Goal: Task Accomplishment & Management: Manage account settings

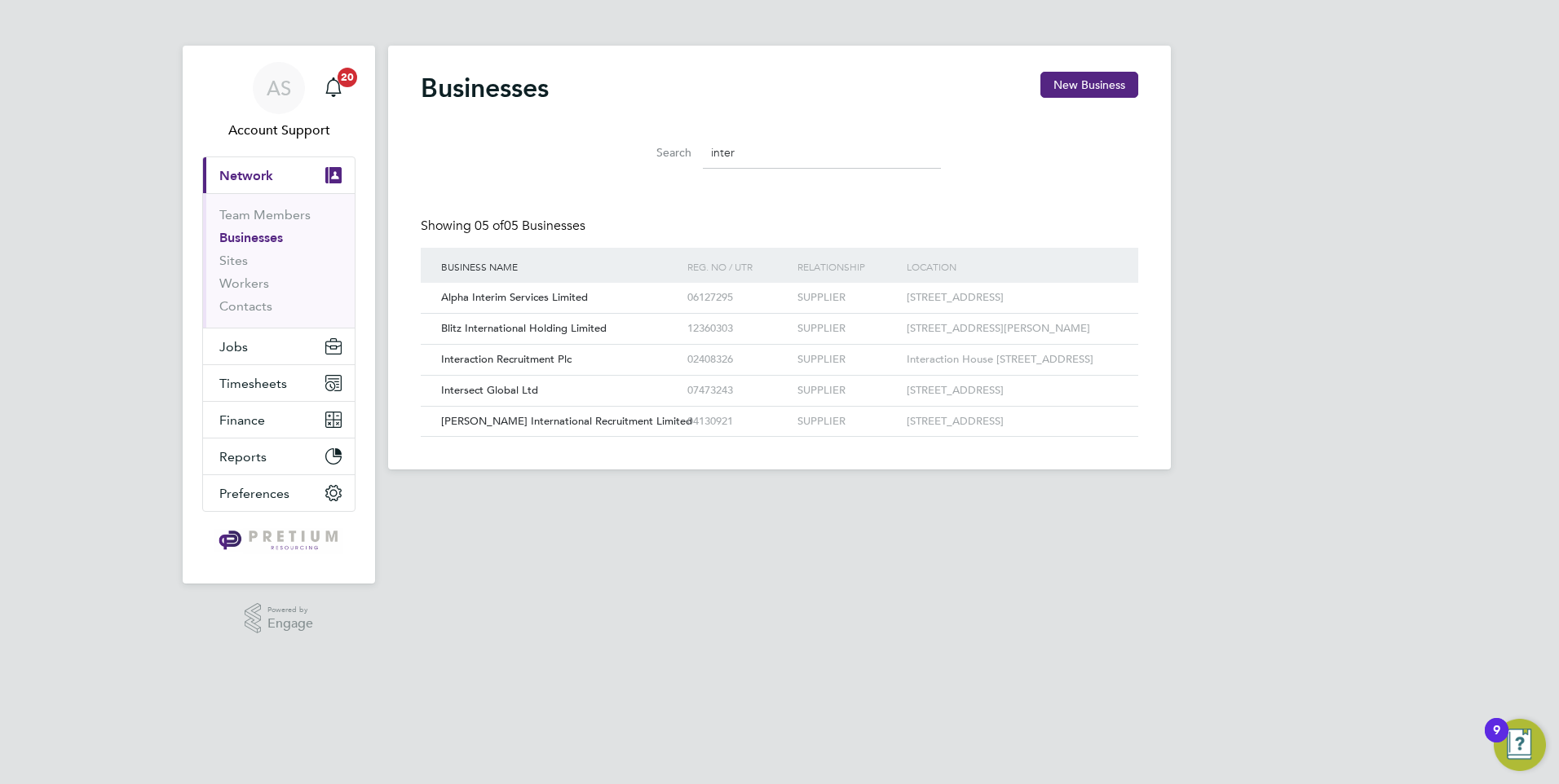
drag, startPoint x: 752, startPoint y: 152, endPoint x: 626, endPoint y: 166, distance: 126.8
click at [628, 165] on div "Search inter" at bounding box center [779, 153] width 323 height 32
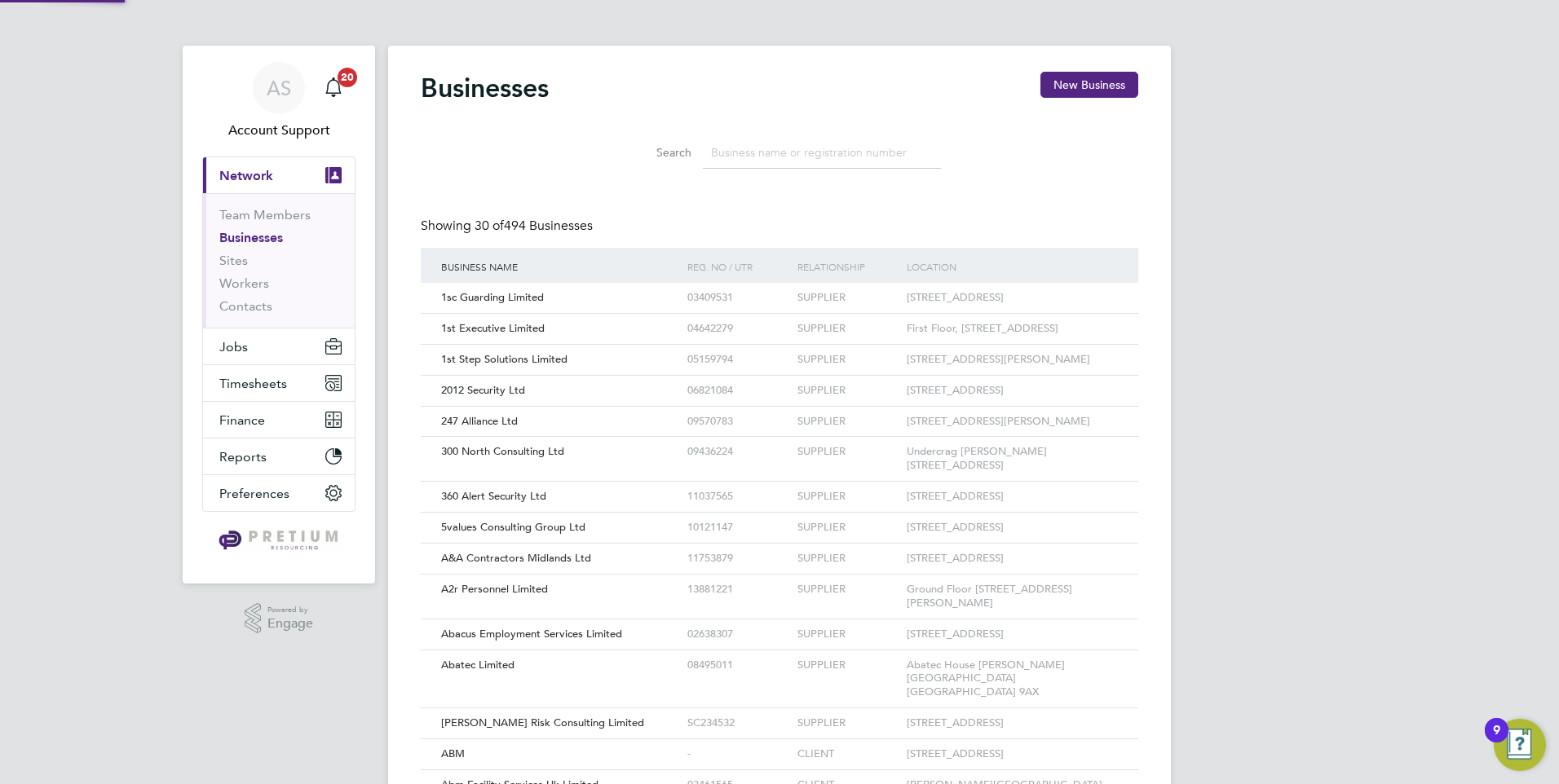
scroll to position [31, 248]
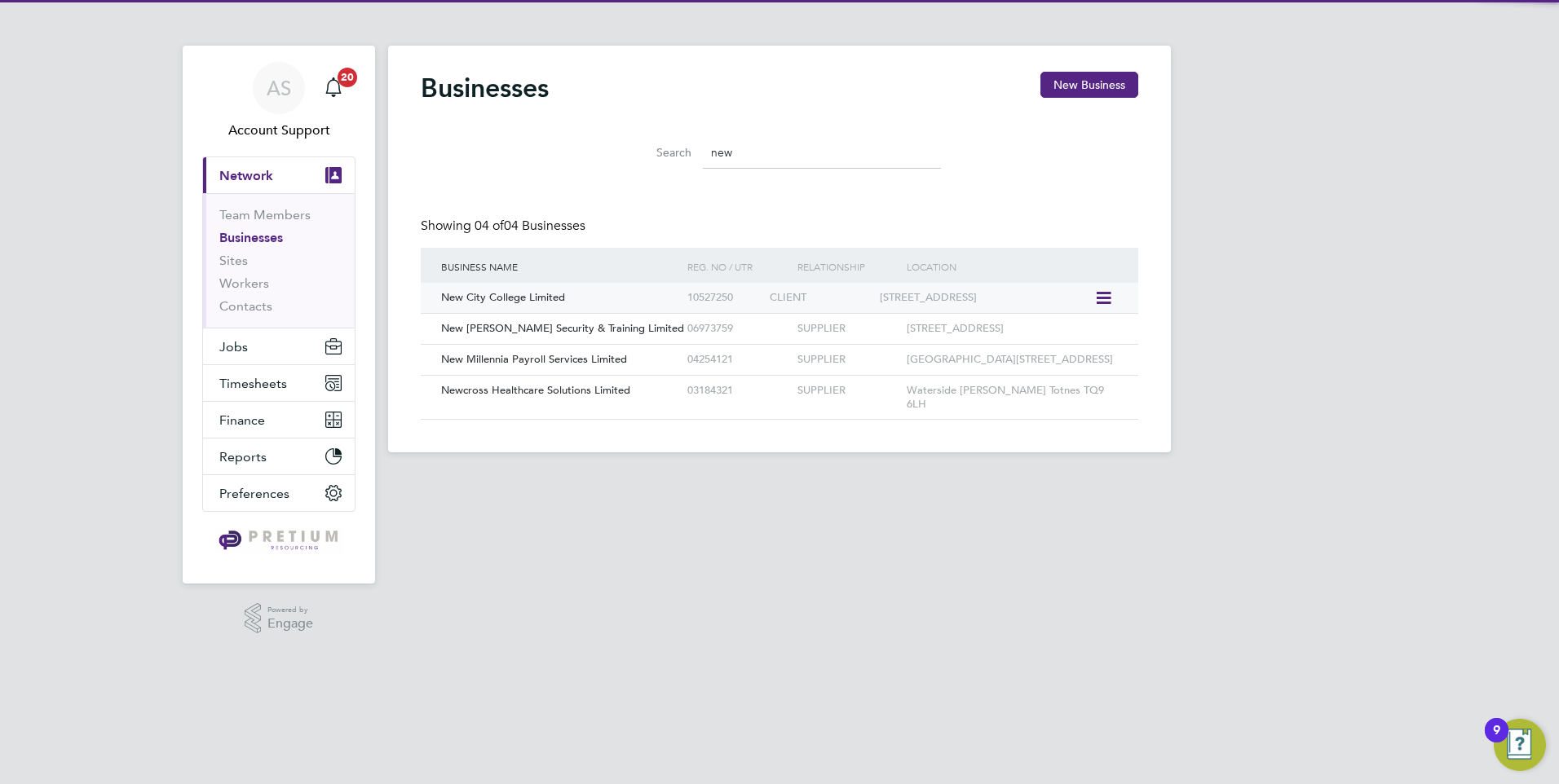
click at [632, 301] on div "New City College Limited" at bounding box center [560, 298] width 246 height 30
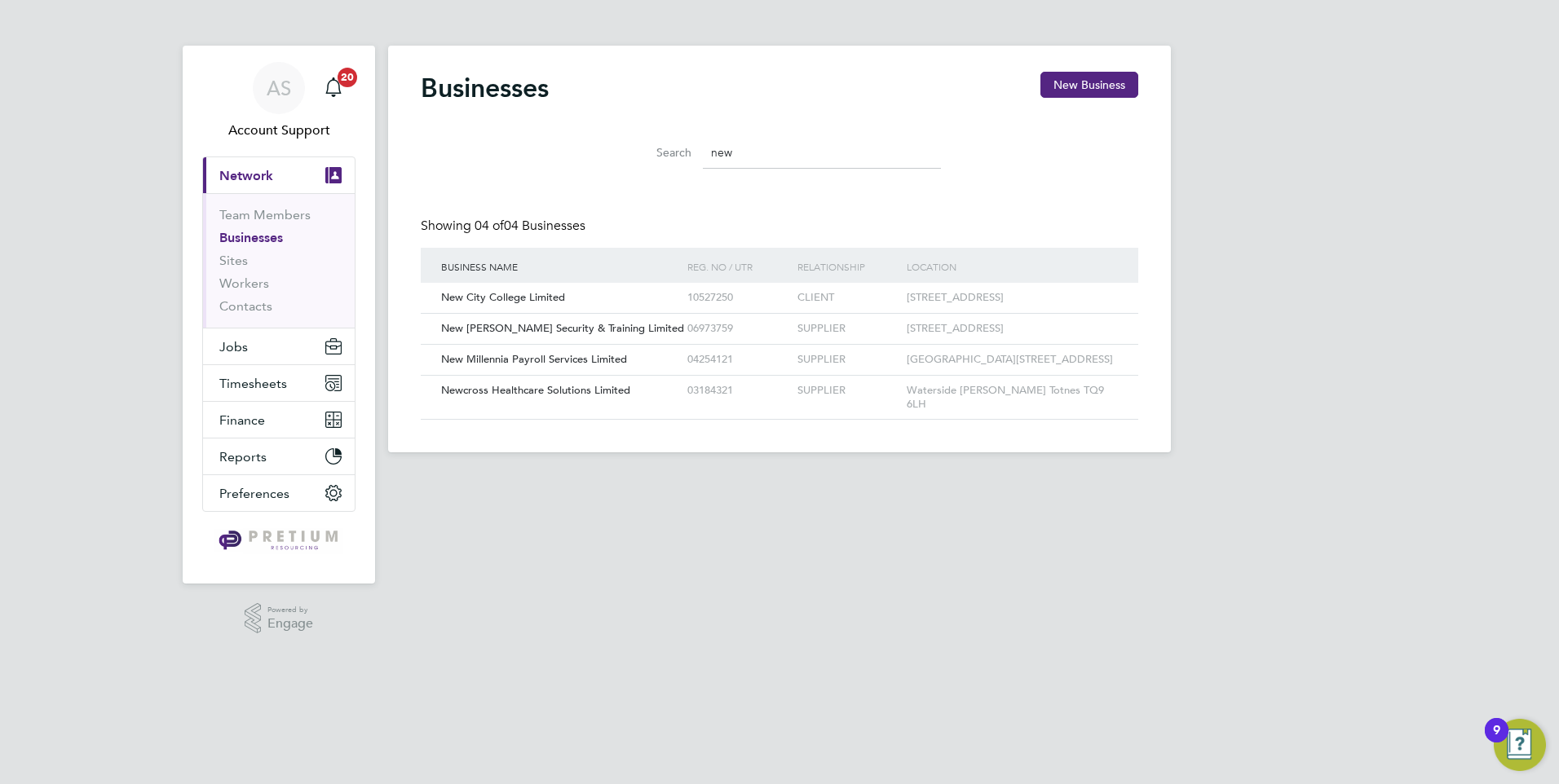
drag, startPoint x: 797, startPoint y: 160, endPoint x: 539, endPoint y: 158, distance: 258.0
click at [539, 158] on div "Search new" at bounding box center [779, 149] width 717 height 57
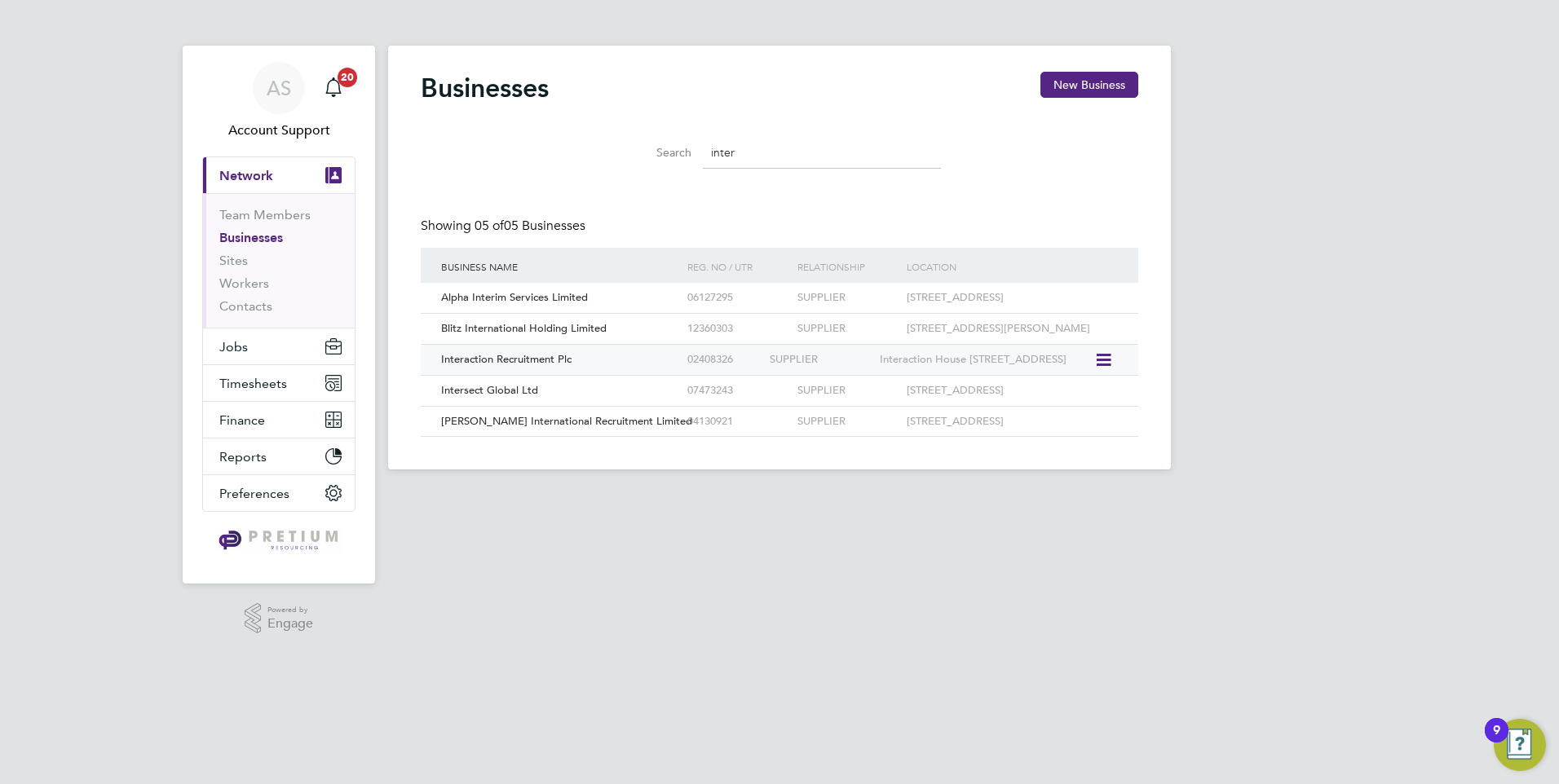
click at [617, 375] on div "Interaction Recruitment Plc" at bounding box center [560, 360] width 246 height 30
click at [773, 149] on input "inter" at bounding box center [822, 153] width 238 height 32
click at [590, 375] on div "Interaction Recruitment Plc" at bounding box center [560, 360] width 246 height 30
drag, startPoint x: 758, startPoint y: 156, endPoint x: 578, endPoint y: 177, distance: 181.2
click at [578, 177] on div "Search inter" at bounding box center [779, 149] width 717 height 57
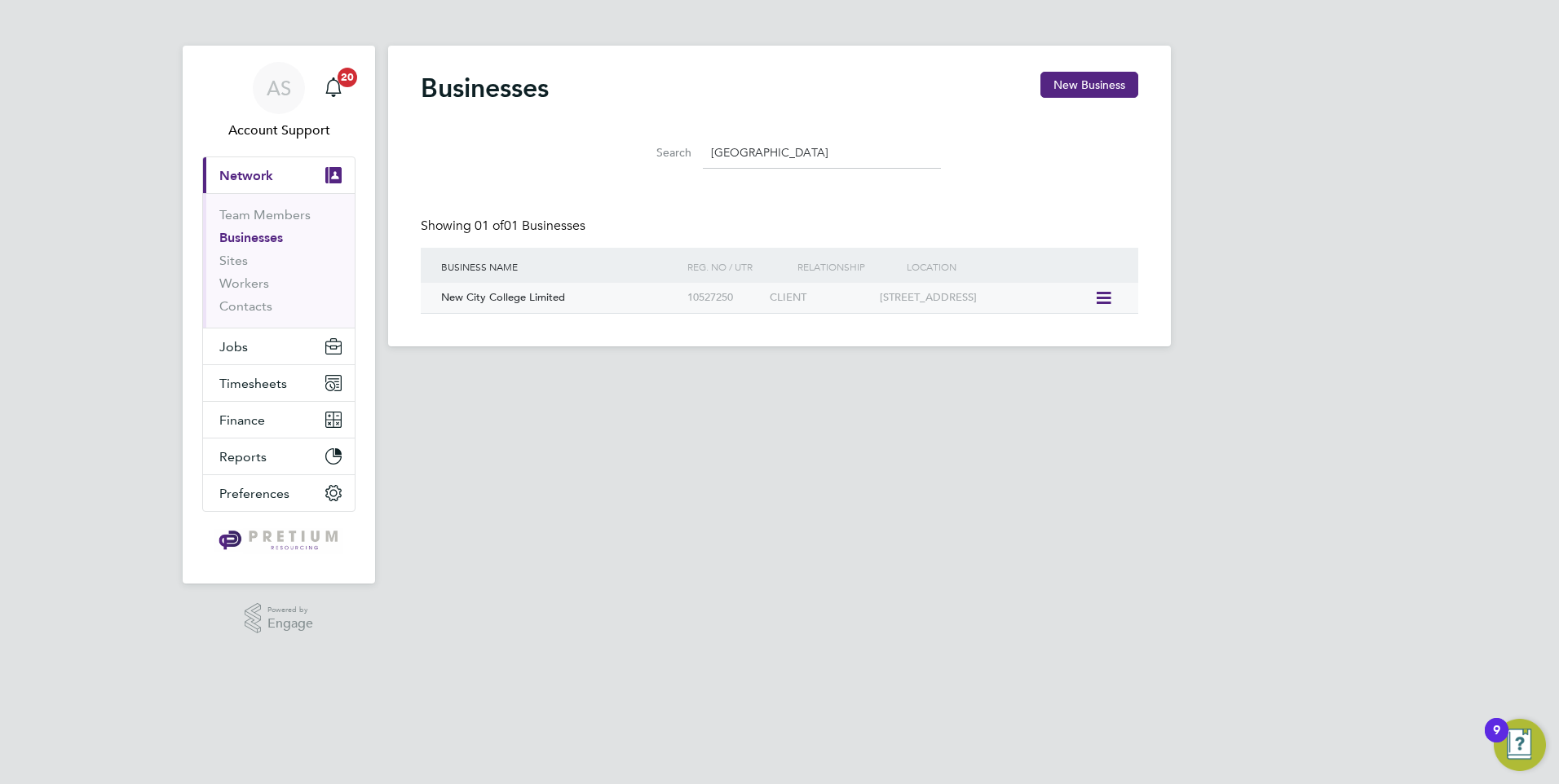
type input "new city"
click at [617, 297] on div "New City College Limited" at bounding box center [560, 298] width 246 height 30
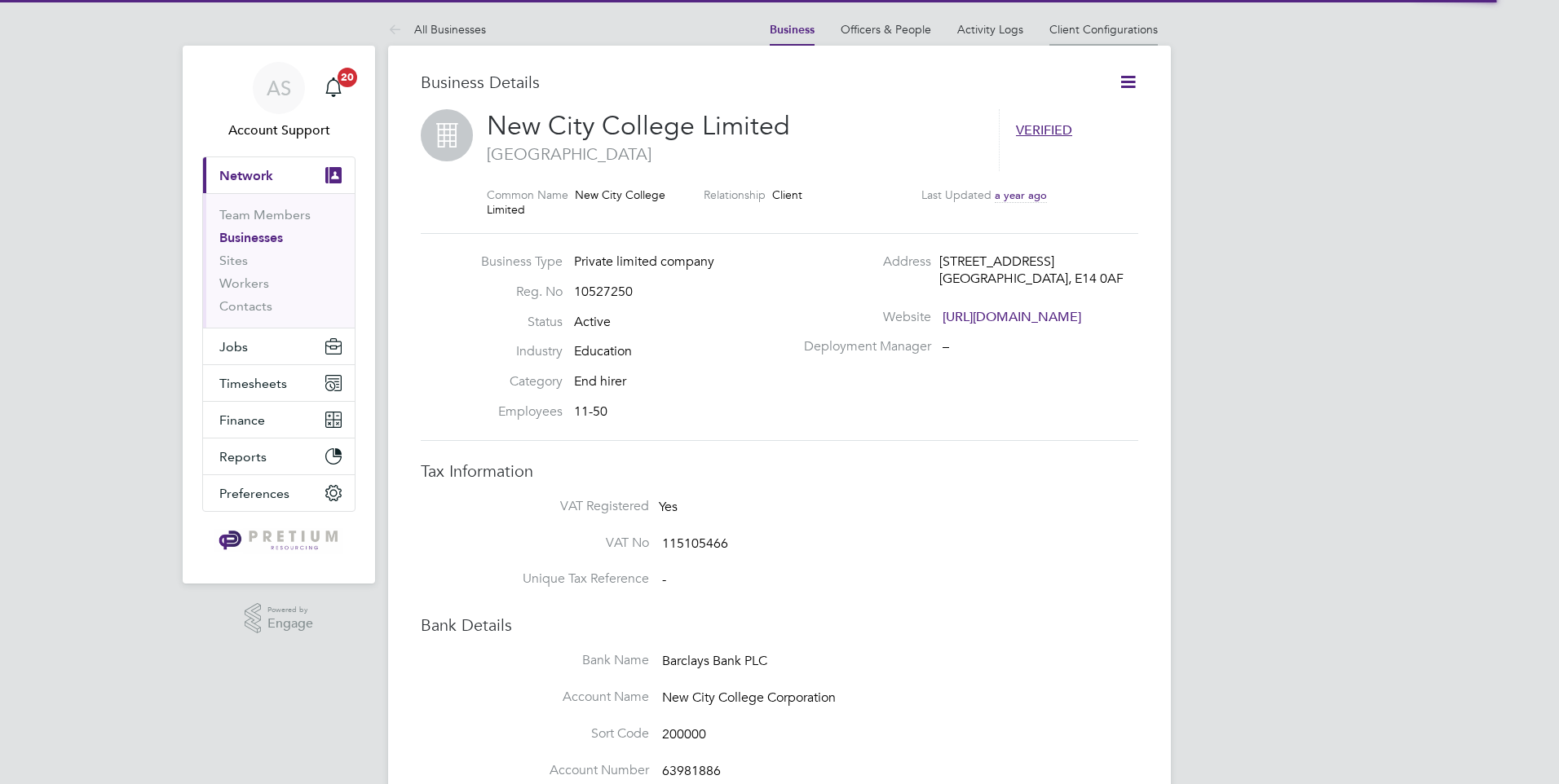
drag, startPoint x: 0, startPoint y: 0, endPoint x: 1109, endPoint y: 28, distance: 1109.4
click at [1109, 28] on link "Client Configurations" at bounding box center [1104, 29] width 108 height 15
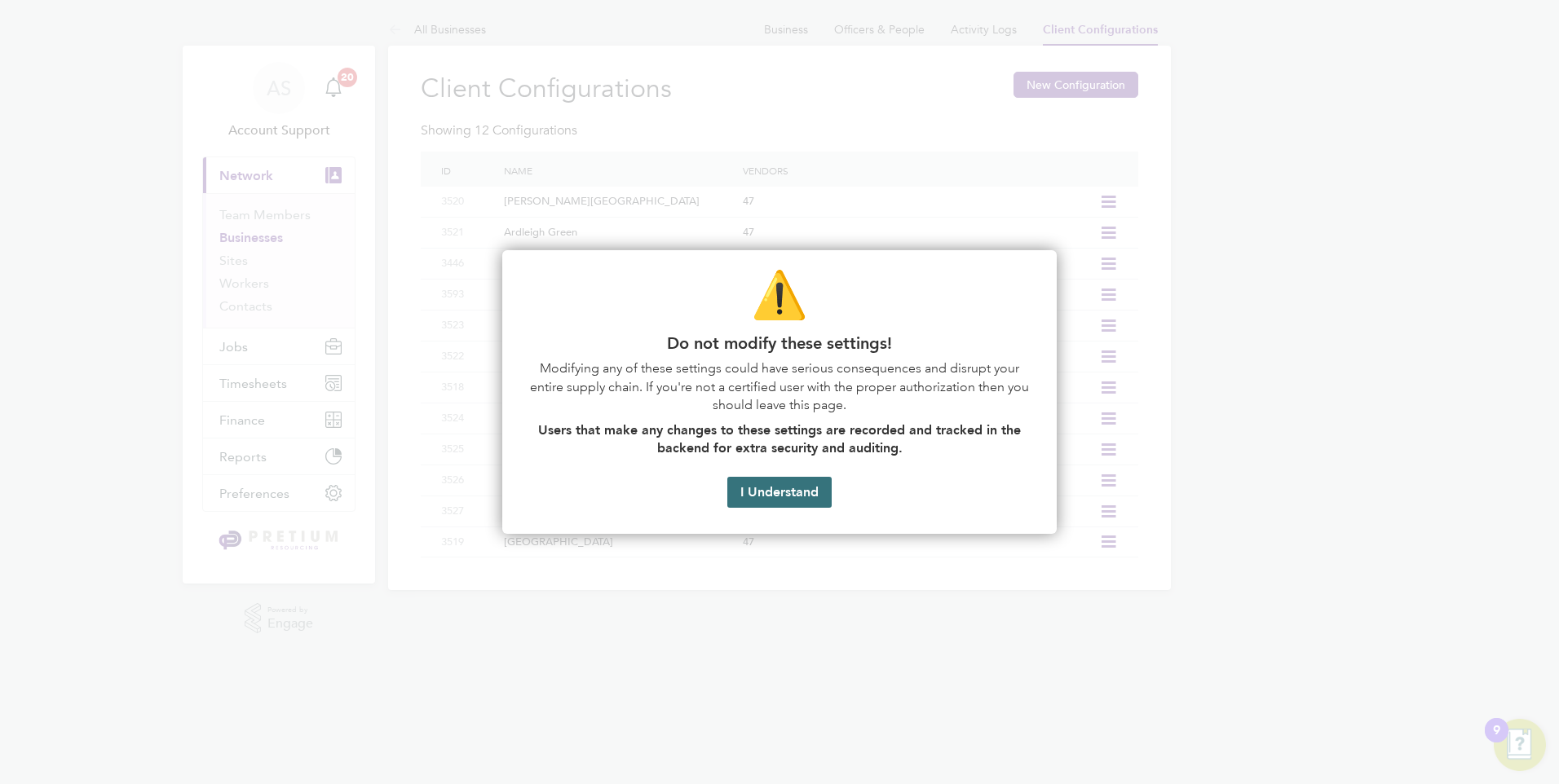
click at [812, 494] on button "I Understand" at bounding box center [779, 492] width 104 height 31
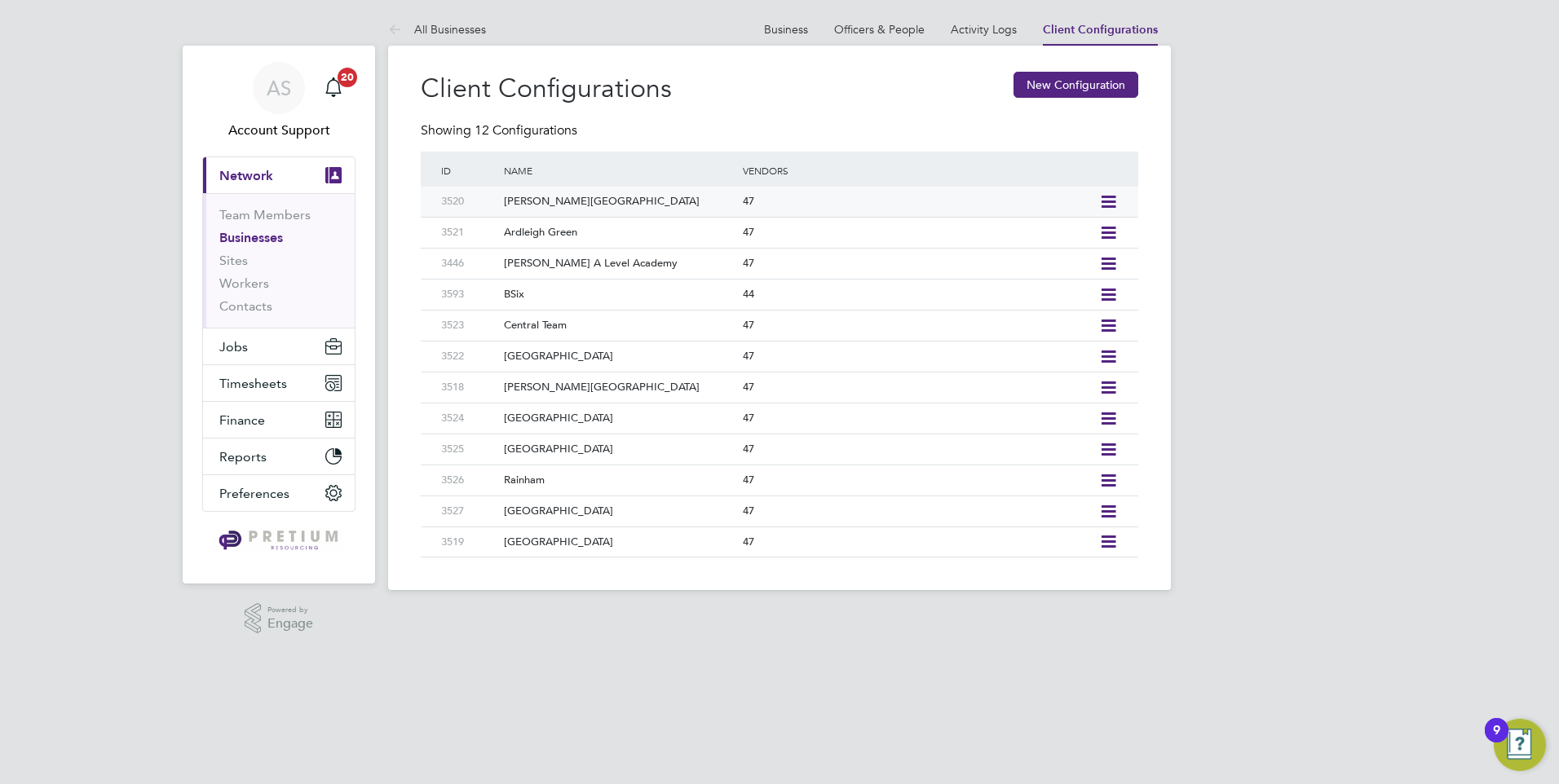
click at [1105, 201] on icon at bounding box center [1108, 202] width 20 height 13
click at [802, 205] on div "47" at bounding box center [916, 201] width 356 height 30
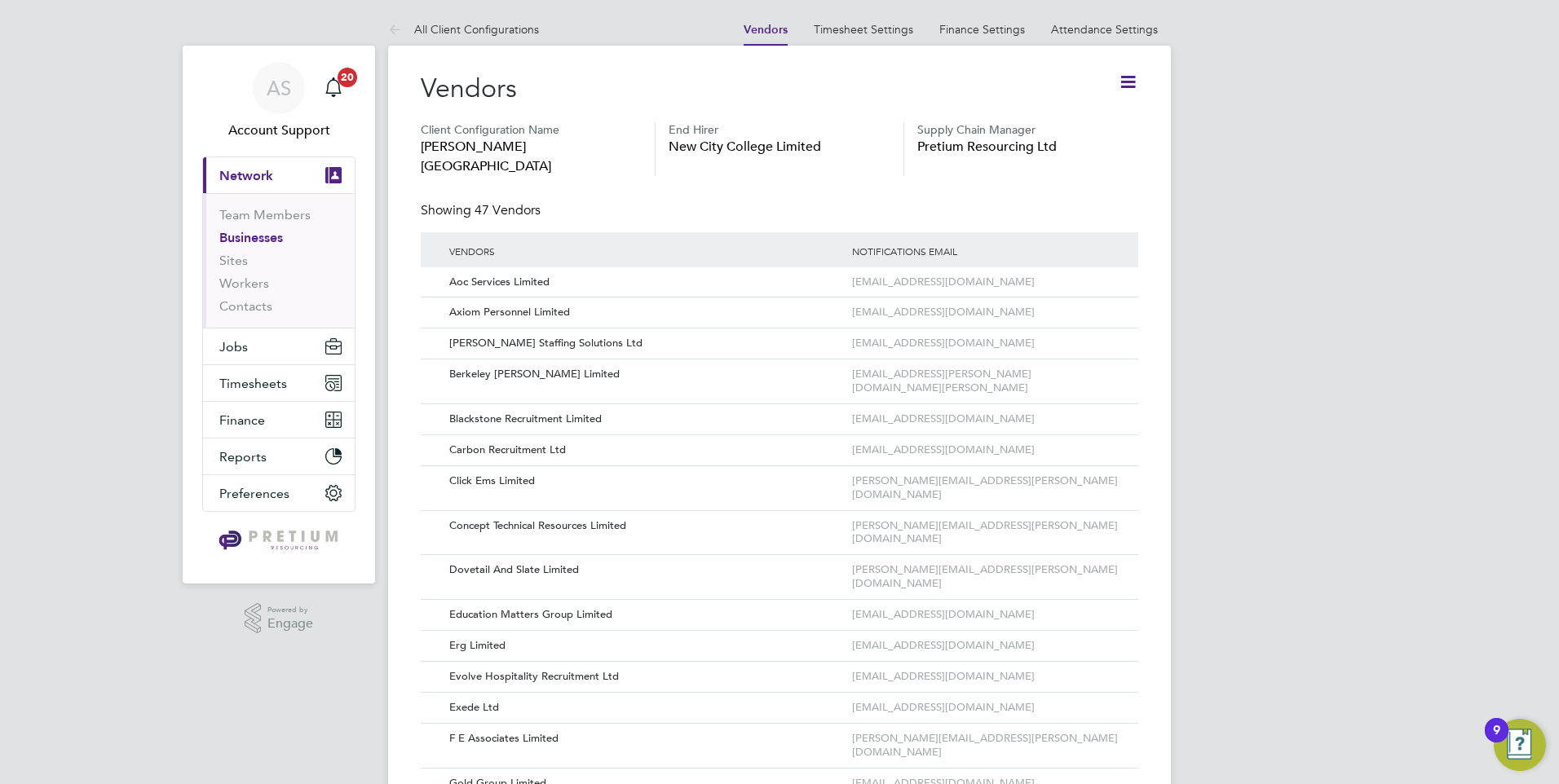
click at [256, 184] on button "Current page: Network" at bounding box center [279, 175] width 151 height 36
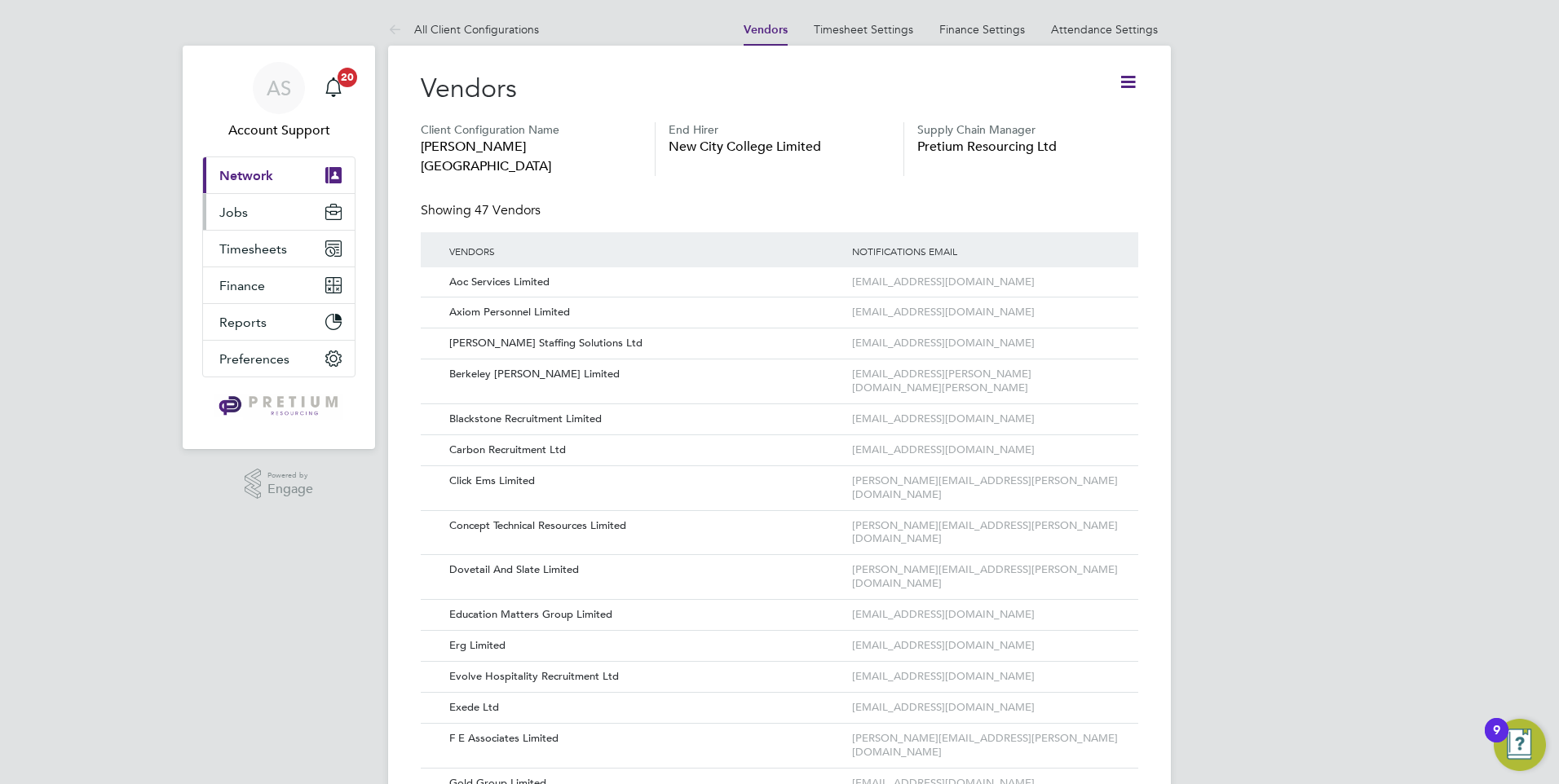
click at [263, 217] on button "Jobs" at bounding box center [279, 211] width 151 height 36
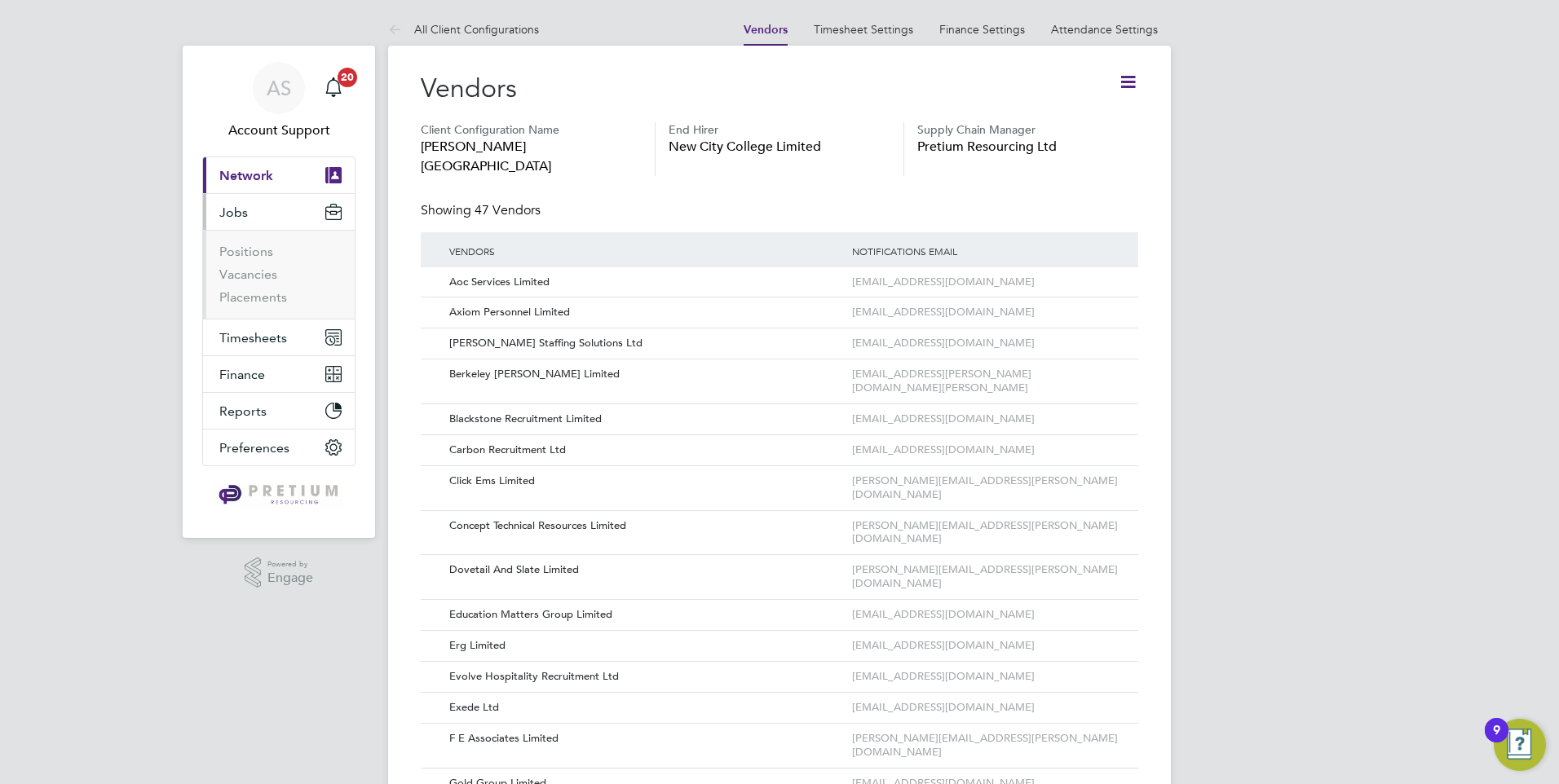
click at [279, 176] on button "Current page: Network" at bounding box center [279, 175] width 151 height 36
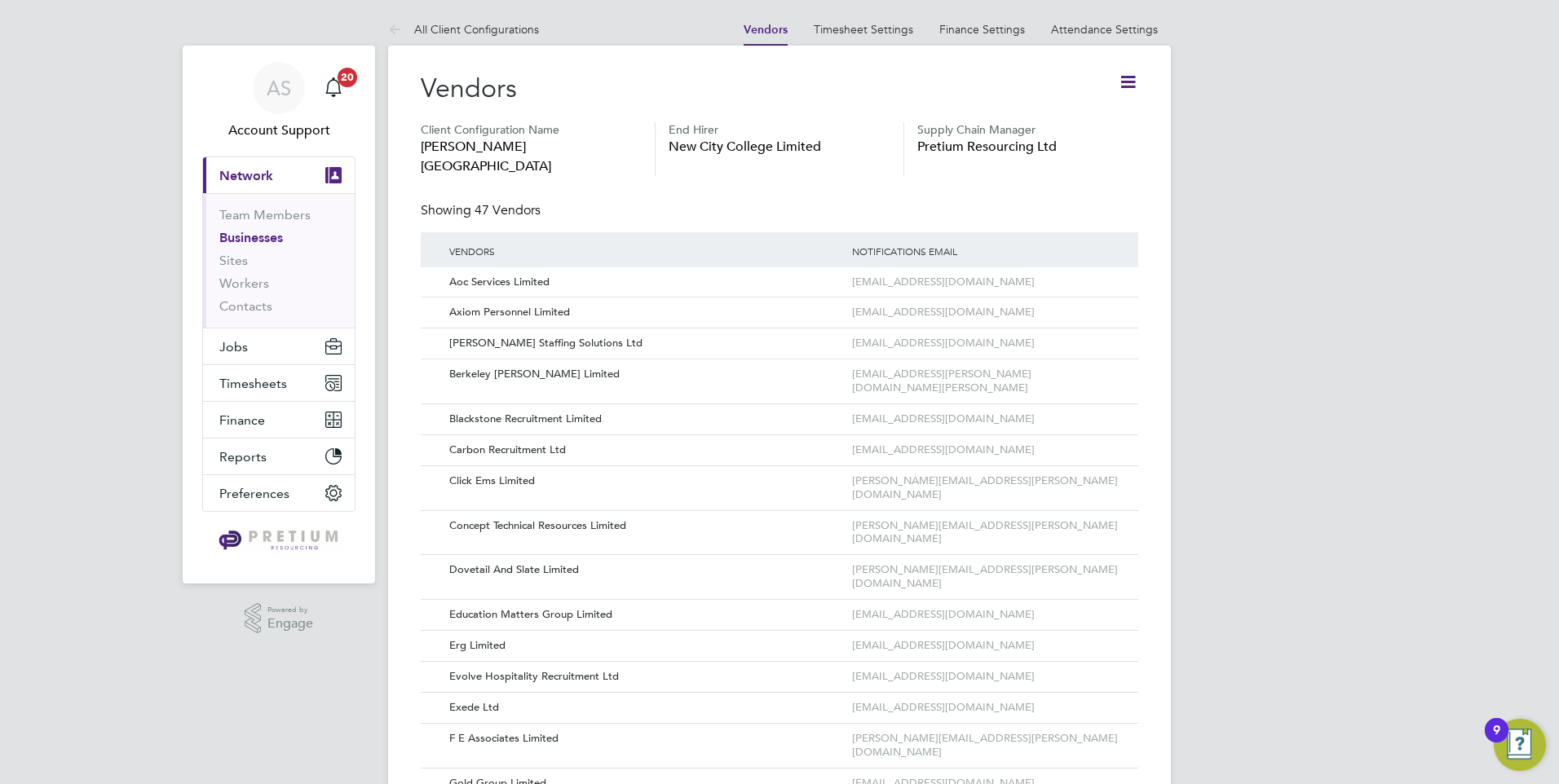
click at [286, 171] on button "Current page: Network" at bounding box center [279, 175] width 151 height 36
click at [251, 236] on link "Businesses" at bounding box center [251, 237] width 63 height 16
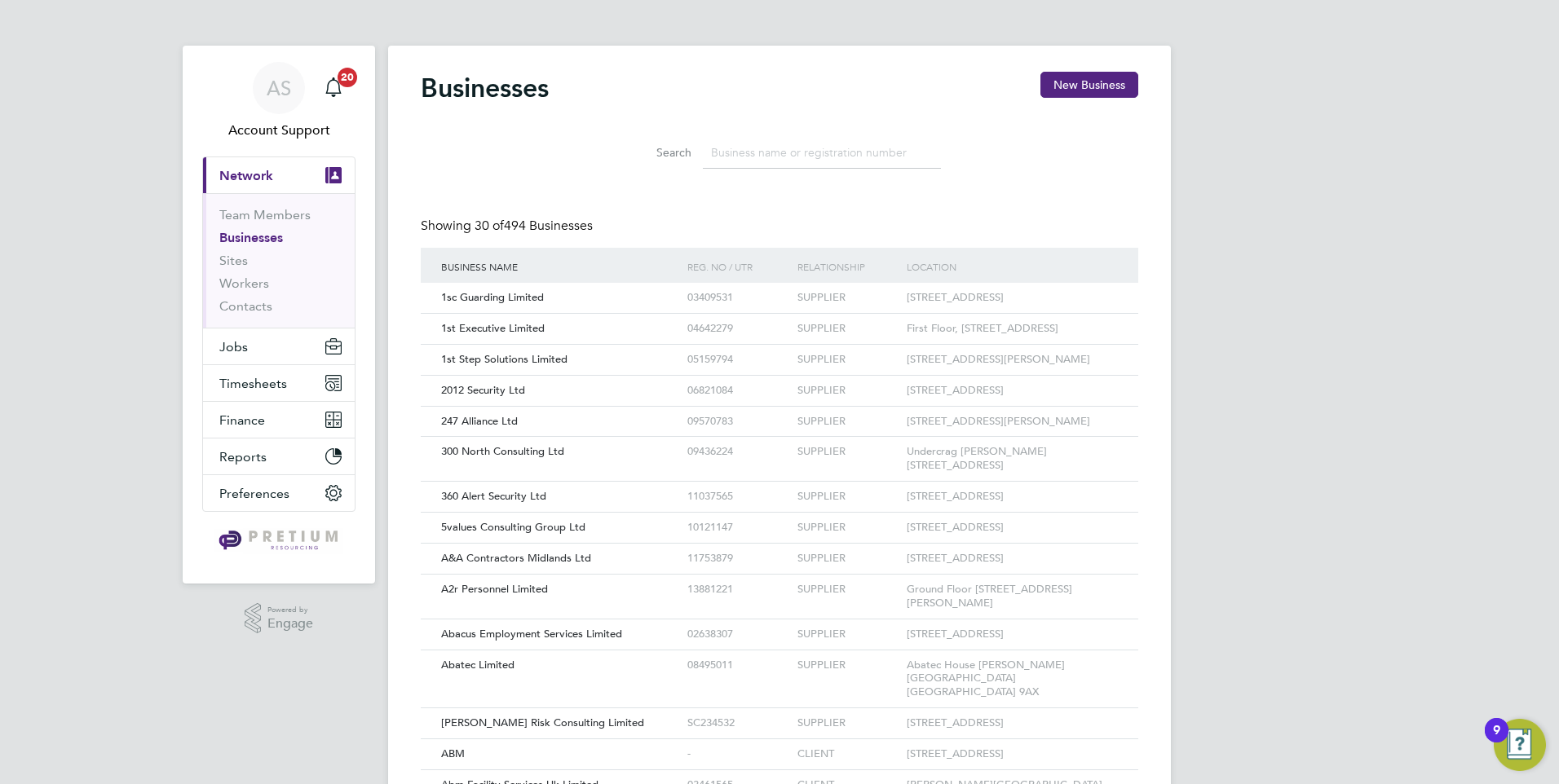
click at [857, 146] on input at bounding box center [822, 153] width 238 height 32
click at [816, 149] on input at bounding box center [822, 153] width 238 height 32
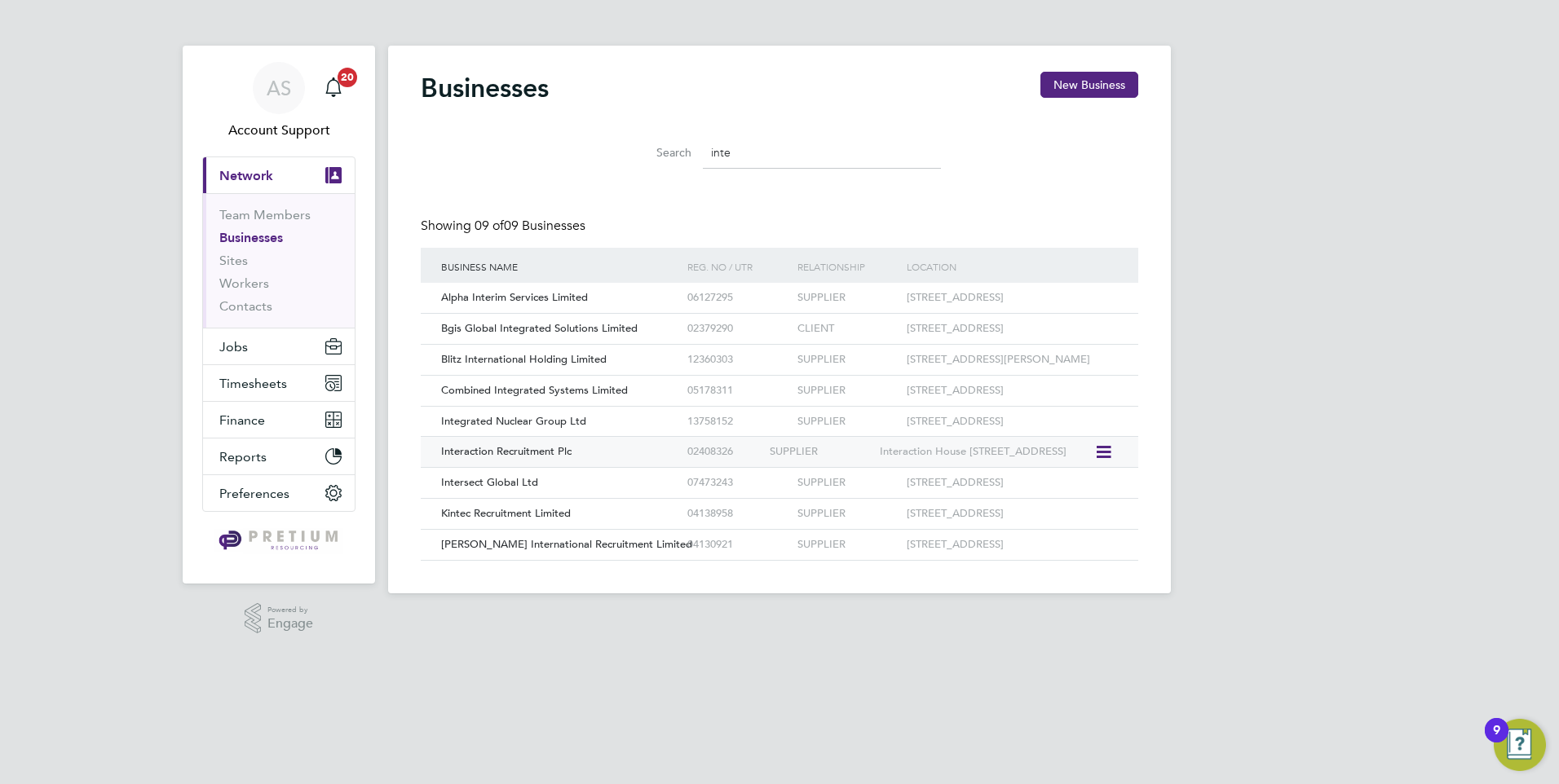
click at [623, 467] on div "Interaction Recruitment Plc" at bounding box center [560, 452] width 246 height 30
click at [610, 467] on div "Interaction Recruitment Plc" at bounding box center [560, 452] width 246 height 30
drag, startPoint x: 701, startPoint y: 150, endPoint x: 614, endPoint y: 152, distance: 87.0
click at [614, 152] on li "Search inte" at bounding box center [779, 153] width 364 height 48
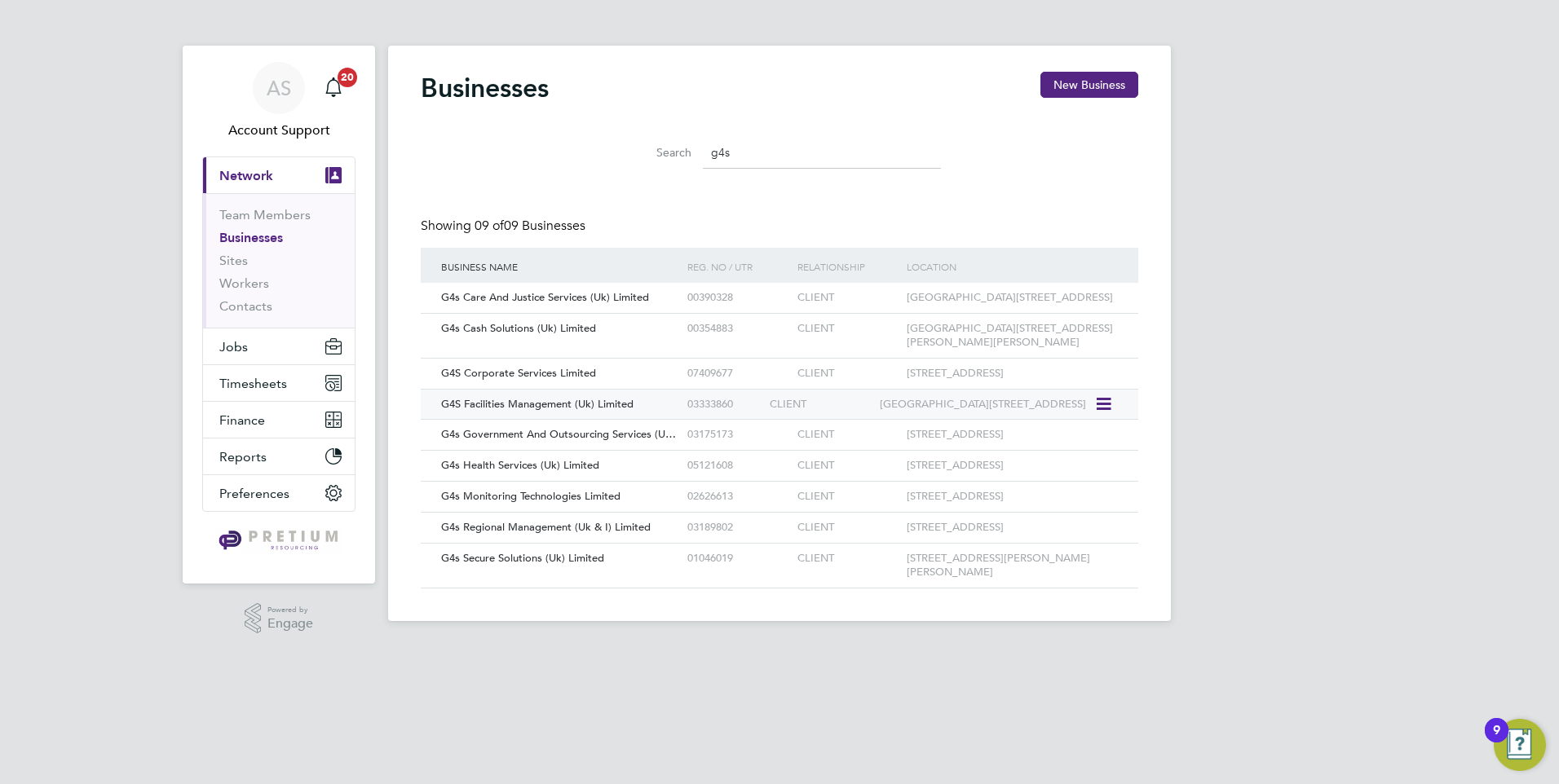
type input "g4s"
click at [648, 414] on div "G4S Facilities Management (Uk) Limited" at bounding box center [560, 404] width 246 height 30
drag, startPoint x: 827, startPoint y: 142, endPoint x: 650, endPoint y: 166, distance: 178.6
click at [650, 166] on div "Search g4s" at bounding box center [779, 153] width 323 height 32
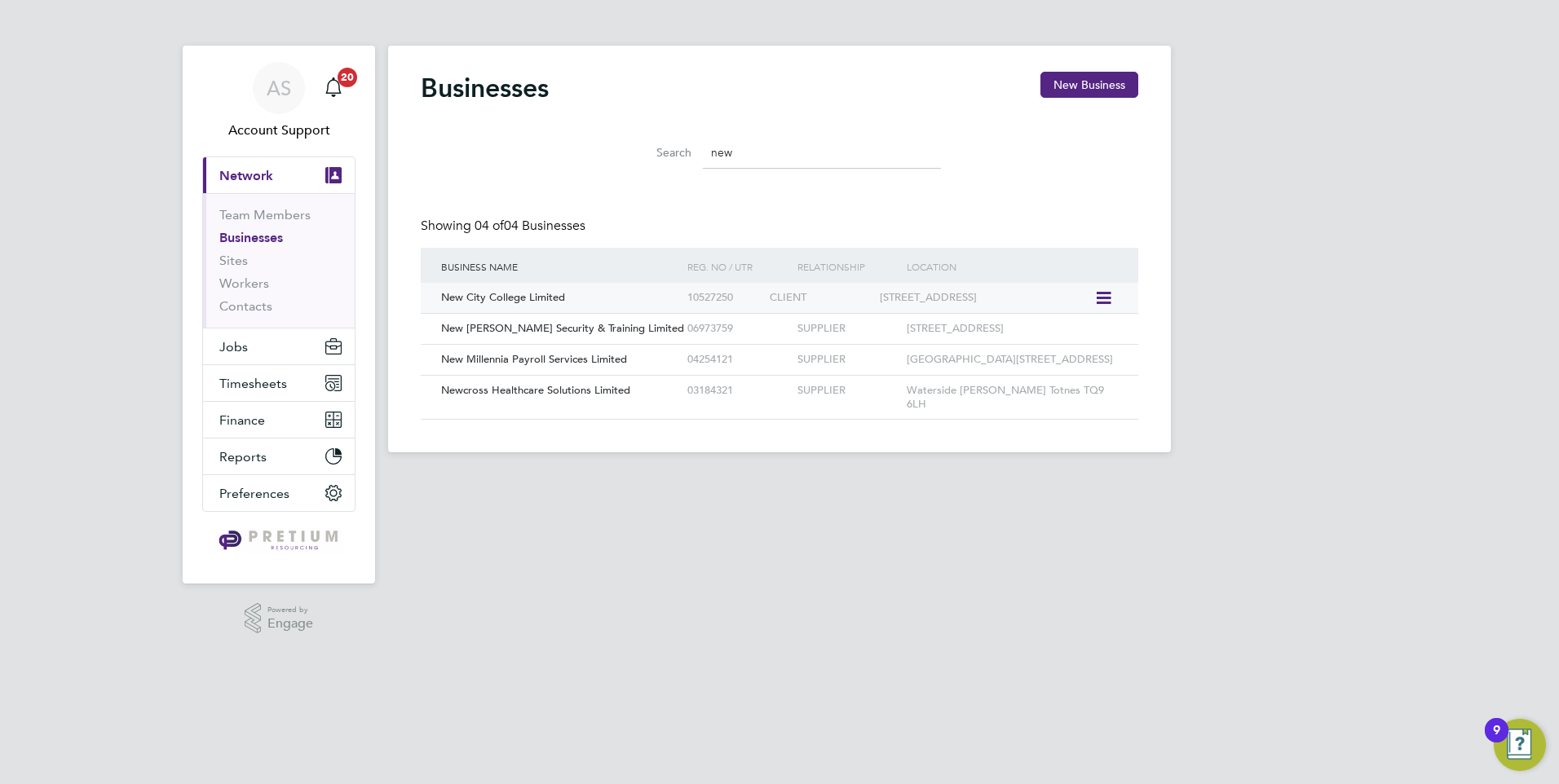
type input "new"
click at [587, 308] on div "New City College Limited" at bounding box center [560, 298] width 246 height 30
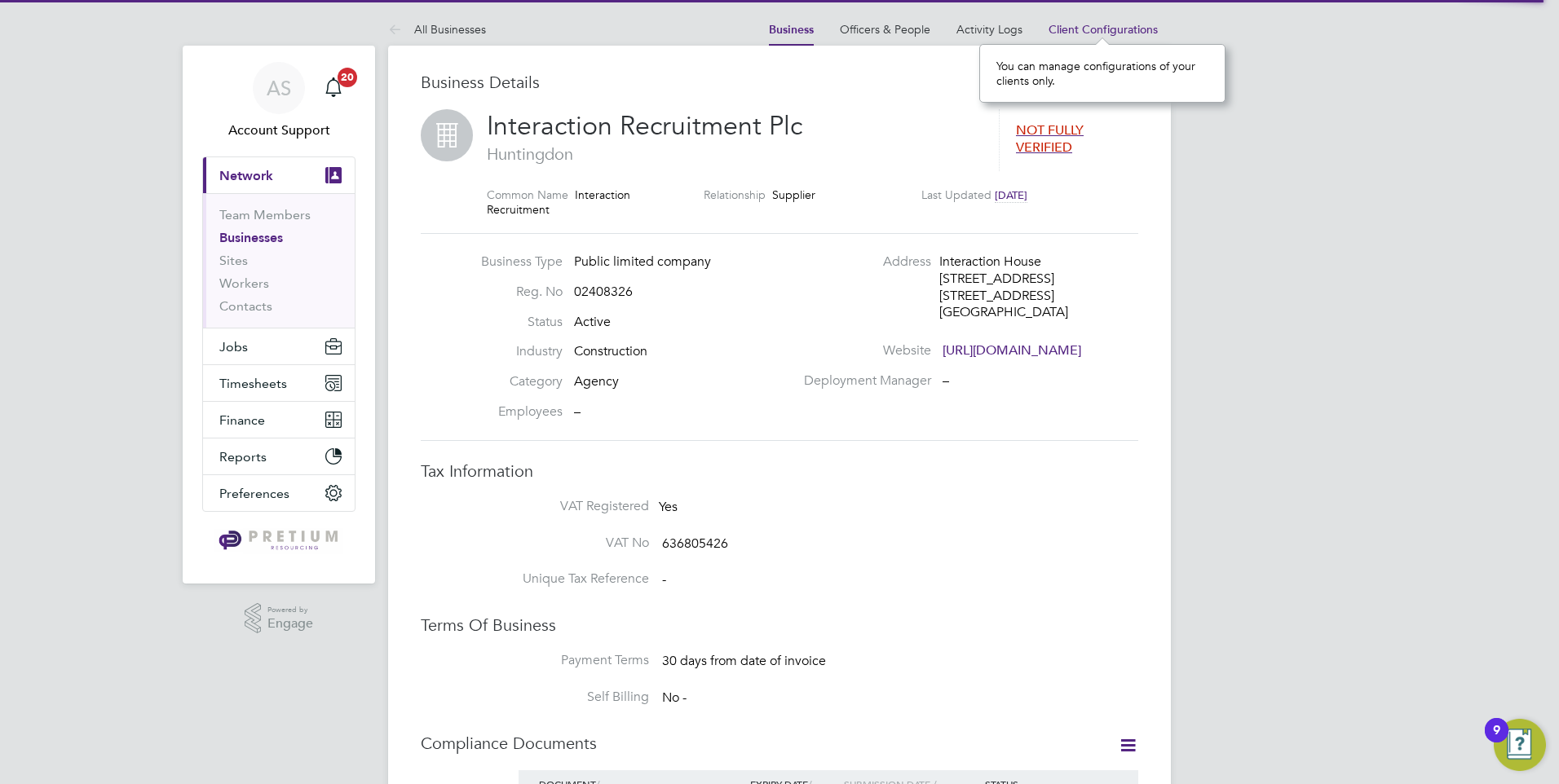
click at [1112, 23] on span "Client Configurations" at bounding box center [1103, 29] width 109 height 15
click at [1125, 37] on li "Client Configurations" at bounding box center [1103, 29] width 109 height 32
click at [1130, 78] on icon at bounding box center [1128, 82] width 20 height 20
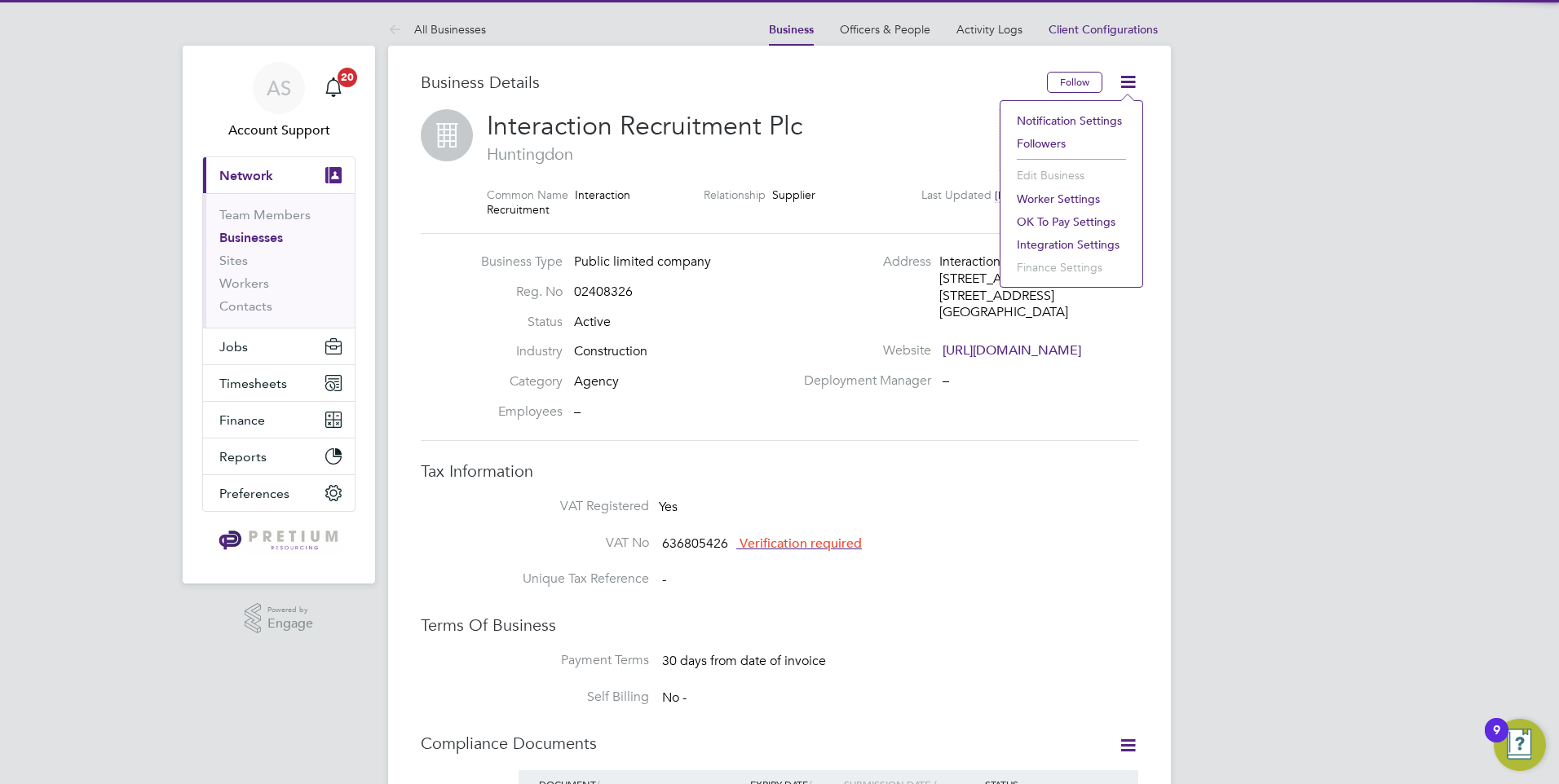
drag, startPoint x: 981, startPoint y: 122, endPoint x: 997, endPoint y: 92, distance: 34.0
click at [981, 121] on h2 "Interaction Recruitment Plc Huntingdon" at bounding box center [734, 136] width 495 height 56
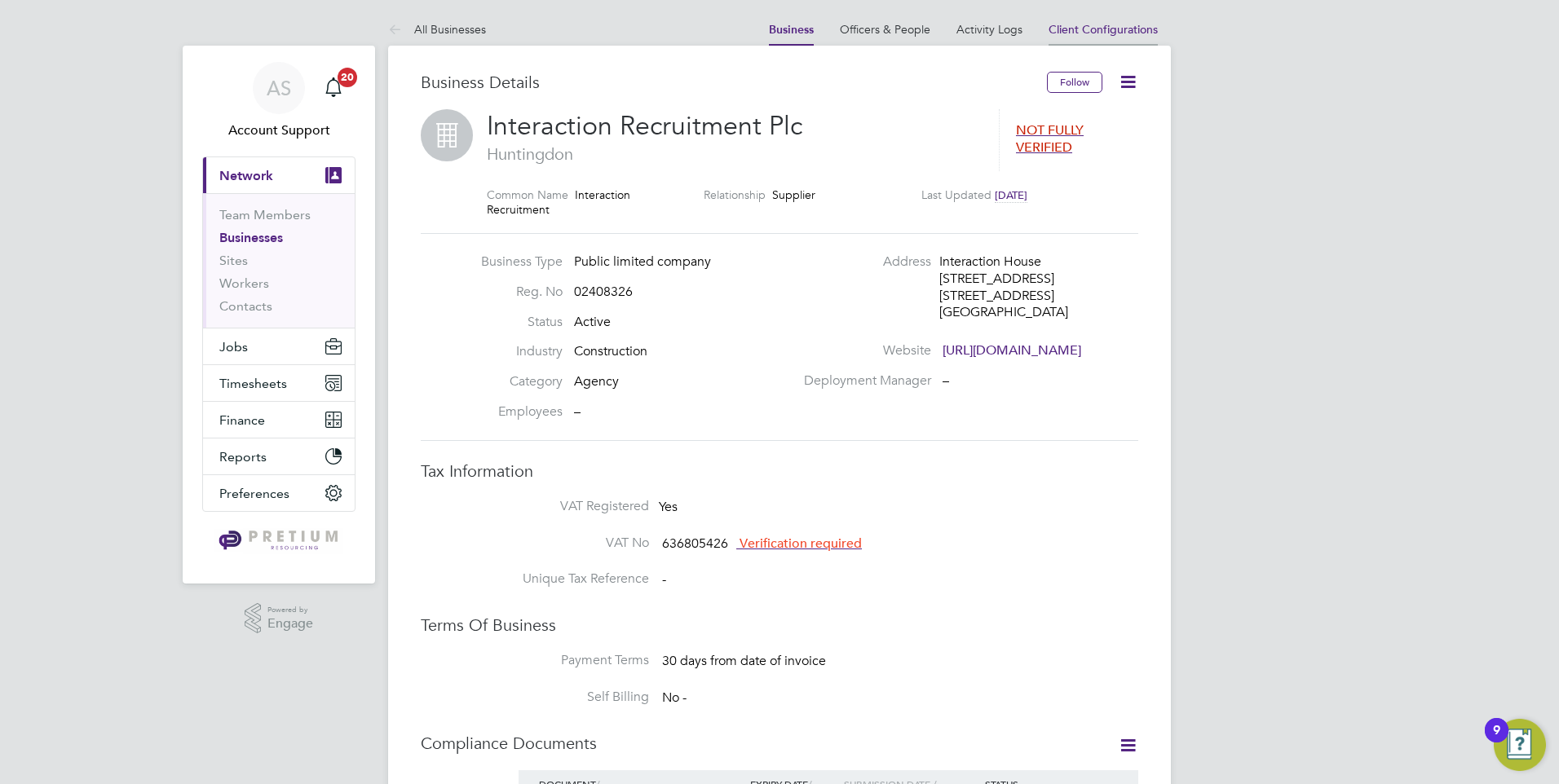
click at [1075, 29] on span "Client Configurations" at bounding box center [1103, 29] width 109 height 15
click at [1139, 35] on span "Client Configurations" at bounding box center [1103, 29] width 109 height 15
click at [851, 149] on span "Huntingdon" at bounding box center [734, 153] width 495 height 21
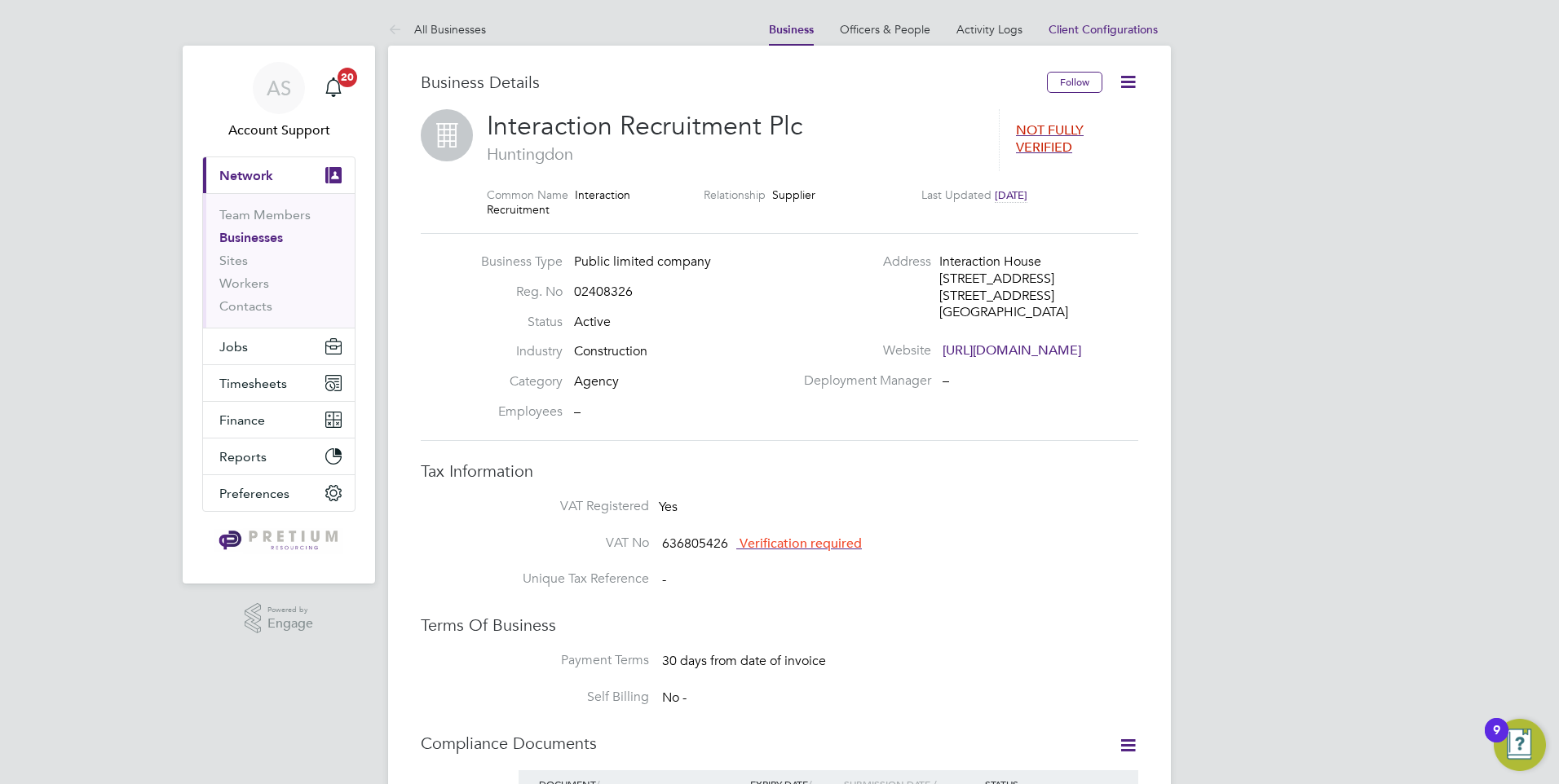
click at [1124, 82] on icon at bounding box center [1128, 82] width 20 height 20
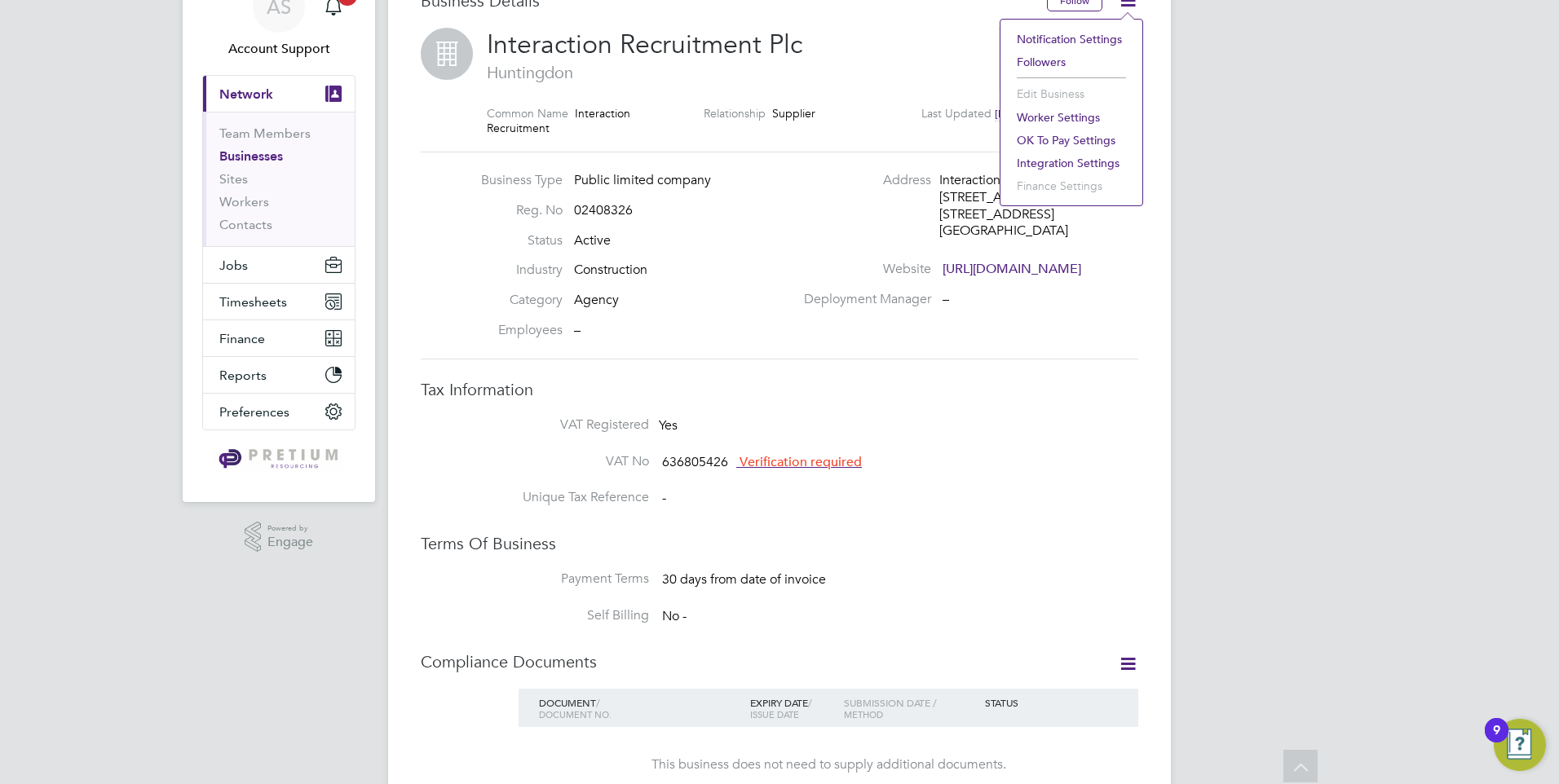
scroll to position [0, 0]
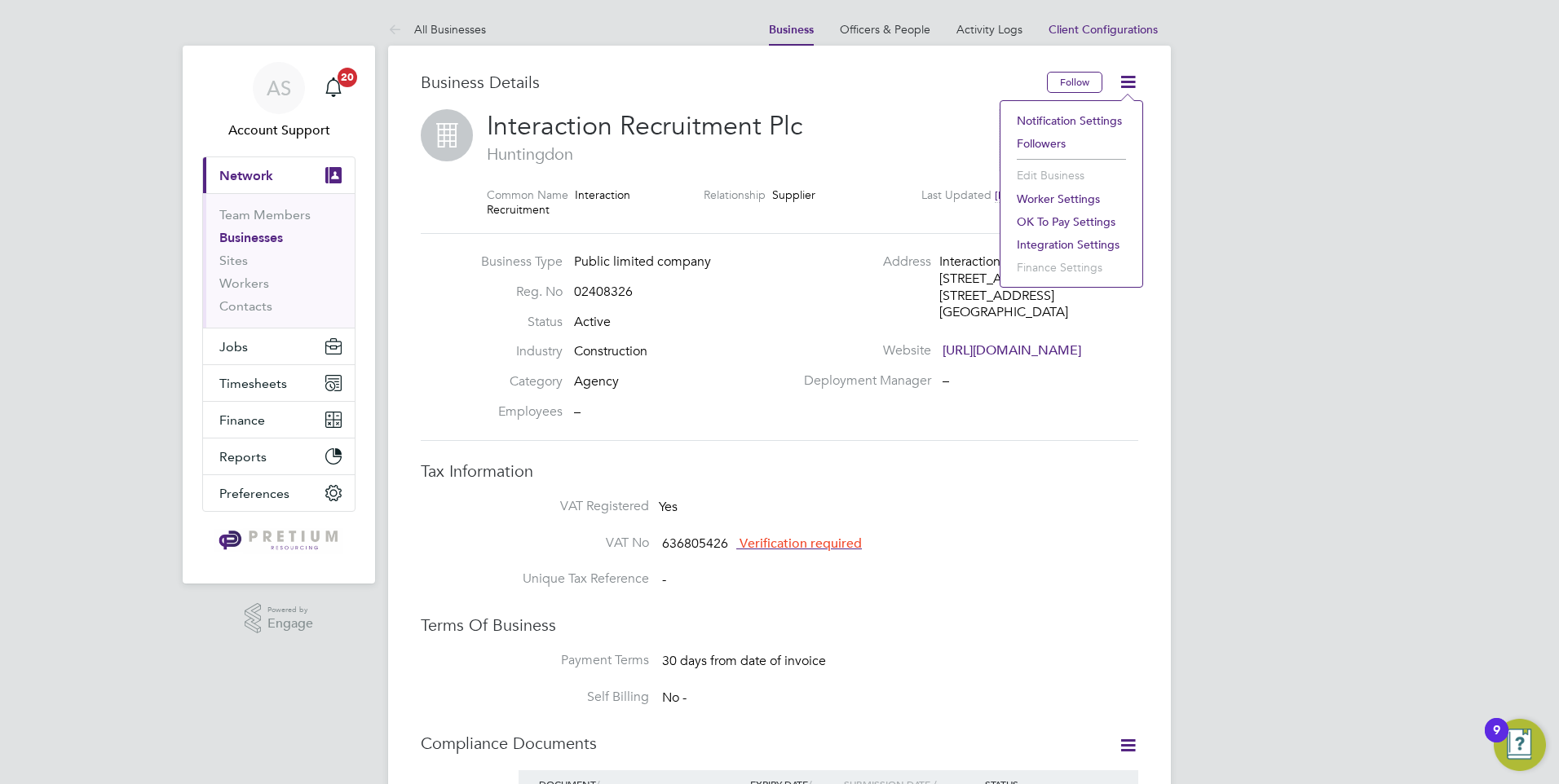
click at [1051, 113] on li "Notification Settings" at bounding box center [1071, 120] width 126 height 22
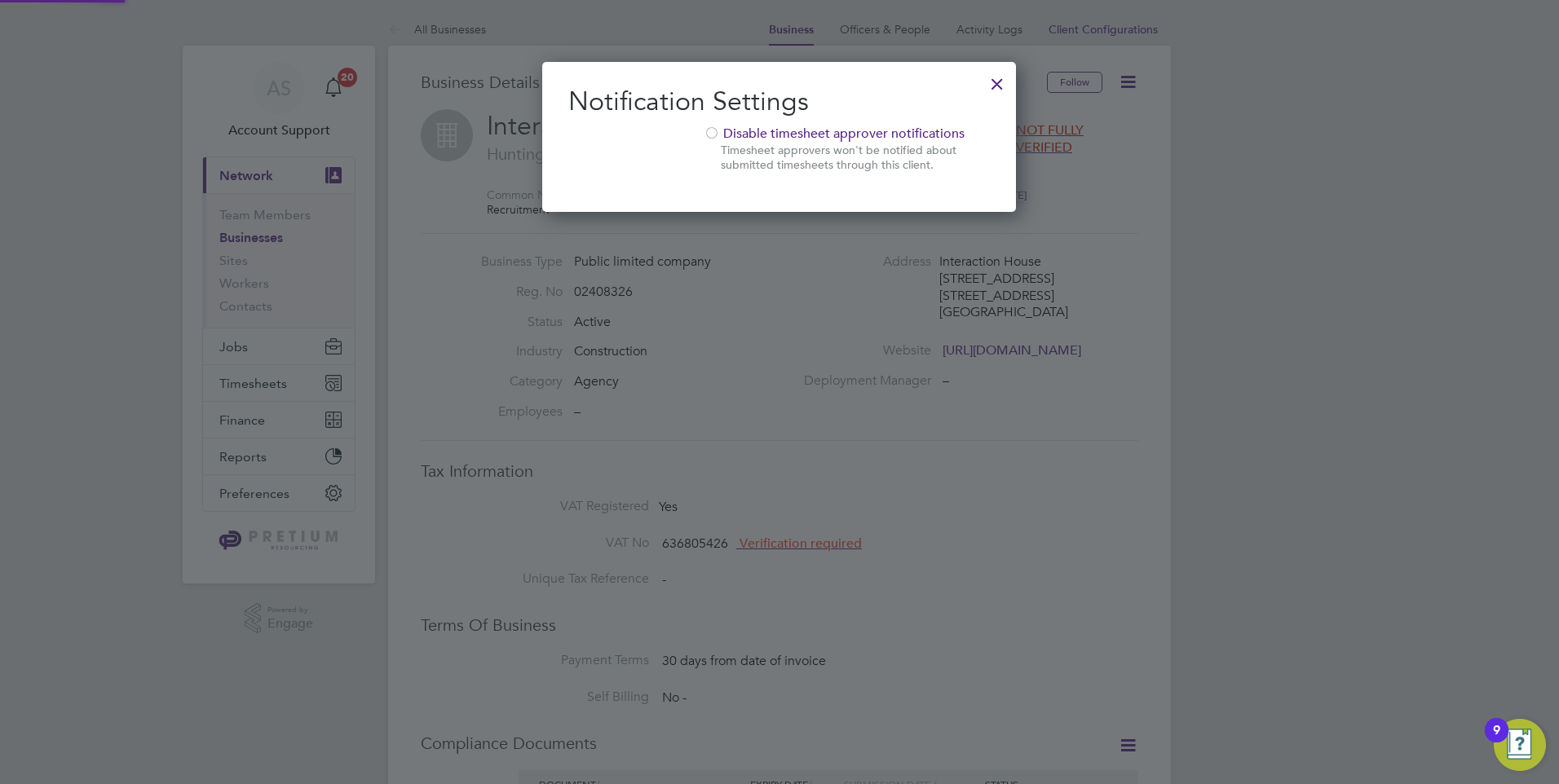
scroll to position [151, 474]
click at [994, 86] on div at bounding box center [996, 79] width 29 height 29
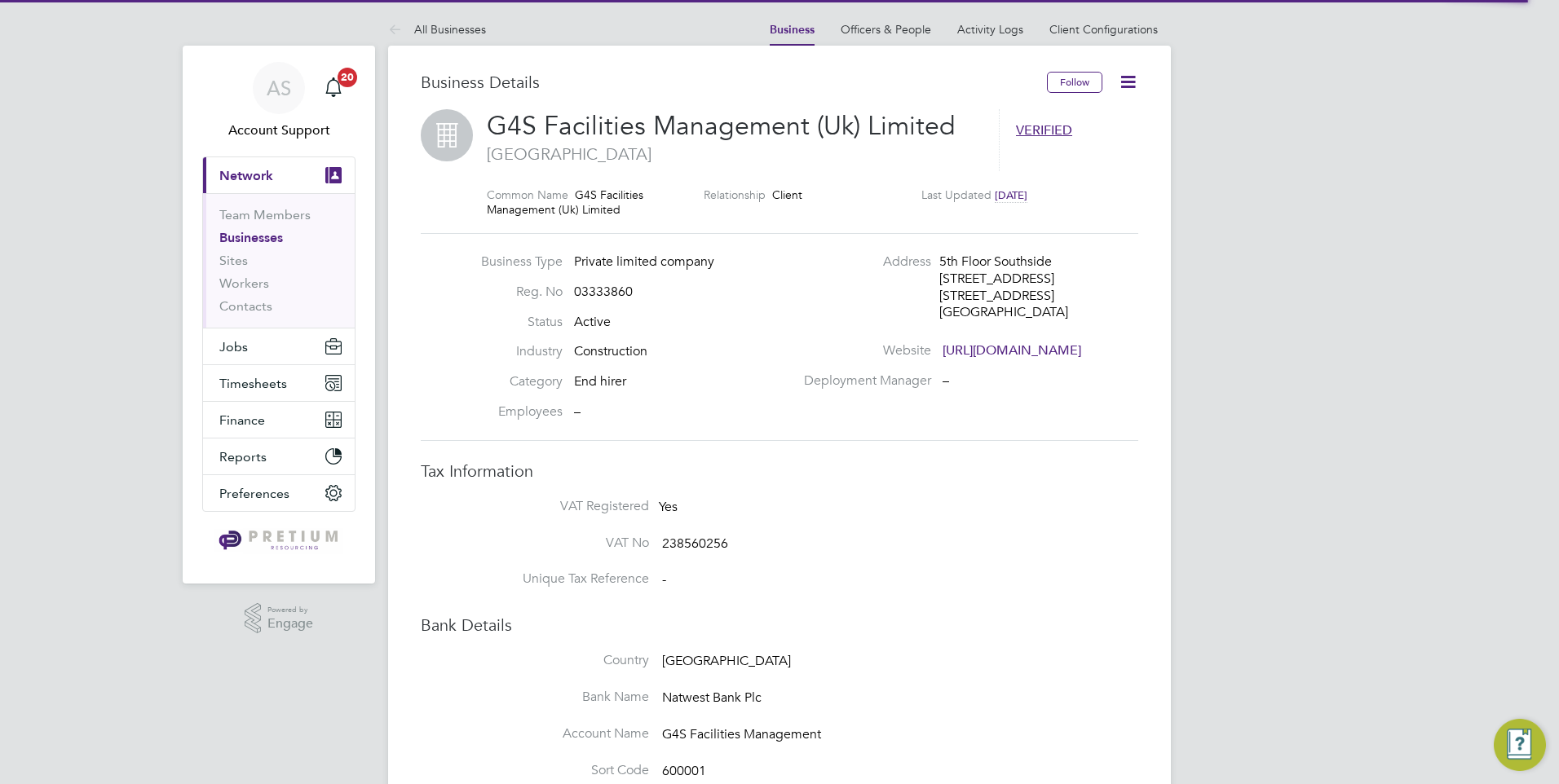
click at [1132, 84] on icon at bounding box center [1128, 82] width 20 height 20
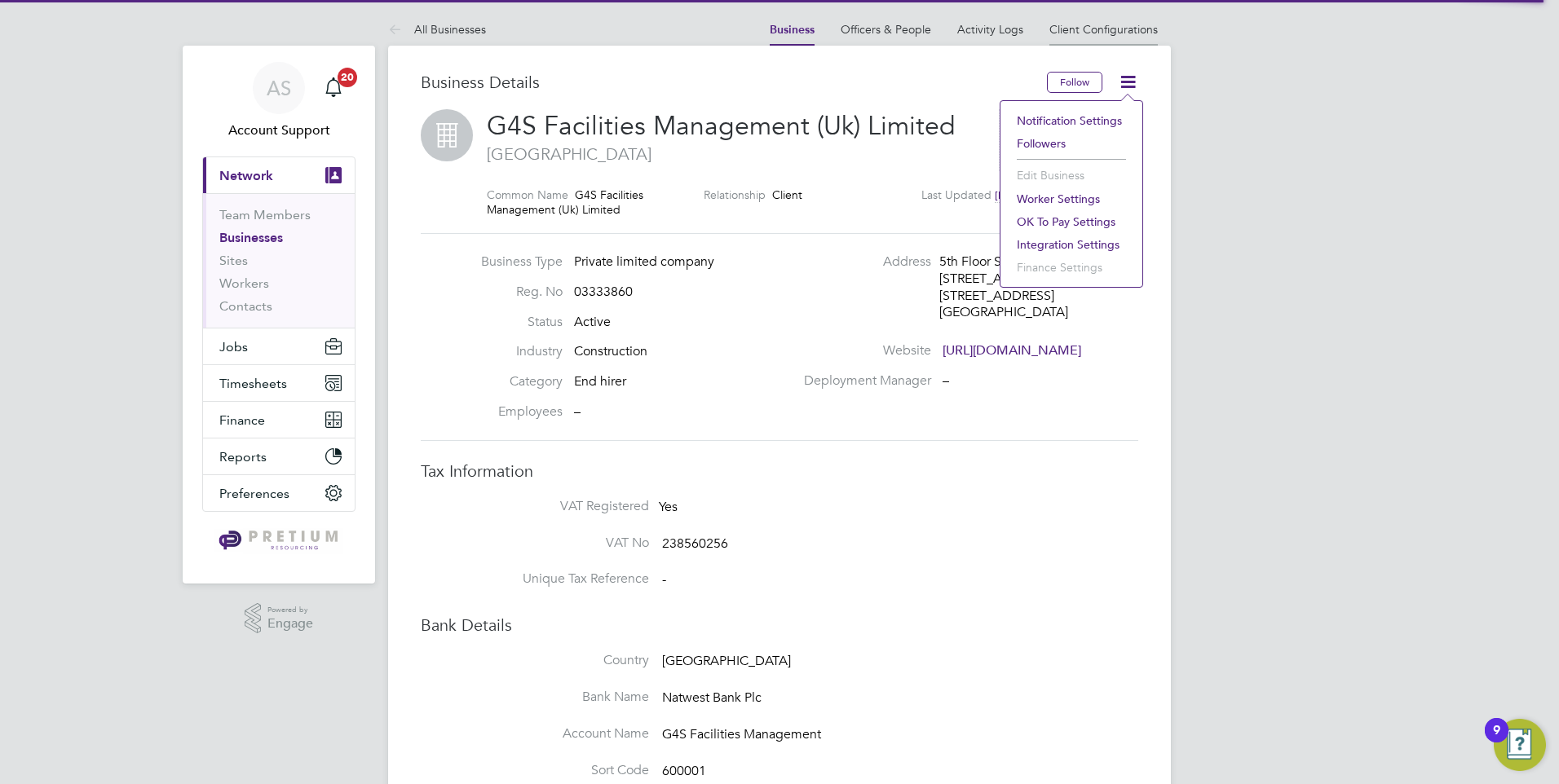
click at [1110, 32] on link "Client Configurations" at bounding box center [1104, 29] width 108 height 15
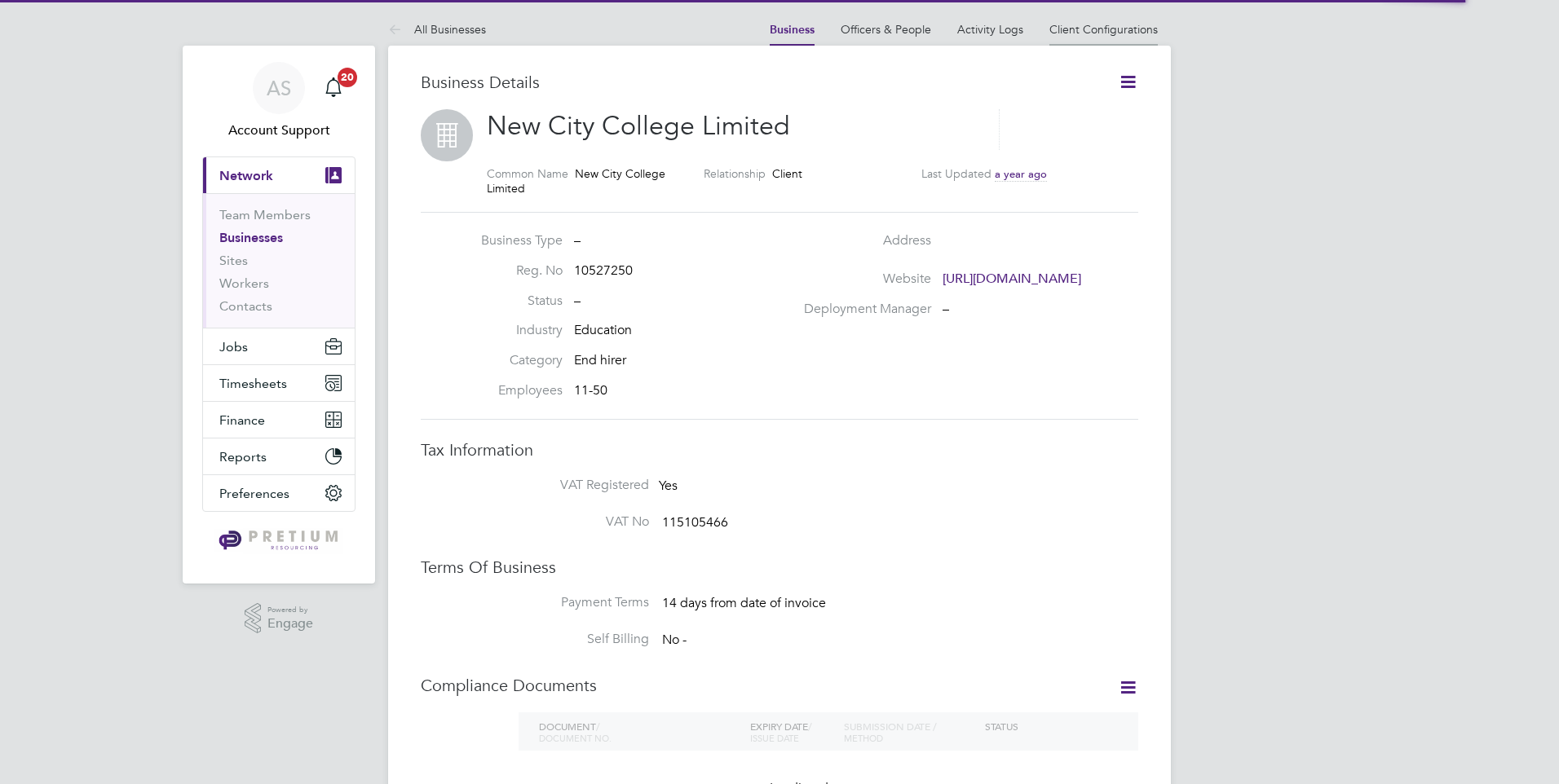
drag, startPoint x: 0, startPoint y: 0, endPoint x: 1107, endPoint y: 27, distance: 1107.3
click at [1107, 27] on link "Client Configurations" at bounding box center [1104, 29] width 108 height 15
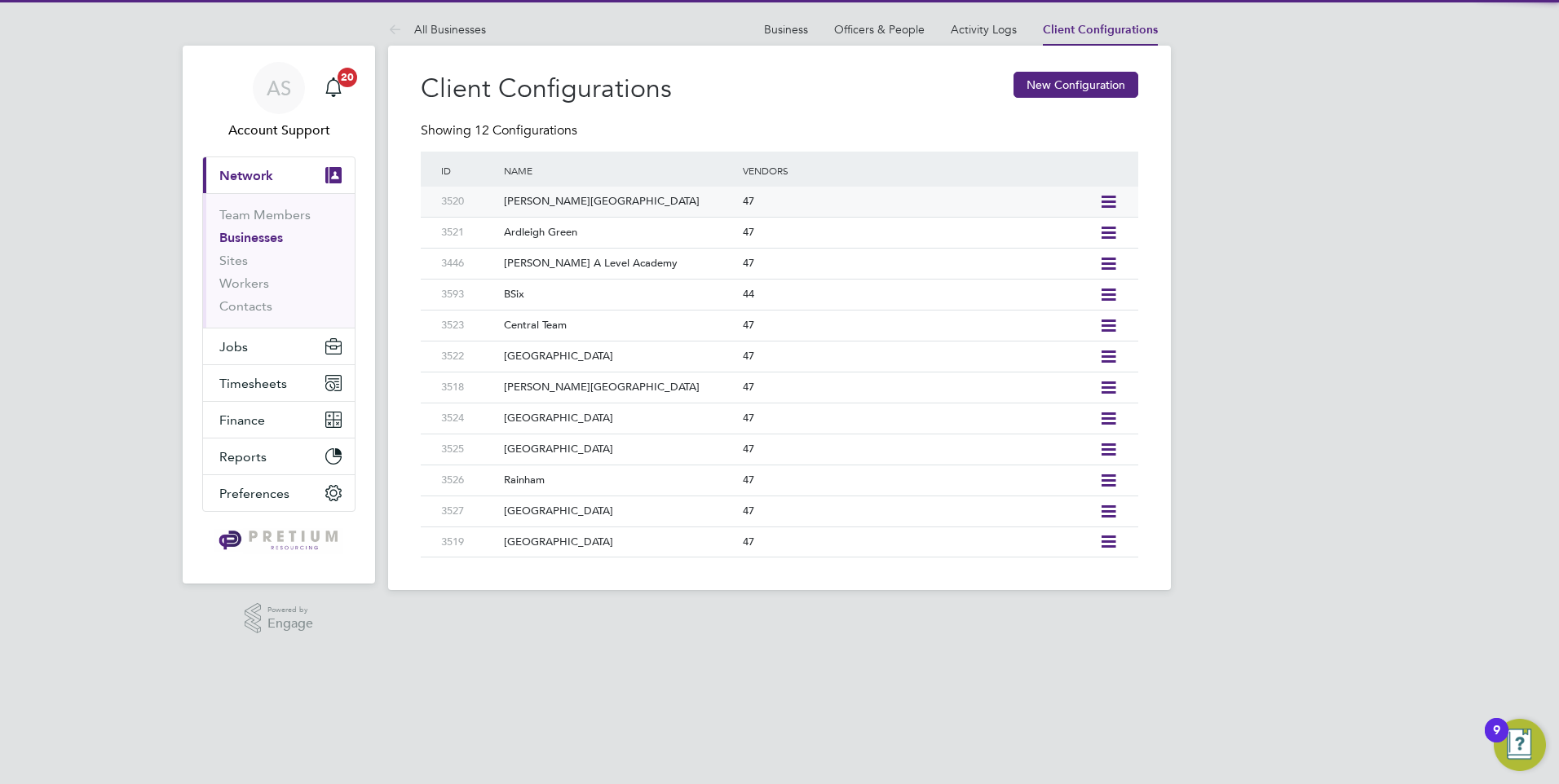
click at [1104, 198] on icon at bounding box center [1108, 202] width 20 height 13
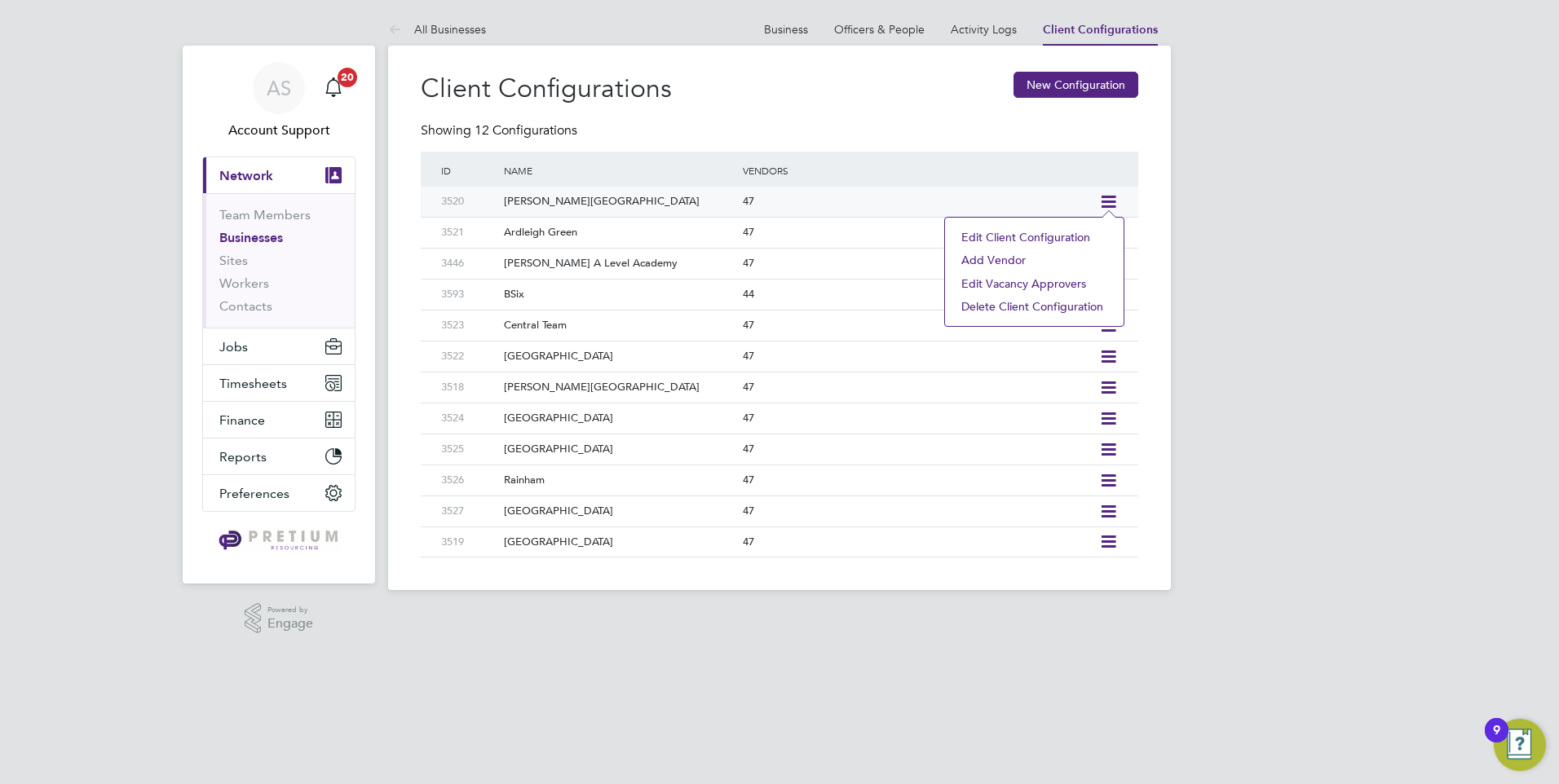
click at [936, 192] on div "47" at bounding box center [916, 201] width 356 height 30
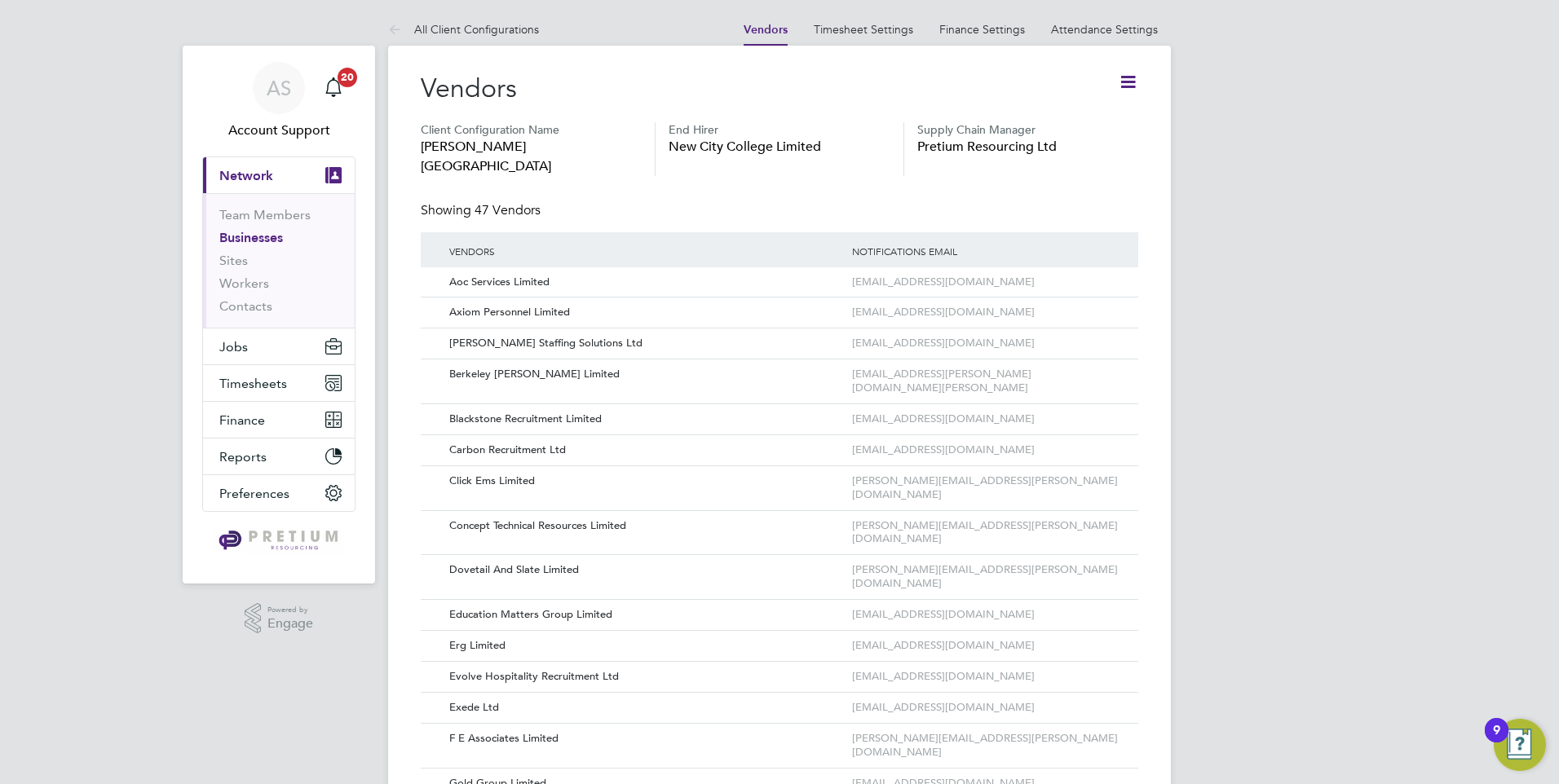
click at [1131, 84] on icon at bounding box center [1128, 82] width 20 height 20
click at [1034, 185] on li "Add Vendor" at bounding box center [1060, 189] width 149 height 22
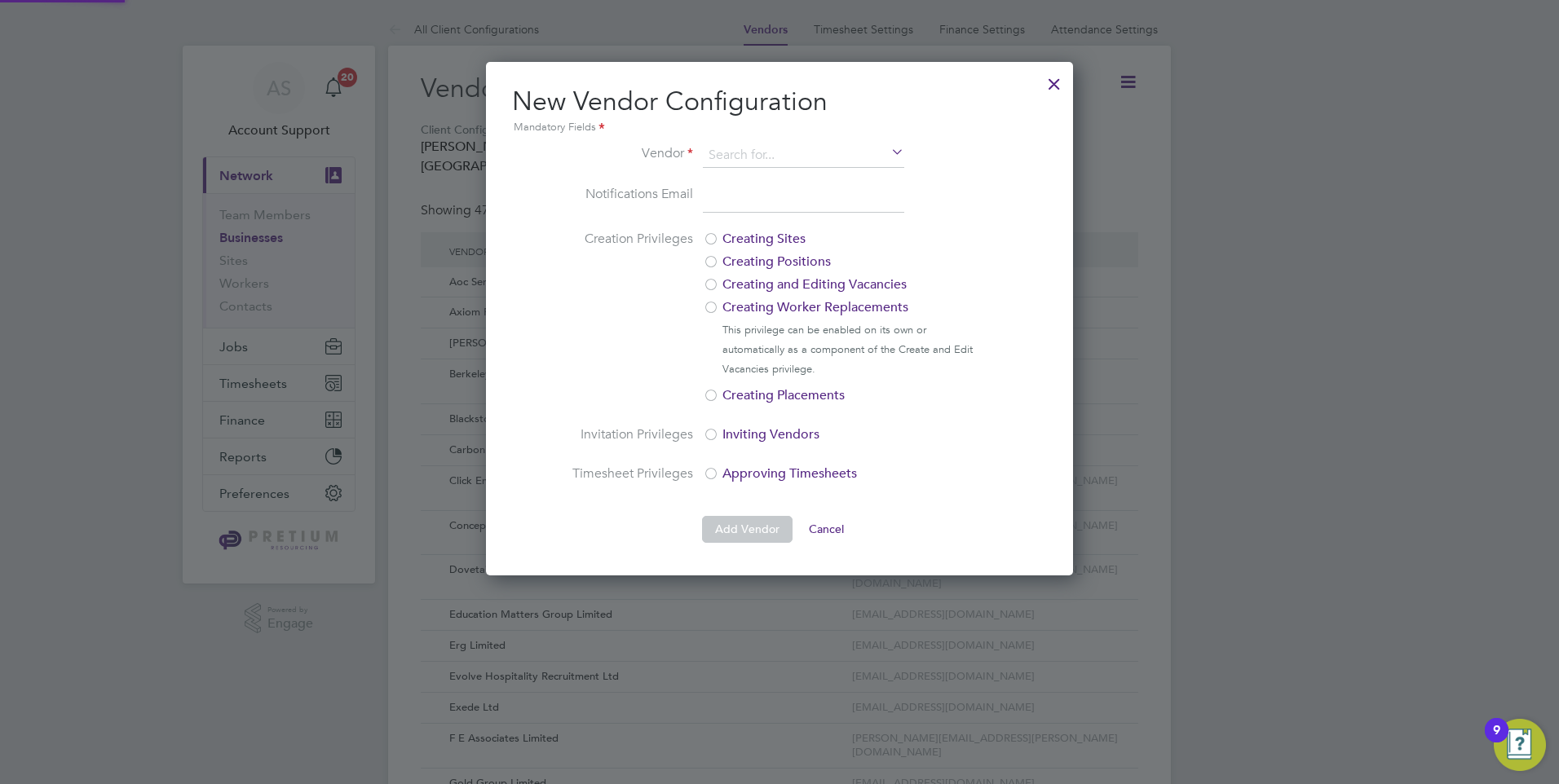
scroll to position [514, 588]
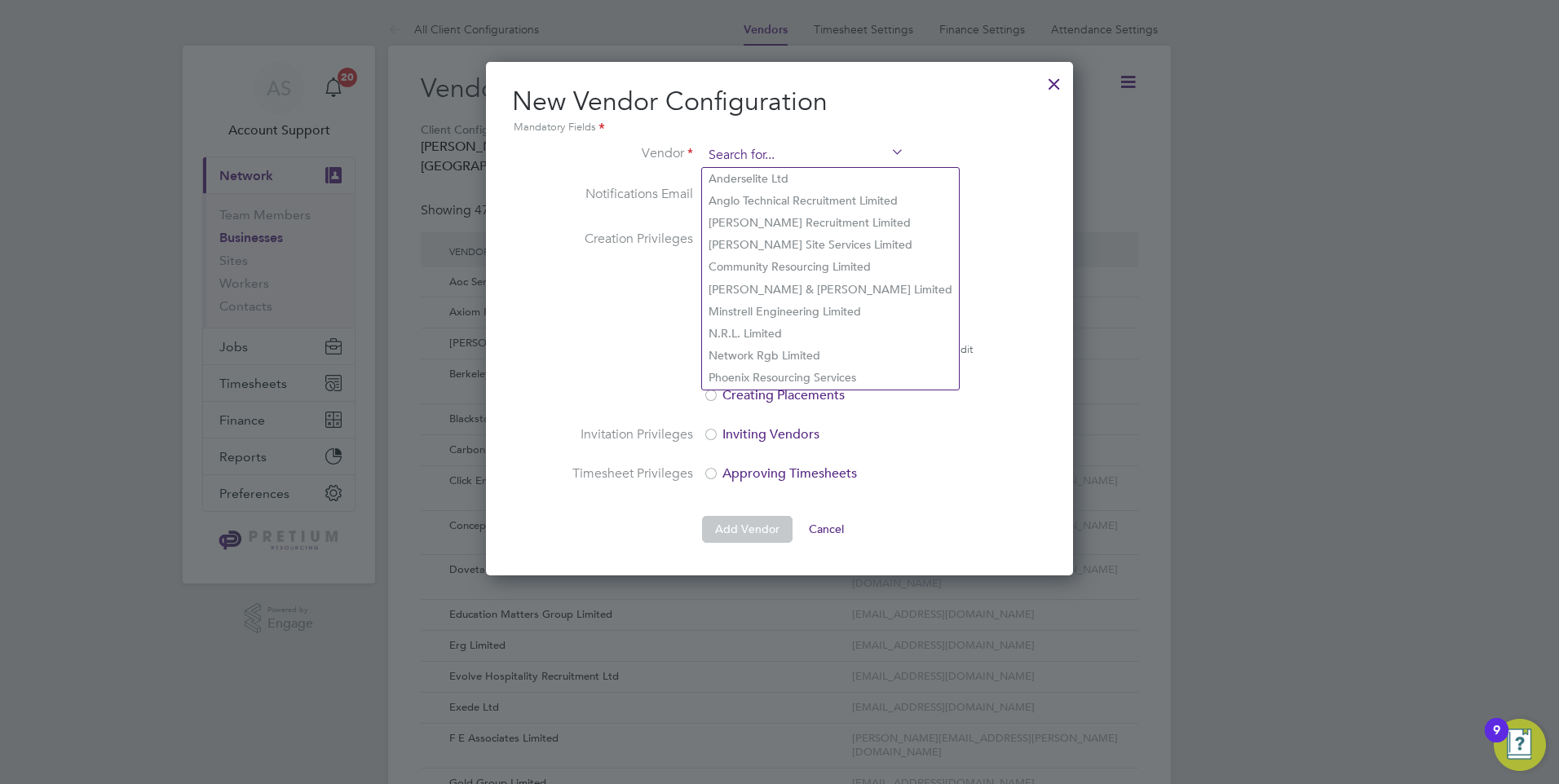
click at [767, 151] on input at bounding box center [803, 155] width 201 height 24
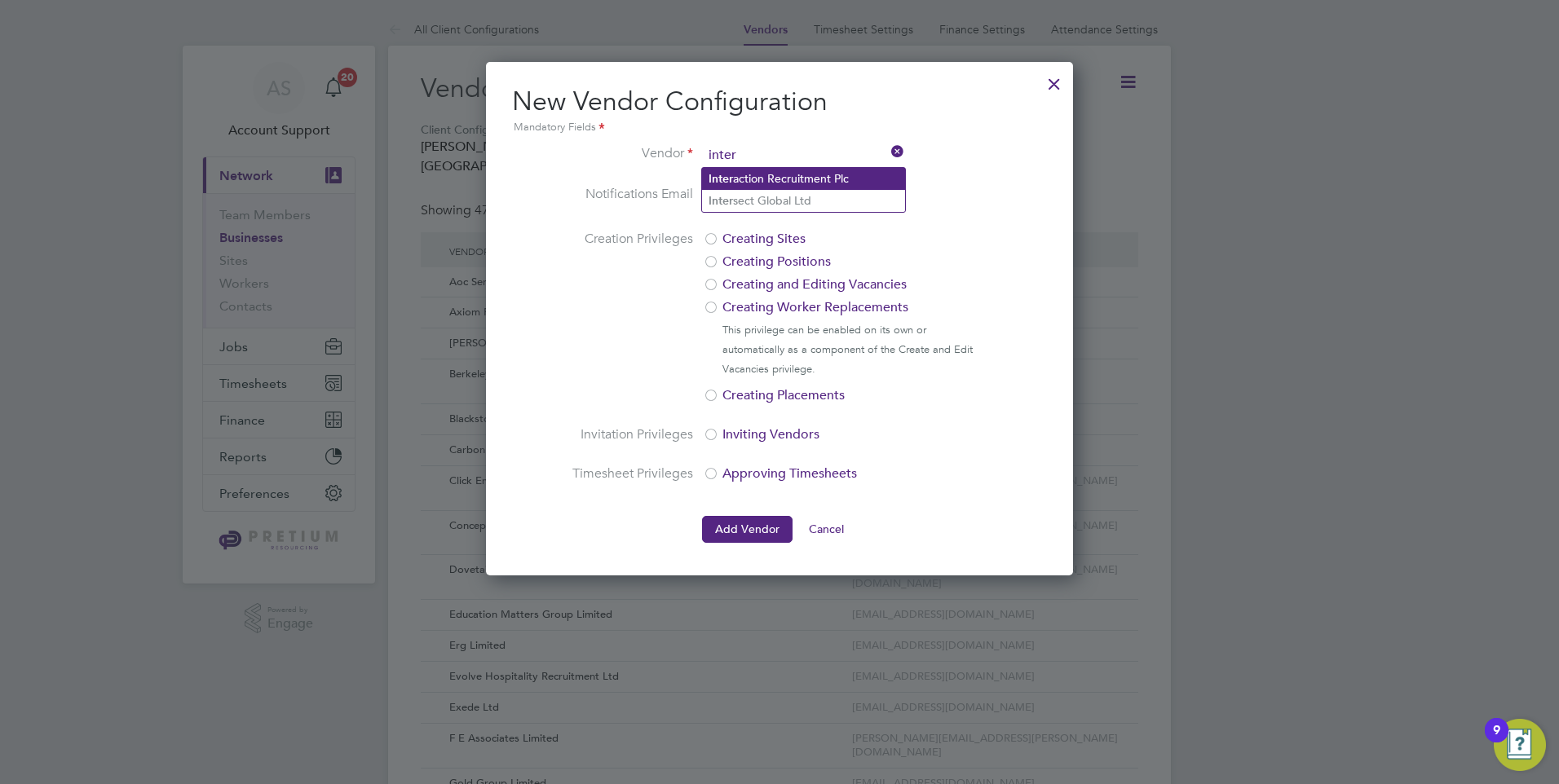
click at [764, 182] on li "Inter action Recruitment Plc" at bounding box center [803, 179] width 203 height 22
type input "Interaction Recruitment Plc"
click at [764, 195] on input "email" at bounding box center [803, 198] width 201 height 29
type input "kam"
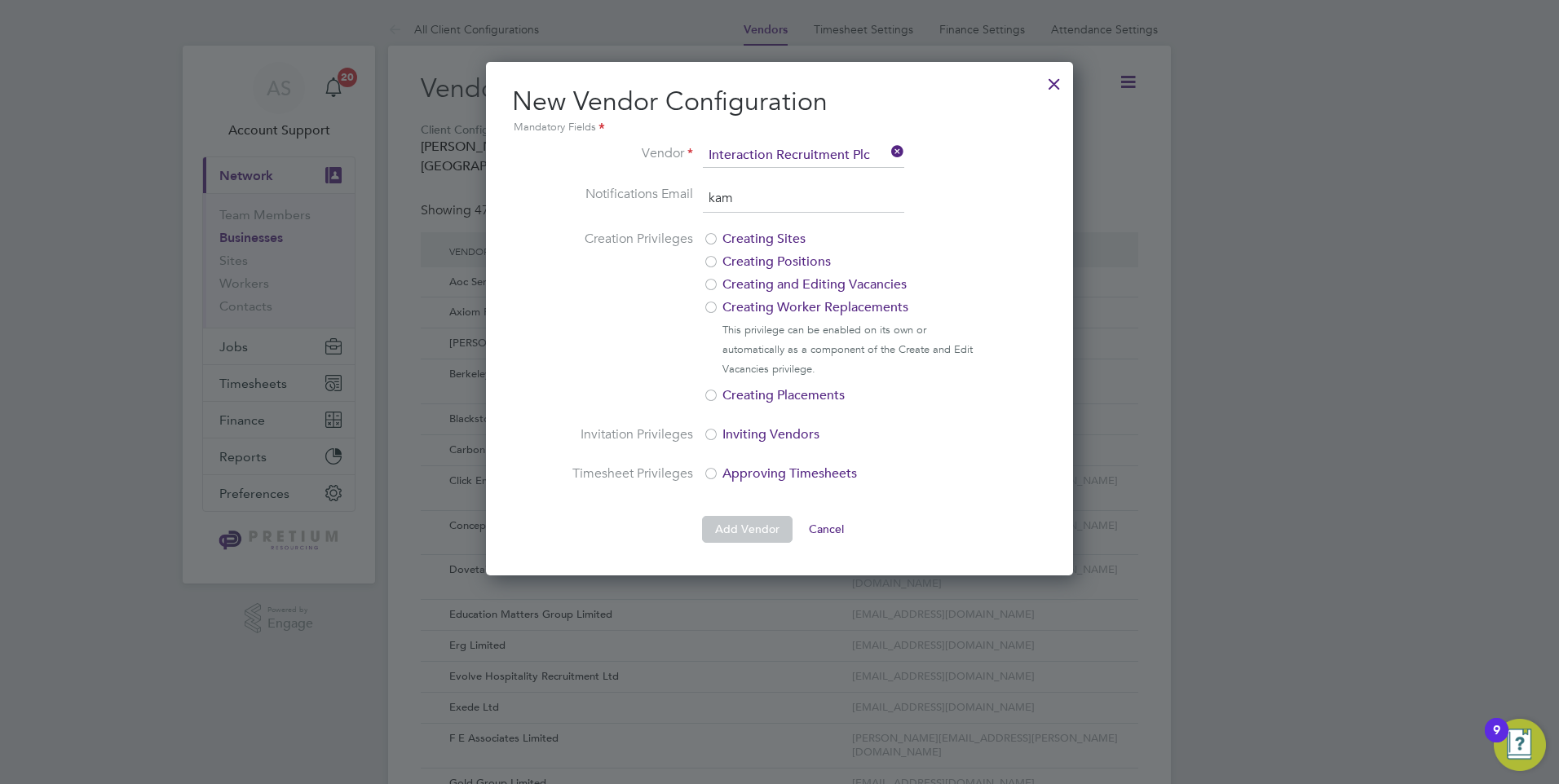
drag, startPoint x: 783, startPoint y: 190, endPoint x: 440, endPoint y: 195, distance: 343.0
click at [829, 196] on input "email" at bounding box center [803, 198] width 201 height 29
paste input "[EMAIL_ADDRESS][DOMAIN_NAME]"
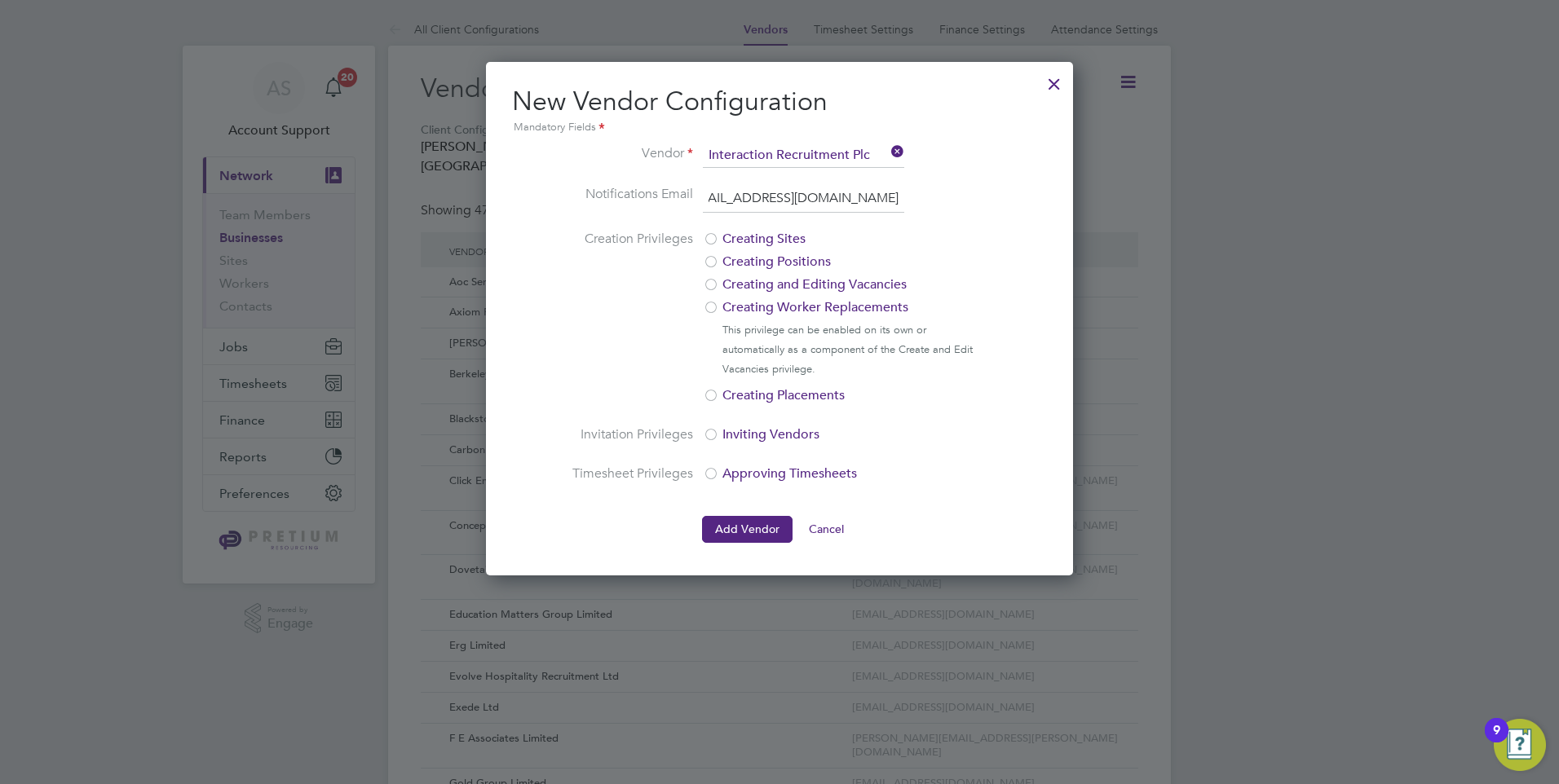
type input "[EMAIL_ADDRESS][DOMAIN_NAME]"
click at [620, 325] on label "Creation Privileges" at bounding box center [632, 317] width 122 height 176
click at [737, 530] on button "Add Vendor" at bounding box center [747, 528] width 91 height 26
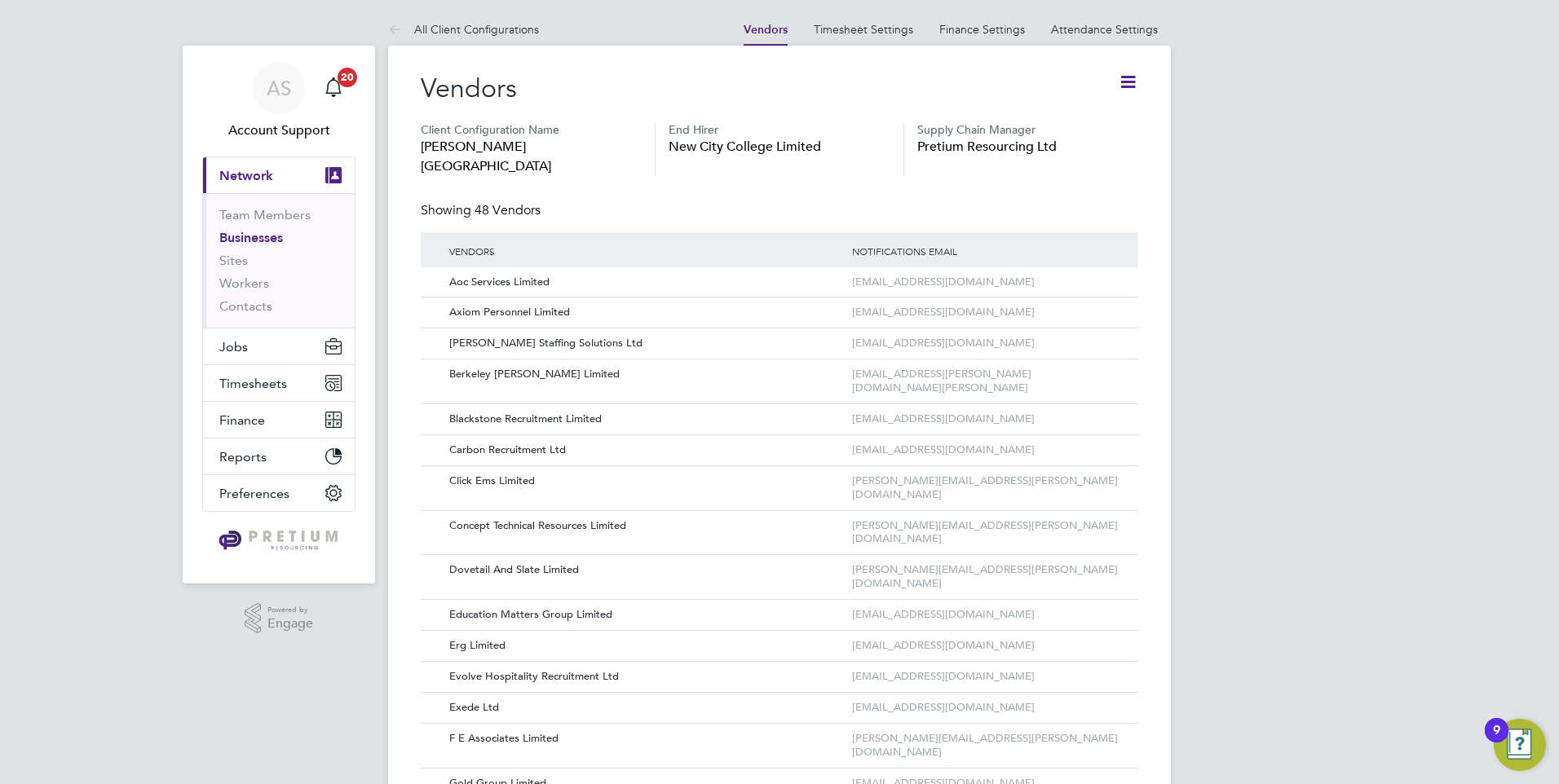
click at [497, 33] on link "All Client Configurations" at bounding box center [463, 29] width 151 height 15
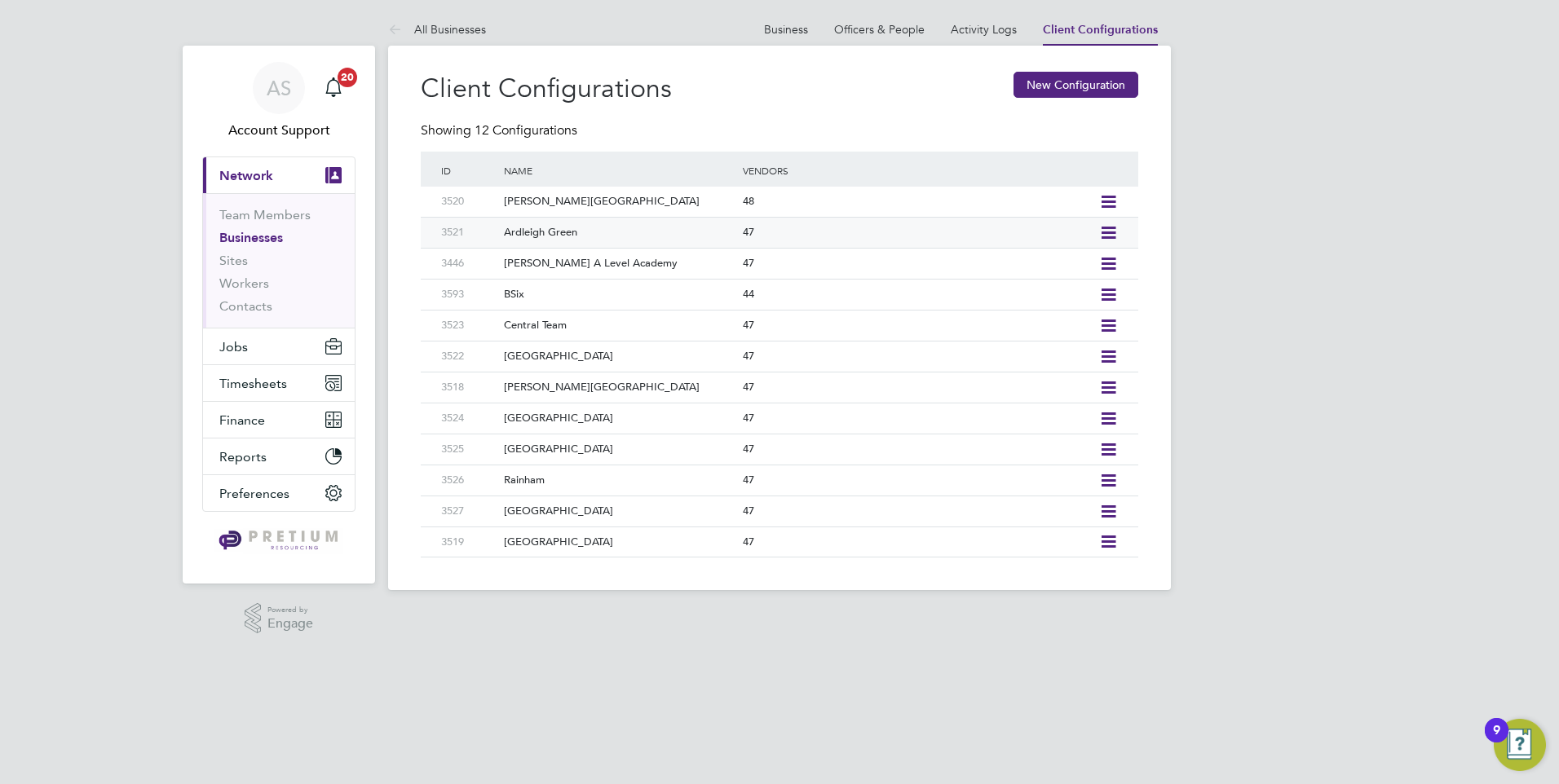
click at [1100, 231] on icon at bounding box center [1108, 233] width 20 height 13
click at [999, 285] on li "Add Vendor" at bounding box center [1034, 290] width 162 height 22
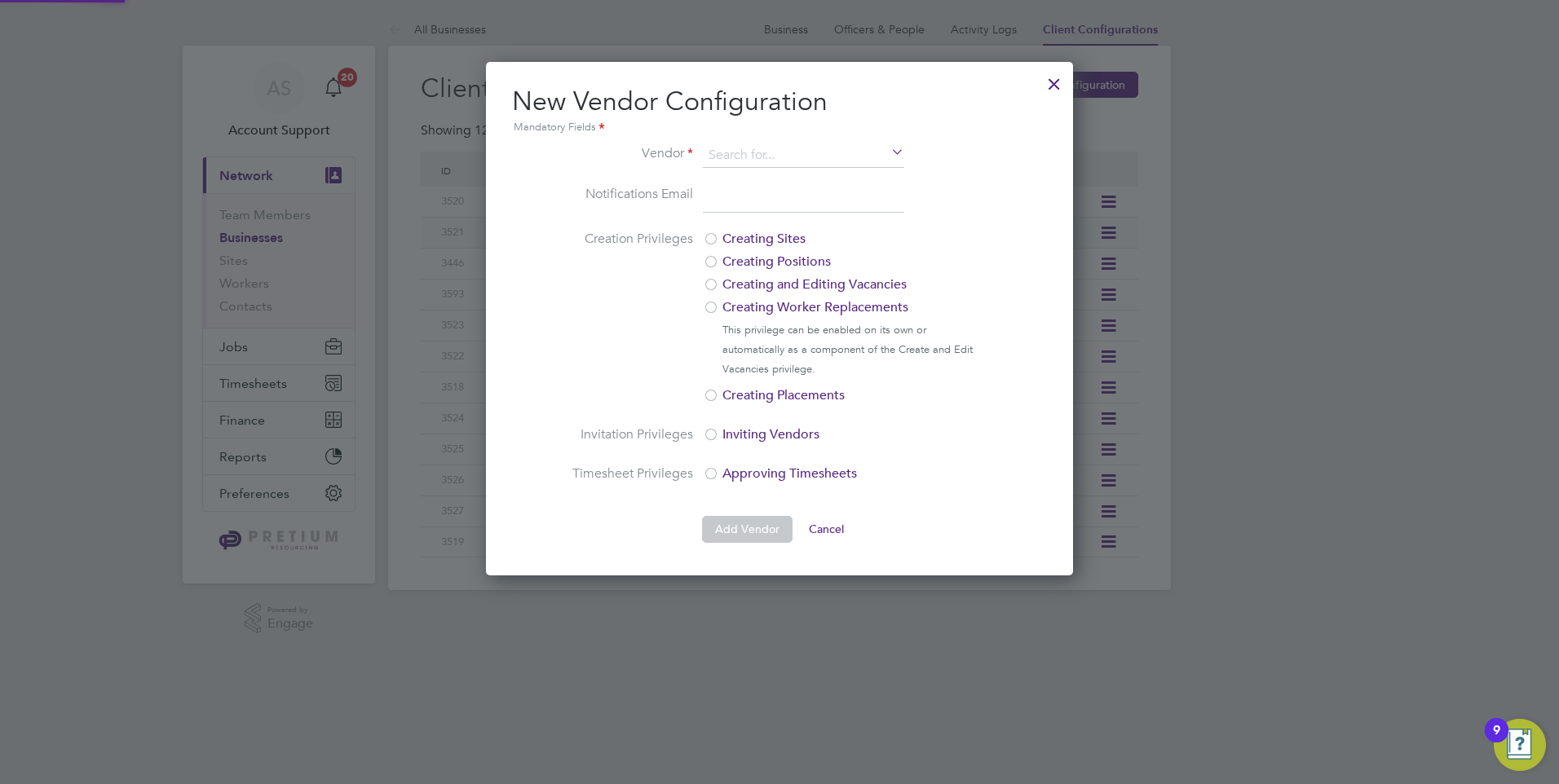
scroll to position [514, 588]
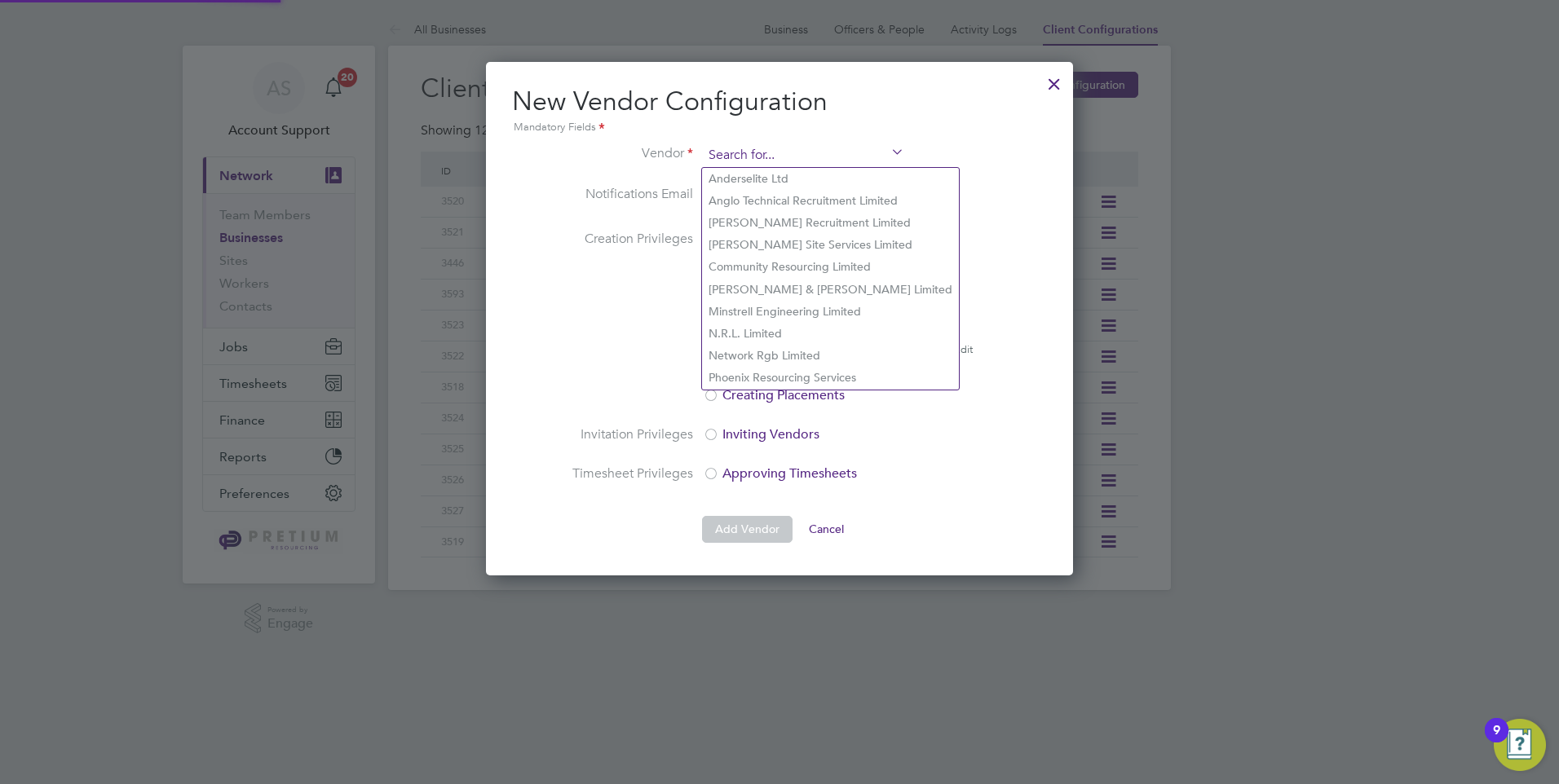
click at [726, 147] on input at bounding box center [803, 155] width 201 height 24
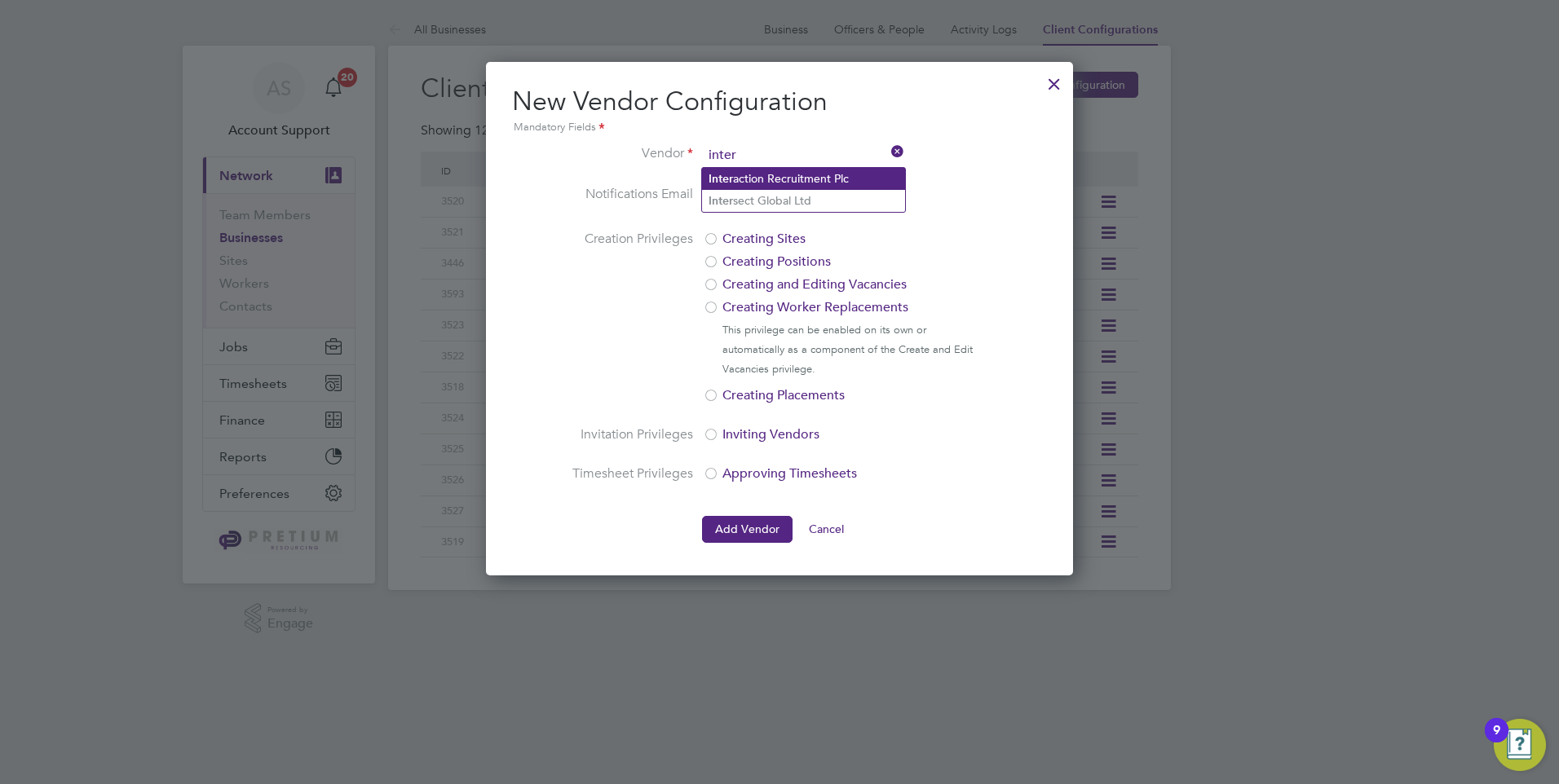
click at [793, 174] on li "Inter action Recruitment Plc" at bounding box center [803, 179] width 203 height 22
type input "Interaction Recruitment Plc"
click at [791, 200] on input "email" at bounding box center [803, 198] width 201 height 29
paste input "kam.bhaat@admiralrecruitment.co.uk"
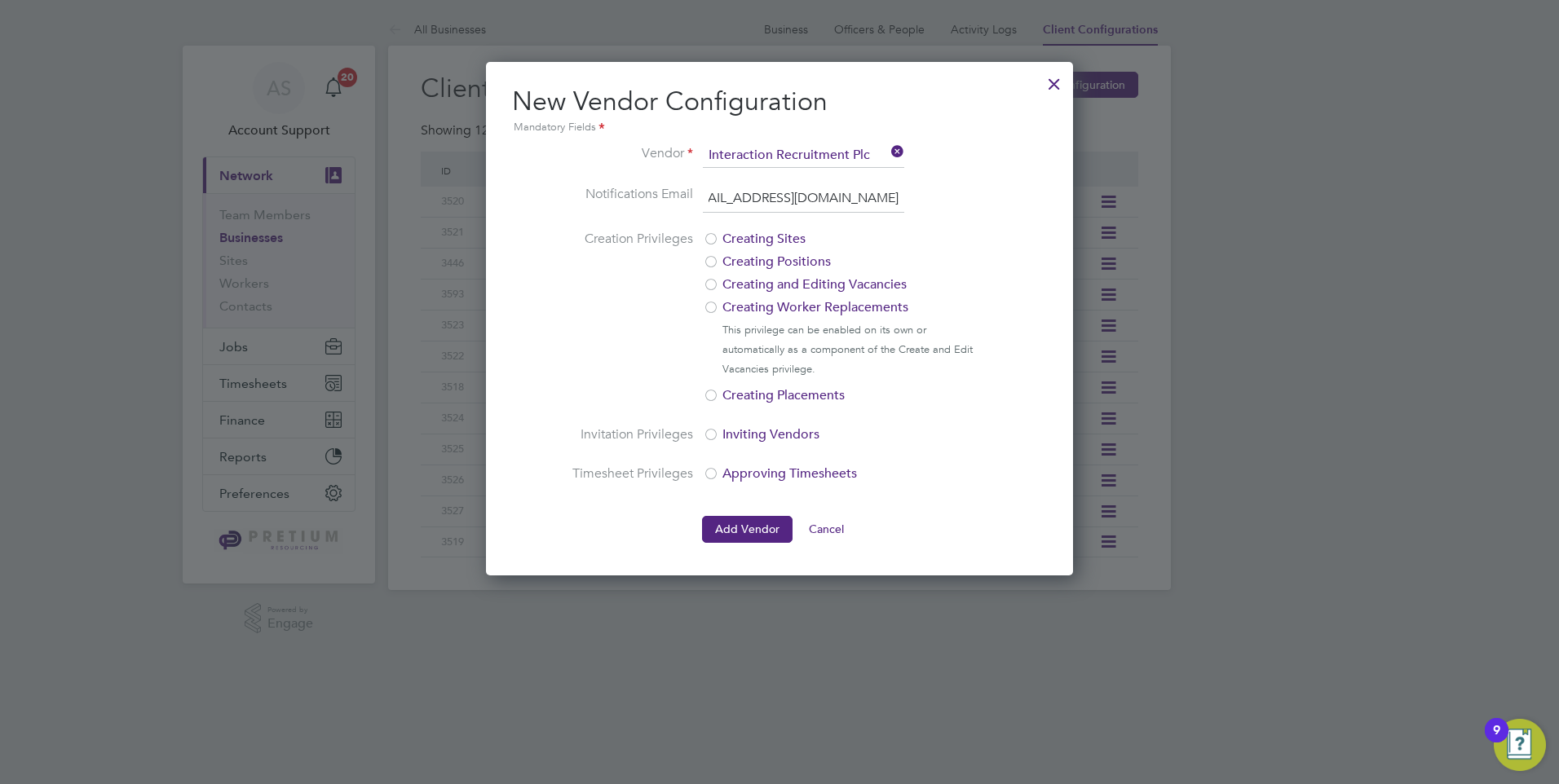
type input "kam.bhaat@admiralrecruitment.co.uk"
click at [979, 189] on li "Notifications Email kam.bhaat@admiralrecruitment.co.uk" at bounding box center [779, 206] width 417 height 46
click at [731, 531] on button "Add Vendor" at bounding box center [747, 528] width 91 height 26
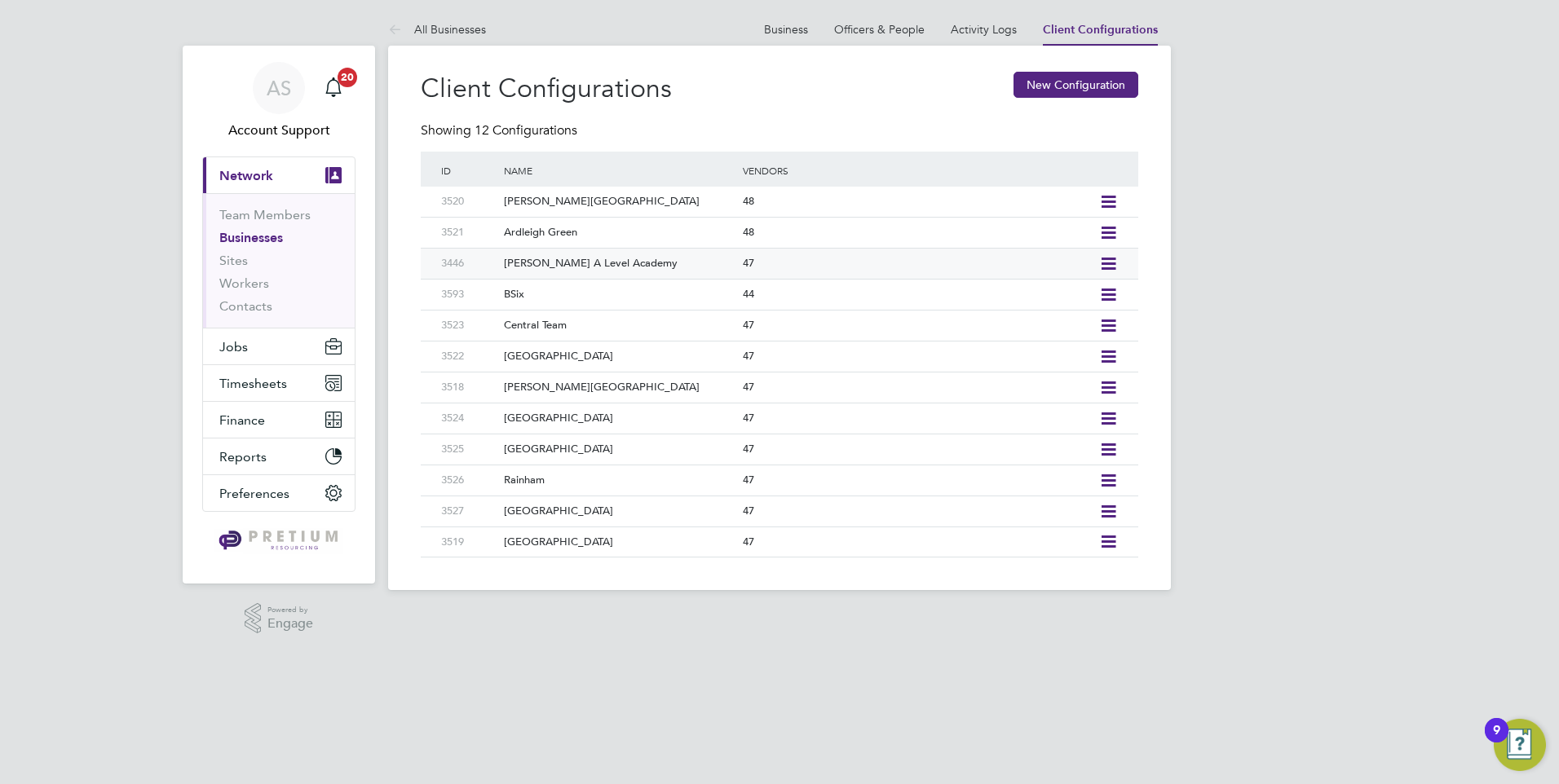
click at [851, 265] on div "47" at bounding box center [916, 264] width 356 height 30
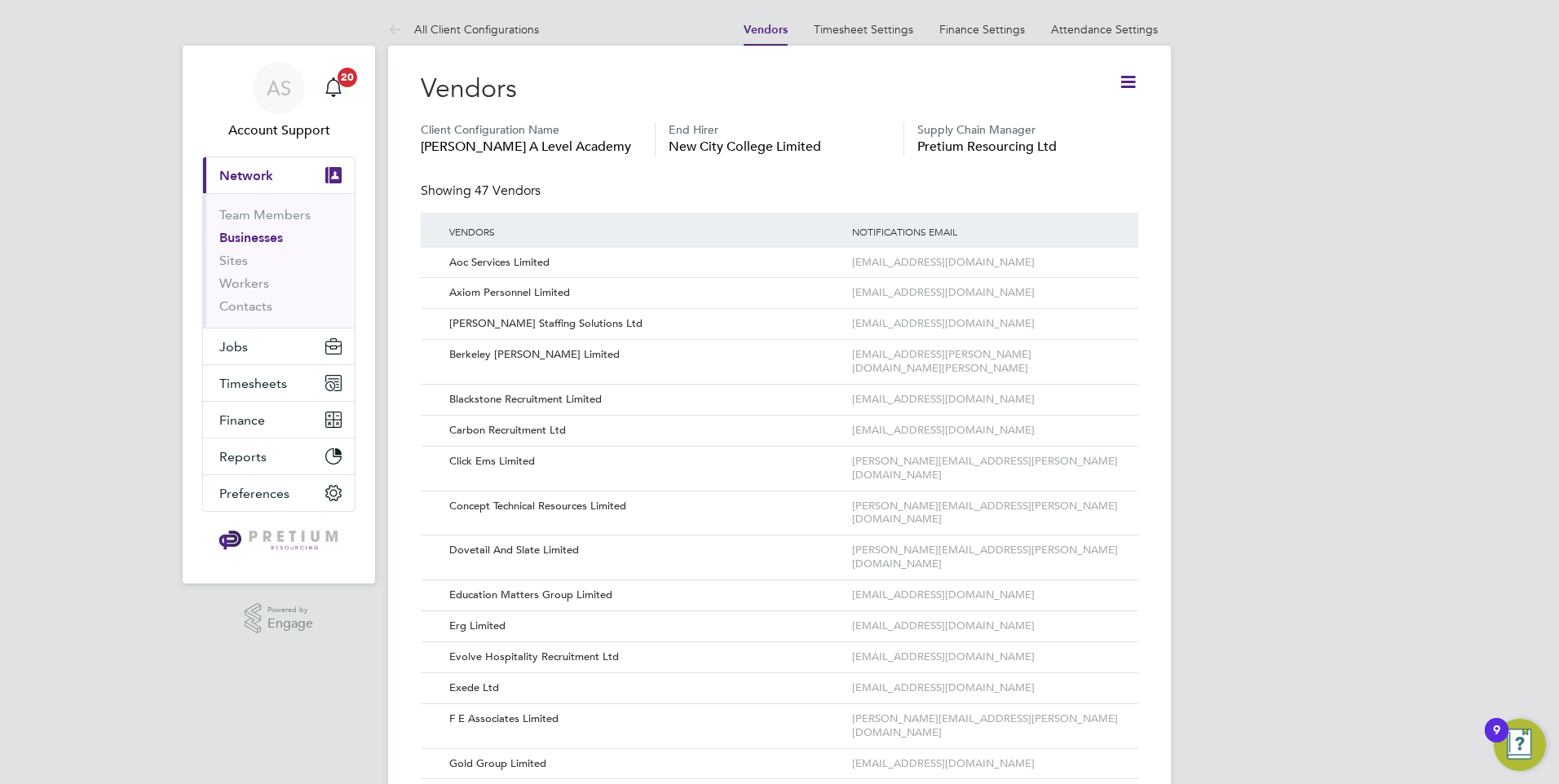
click at [1122, 77] on icon at bounding box center [1128, 82] width 20 height 20
click at [1020, 182] on li "Add Vendor" at bounding box center [1060, 189] width 149 height 22
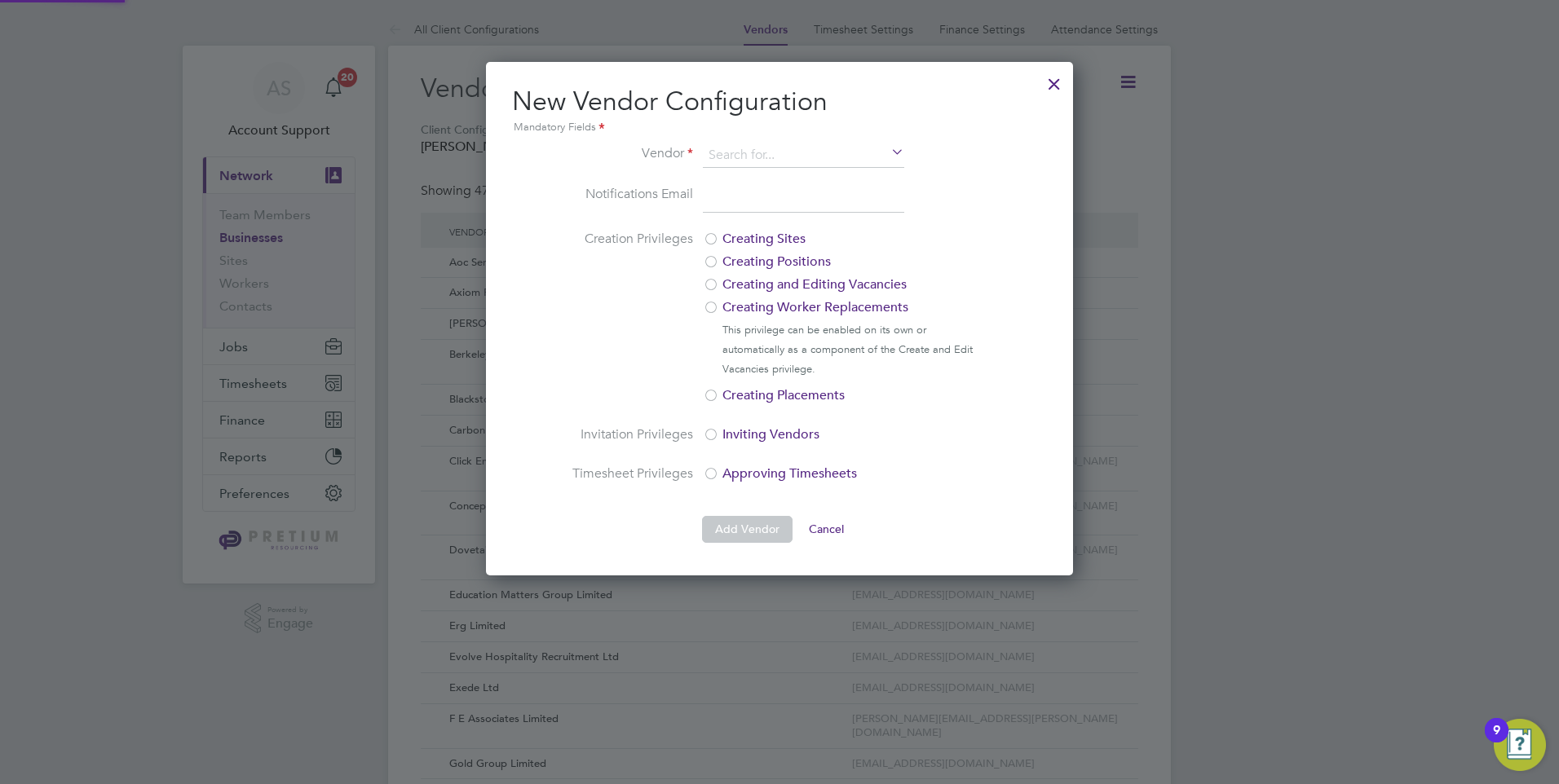
scroll to position [514, 588]
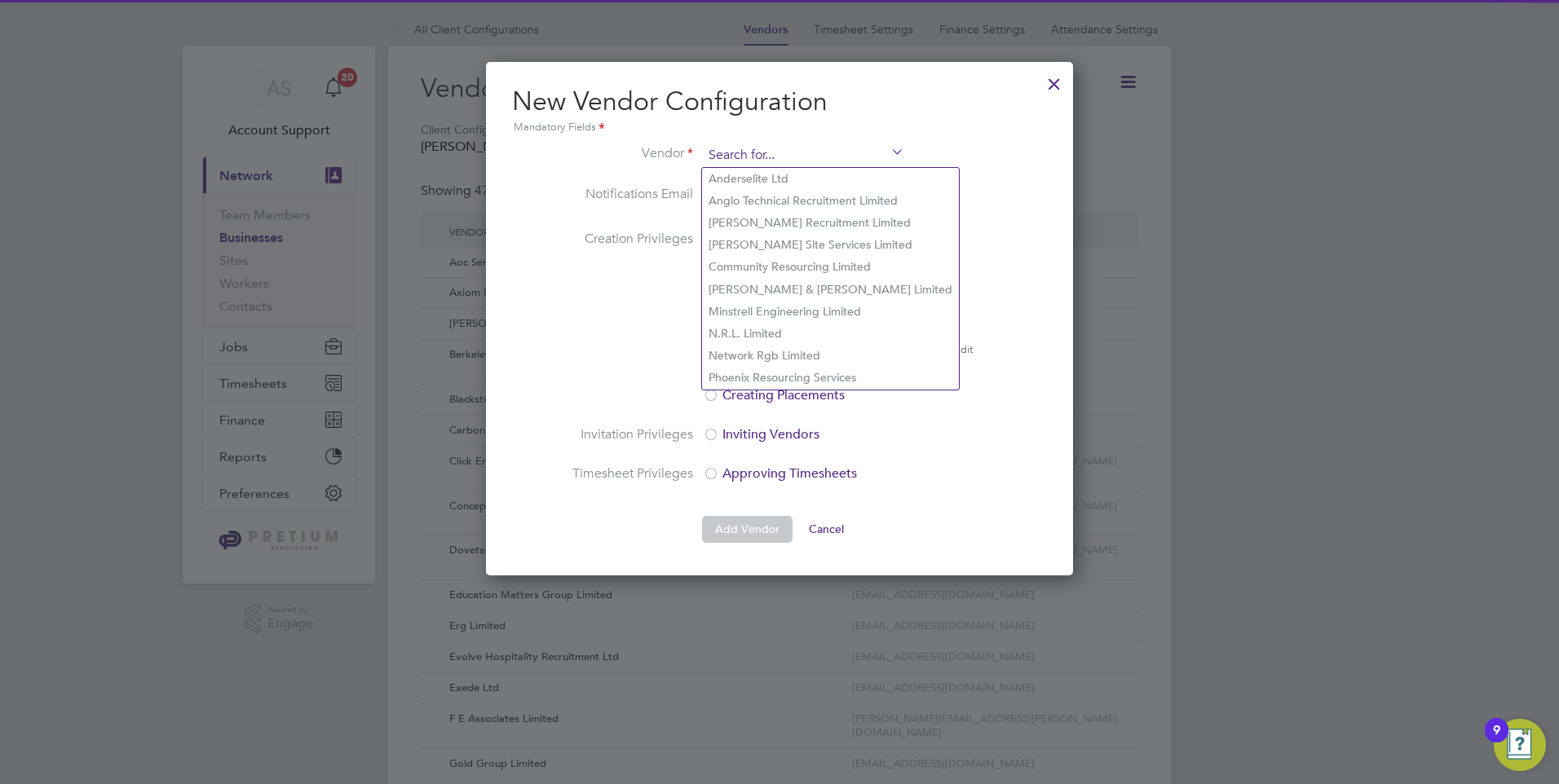
click at [762, 157] on input at bounding box center [803, 155] width 201 height 24
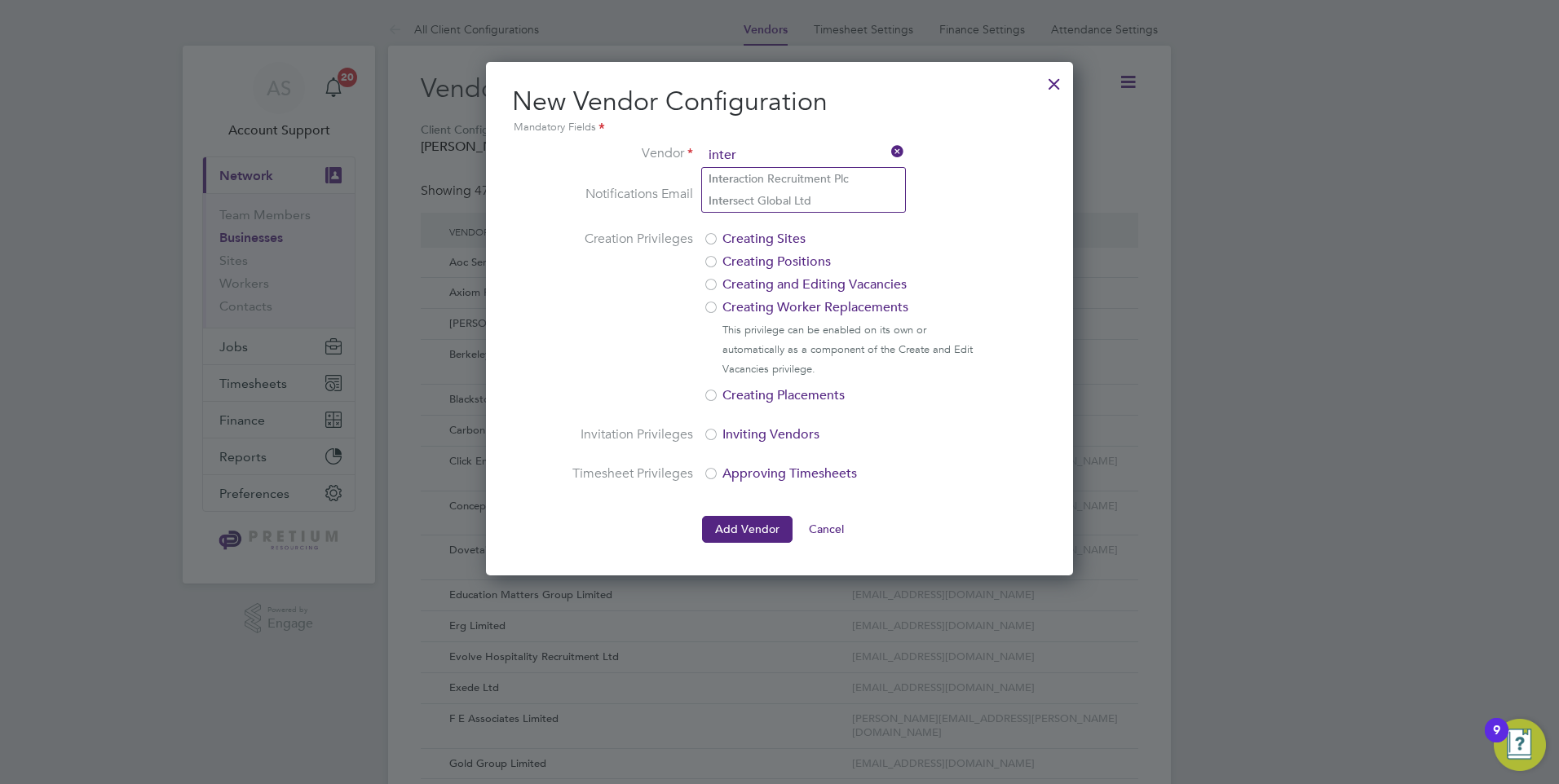
drag, startPoint x: 707, startPoint y: 159, endPoint x: 669, endPoint y: 159, distance: 38.0
click at [669, 159] on li "Vendor inter" at bounding box center [779, 163] width 417 height 41
type input "life"
click at [888, 153] on icon at bounding box center [888, 152] width 0 height 22
click at [956, 143] on li "Vendor" at bounding box center [779, 163] width 417 height 41
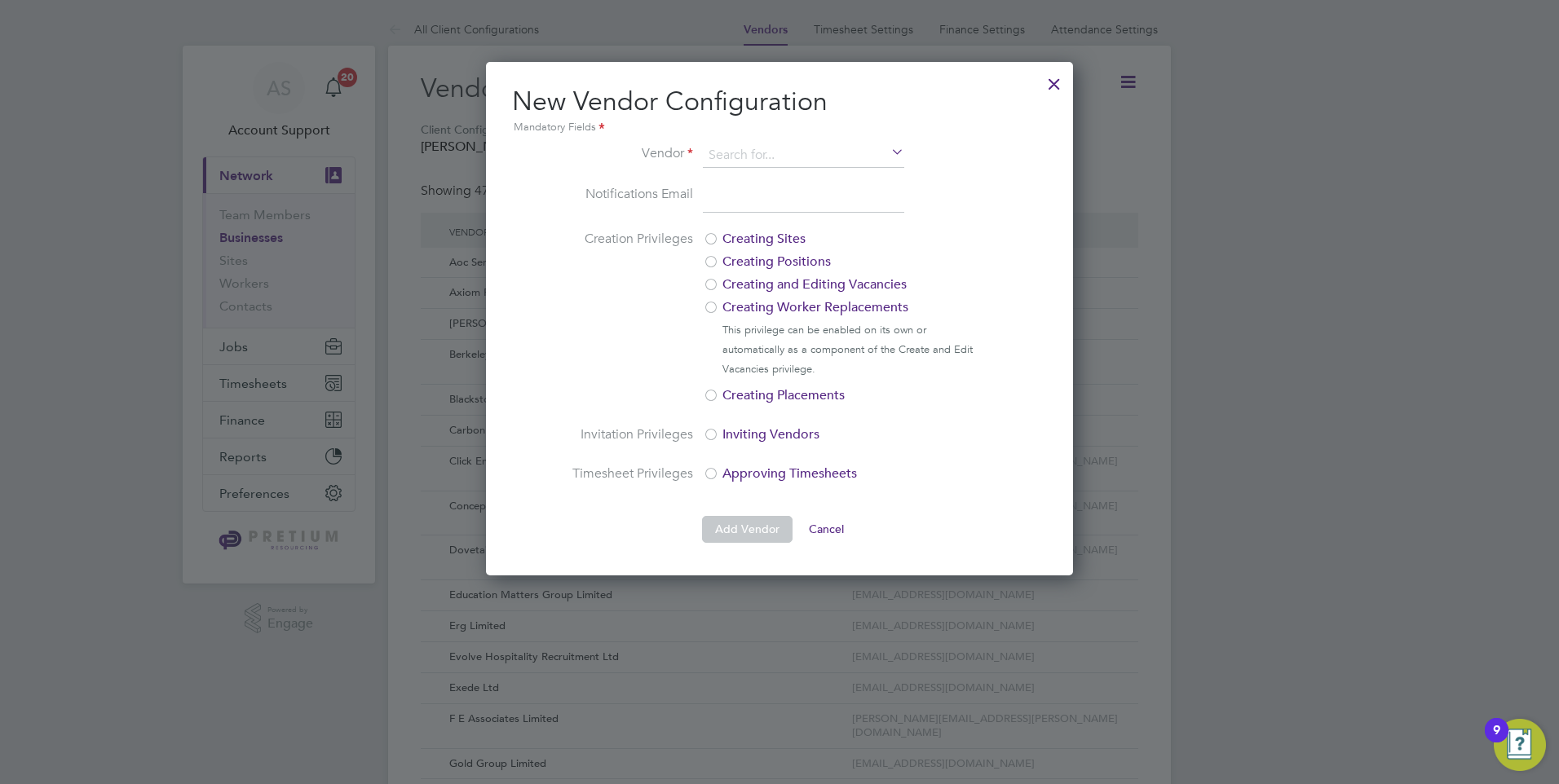
click at [1052, 82] on div at bounding box center [1054, 79] width 29 height 29
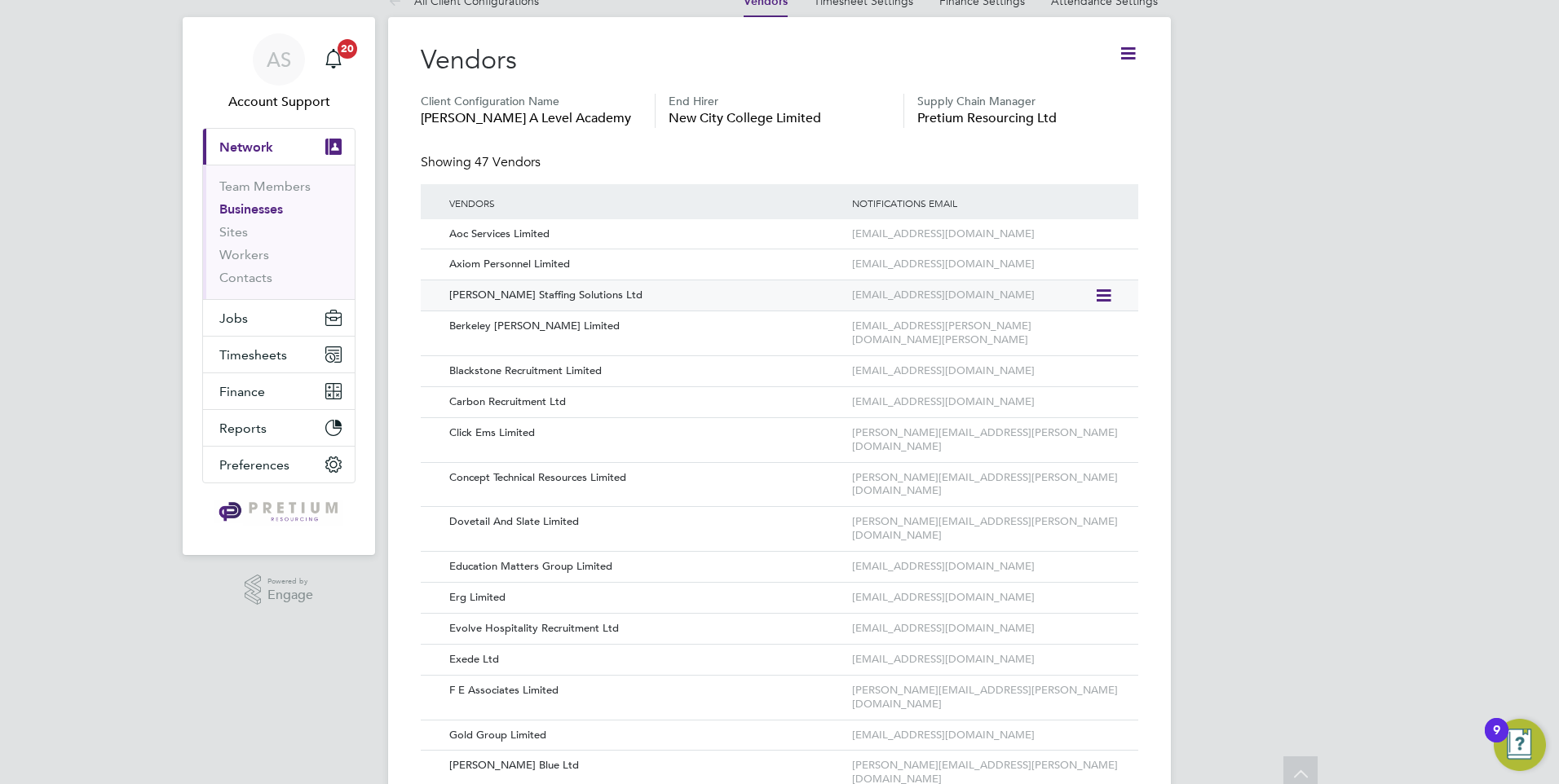
scroll to position [0, 0]
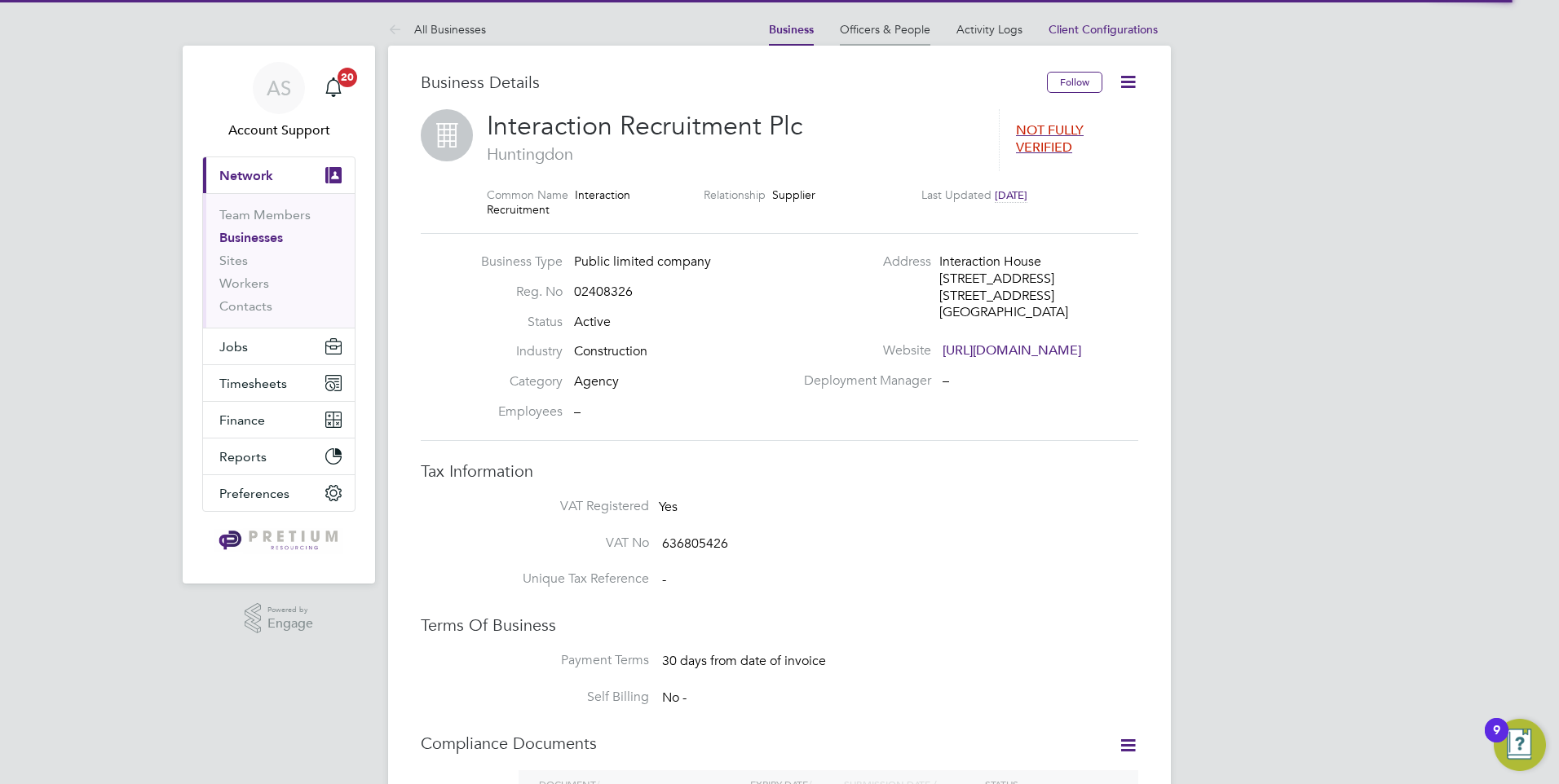
click at [880, 26] on link "Officers & People" at bounding box center [885, 29] width 91 height 15
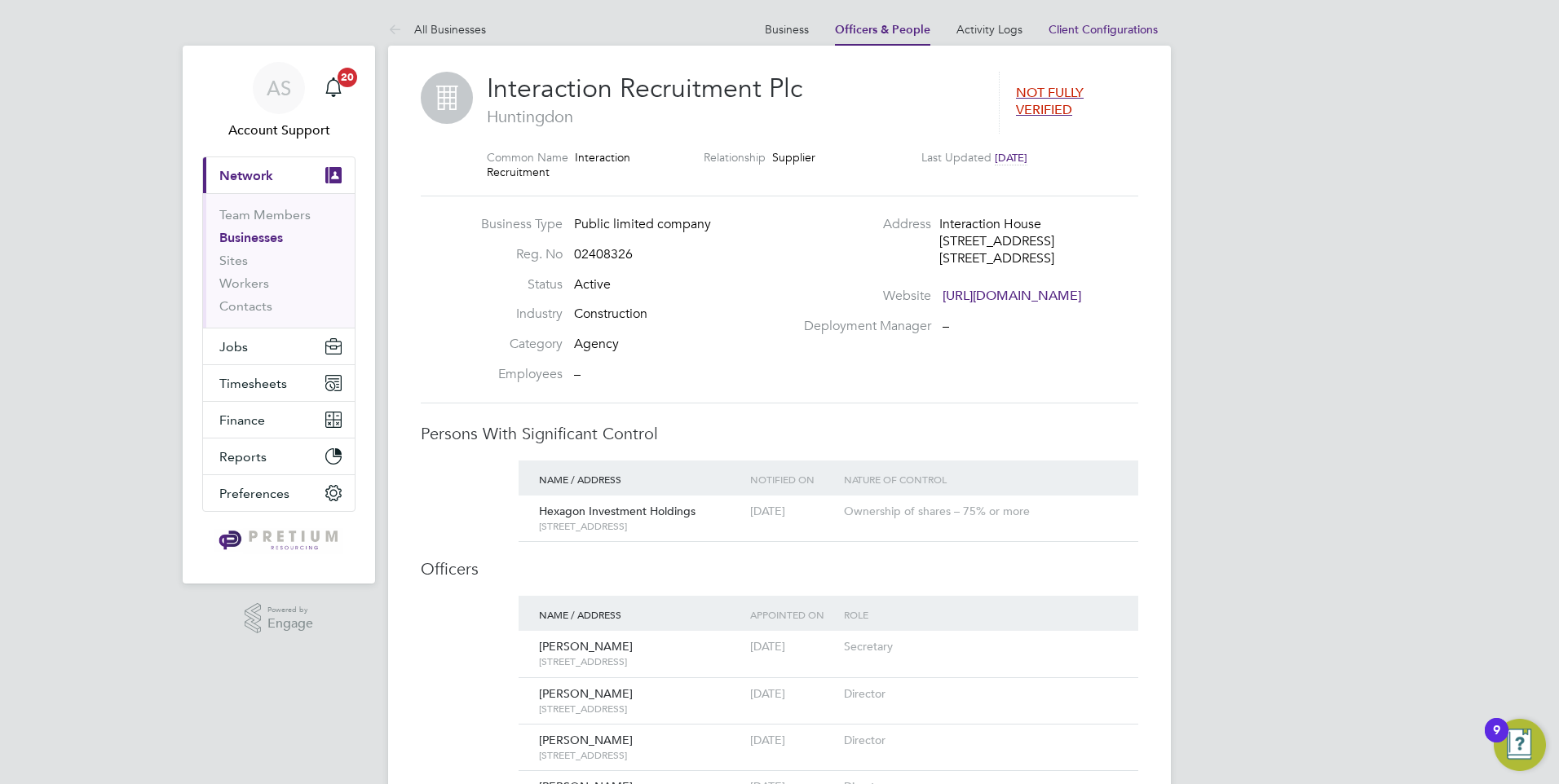
click at [989, 57] on div "Interaction Recruitment Plc Huntingdon NOT FULLY VERIFIED Common Name Interacti…" at bounding box center [779, 456] width 782 height 821
click at [994, 32] on link "Activity Logs" at bounding box center [989, 29] width 66 height 15
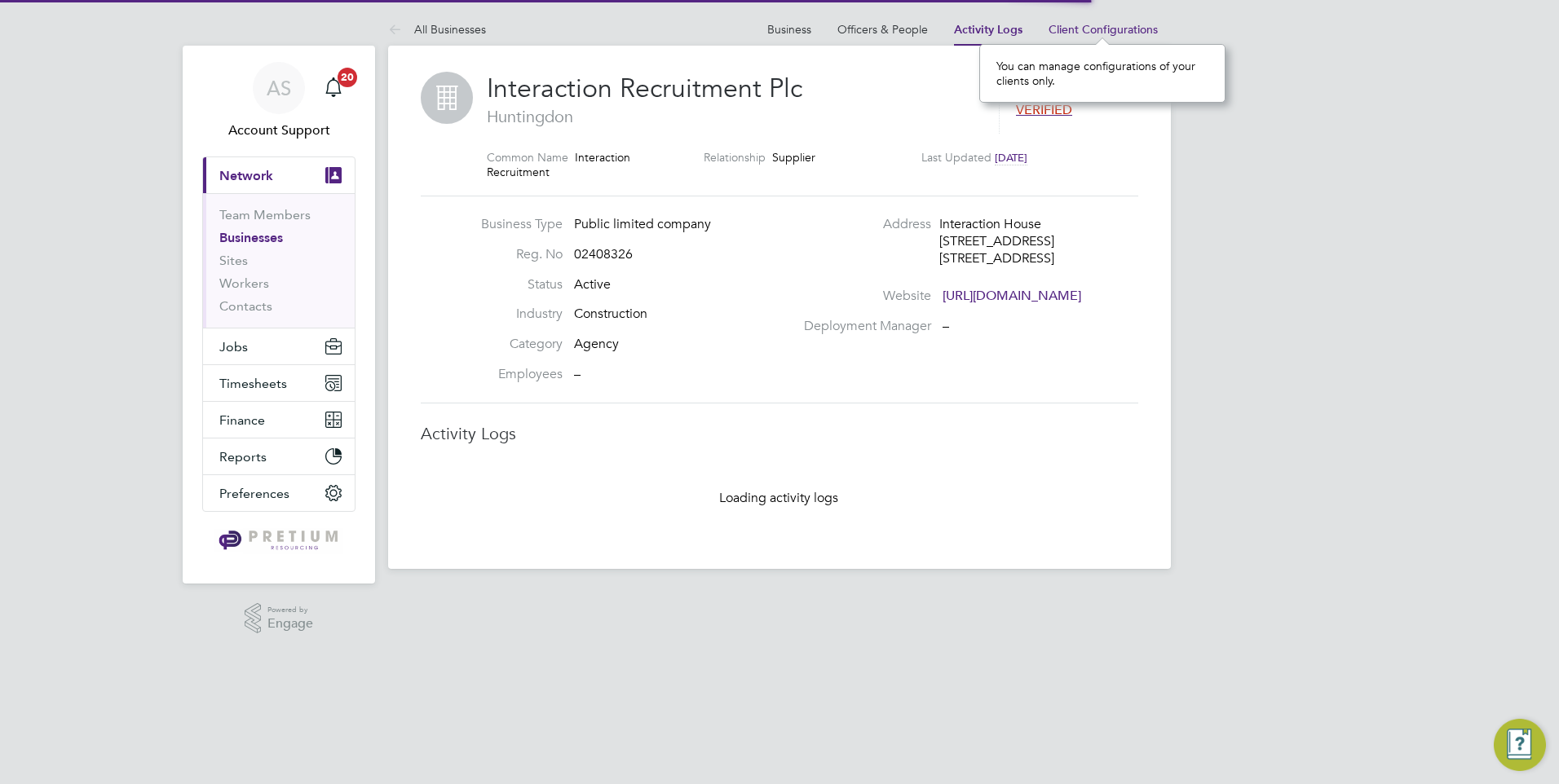
scroll to position [15, 111]
click at [1086, 29] on span "Client Configurations" at bounding box center [1103, 29] width 109 height 15
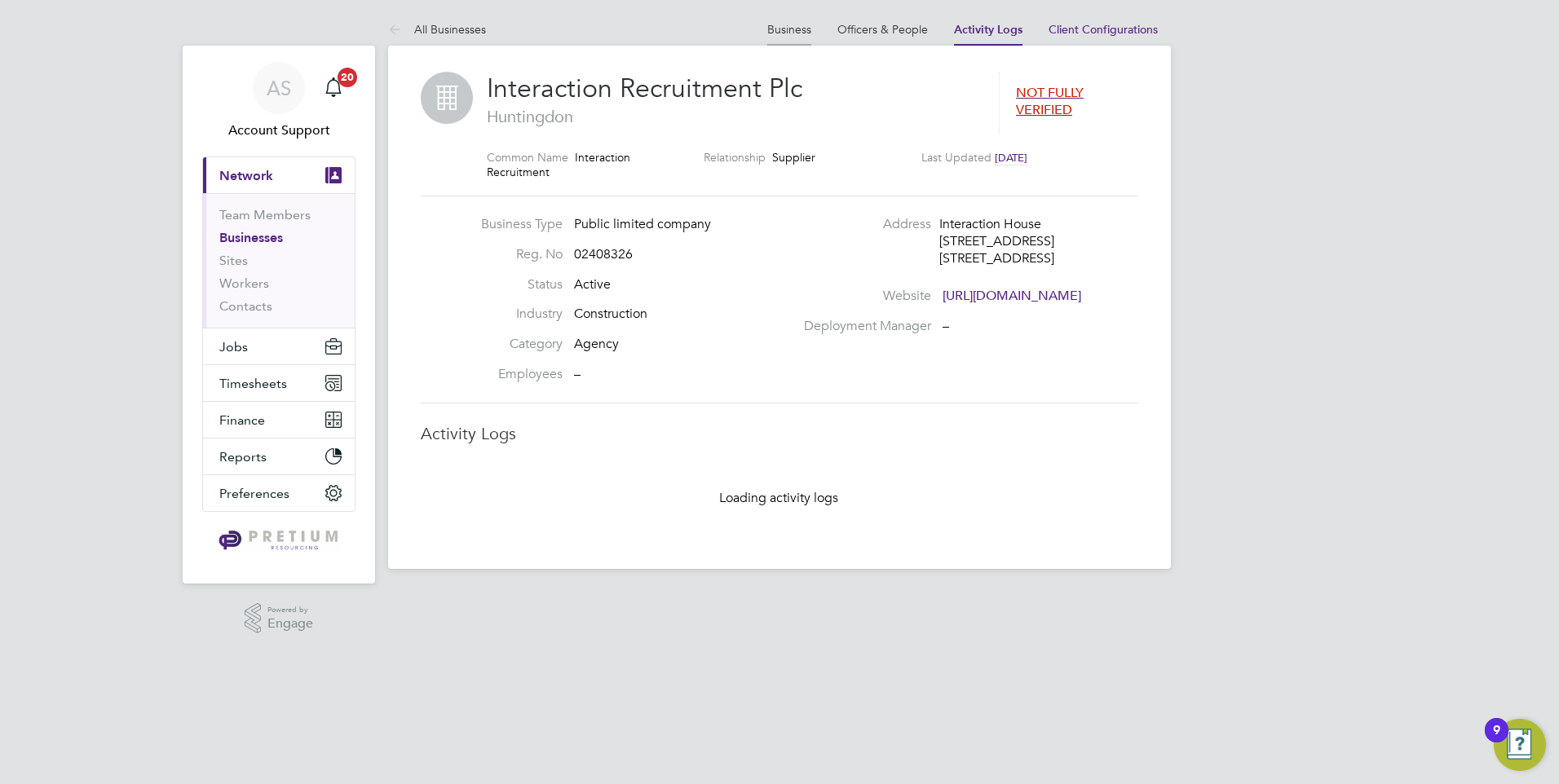
click at [804, 35] on link "Business" at bounding box center [789, 29] width 44 height 15
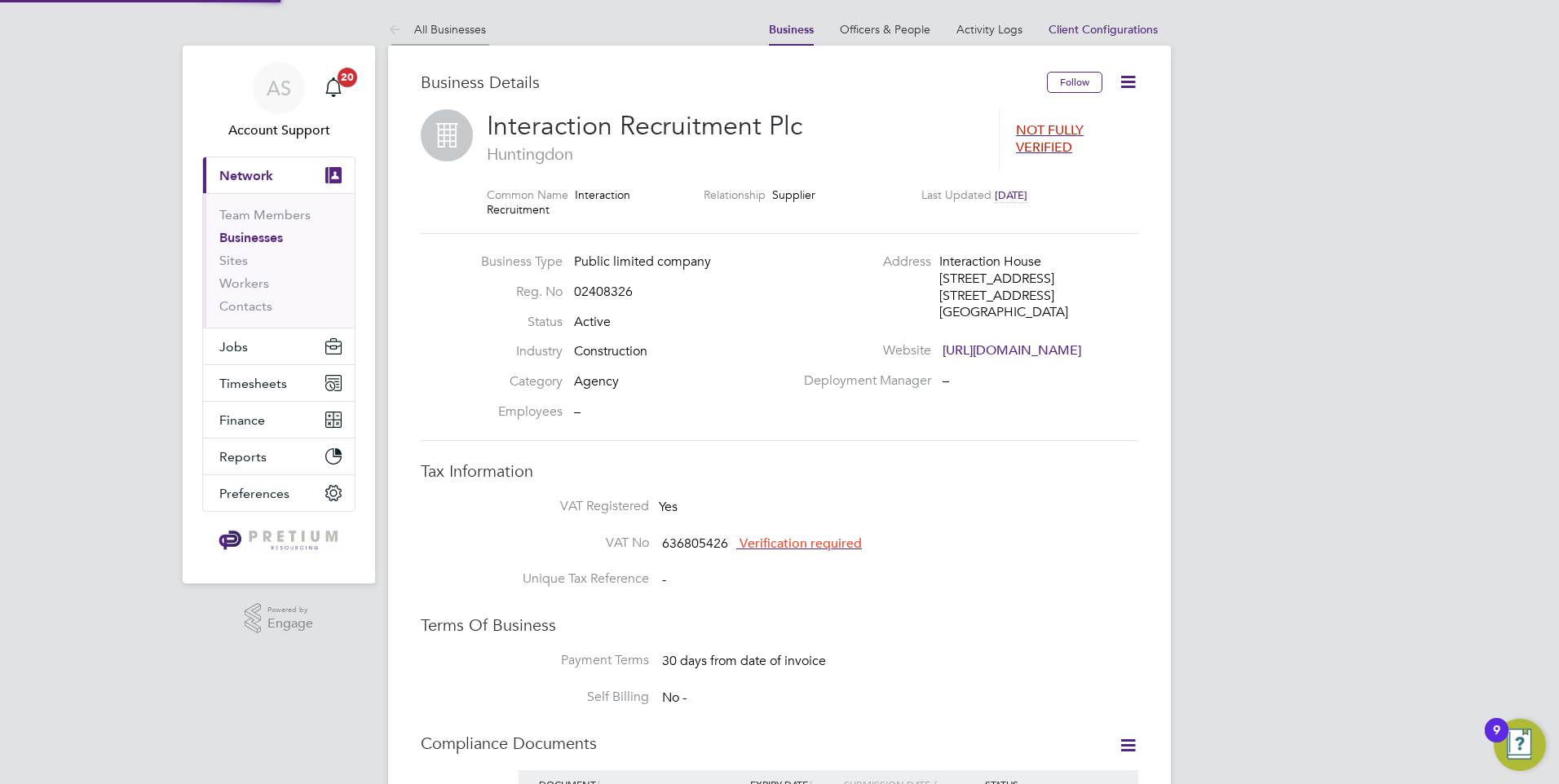
click at [430, 28] on link "All Businesses" at bounding box center [437, 29] width 98 height 15
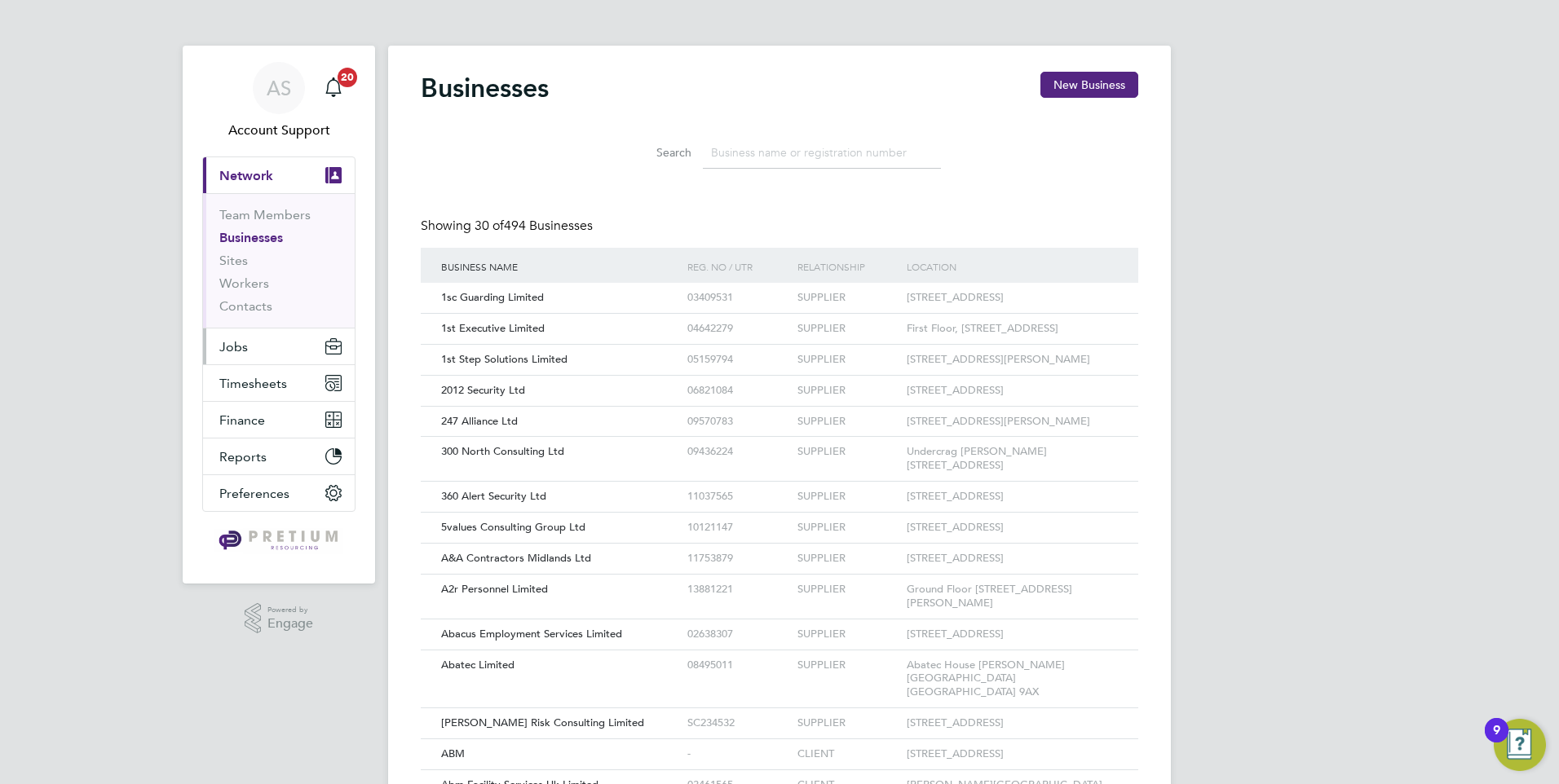
click at [264, 344] on button "Jobs" at bounding box center [279, 346] width 151 height 36
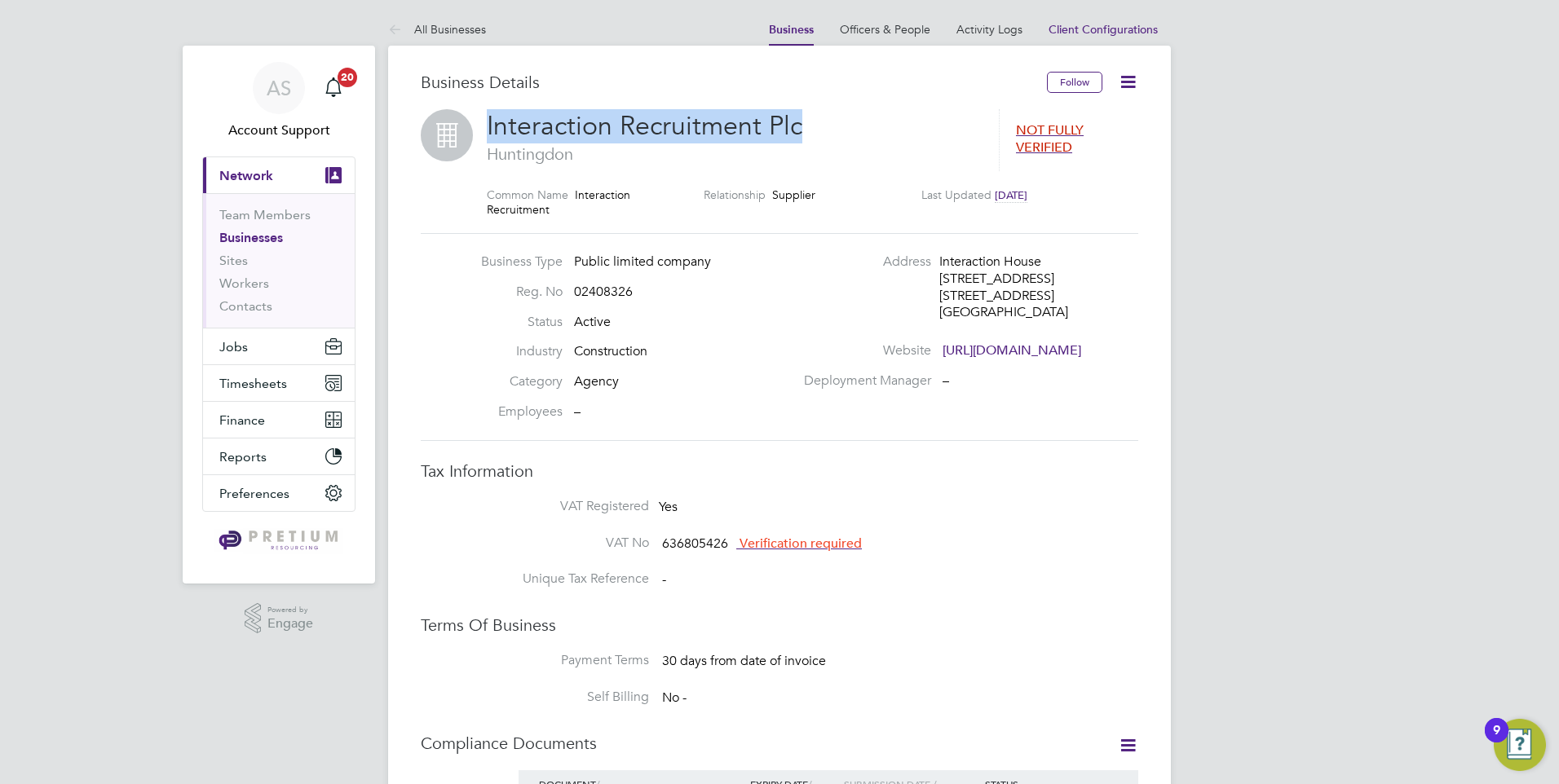
drag, startPoint x: 837, startPoint y: 130, endPoint x: 477, endPoint y: 131, distance: 360.0
click at [477, 131] on div "Interaction Recruitment Plc Huntingdon NOT FULLY VERIFIED Common Name Interacti…" at bounding box center [779, 171] width 717 height 124
copy span "Interaction Recruitment Plc"
click at [1019, 303] on div "[STREET_ADDRESS]" at bounding box center [1016, 296] width 155 height 17
drag, startPoint x: 661, startPoint y: 292, endPoint x: 559, endPoint y: 285, distance: 102.2
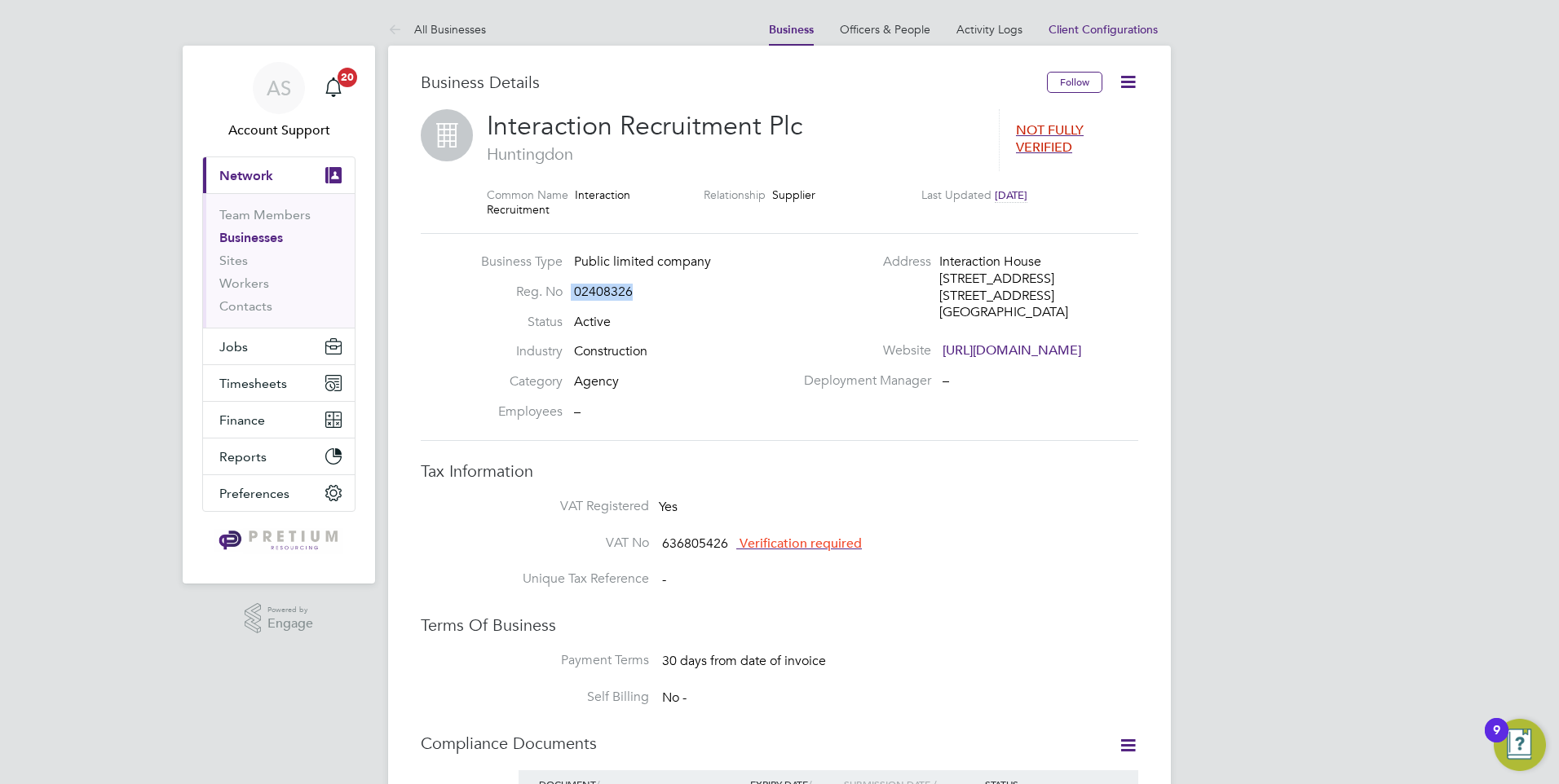
click at [559, 285] on li "Reg. No 02408326" at bounding box center [633, 299] width 321 height 30
copy li "02408326"
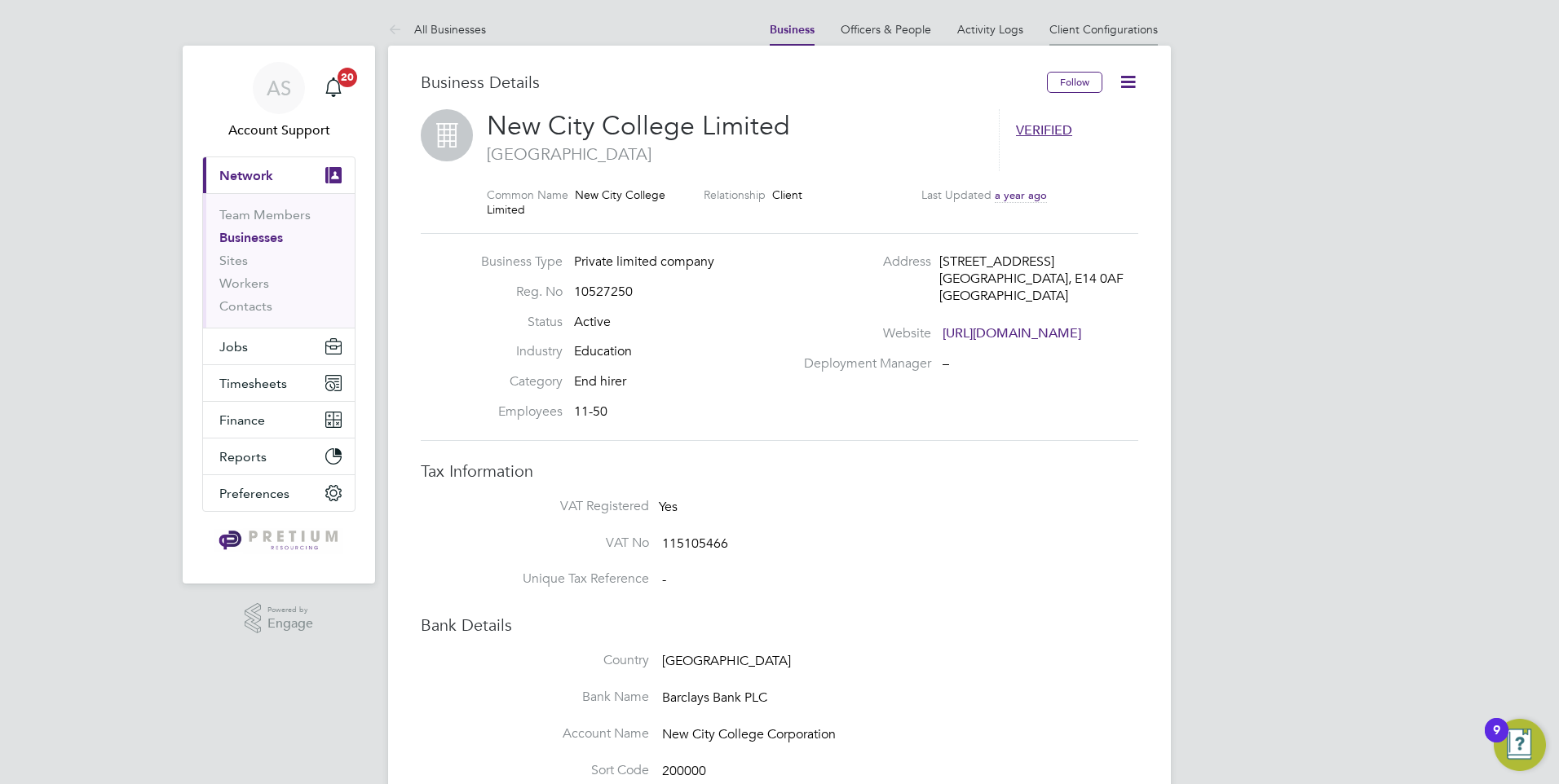
click at [1119, 28] on link "Client Configurations" at bounding box center [1104, 29] width 108 height 15
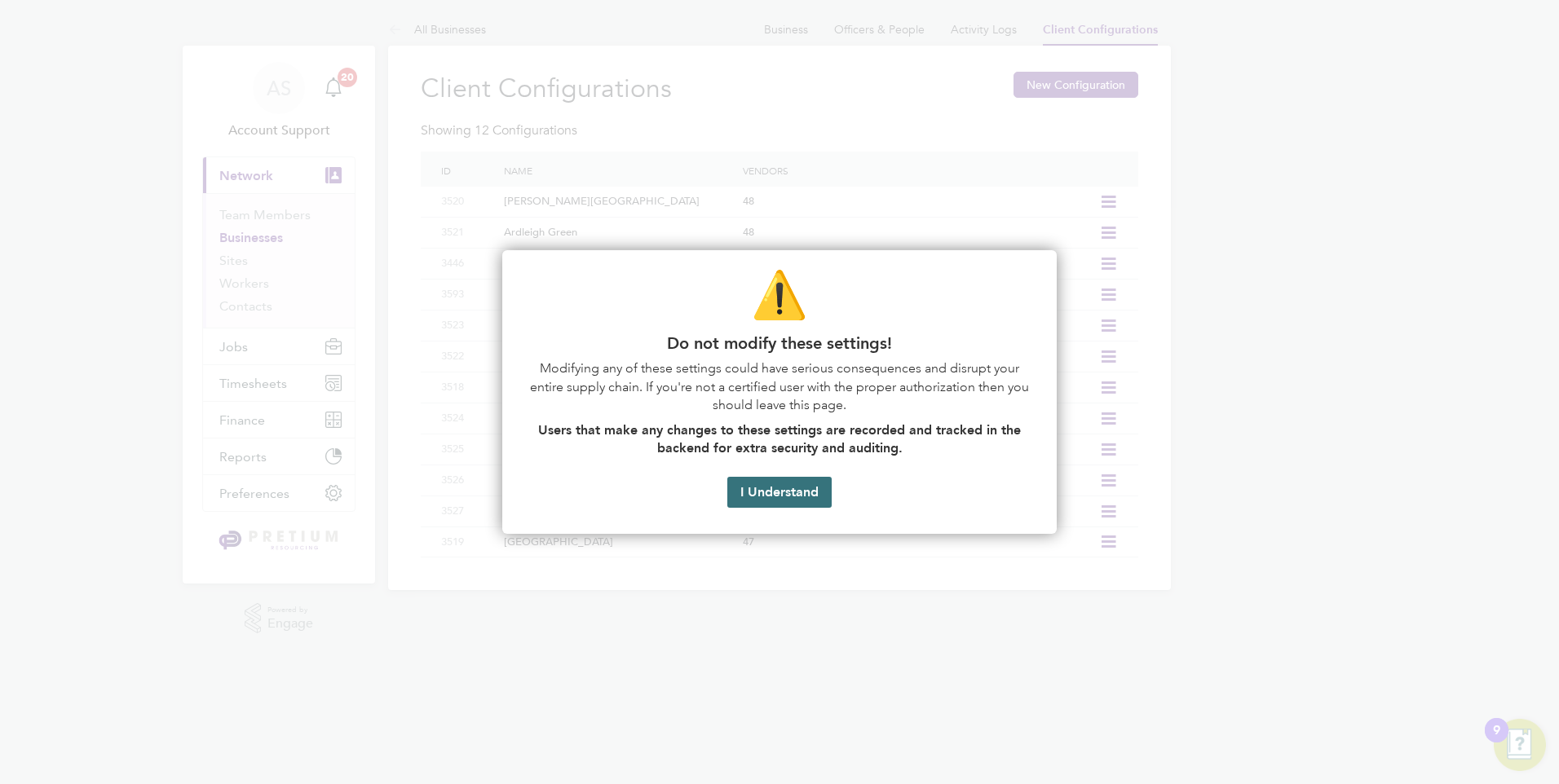
click at [787, 480] on button "I Understand" at bounding box center [779, 492] width 104 height 31
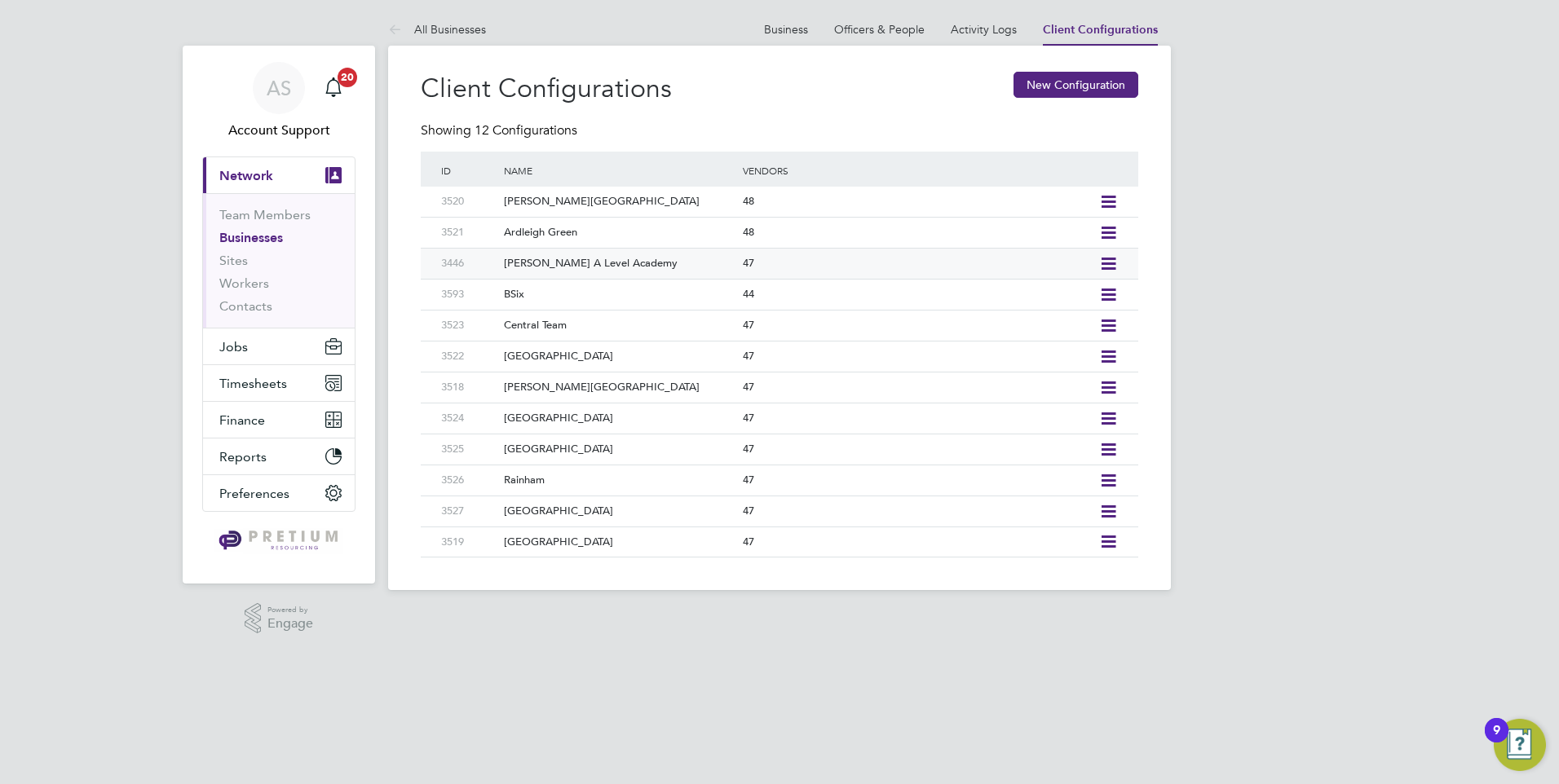
click at [1101, 261] on icon at bounding box center [1108, 265] width 20 height 13
click at [1008, 320] on li "Add Vendor" at bounding box center [1034, 321] width 162 height 22
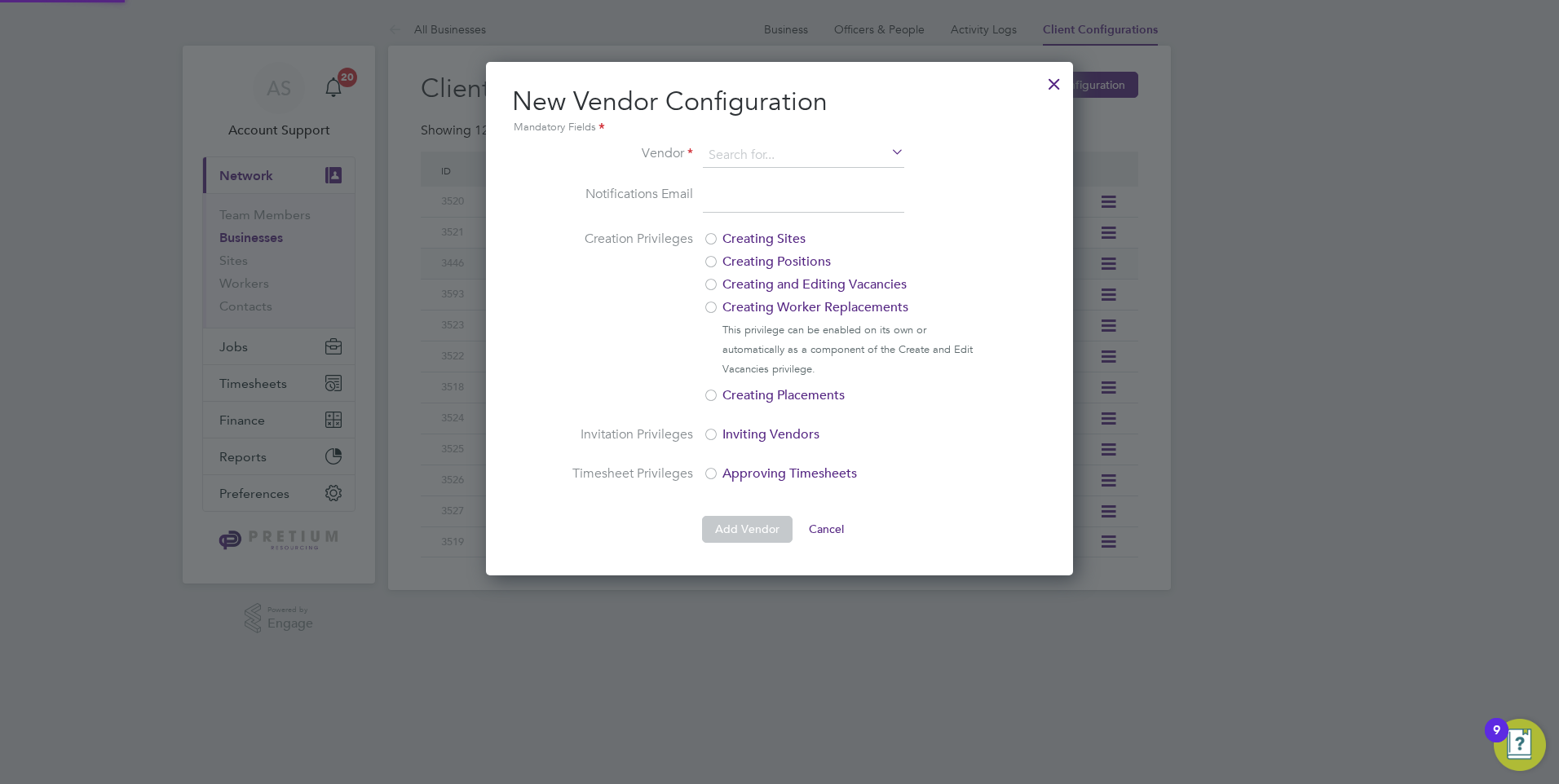
scroll to position [514, 588]
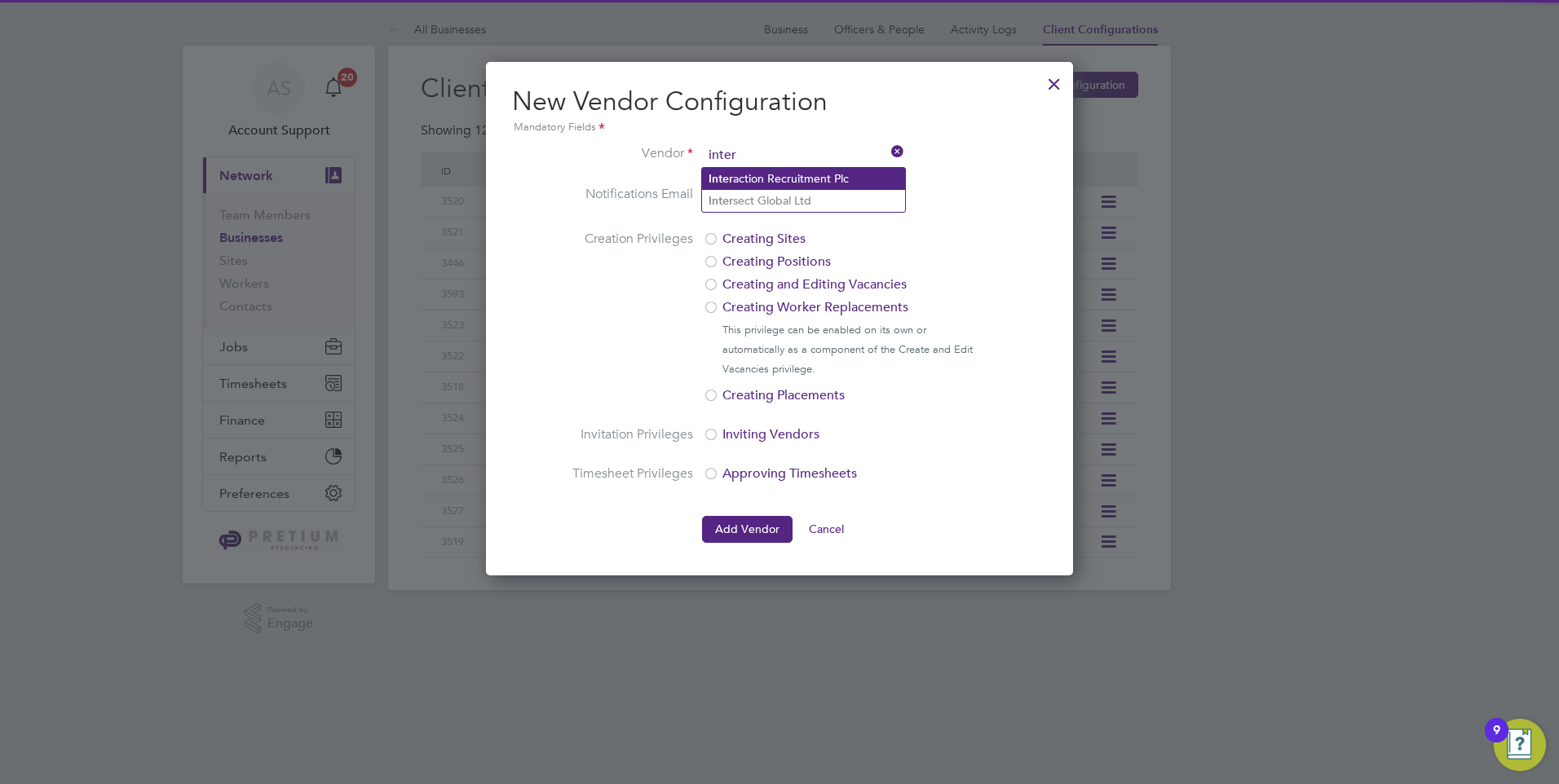
click at [777, 181] on li "Inter action Recruitment Plc" at bounding box center [803, 179] width 203 height 22
type input "Interaction Recruitment Plc"
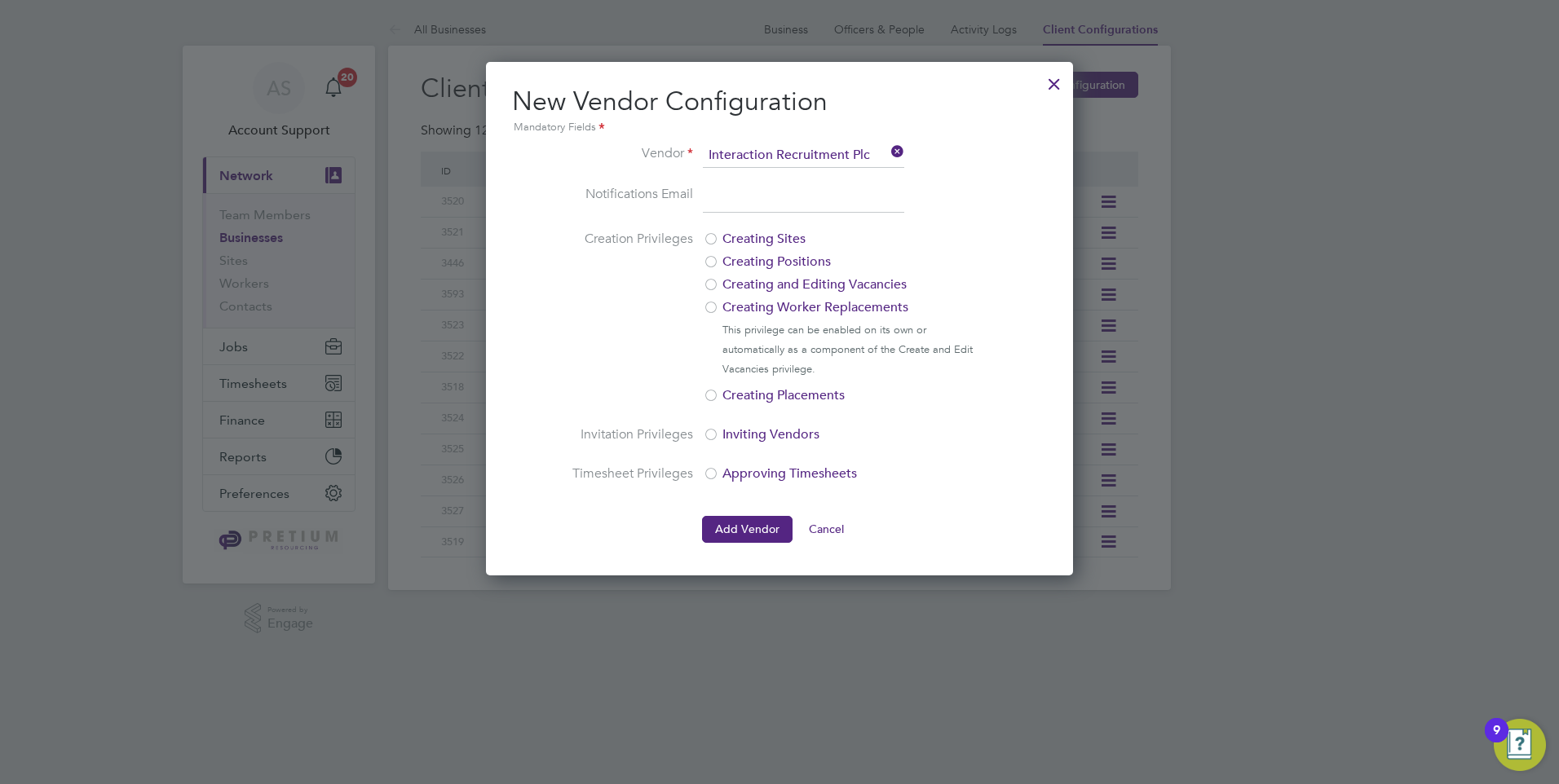
click at [773, 203] on input "email" at bounding box center [803, 198] width 201 height 29
type input "[EMAIL_ADDRESS][DOMAIN_NAME]"
click at [876, 200] on input "[EMAIL_ADDRESS][DOMAIN_NAME]" at bounding box center [803, 198] width 201 height 29
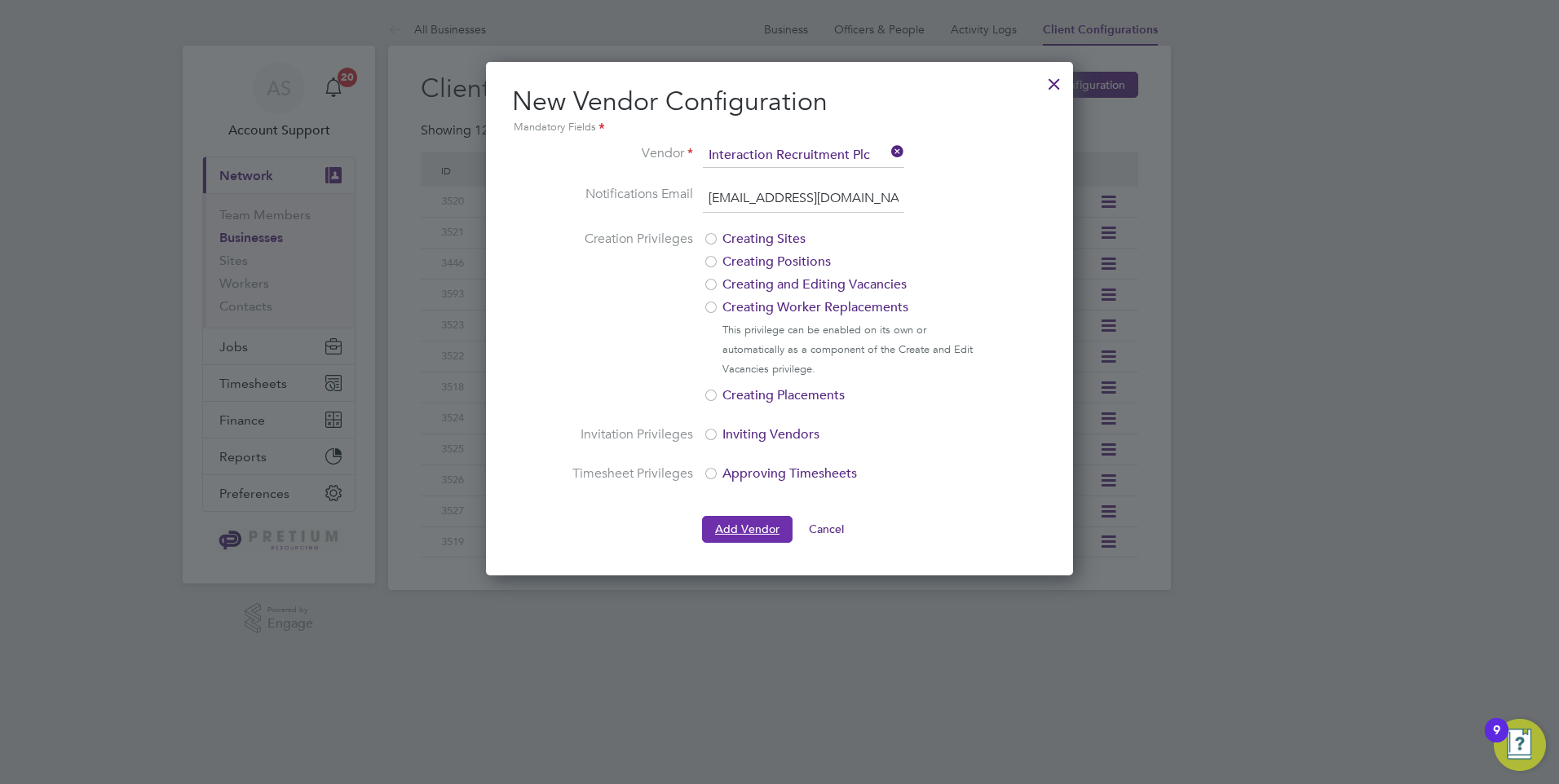
click at [758, 528] on button "Add Vendor" at bounding box center [747, 528] width 91 height 26
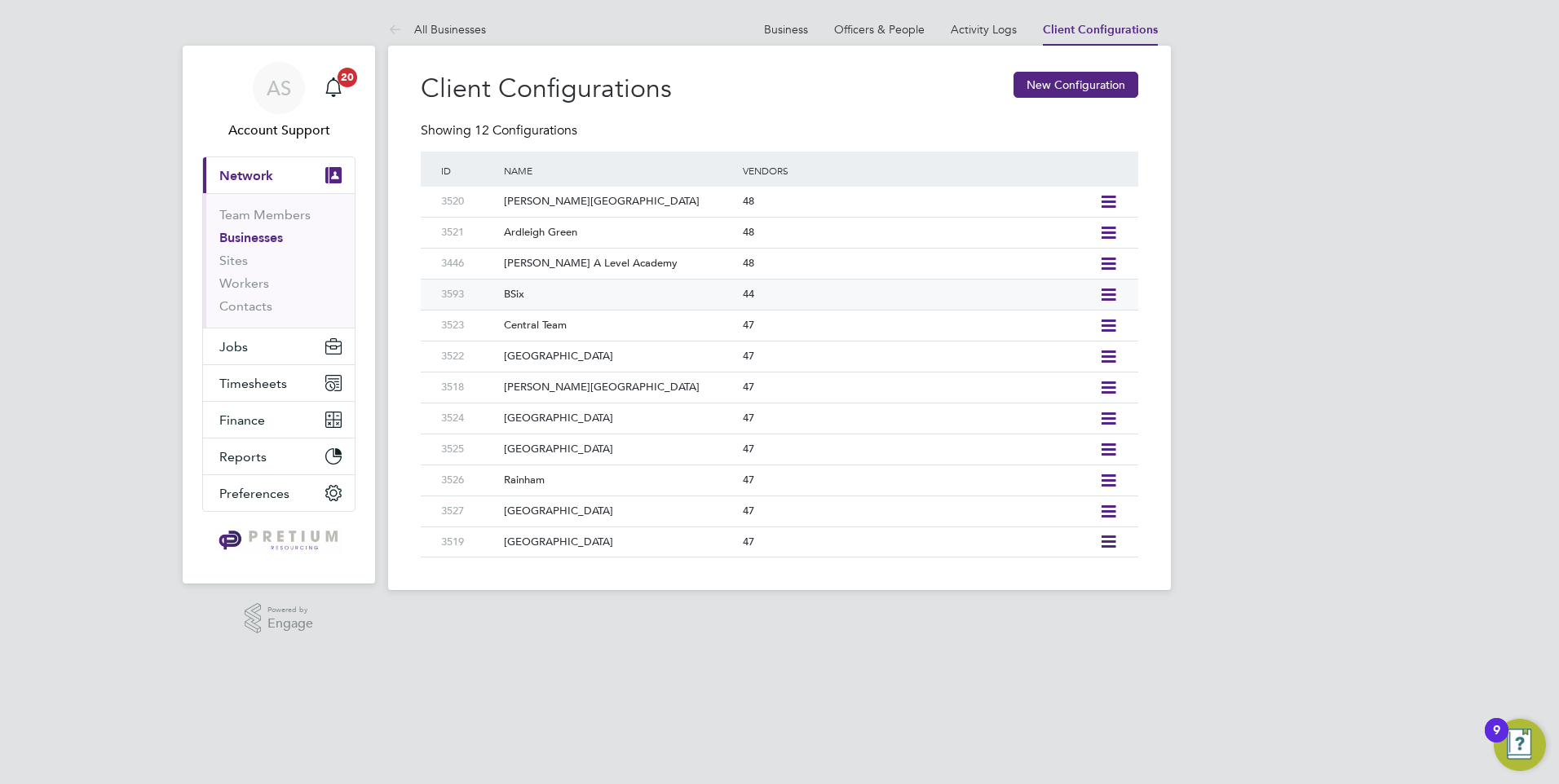
click at [1111, 293] on icon at bounding box center [1108, 295] width 20 height 13
click at [981, 349] on li "Add Vendor" at bounding box center [1034, 352] width 162 height 22
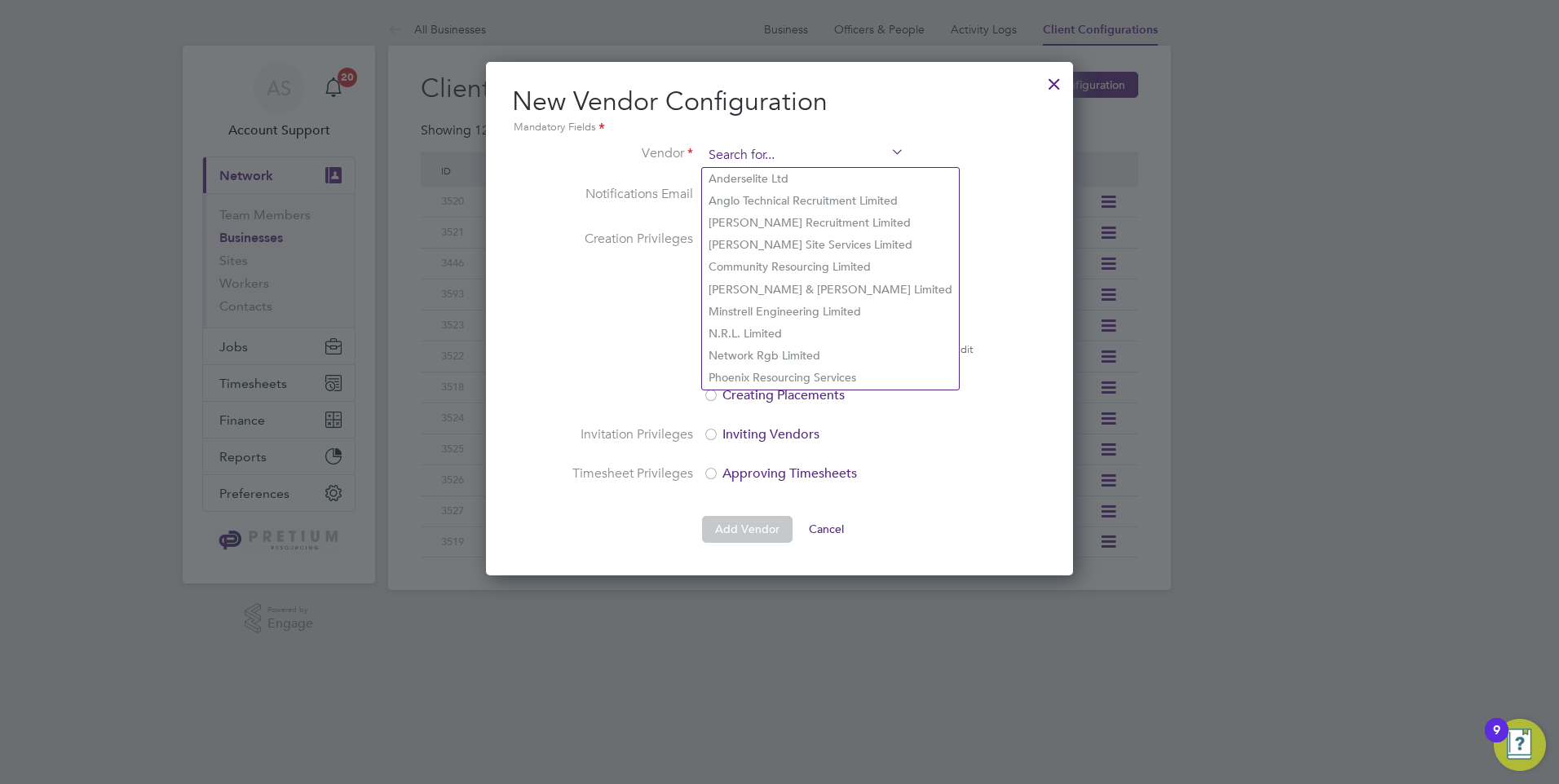
click at [774, 153] on input at bounding box center [803, 155] width 201 height 24
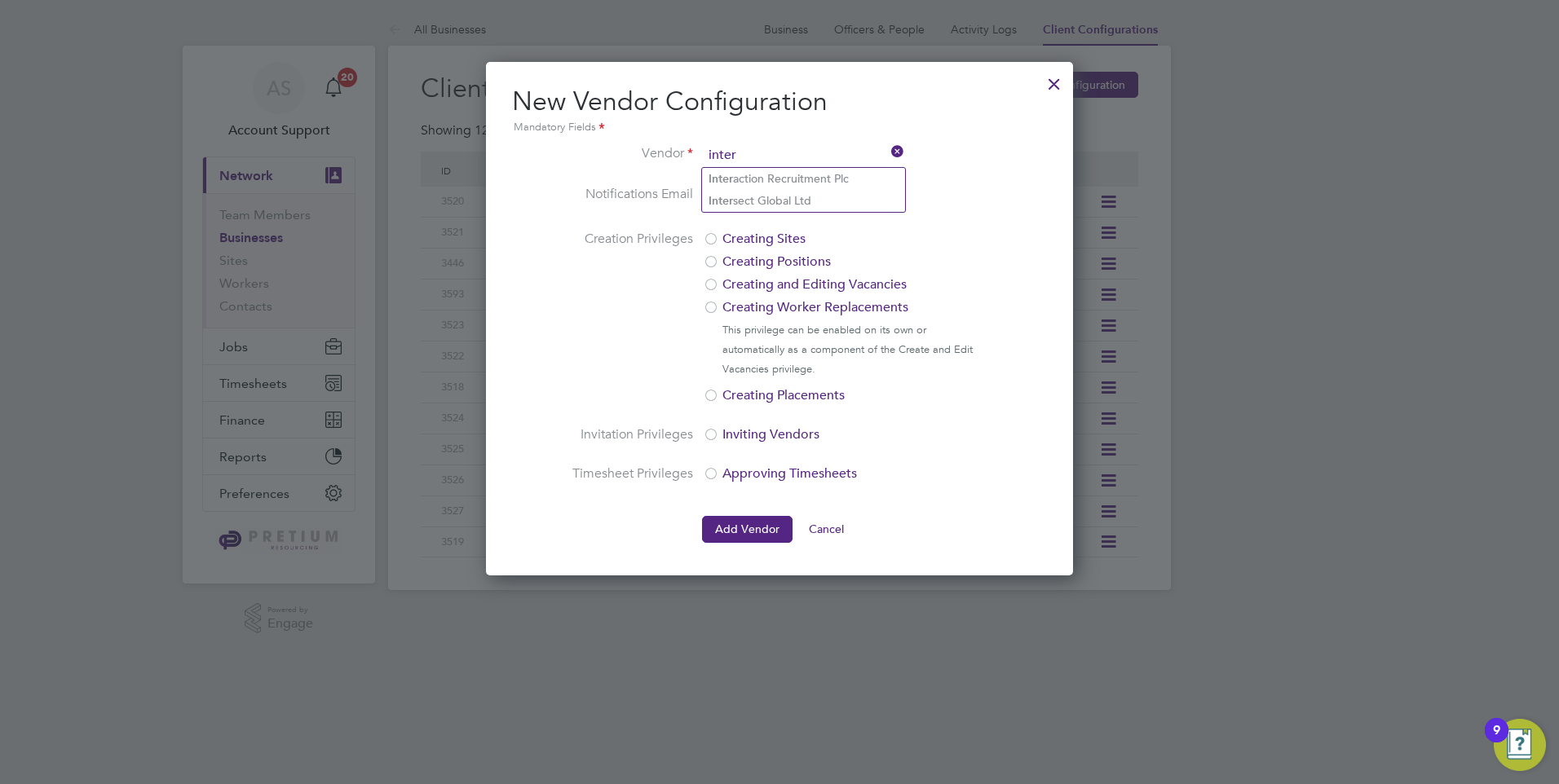
drag, startPoint x: 781, startPoint y: 177, endPoint x: 777, endPoint y: 193, distance: 16.5
click at [778, 176] on li "Inter action Recruitment Plc" at bounding box center [803, 179] width 203 height 22
type input "Interaction Recruitment Plc"
click at [776, 198] on input "email" at bounding box center [803, 198] width 201 height 29
paste input "[EMAIL_ADDRESS][DOMAIN_NAME]"
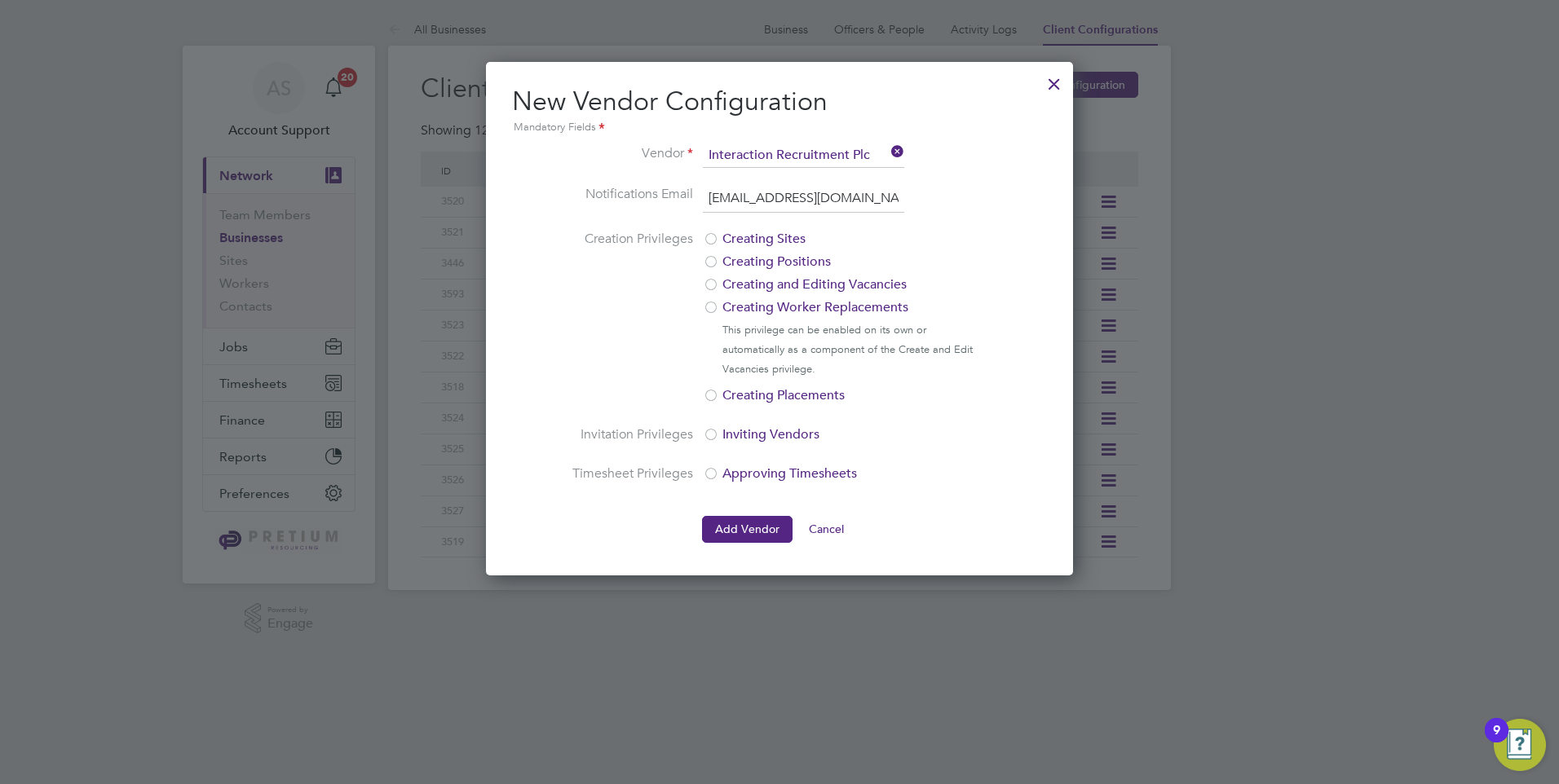
scroll to position [0, 25]
type input "[EMAIL_ADDRESS][DOMAIN_NAME]"
click at [745, 523] on button "Add Vendor" at bounding box center [747, 528] width 91 height 26
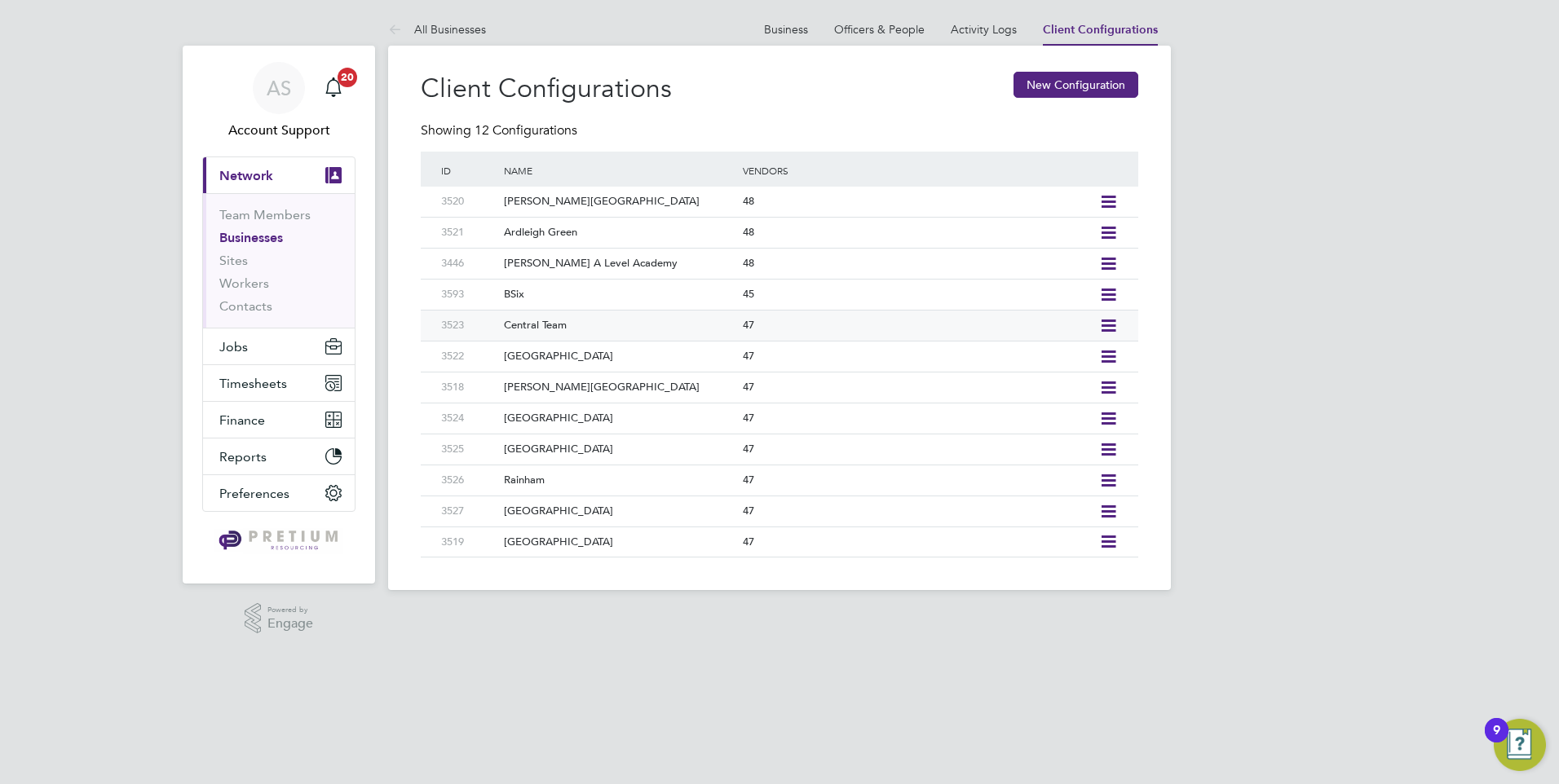
click at [1109, 327] on icon at bounding box center [1108, 326] width 20 height 13
click at [984, 382] on li "Add Vendor" at bounding box center [1034, 384] width 162 height 22
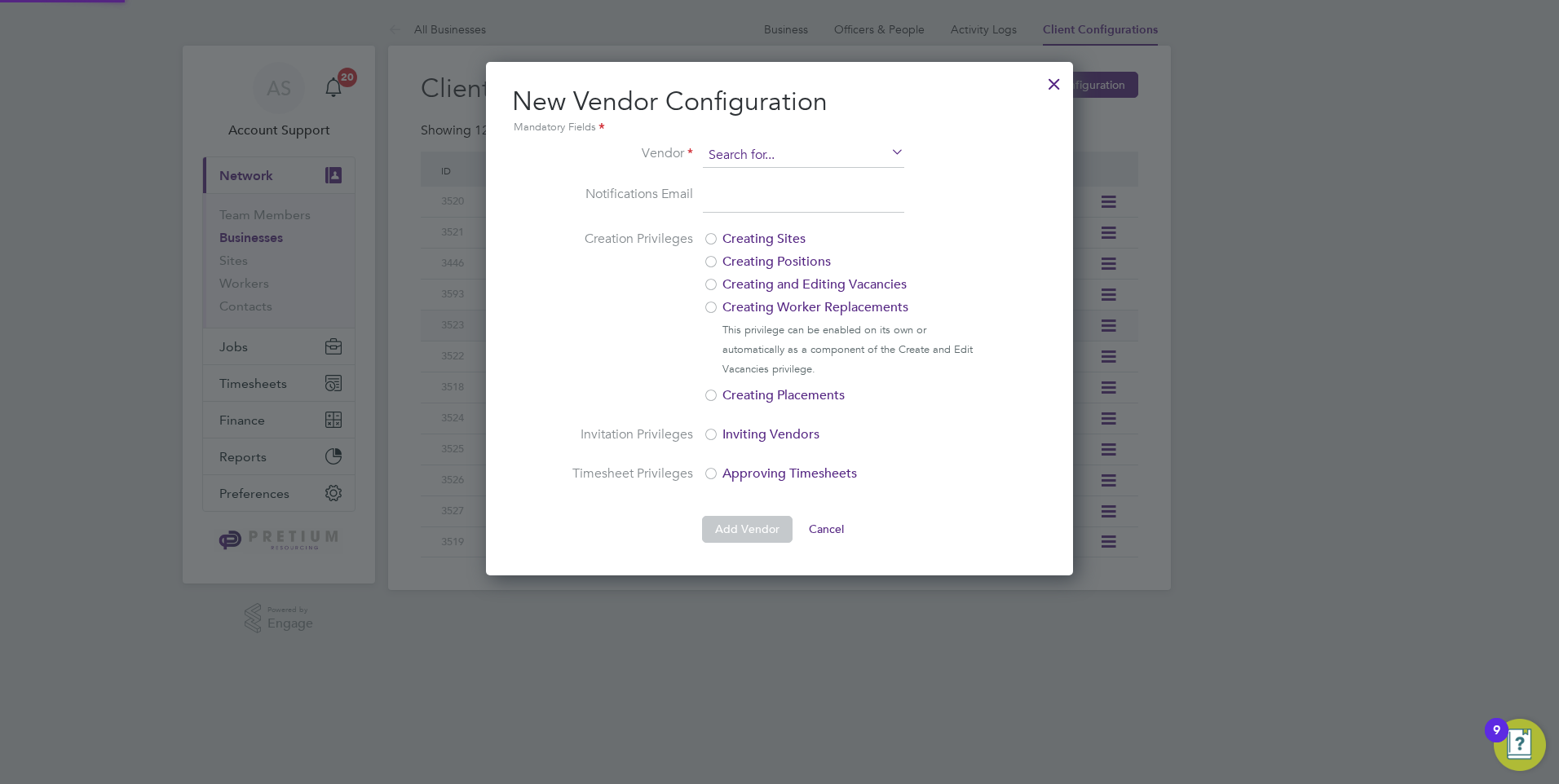
scroll to position [514, 588]
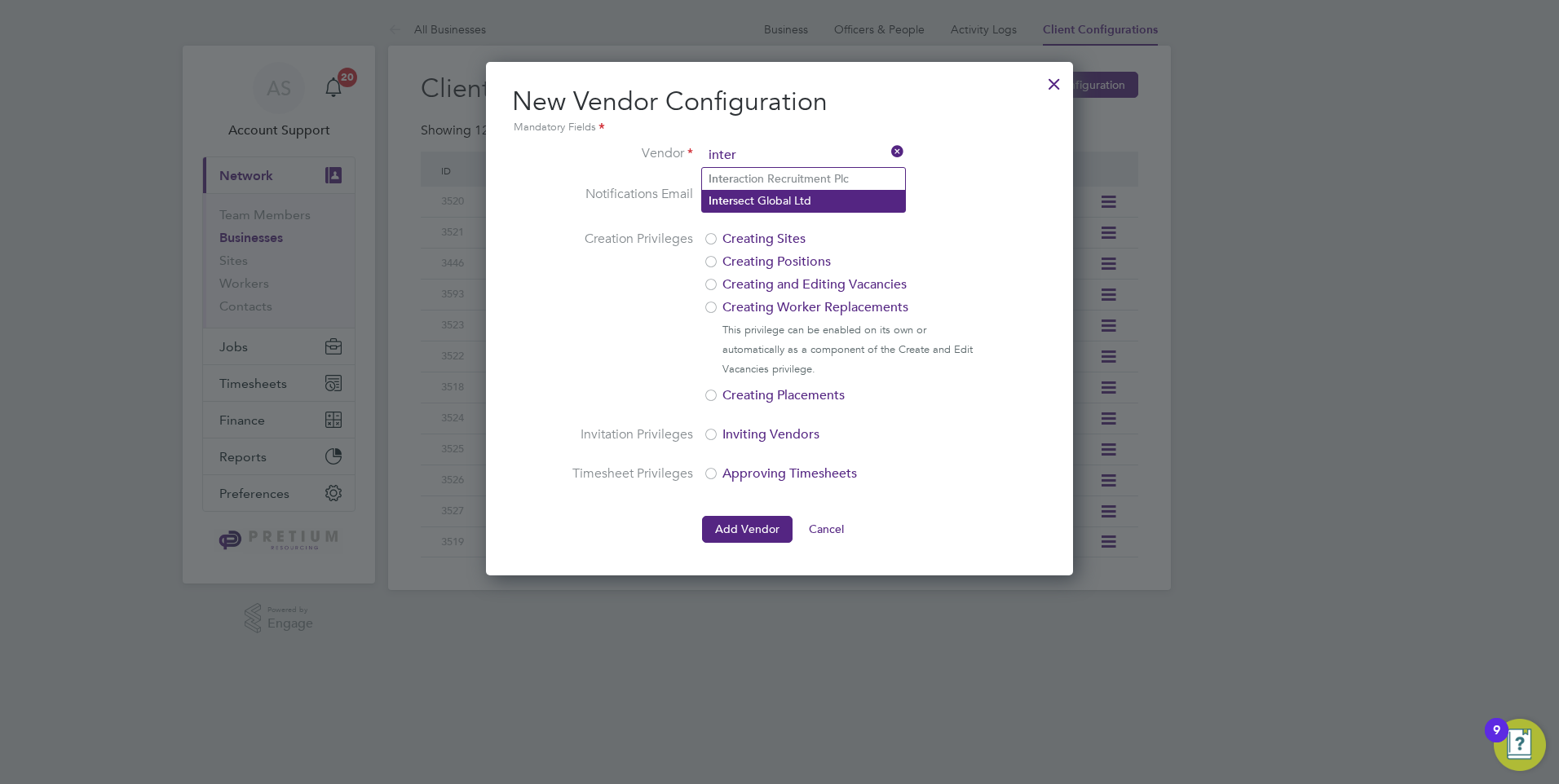
drag, startPoint x: 771, startPoint y: 182, endPoint x: 766, endPoint y: 206, distance: 24.5
click at [772, 182] on li "Inter action Recruitment Plc" at bounding box center [803, 179] width 203 height 22
type input "Interaction Recruitment Plc"
click at [763, 208] on input "email" at bounding box center [803, 198] width 201 height 29
paste input "[EMAIL_ADDRESS][DOMAIN_NAME]"
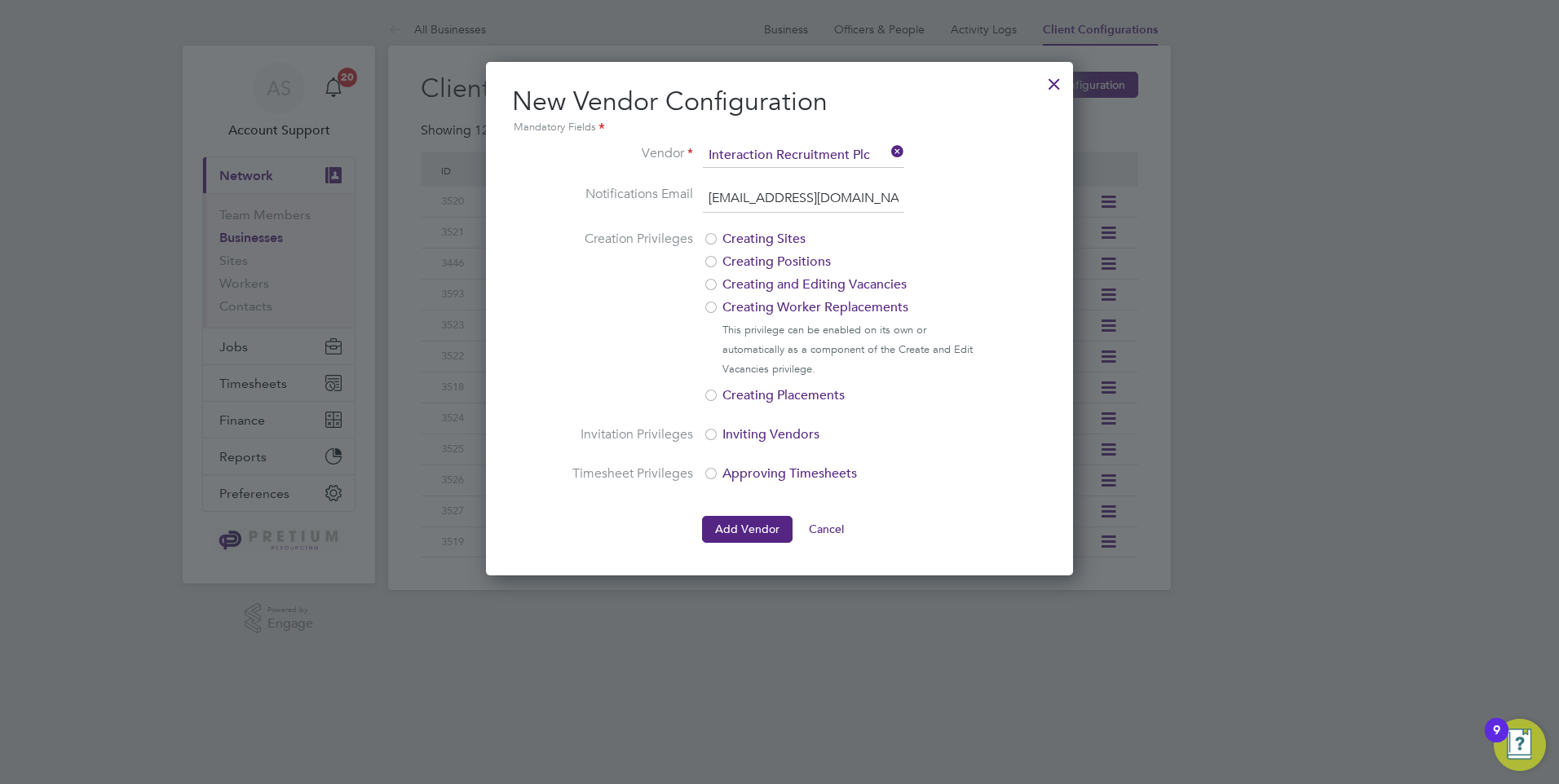
scroll to position [0, 25]
type input "[EMAIL_ADDRESS][DOMAIN_NAME]"
click at [989, 183] on ng-form "Vendor Interaction Recruitment Plc Notifications Email [EMAIL_ADDRESS][DOMAIN_N…" at bounding box center [779, 343] width 535 height 399
click at [737, 516] on button "Add Vendor" at bounding box center [747, 528] width 91 height 26
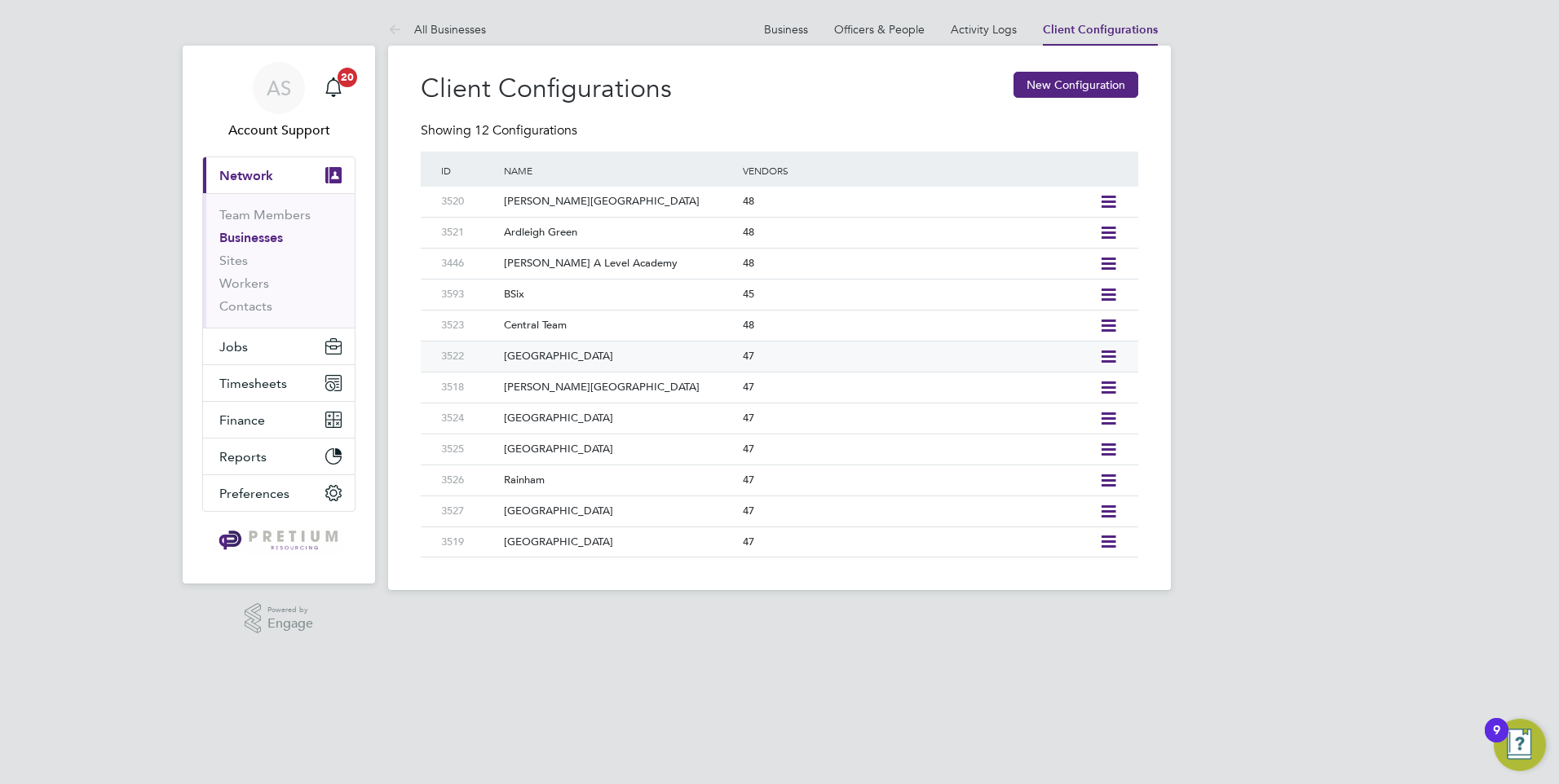
click at [1108, 356] on icon at bounding box center [1108, 357] width 20 height 13
click at [994, 407] on li "Add Vendor" at bounding box center [1034, 414] width 162 height 22
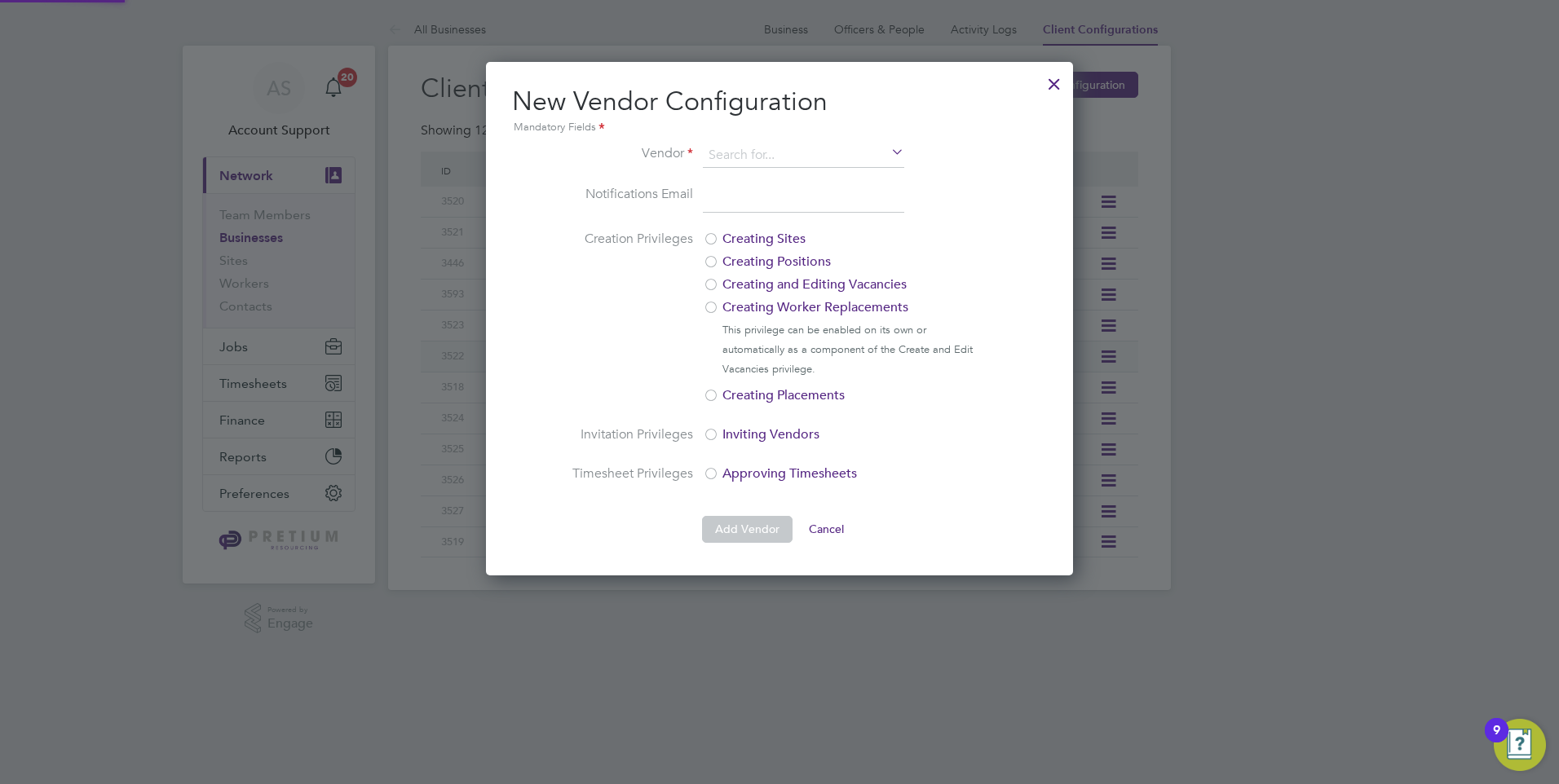
scroll to position [514, 588]
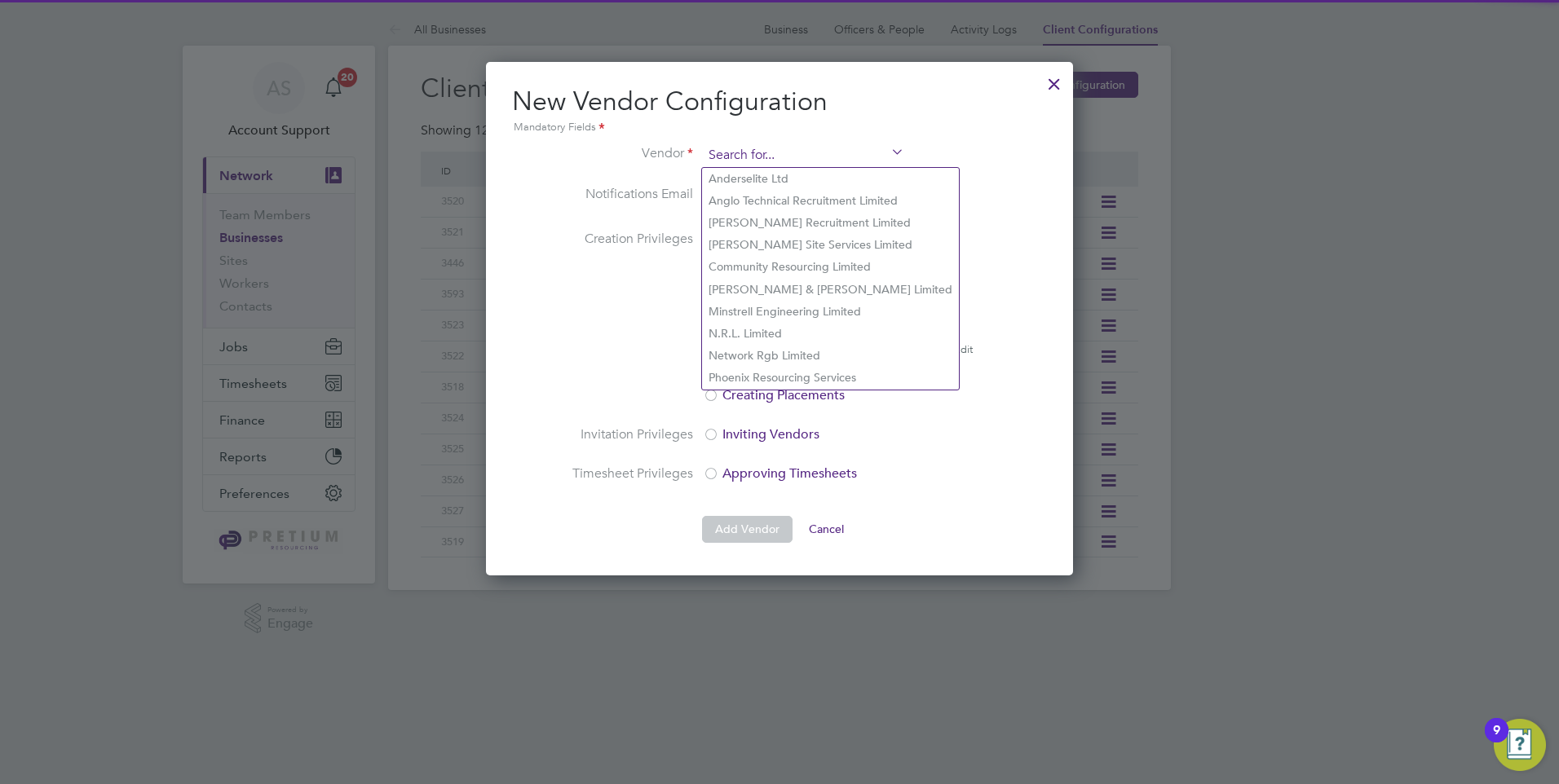
click at [811, 154] on input at bounding box center [803, 155] width 201 height 24
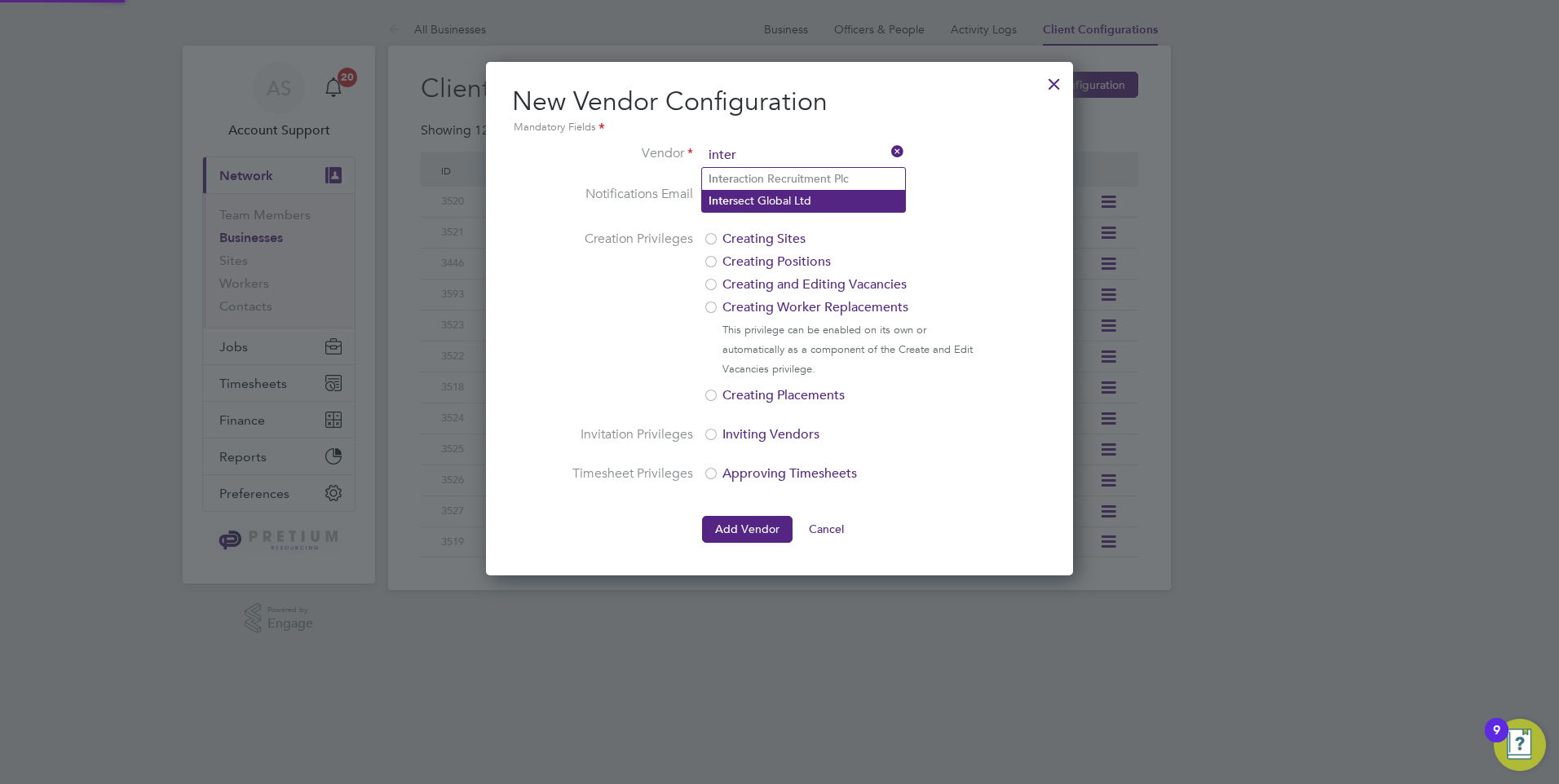
click at [814, 206] on li "Inter sect Global Ltd" at bounding box center [803, 201] width 203 height 22
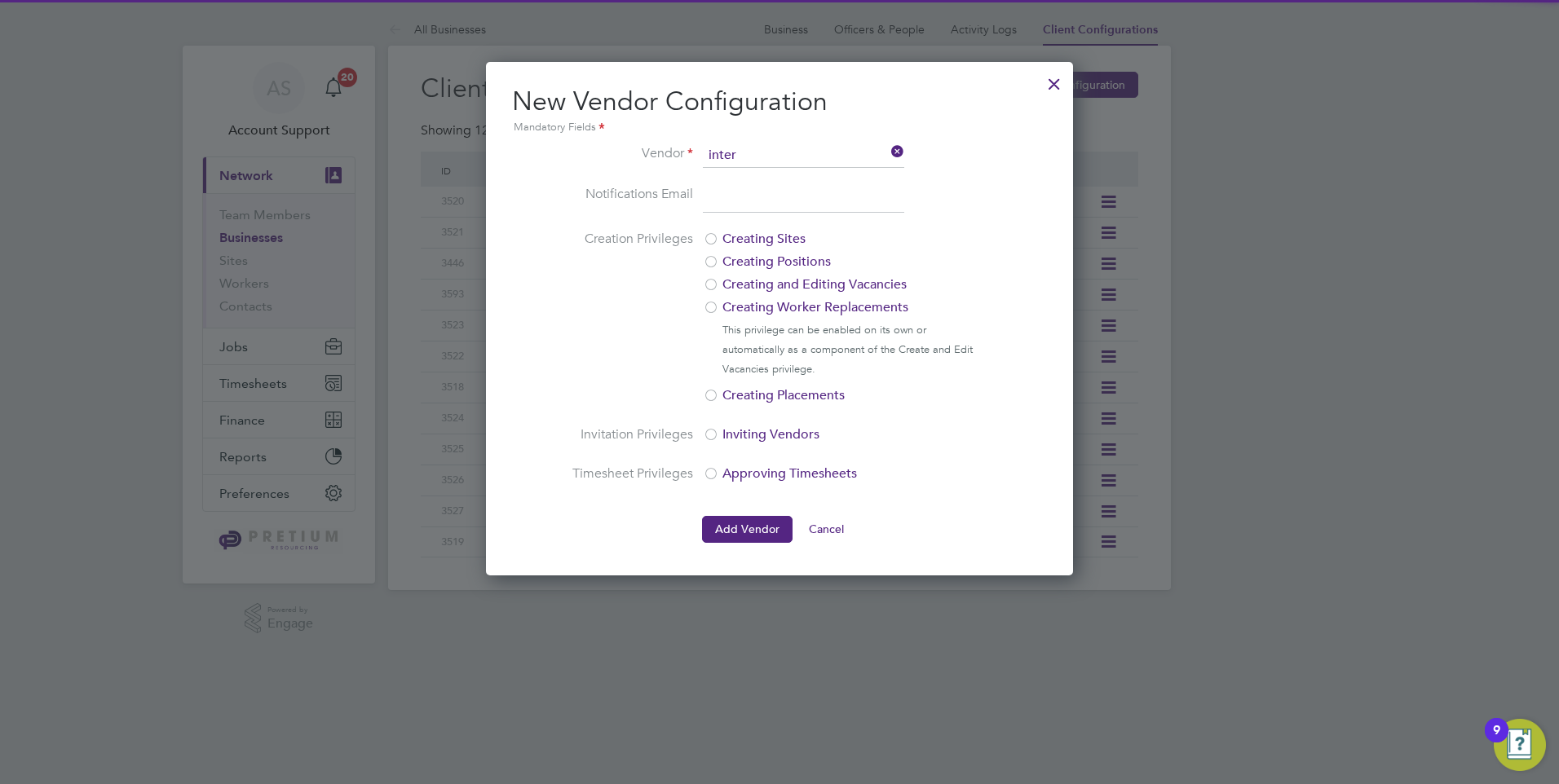
type input "Intersect Global Ltd"
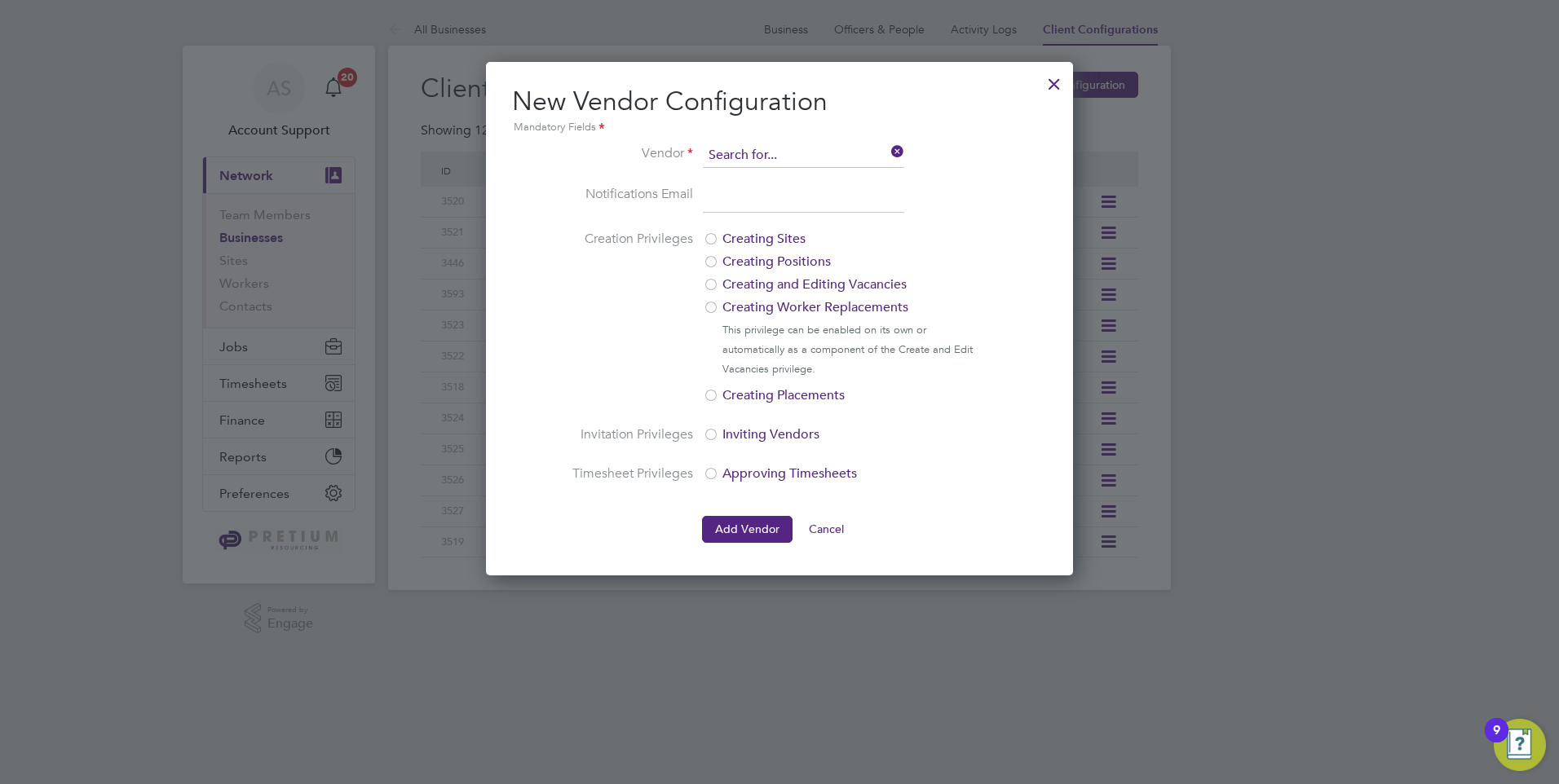
click at [830, 158] on input at bounding box center [803, 155] width 201 height 24
click at [812, 180] on li "Inter action Recruitment Plc" at bounding box center [803, 179] width 203 height 22
type input "Interaction Recruitment Plc"
click at [802, 196] on input "email" at bounding box center [803, 198] width 201 height 29
paste input "[EMAIL_ADDRESS][DOMAIN_NAME]"
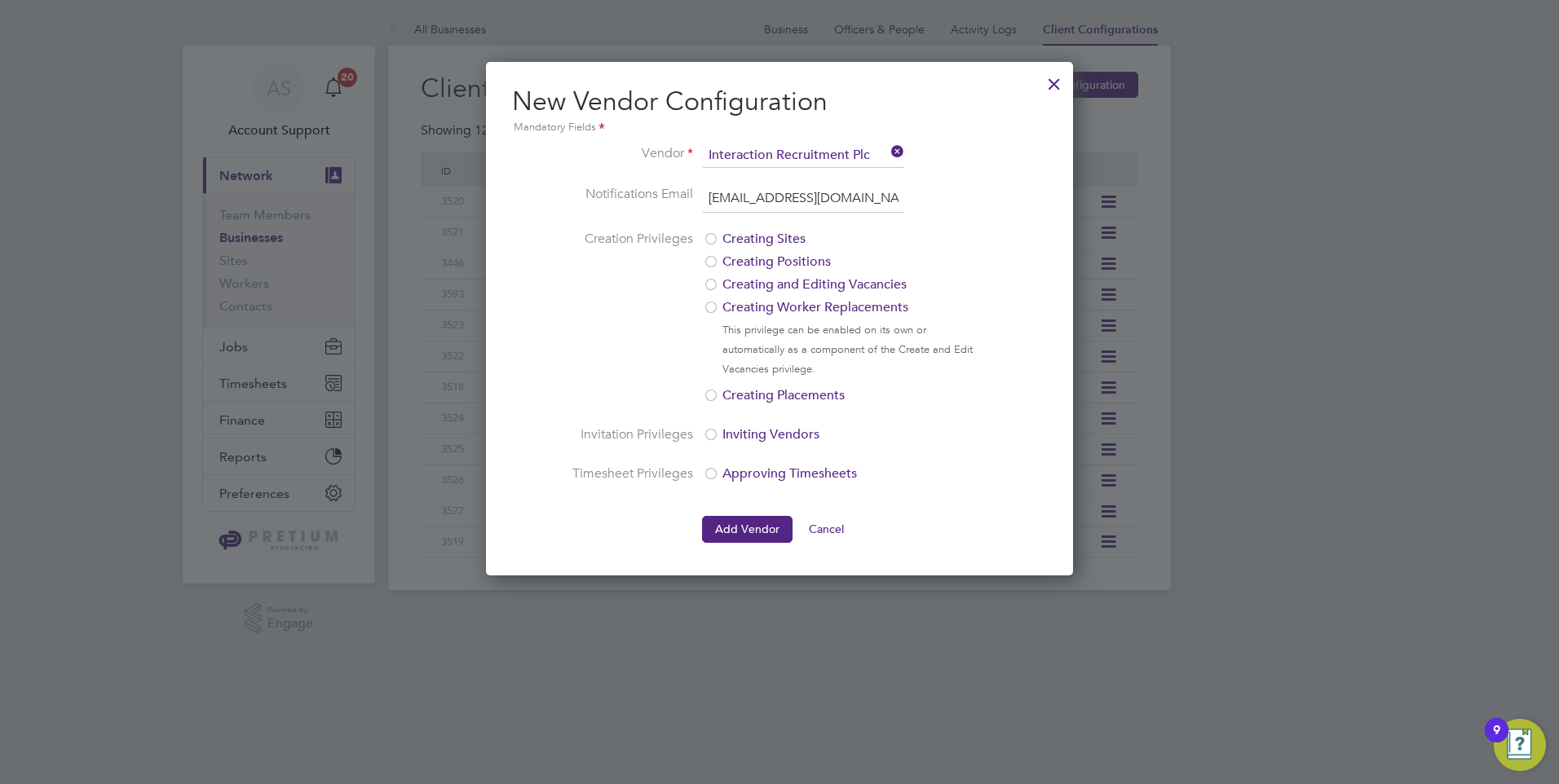
scroll to position [0, 25]
type input "[EMAIL_ADDRESS][DOMAIN_NAME]"
click at [1005, 182] on ng-form "Vendor Interaction Recruitment Plc Notifications Email [EMAIL_ADDRESS][DOMAIN_N…" at bounding box center [779, 343] width 535 height 399
click at [753, 533] on button "Add Vendor" at bounding box center [747, 528] width 91 height 26
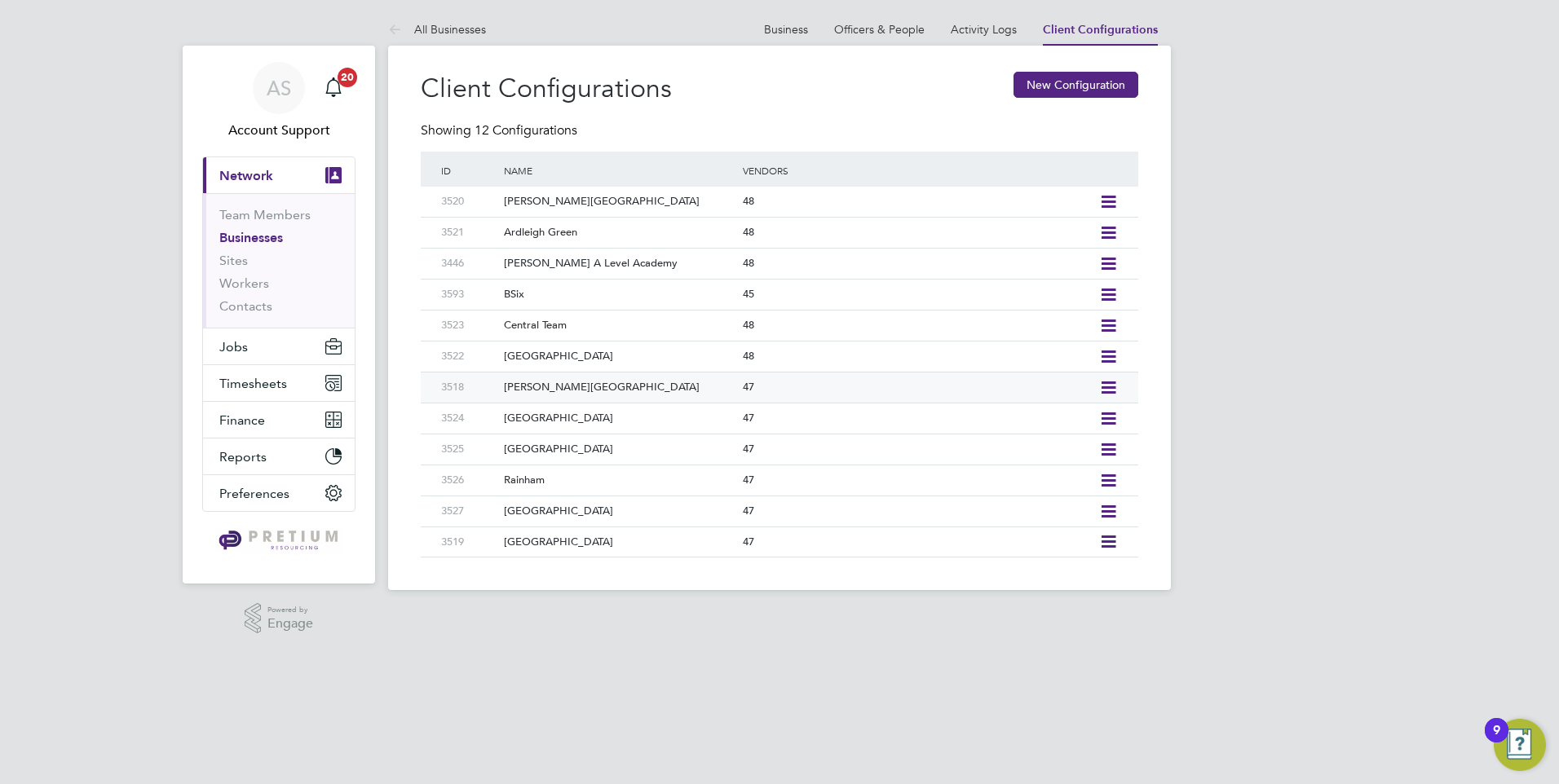
click at [1111, 386] on icon at bounding box center [1108, 388] width 20 height 13
drag, startPoint x: 992, startPoint y: 447, endPoint x: 983, endPoint y: 430, distance: 19.2
click at [990, 444] on li "Add Vendor" at bounding box center [1034, 445] width 162 height 22
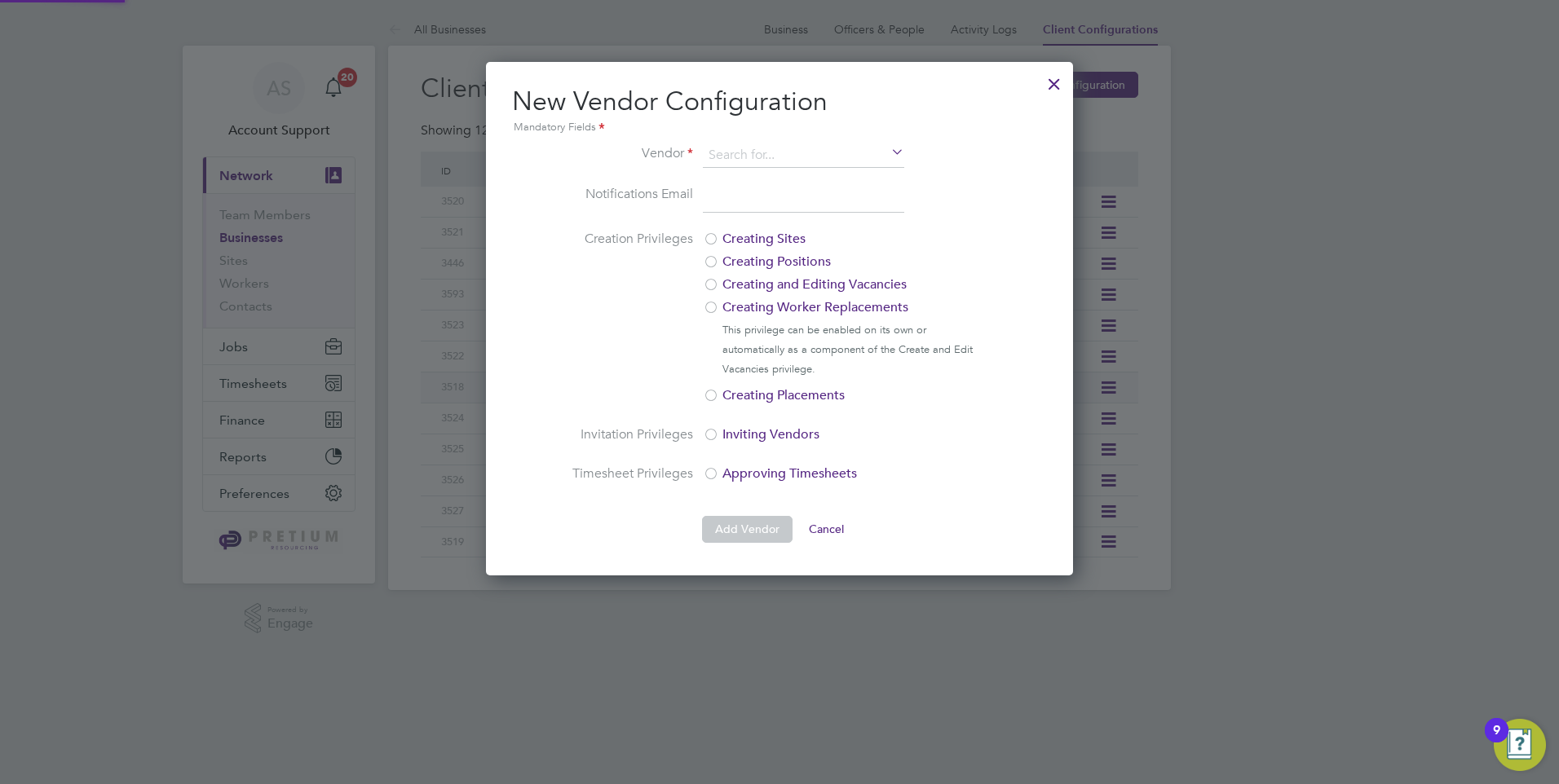
scroll to position [514, 588]
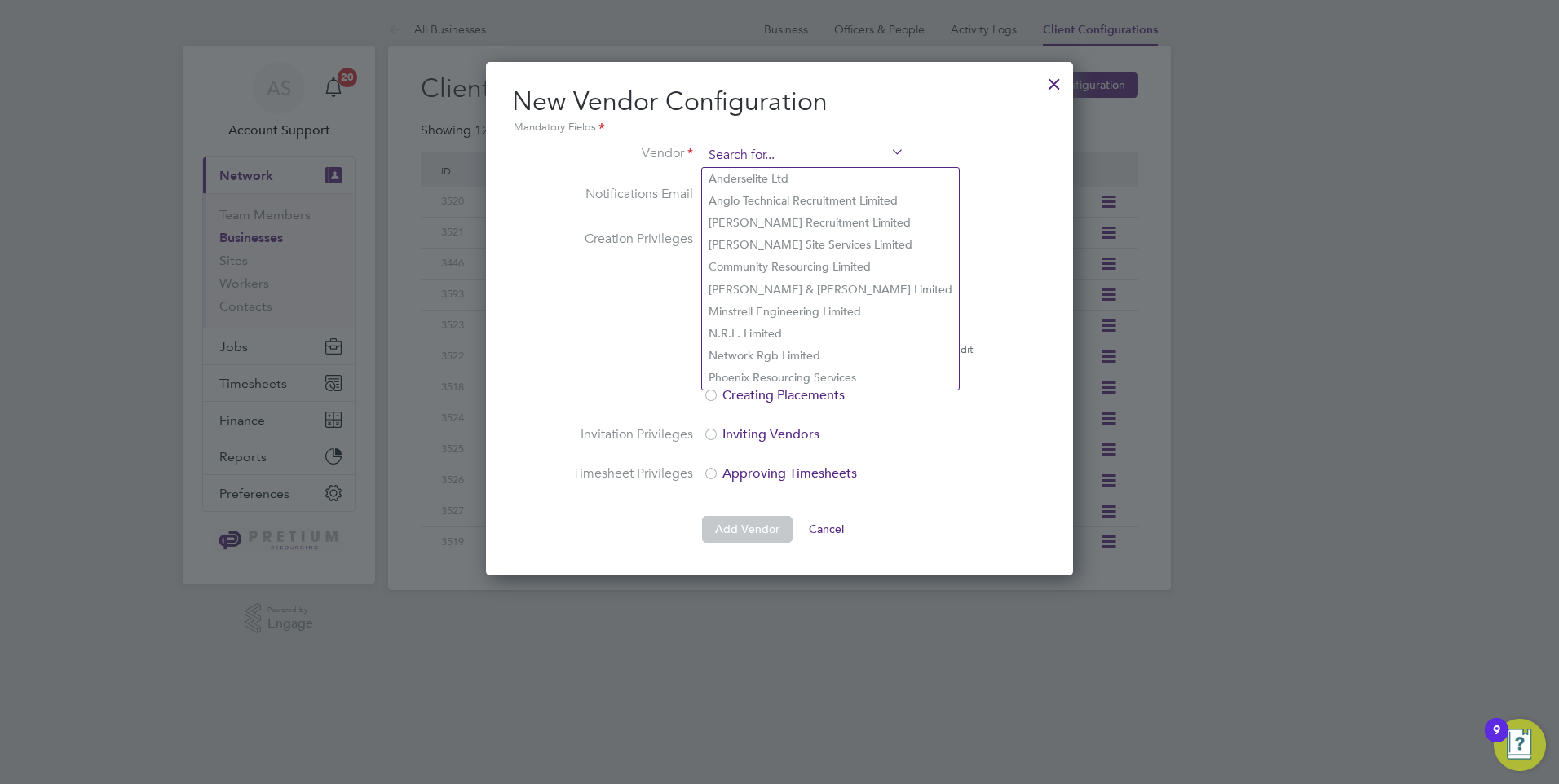
click at [758, 161] on input at bounding box center [803, 155] width 201 height 24
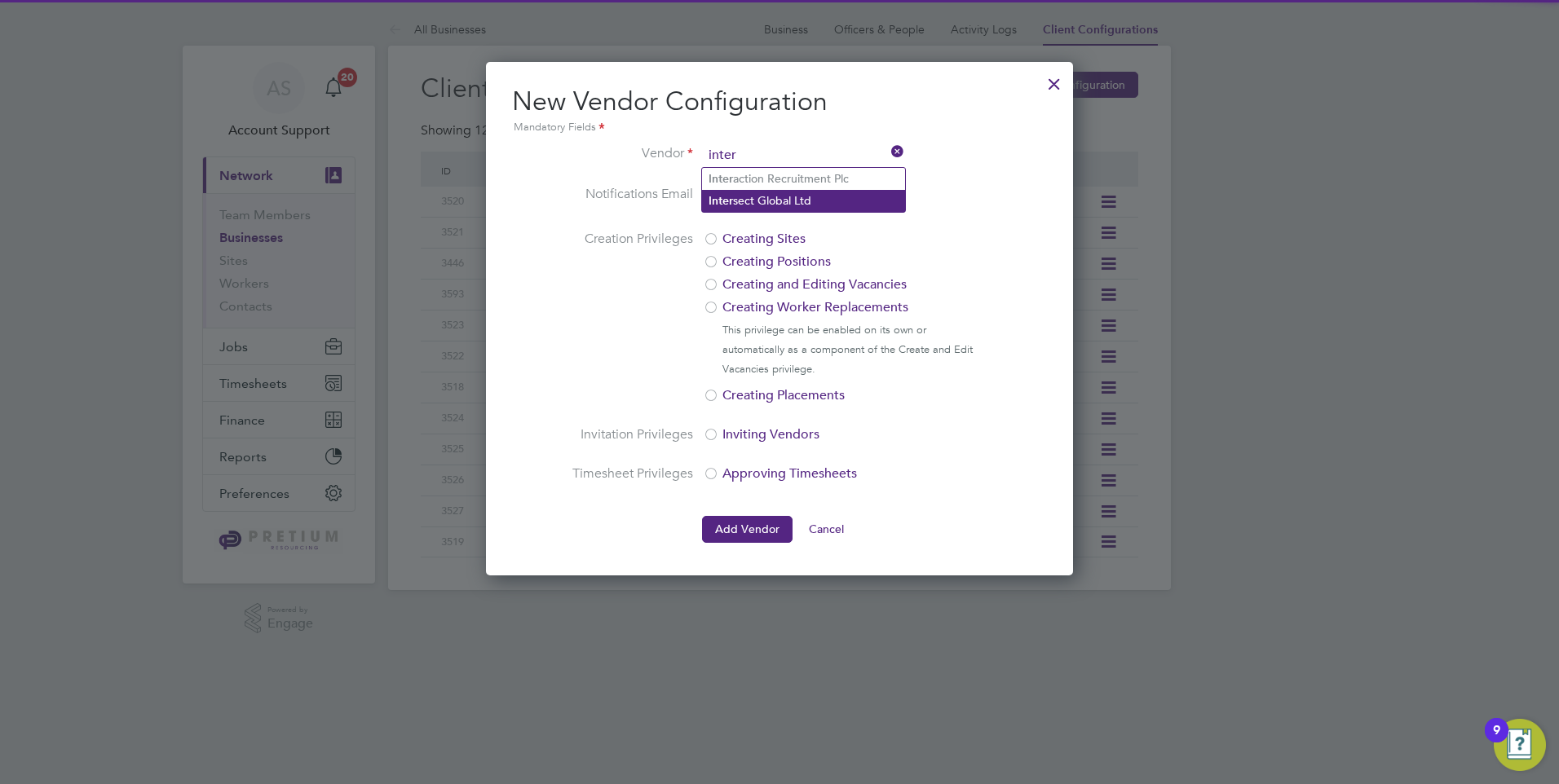
drag, startPoint x: 760, startPoint y: 177, endPoint x: 759, endPoint y: 192, distance: 15.0
click at [760, 178] on li "Inter action Recruitment Plc" at bounding box center [803, 179] width 203 height 22
type input "Interaction Recruitment Plc"
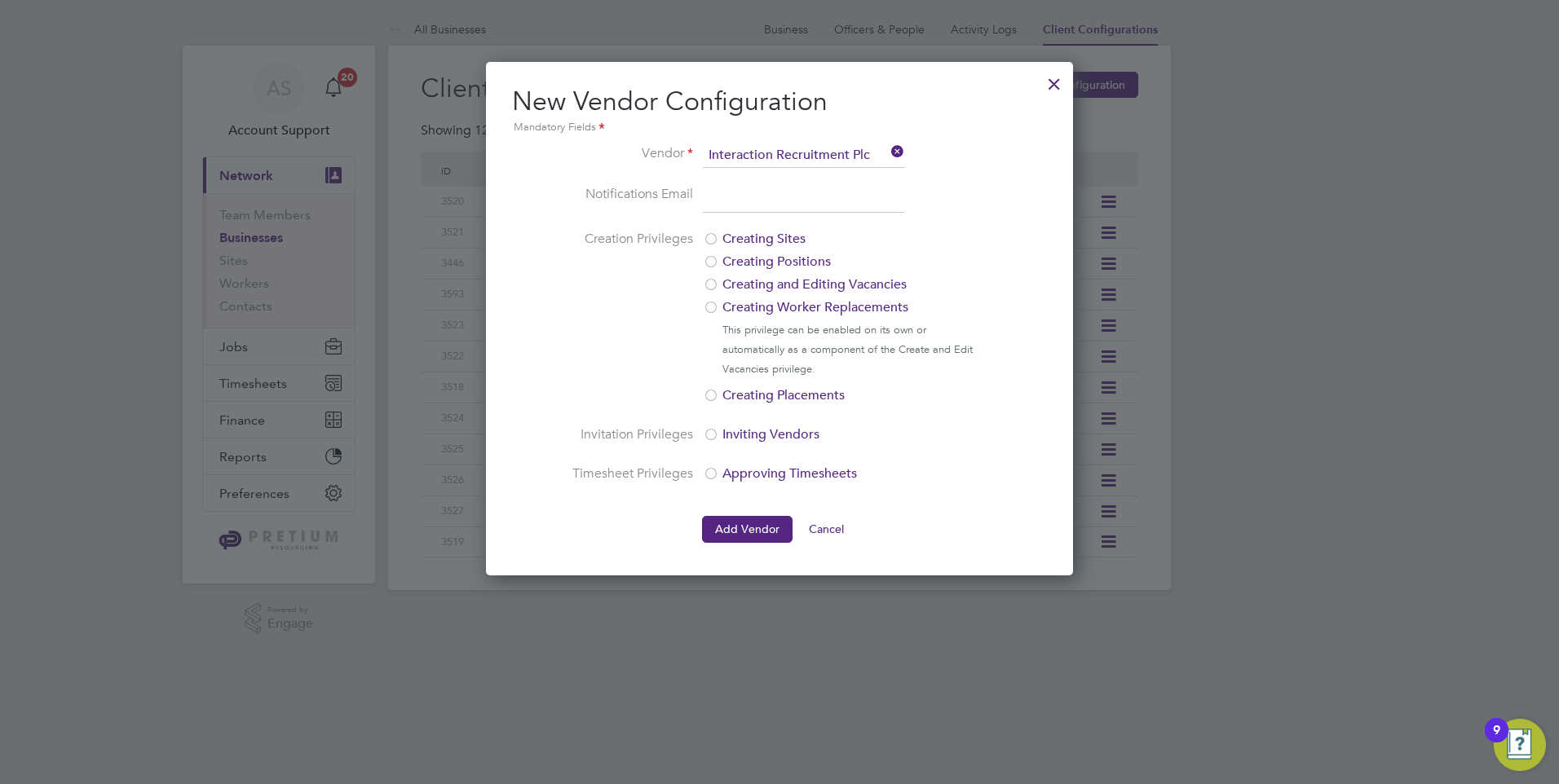
drag, startPoint x: 760, startPoint y: 196, endPoint x: 758, endPoint y: 181, distance: 15.1
click at [760, 196] on input "email" at bounding box center [803, 198] width 201 height 29
paste input "[EMAIL_ADDRESS][DOMAIN_NAME]"
type input "[EMAIL_ADDRESS][DOMAIN_NAME]"
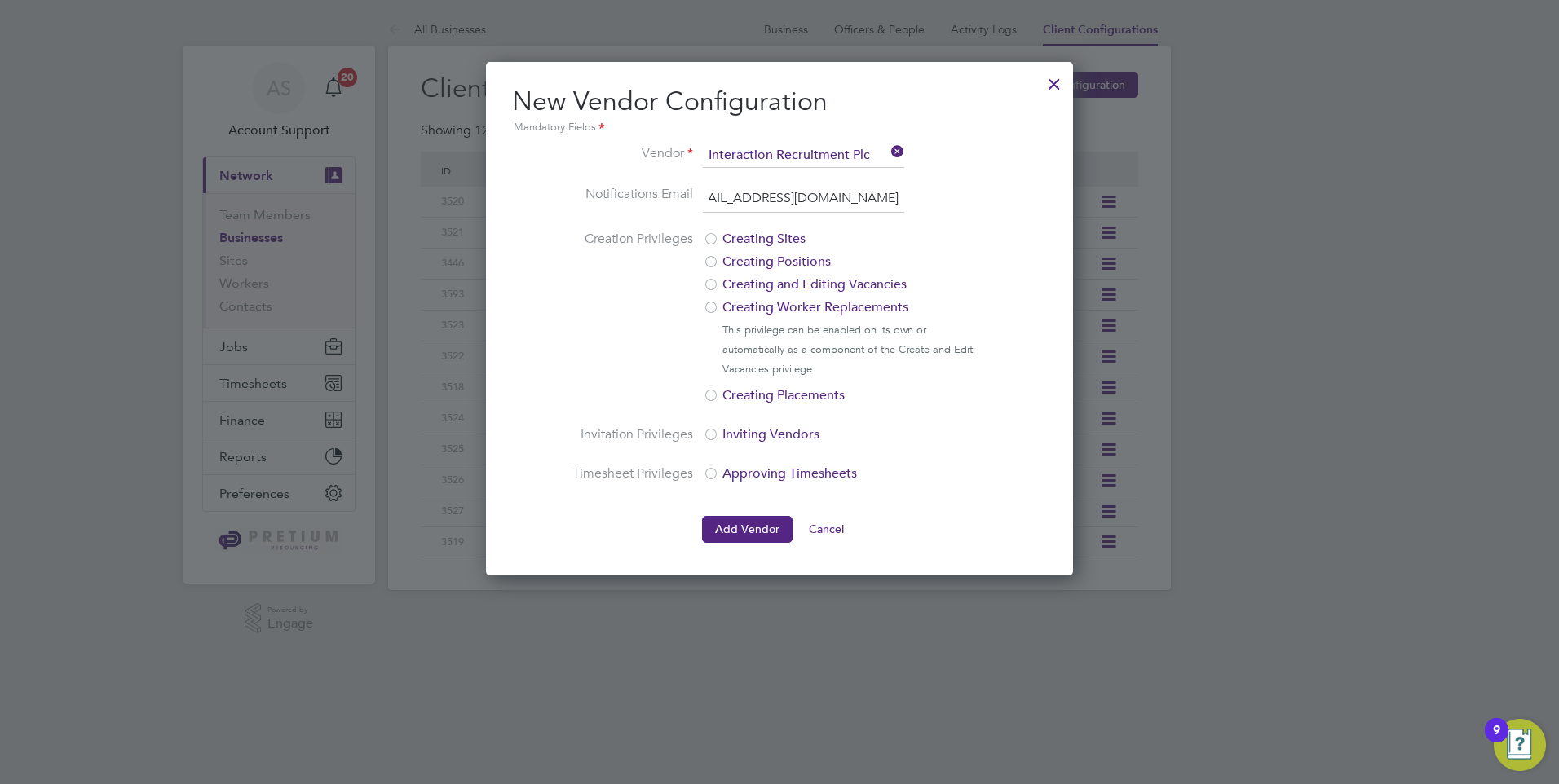
click at [1006, 145] on ng-form "Vendor Interaction Recruitment Plc Notifications Email [EMAIL_ADDRESS][DOMAIN_N…" at bounding box center [779, 343] width 535 height 399
click at [745, 527] on button "Add Vendor" at bounding box center [747, 528] width 91 height 26
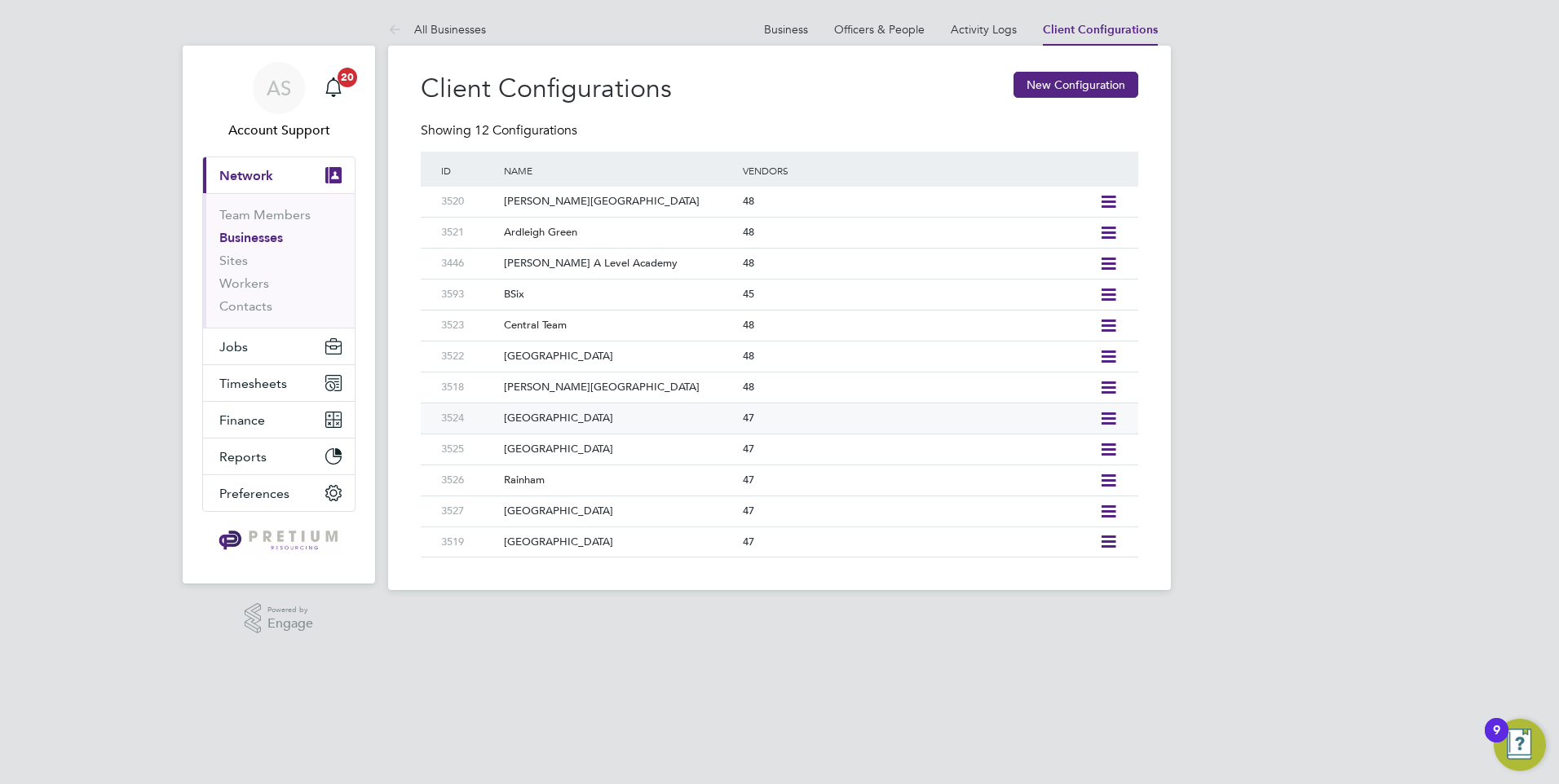
click at [1104, 417] on icon at bounding box center [1108, 419] width 20 height 13
click at [1009, 470] on li "Add Vendor" at bounding box center [1034, 476] width 162 height 22
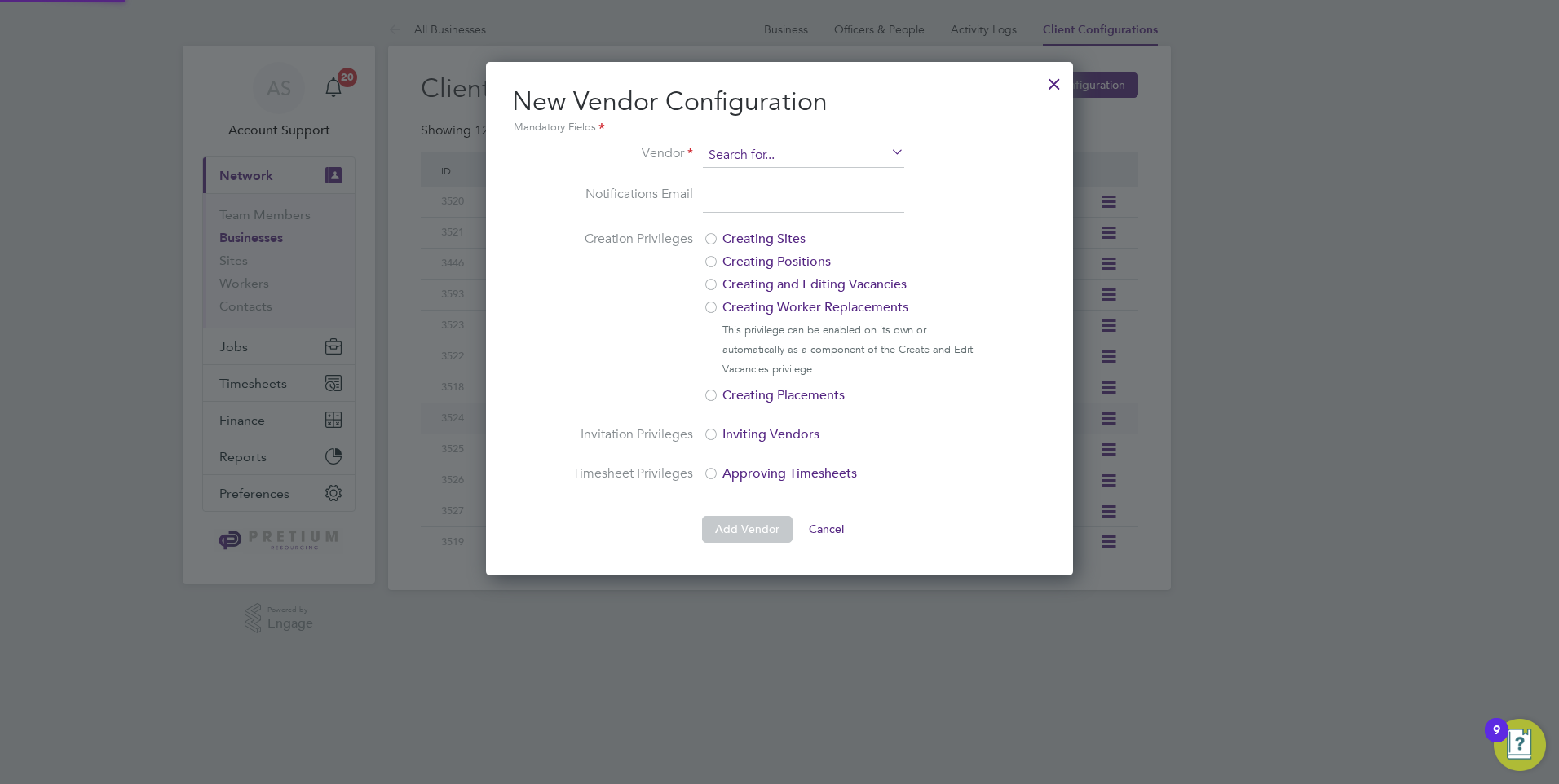
scroll to position [514, 588]
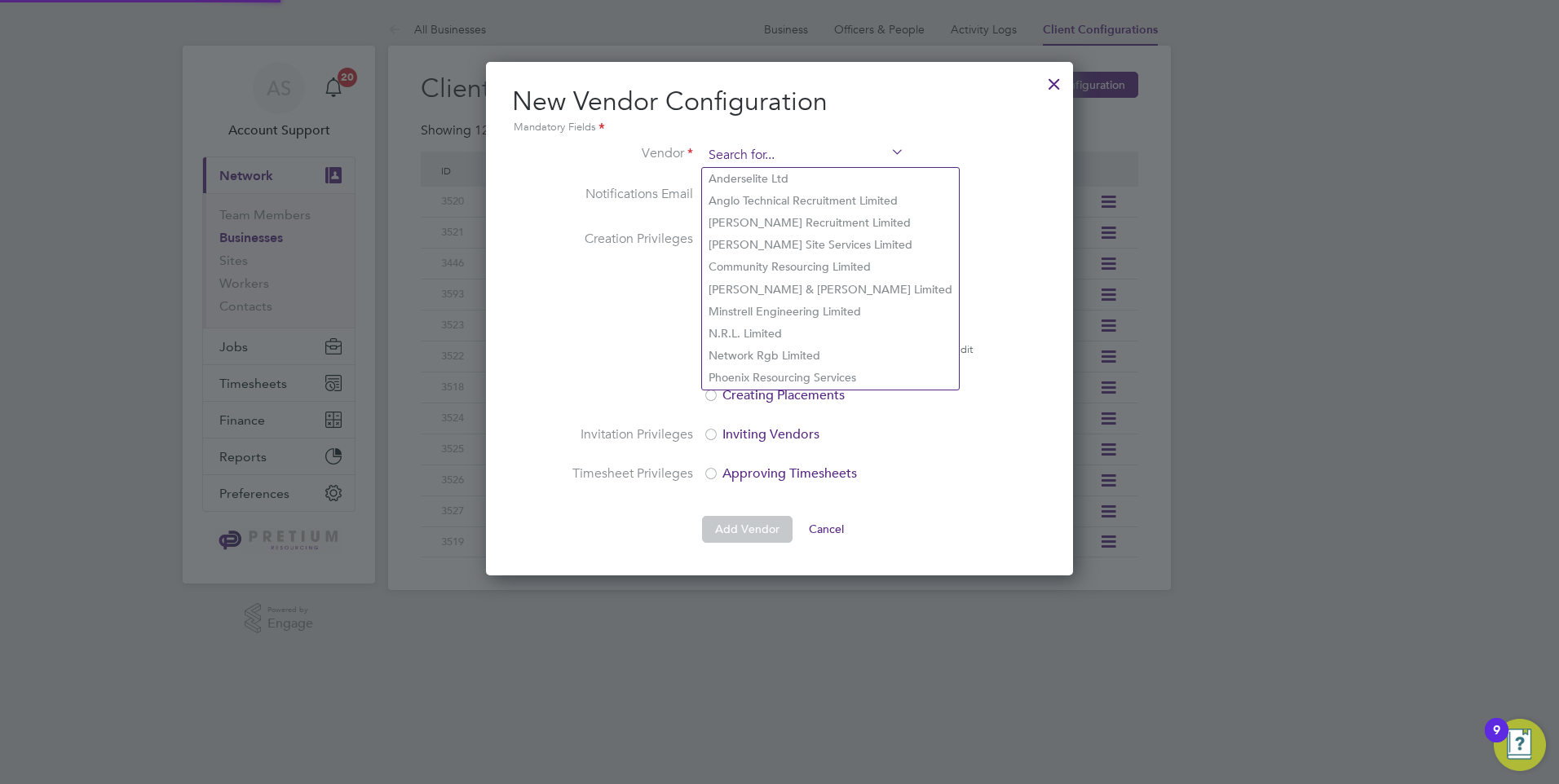
click at [812, 156] on input at bounding box center [803, 155] width 201 height 24
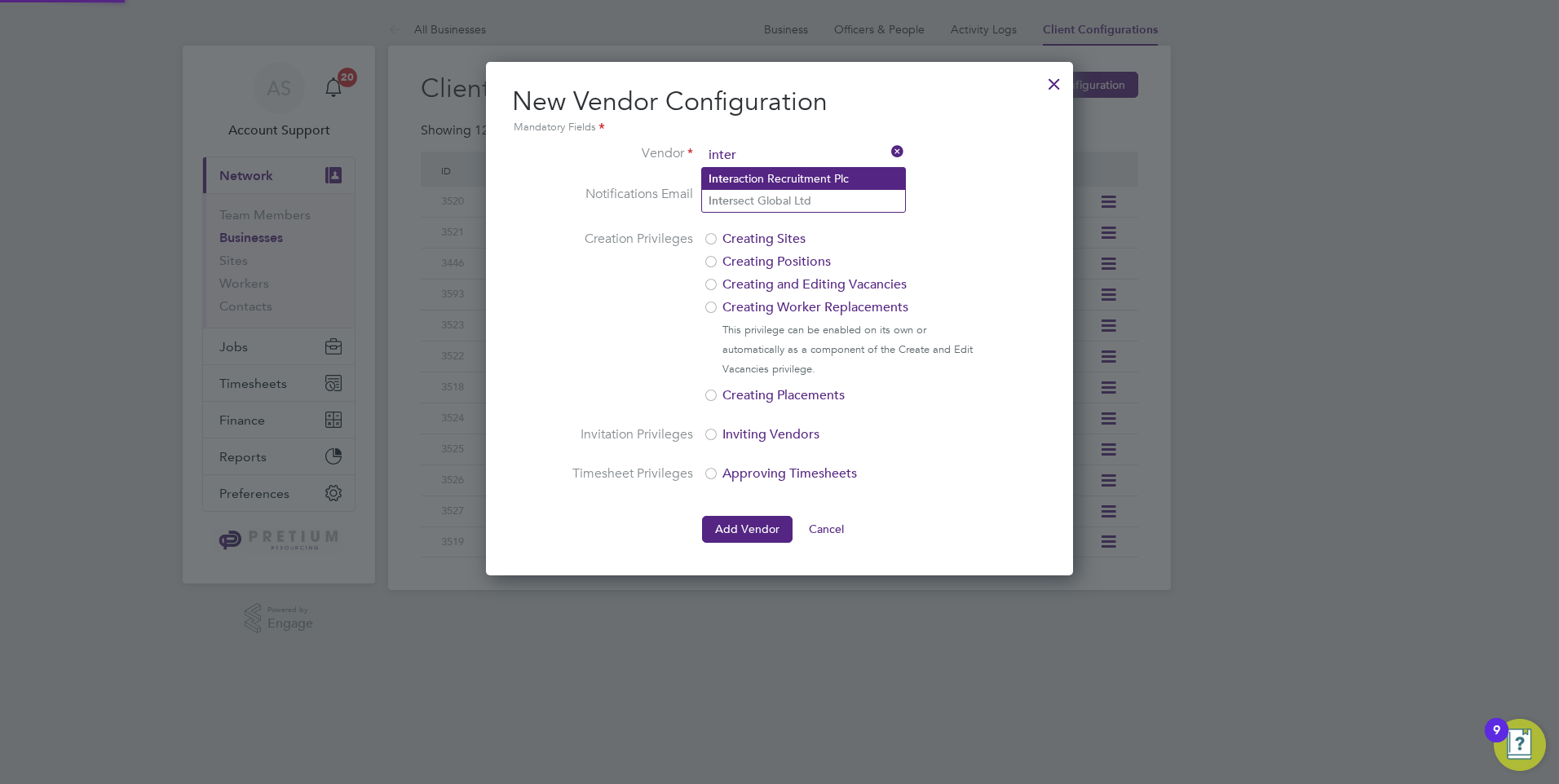
click at [797, 180] on li "Inter action Recruitment Plc" at bounding box center [803, 179] width 203 height 22
type input "Interaction Recruitment Plc"
click at [767, 201] on input "email" at bounding box center [803, 198] width 201 height 29
paste input "[EMAIL_ADDRESS][DOMAIN_NAME]"
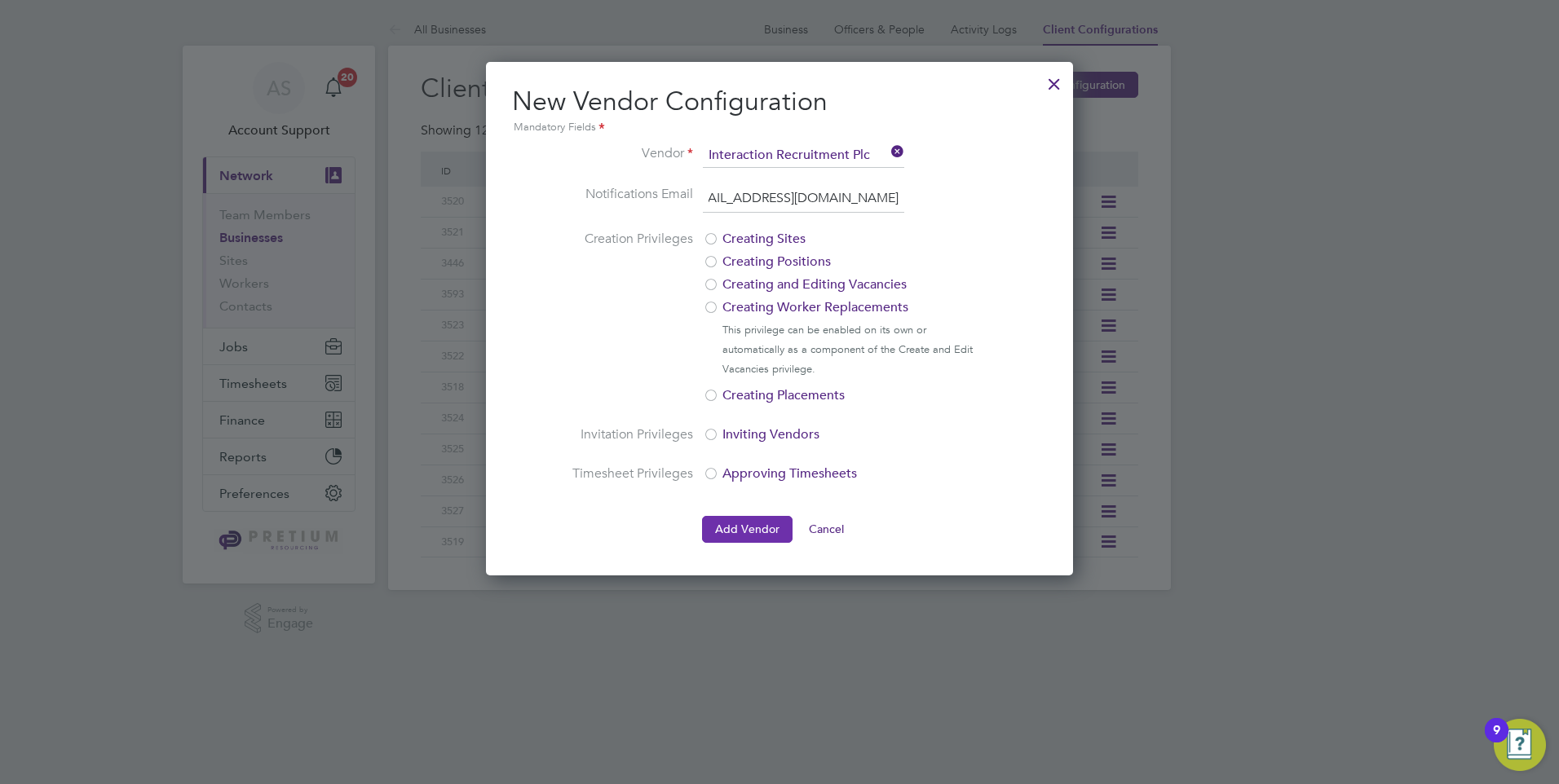
type input "[EMAIL_ADDRESS][DOMAIN_NAME]"
click at [761, 527] on button "Add Vendor" at bounding box center [747, 528] width 91 height 26
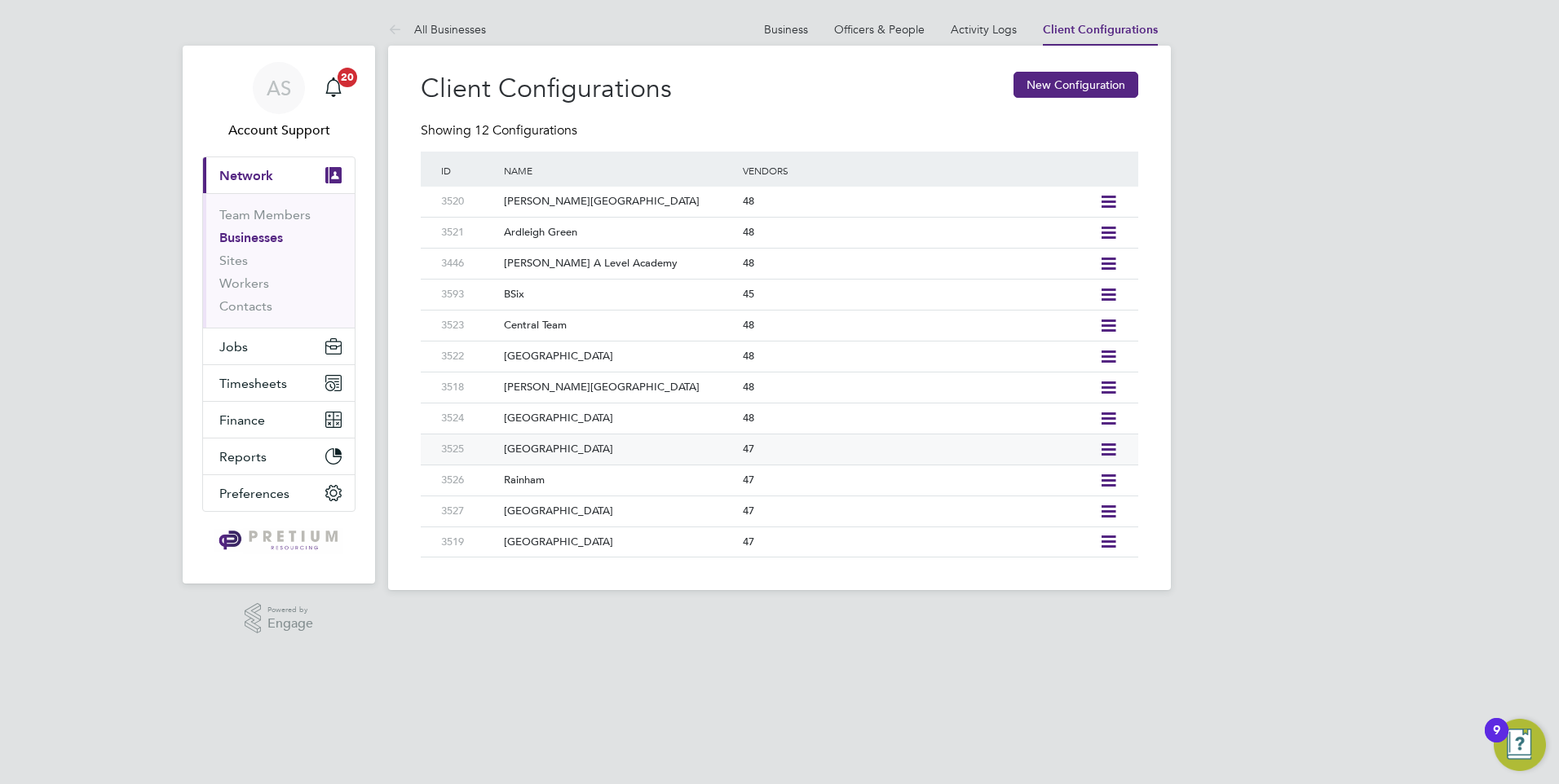
click at [1113, 450] on icon at bounding box center [1108, 450] width 20 height 13
click at [991, 500] on li "Add Vendor" at bounding box center [1034, 507] width 162 height 22
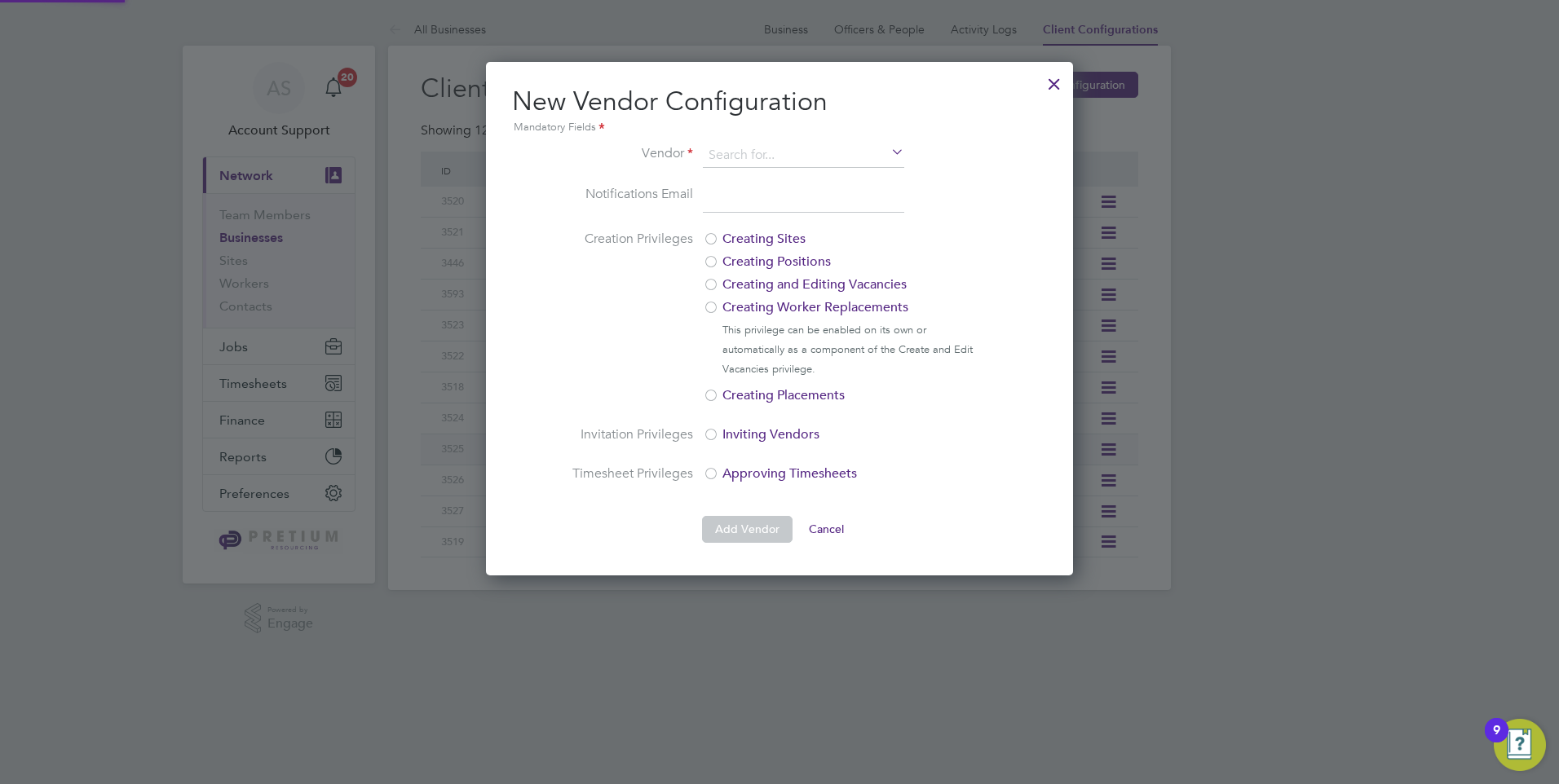
scroll to position [514, 588]
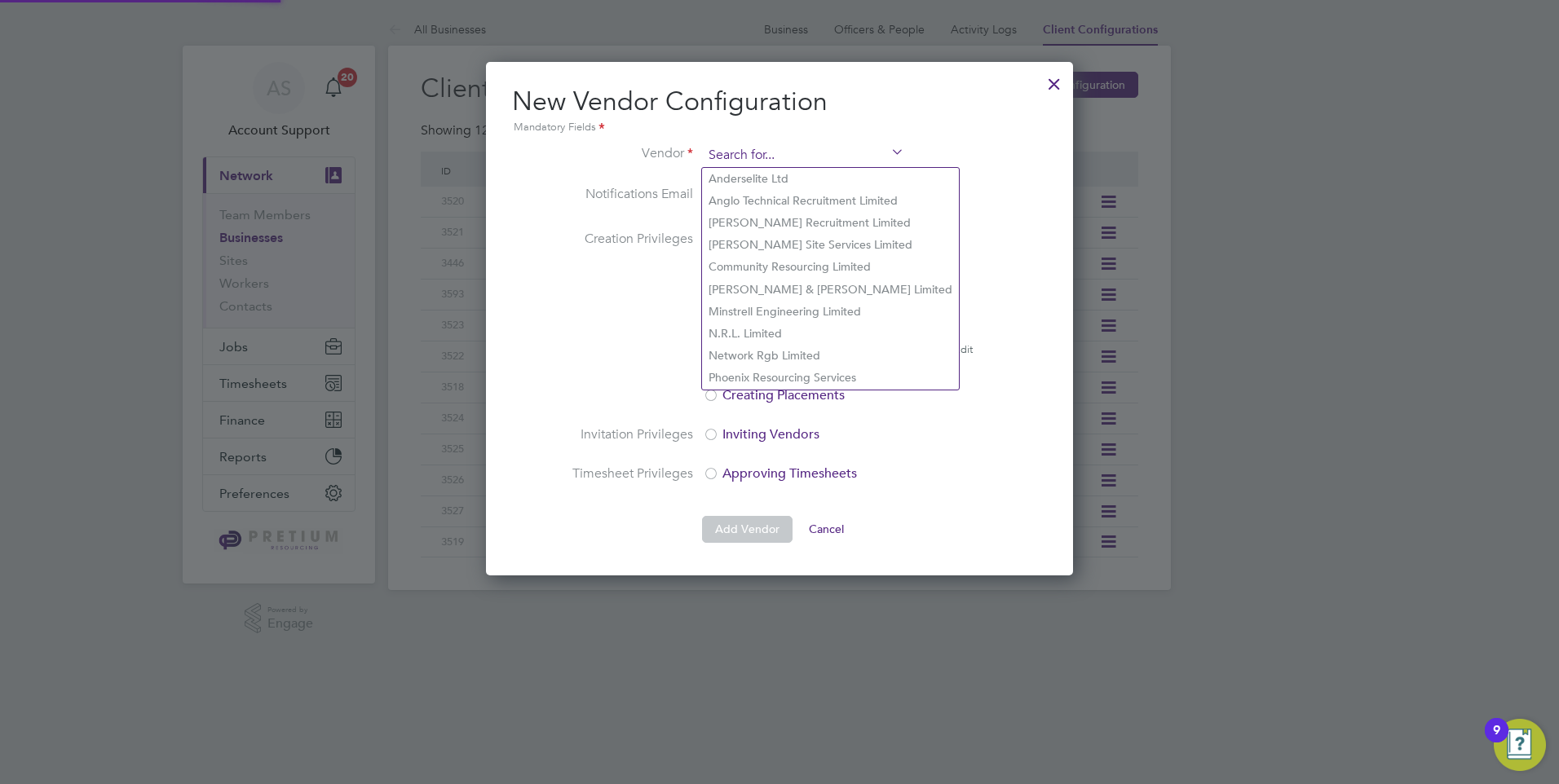
click at [823, 151] on input at bounding box center [803, 155] width 201 height 24
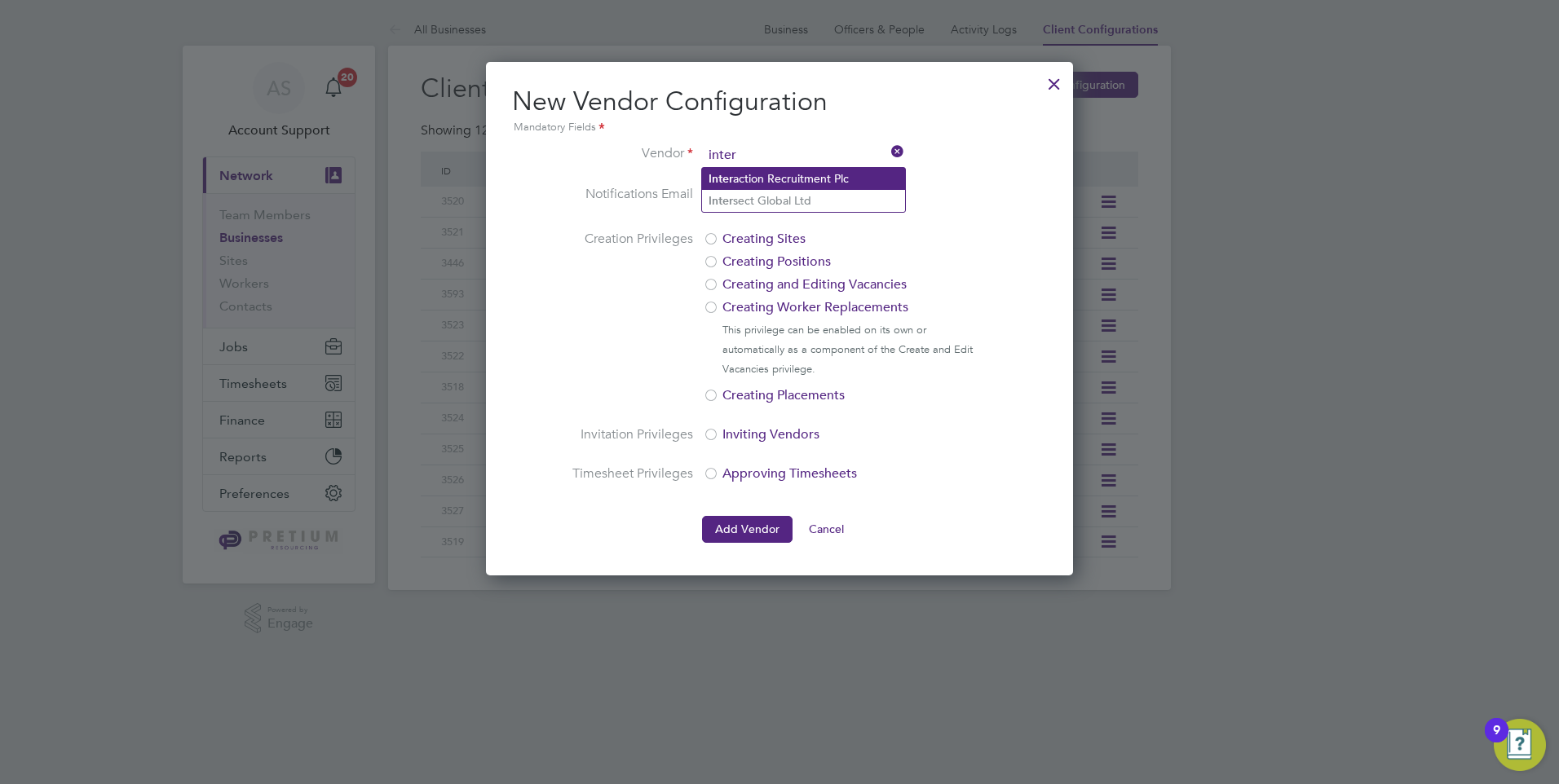
click at [802, 178] on li "Inter action Recruitment Plc" at bounding box center [803, 179] width 203 height 22
type input "Interaction Recruitment Plc"
click at [797, 211] on input "email" at bounding box center [803, 198] width 201 height 29
paste input "[EMAIL_ADDRESS][DOMAIN_NAME]"
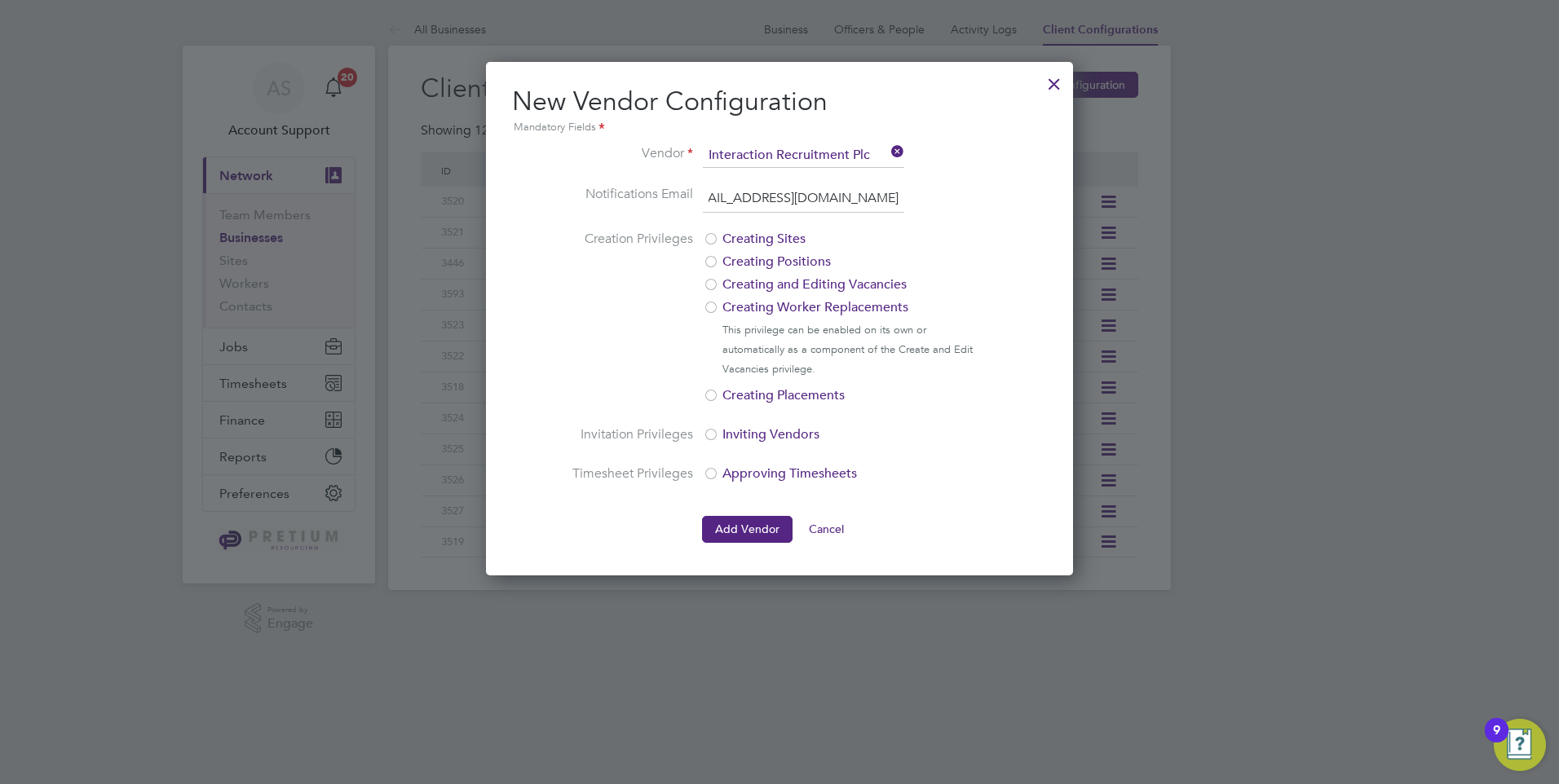
type input "[EMAIL_ADDRESS][DOMAIN_NAME]"
click at [976, 175] on li "Vendor Interaction Recruitment Plc" at bounding box center [779, 163] width 417 height 41
click at [750, 526] on button "Add Vendor" at bounding box center [747, 528] width 91 height 26
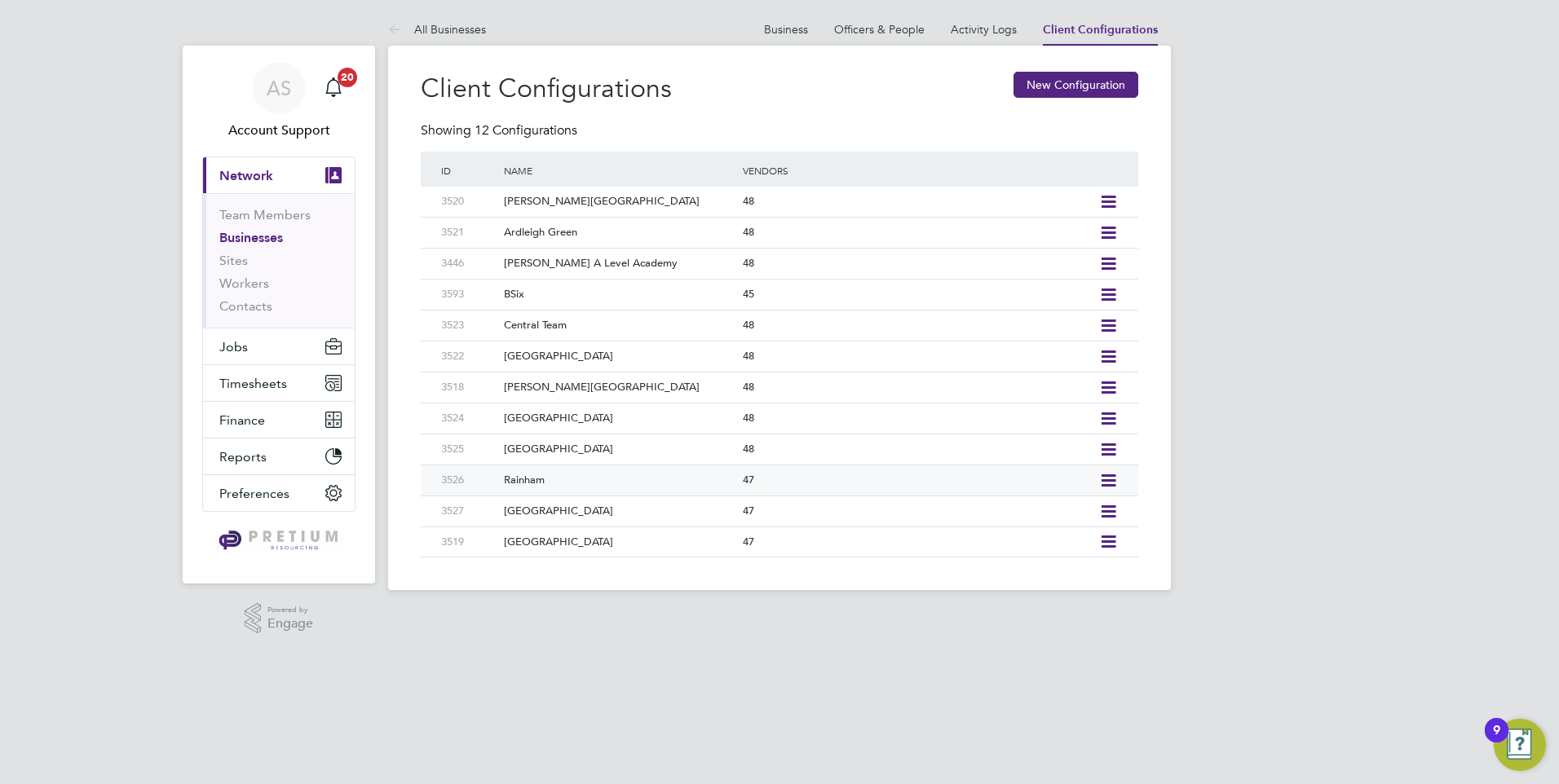
click at [1108, 484] on icon at bounding box center [1108, 481] width 20 height 13
click at [992, 536] on li "Add Vendor" at bounding box center [1034, 538] width 162 height 22
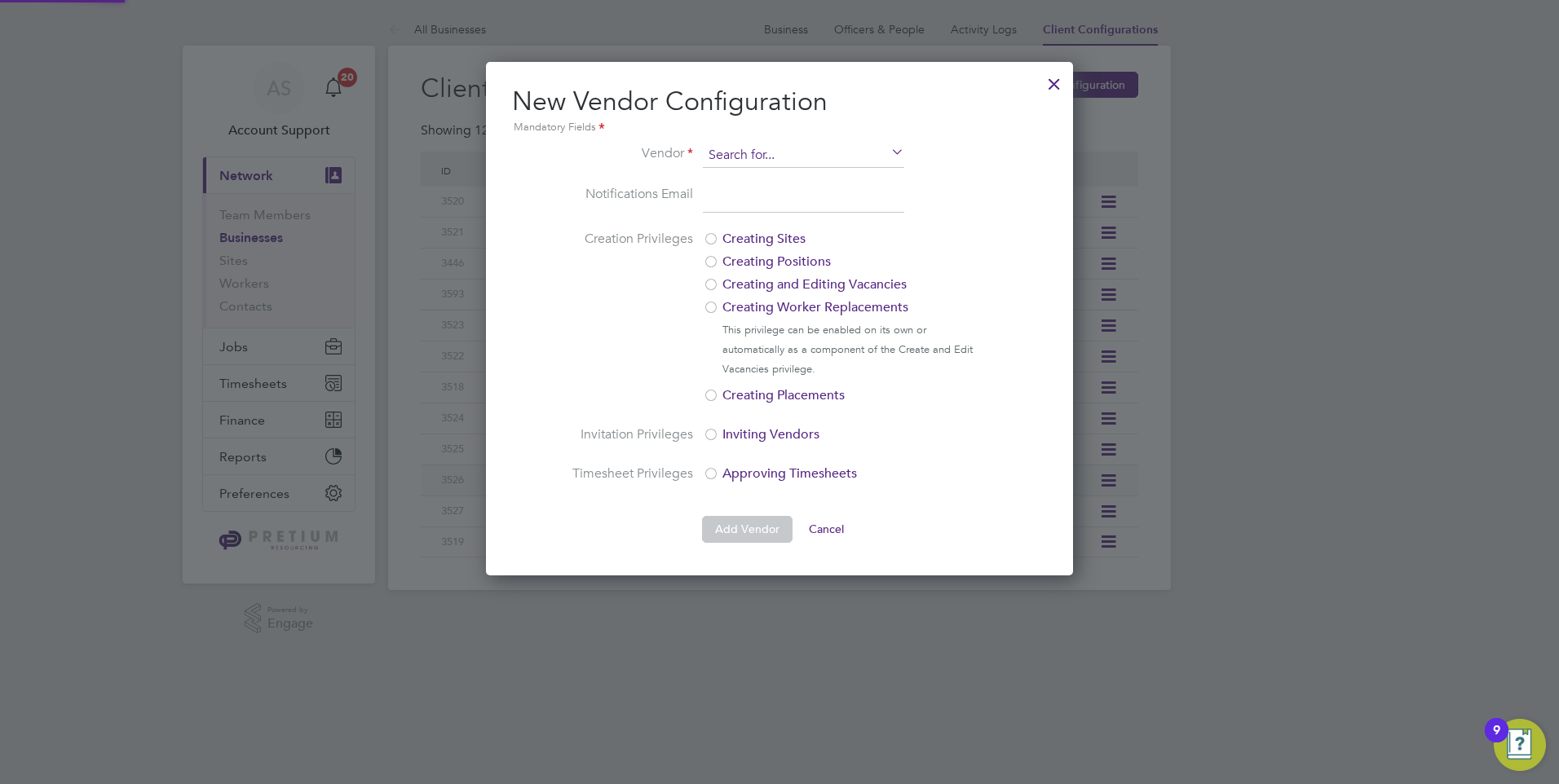
scroll to position [514, 588]
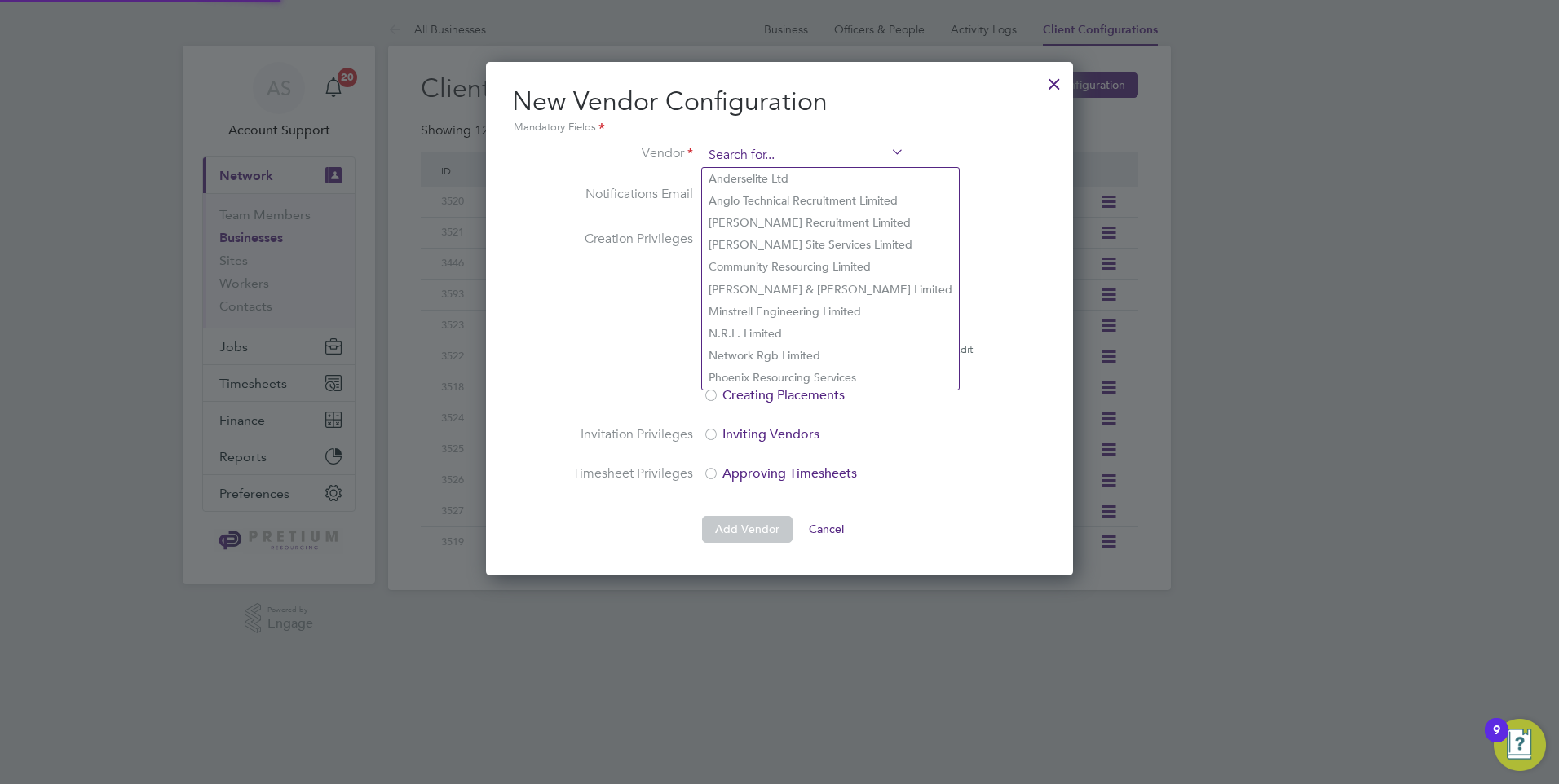
click at [818, 155] on input at bounding box center [803, 155] width 201 height 24
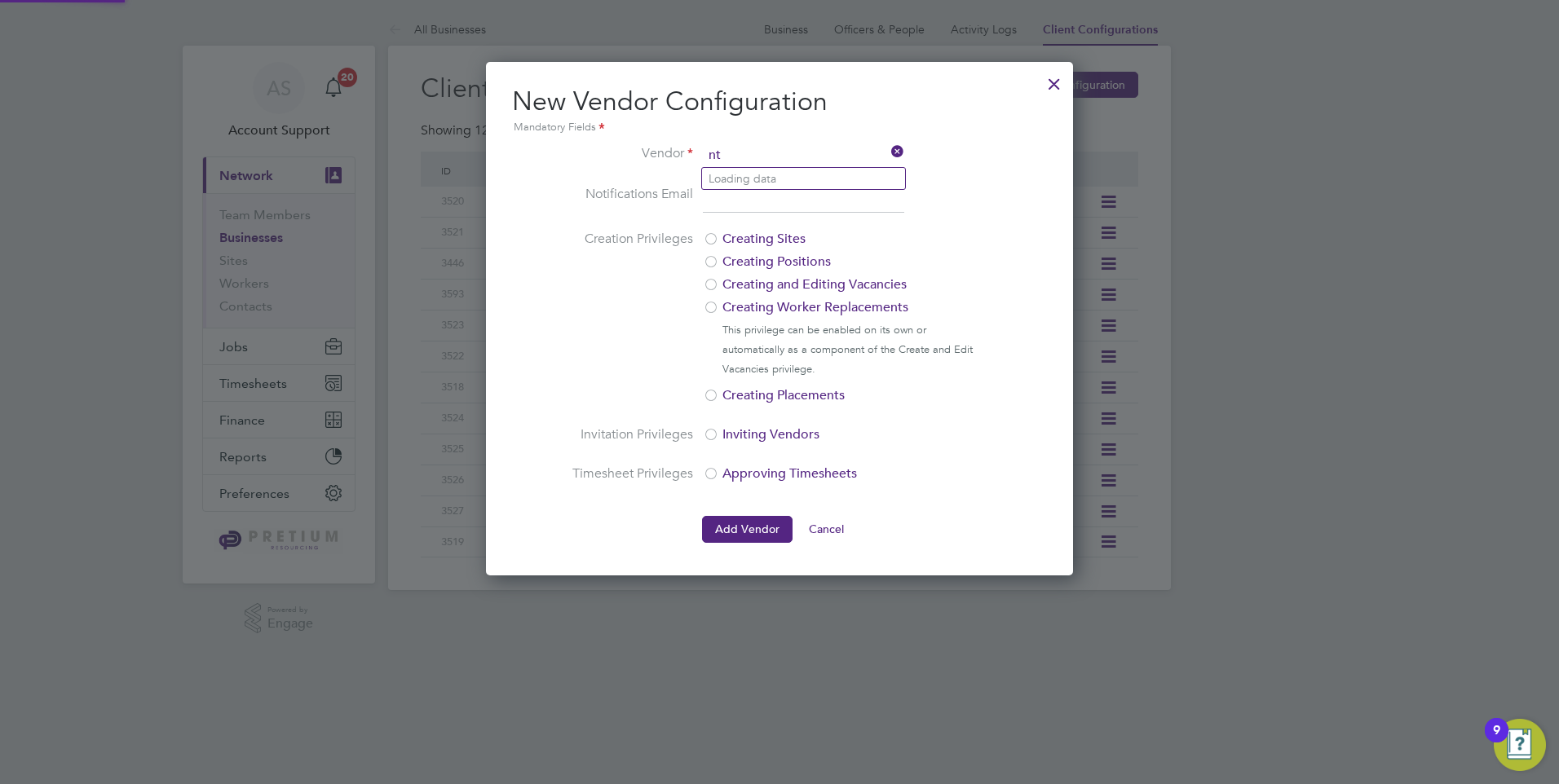
type input "n"
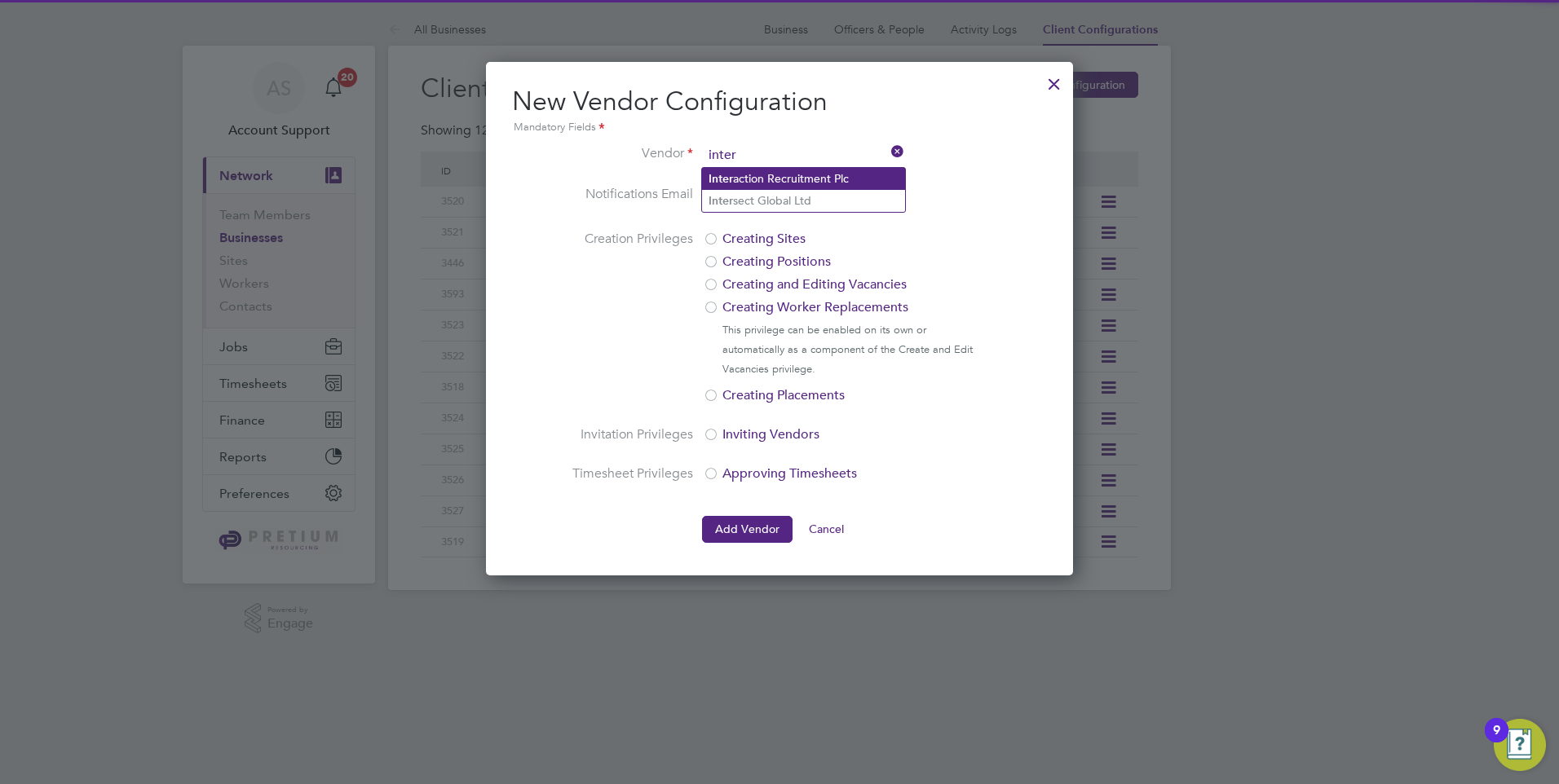
click at [812, 172] on li "Inter action Recruitment Plc" at bounding box center [803, 179] width 203 height 22
type input "Interaction Recruitment Plc"
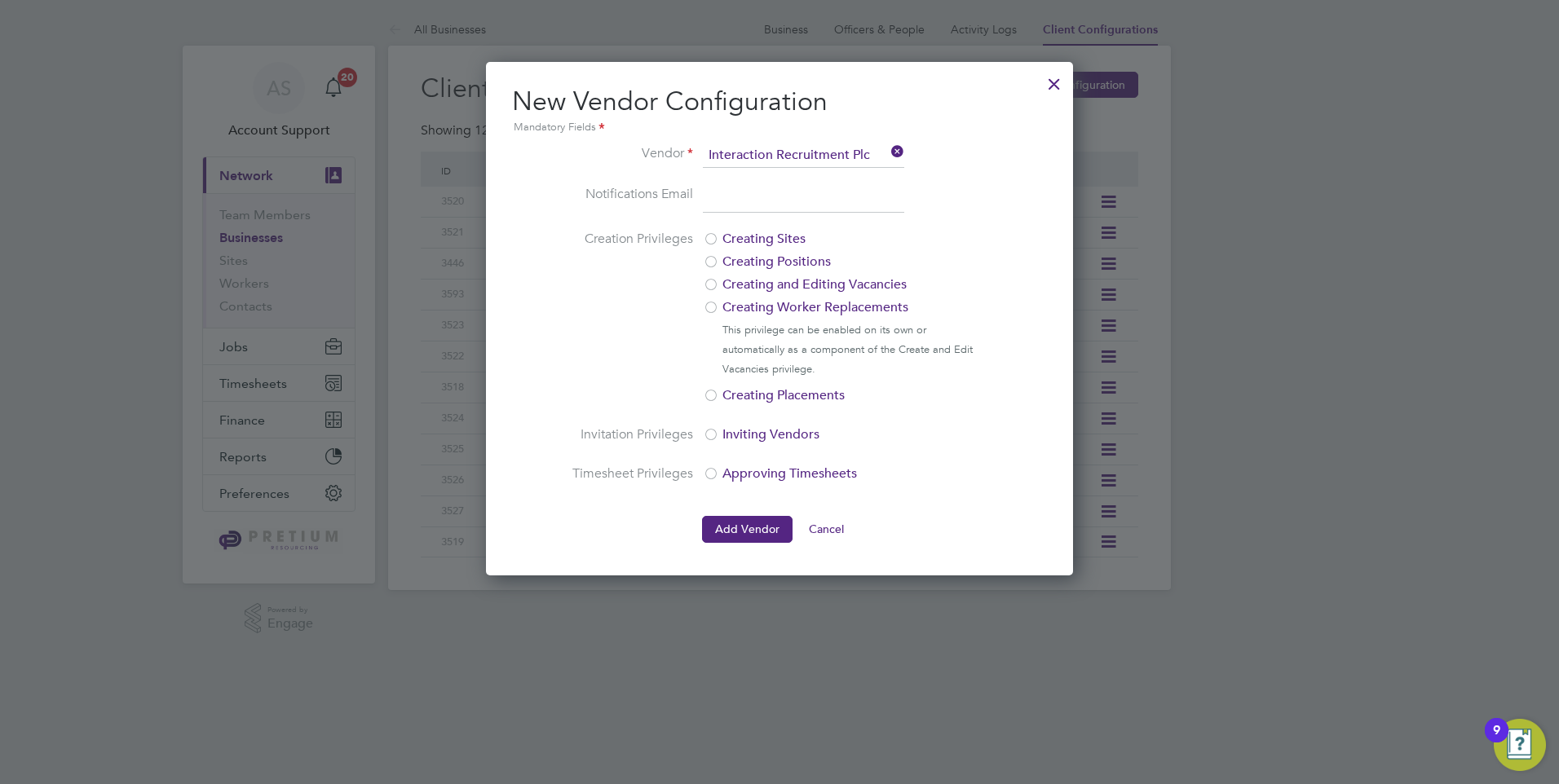
click at [802, 196] on input "email" at bounding box center [803, 198] width 201 height 29
paste input "[EMAIL_ADDRESS][DOMAIN_NAME]"
type input "[EMAIL_ADDRESS][DOMAIN_NAME]"
click at [1004, 181] on ng-form "Vendor Interaction Recruitment Plc Notifications Email [EMAIL_ADDRESS][DOMAIN_N…" at bounding box center [779, 343] width 535 height 399
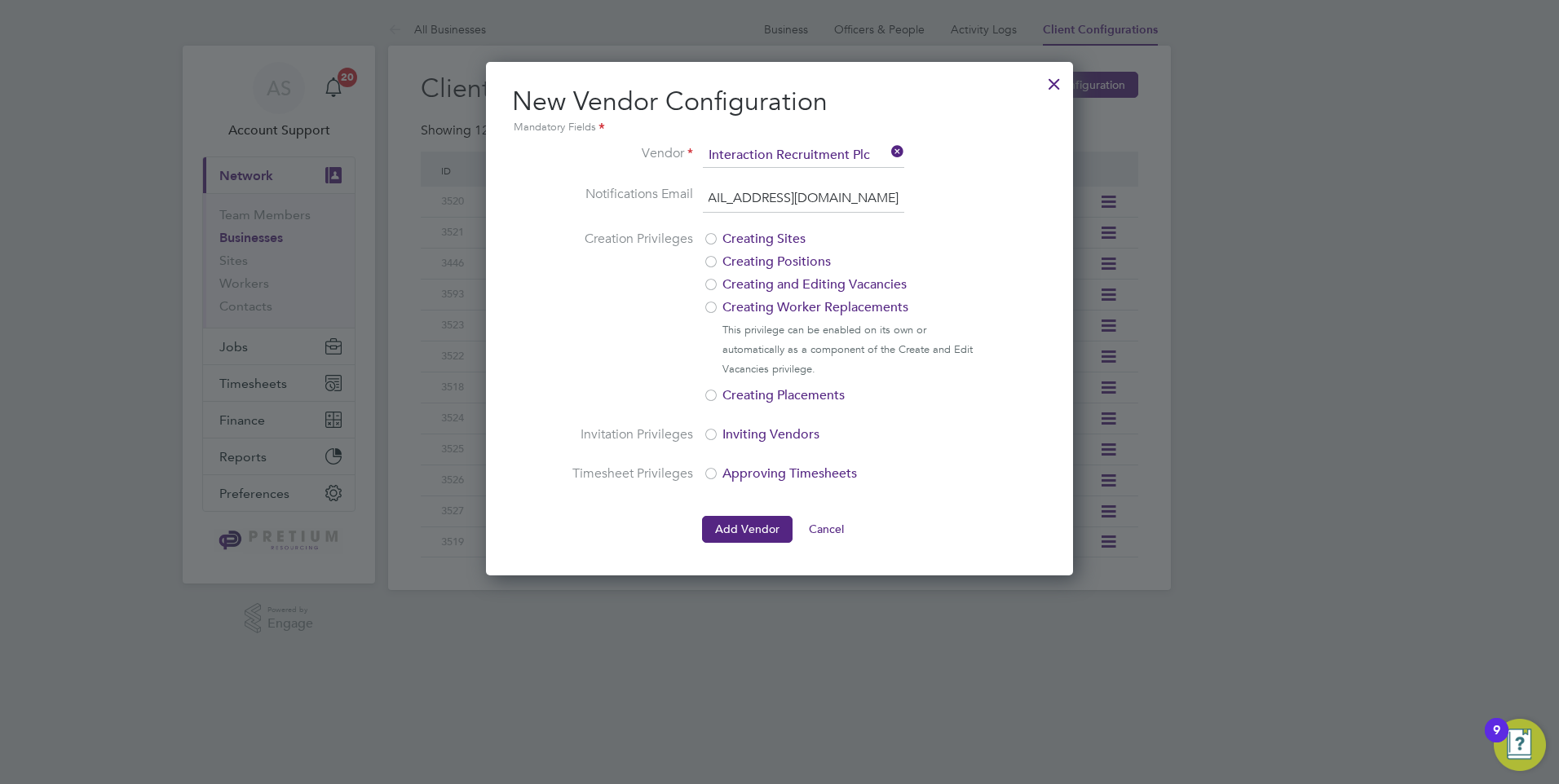
scroll to position [0, 0]
drag, startPoint x: 781, startPoint y: 530, endPoint x: 757, endPoint y: 548, distance: 30.0
click at [780, 528] on button "Add Vendor" at bounding box center [747, 528] width 91 height 26
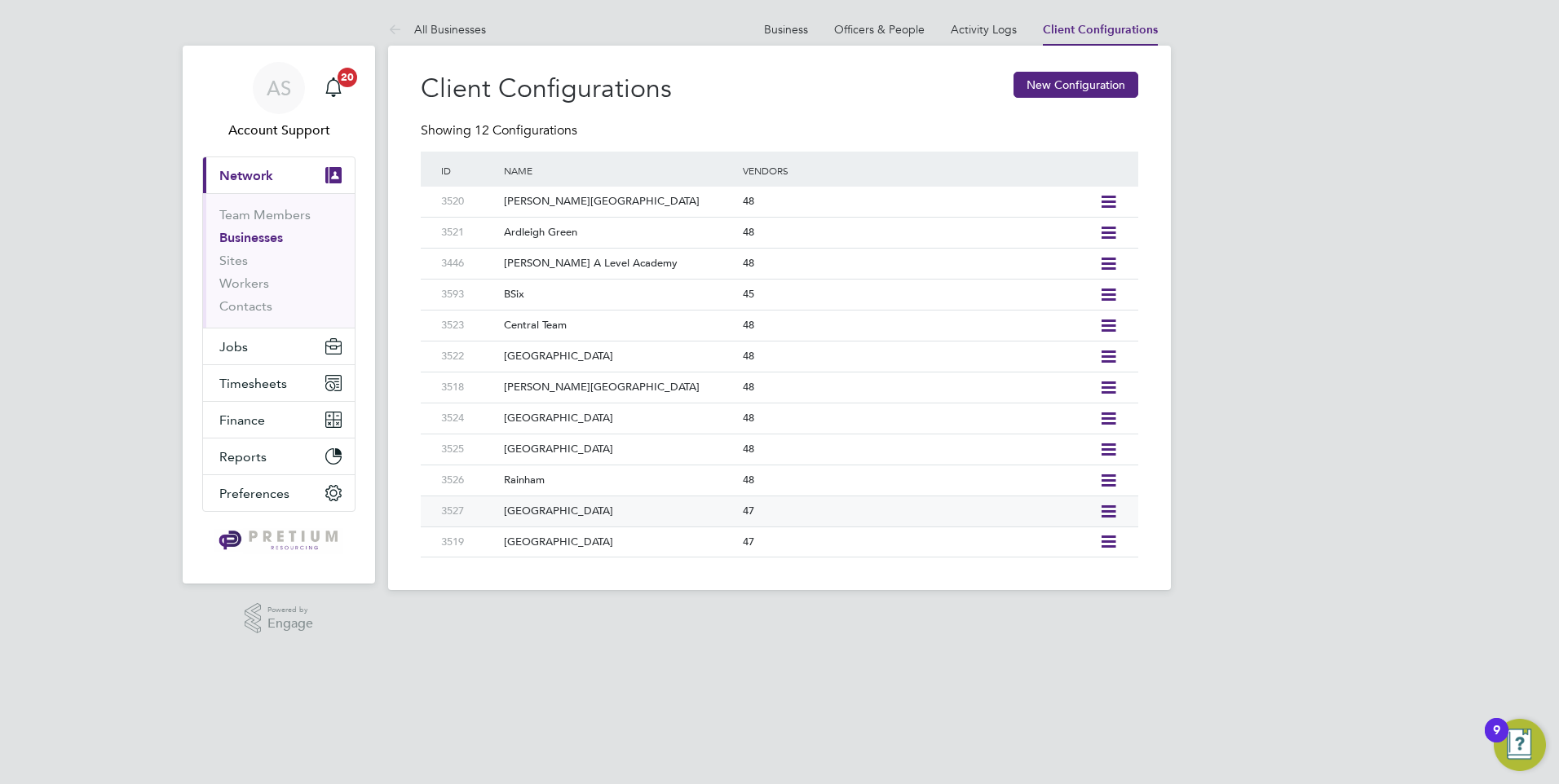
click at [1114, 508] on icon at bounding box center [1108, 512] width 20 height 13
click at [995, 563] on li "Add Vendor" at bounding box center [1034, 569] width 162 height 22
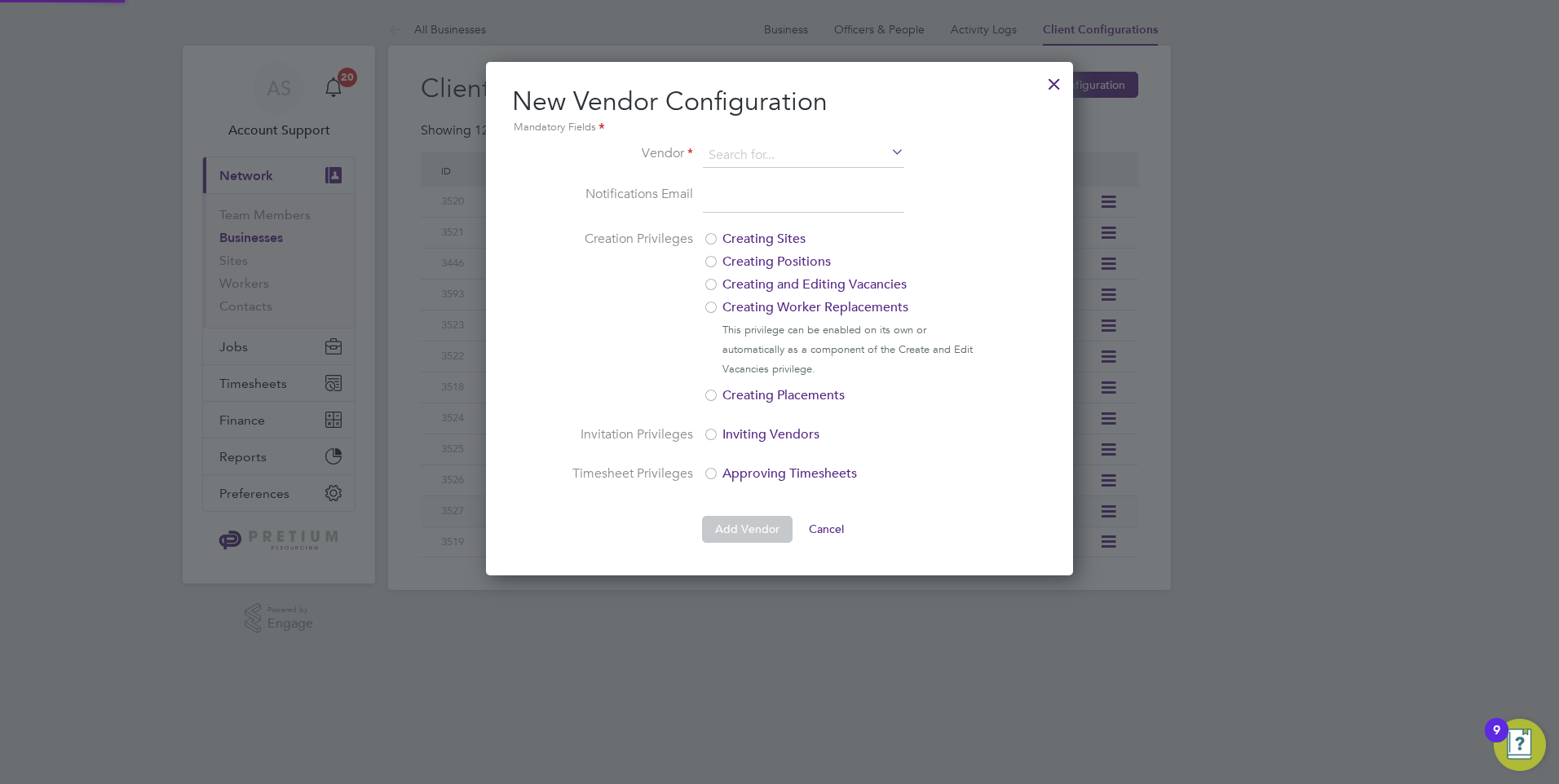
scroll to position [514, 588]
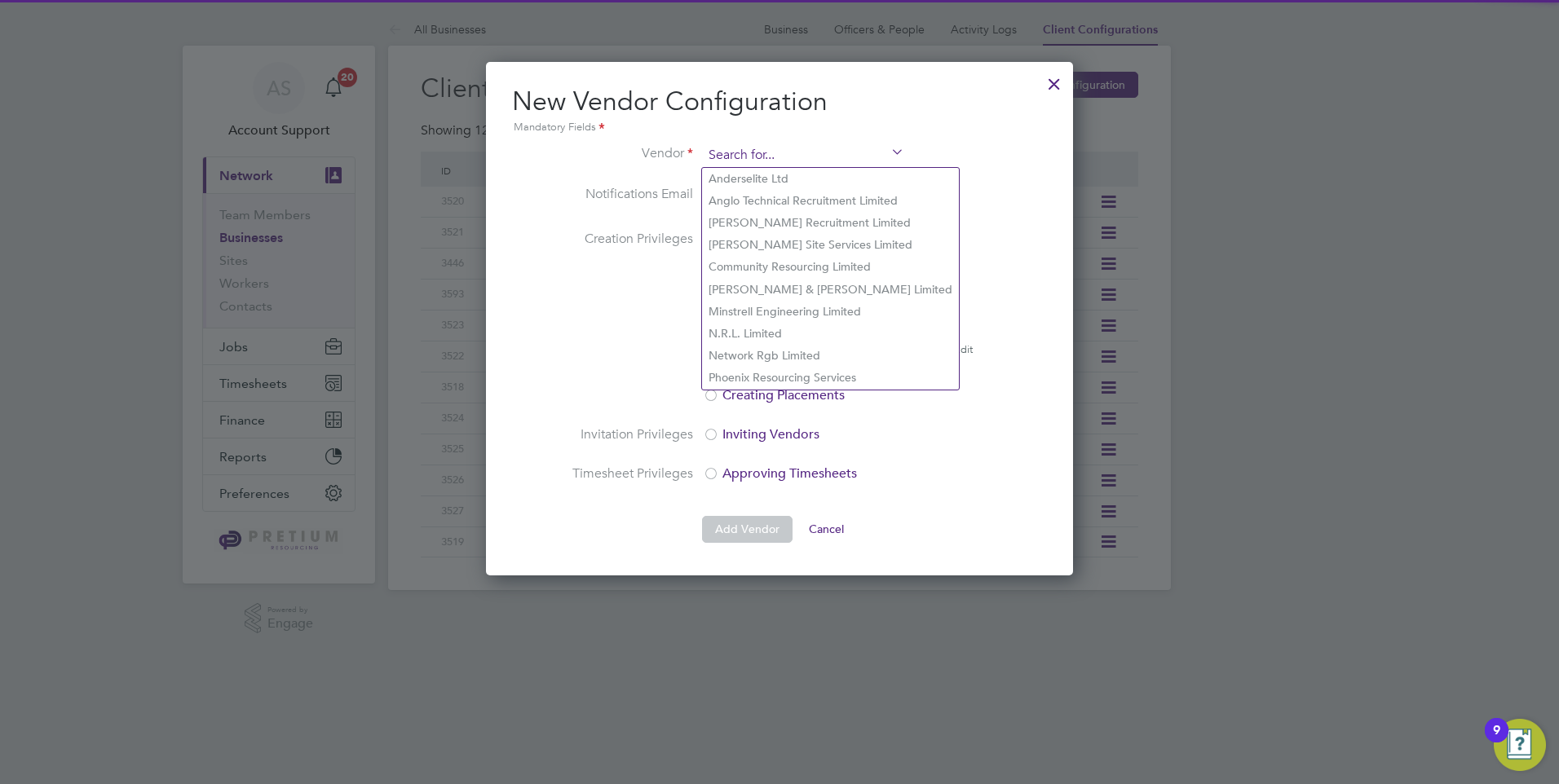
click at [774, 156] on input at bounding box center [803, 155] width 201 height 24
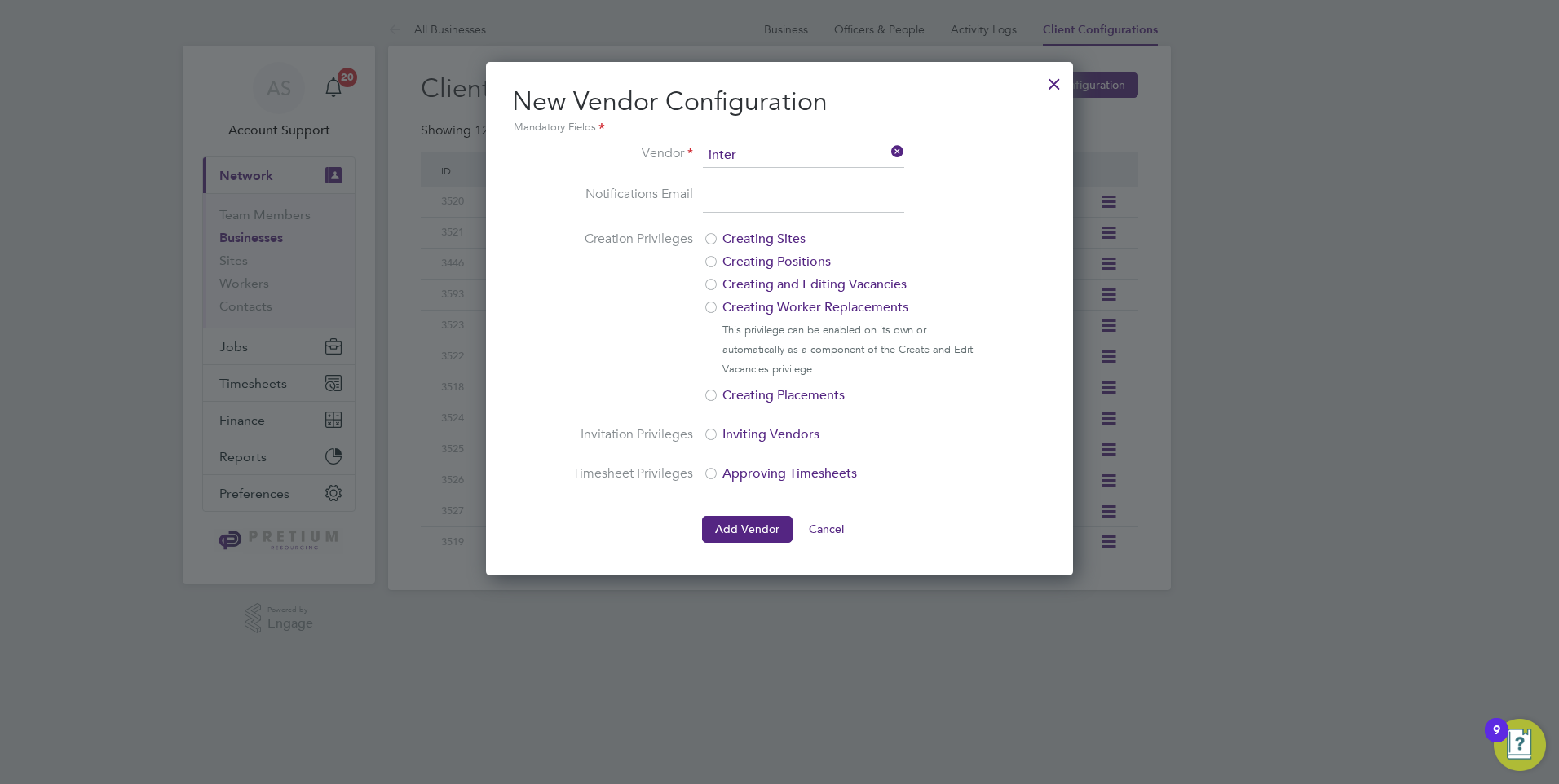
click at [767, 181] on li "Inter action Recruitment Plc" at bounding box center [803, 179] width 203 height 22
type input "Interaction Recruitment Plc"
click at [774, 200] on input "email" at bounding box center [803, 198] width 201 height 29
paste input "kam.bhaat@admiralrecruitment.co.uk"
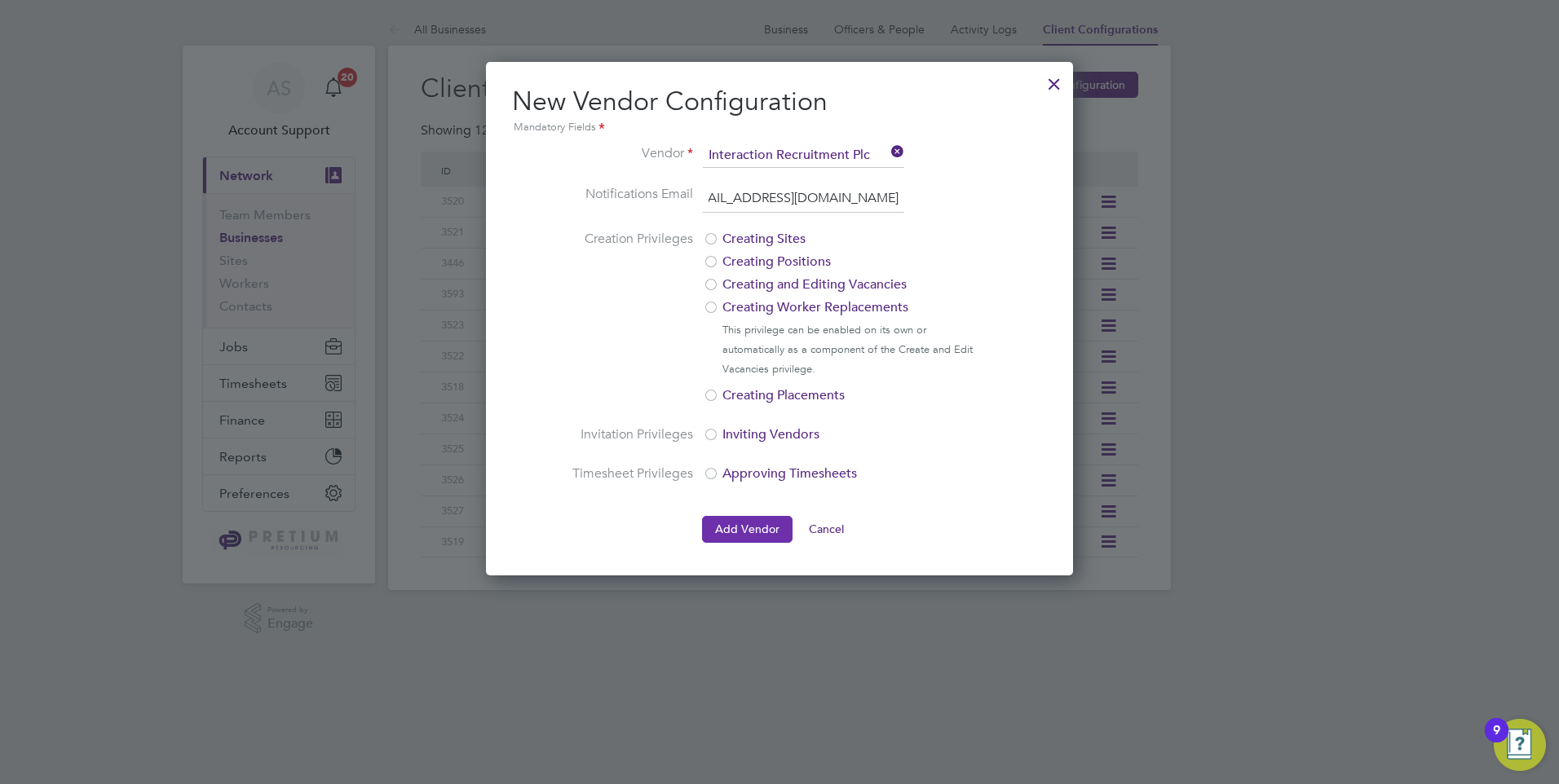
type input "kam.bhaat@admiralrecruitment.co.uk"
click at [766, 537] on button "Add Vendor" at bounding box center [747, 528] width 91 height 26
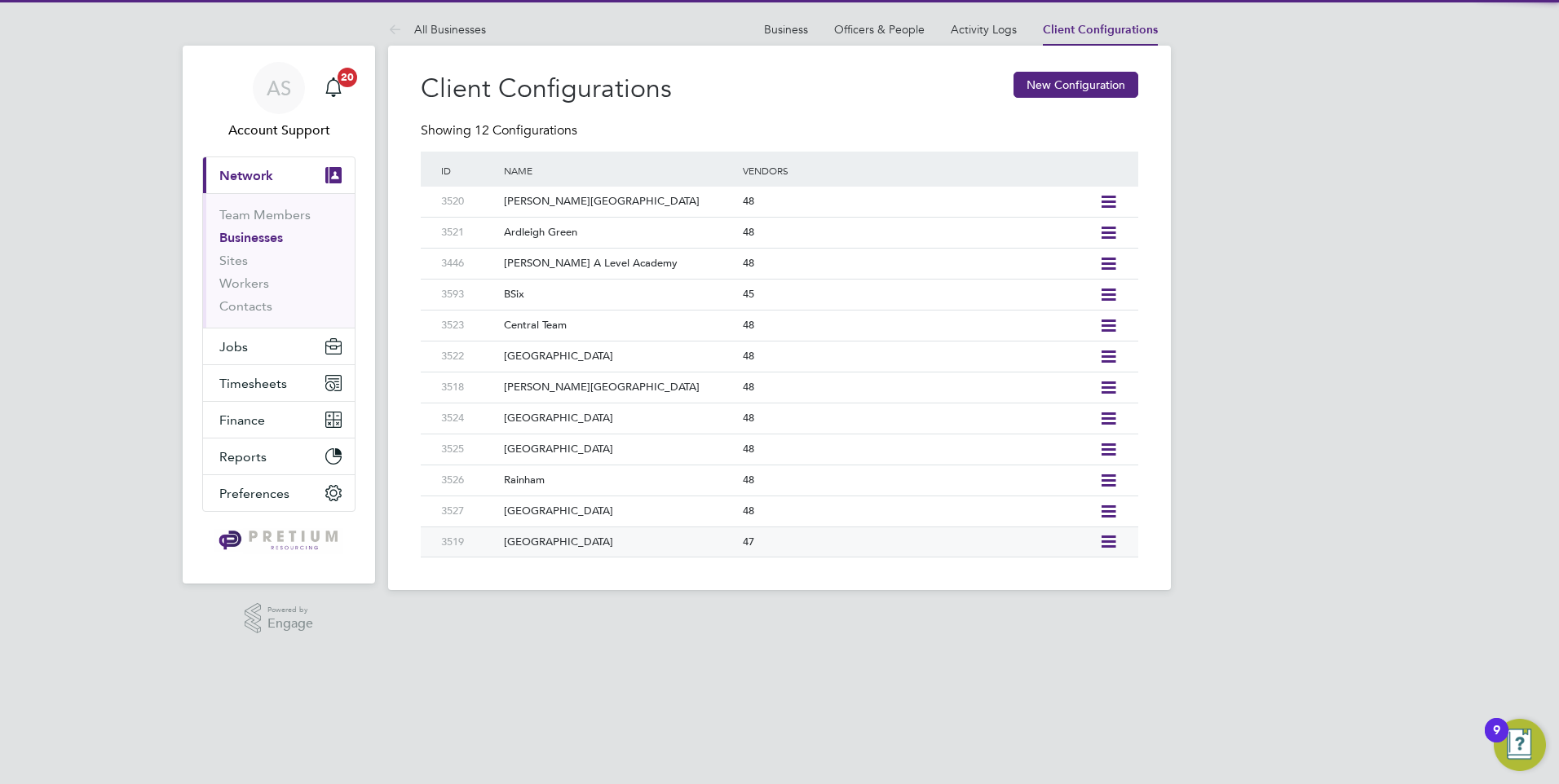
click at [1110, 544] on icon at bounding box center [1108, 542] width 20 height 13
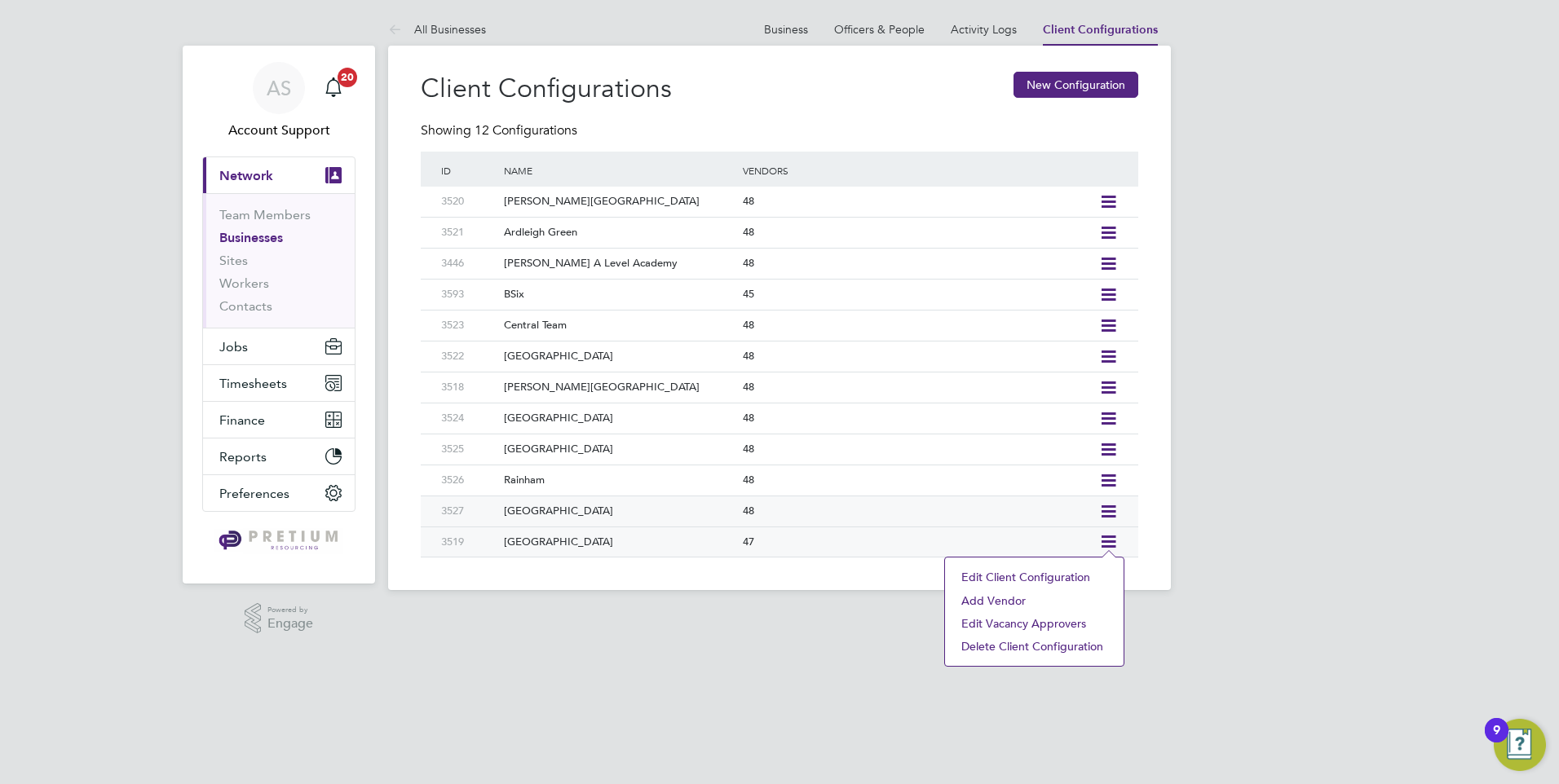
drag, startPoint x: 990, startPoint y: 597, endPoint x: 945, endPoint y: 507, distance: 100.6
click at [989, 593] on li "Add Vendor" at bounding box center [1034, 600] width 162 height 22
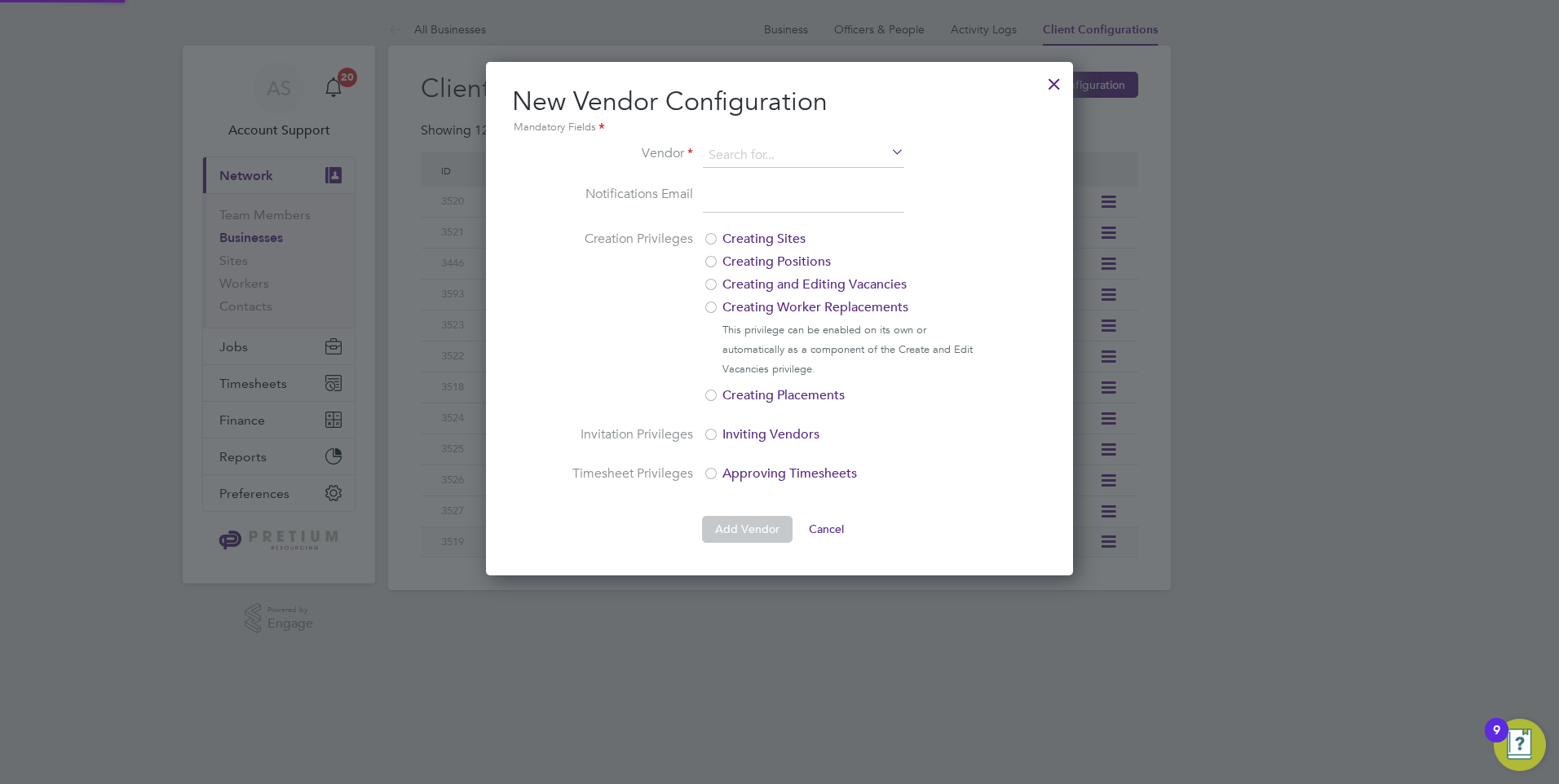
scroll to position [514, 588]
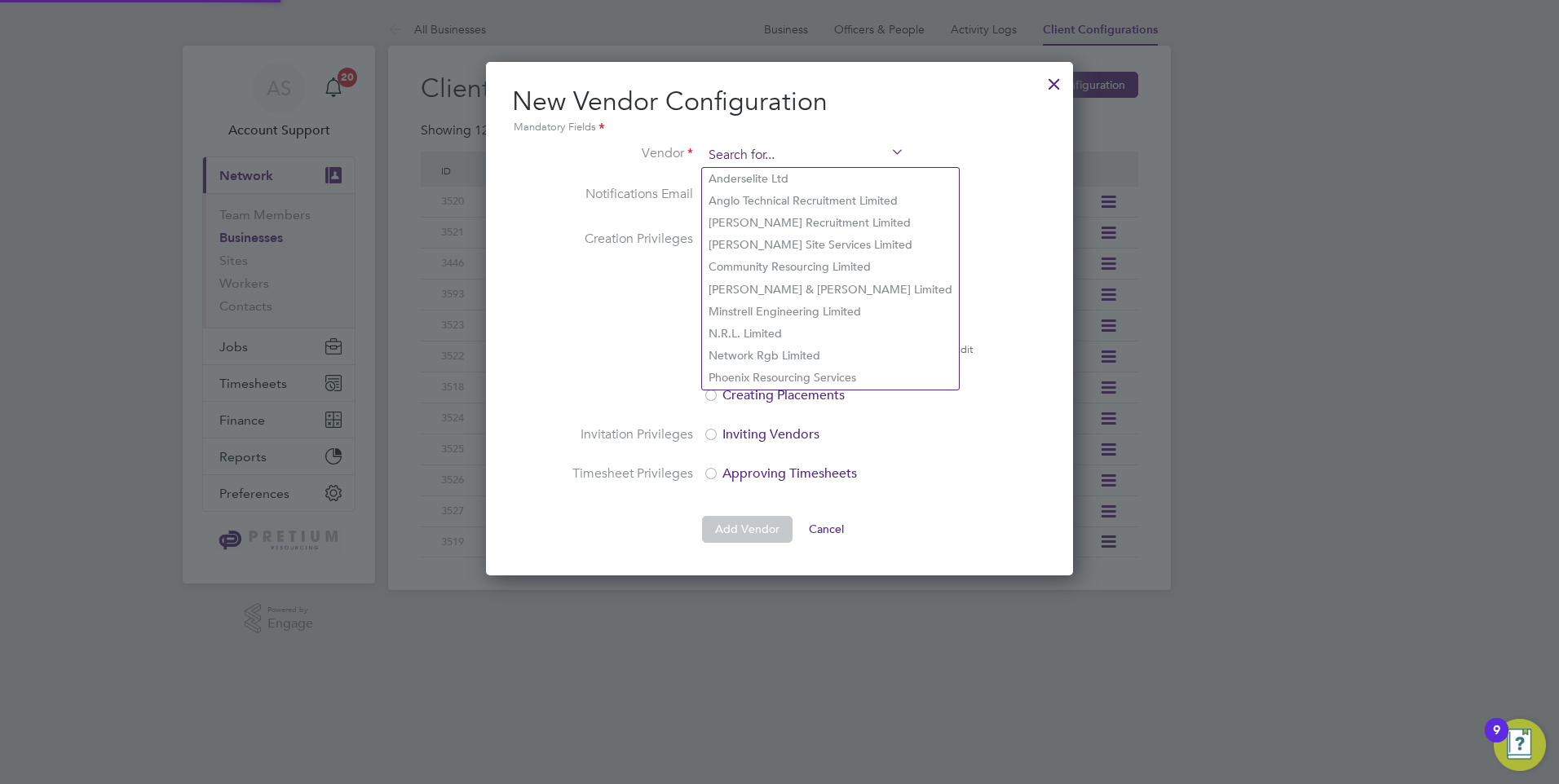
drag, startPoint x: 782, startPoint y: 143, endPoint x: 773, endPoint y: 156, distance: 15.8
click at [774, 155] on input at bounding box center [803, 155] width 201 height 24
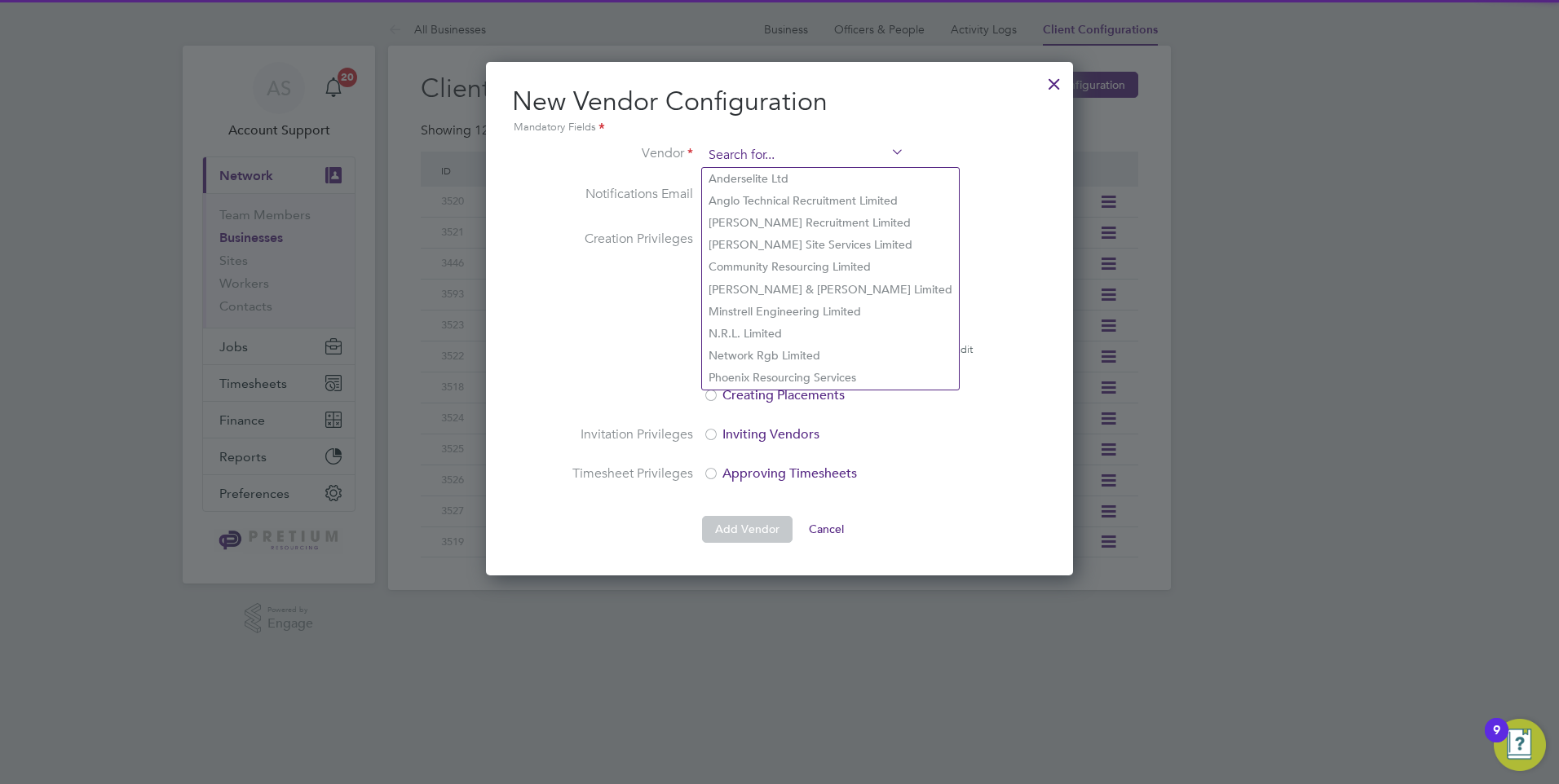
click at [773, 156] on input at bounding box center [803, 155] width 201 height 24
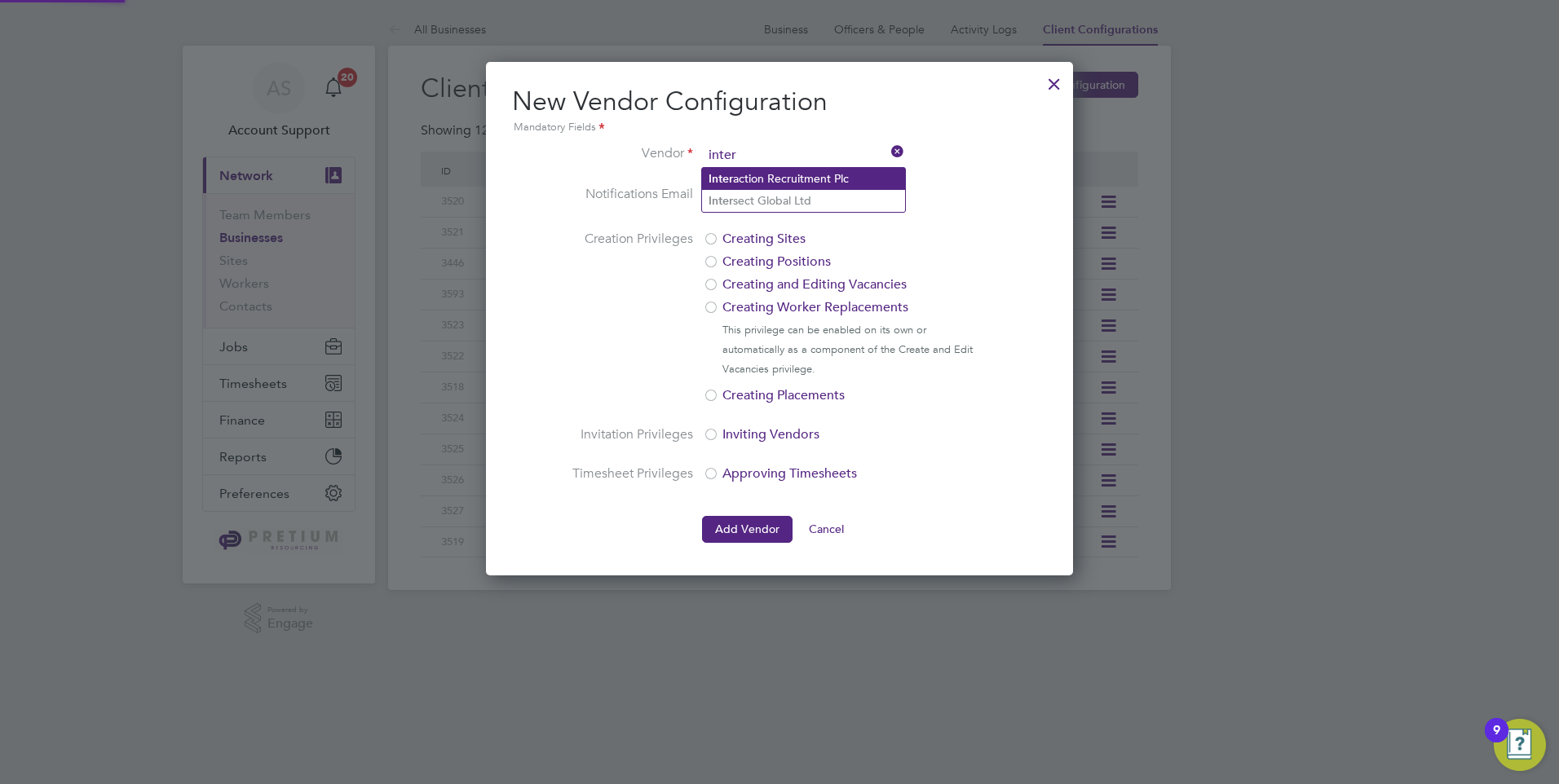
click at [776, 181] on li "Inter action Recruitment Plc" at bounding box center [803, 179] width 203 height 22
type input "Interaction Recruitment Plc"
click at [766, 210] on input "email" at bounding box center [803, 198] width 201 height 29
paste input "kam.bhaat@admiralrecruitment.co.uk"
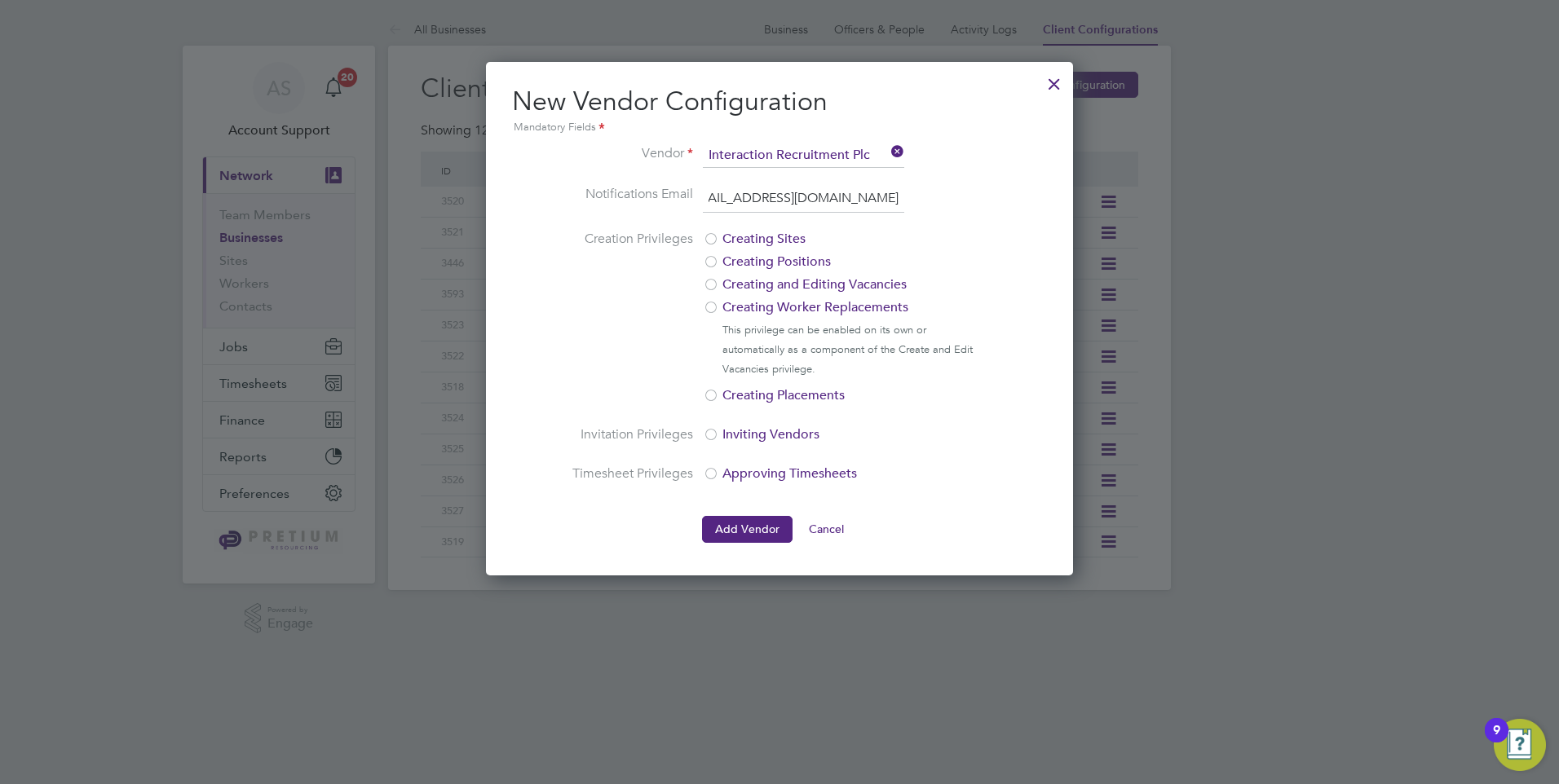
type input "kam.bhaat@admiralrecruitment.co.uk"
click at [1055, 172] on div "New Vendor Configuration Mandatory Fields Vendor Interaction Recruitment Plc No…" at bounding box center [779, 318] width 587 height 514
click at [761, 533] on button "Add Vendor" at bounding box center [747, 528] width 91 height 26
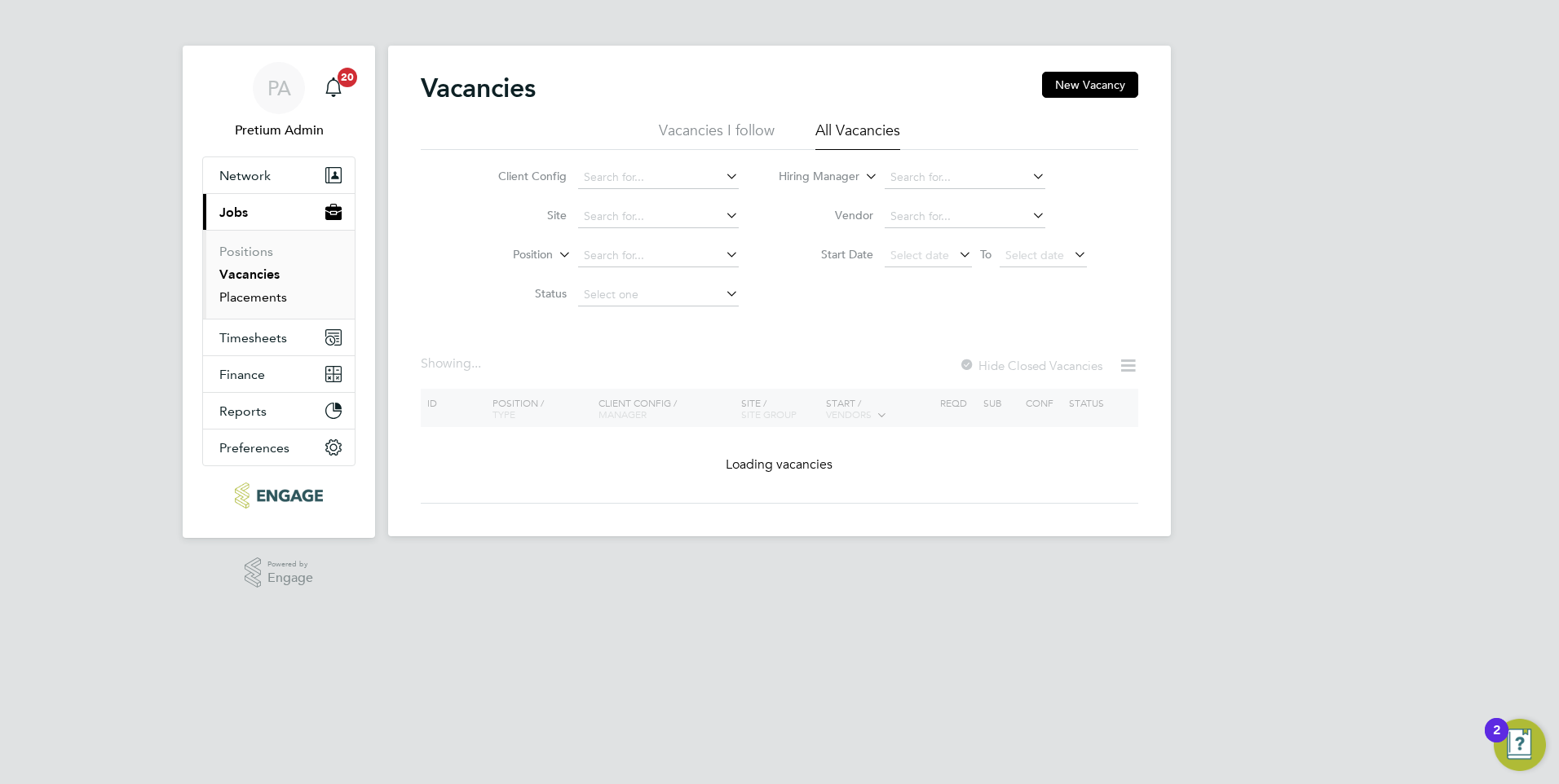
click at [276, 300] on link "Placements" at bounding box center [252, 297] width 67 height 16
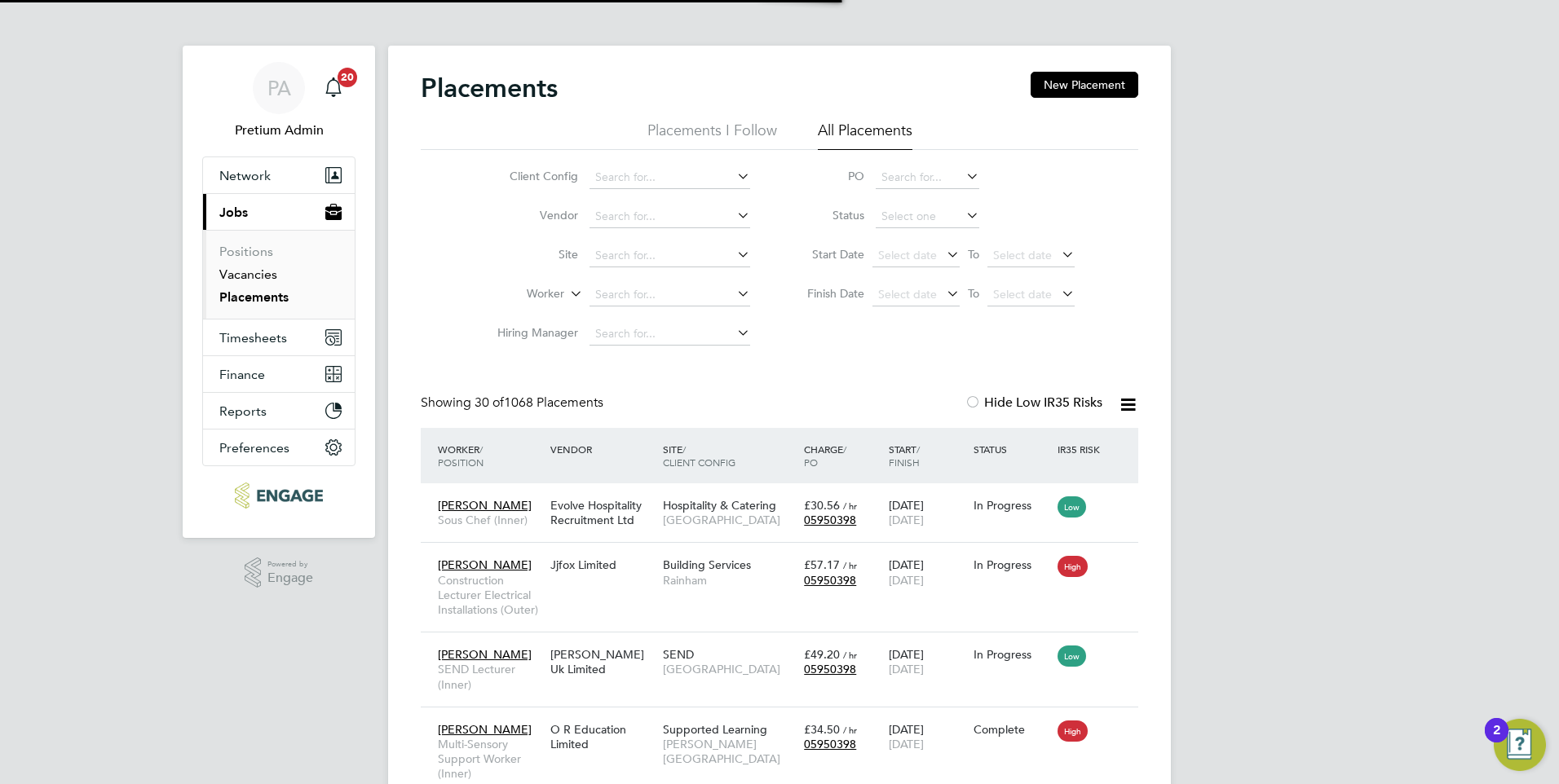
click at [264, 270] on link "Vacancies" at bounding box center [248, 274] width 58 height 16
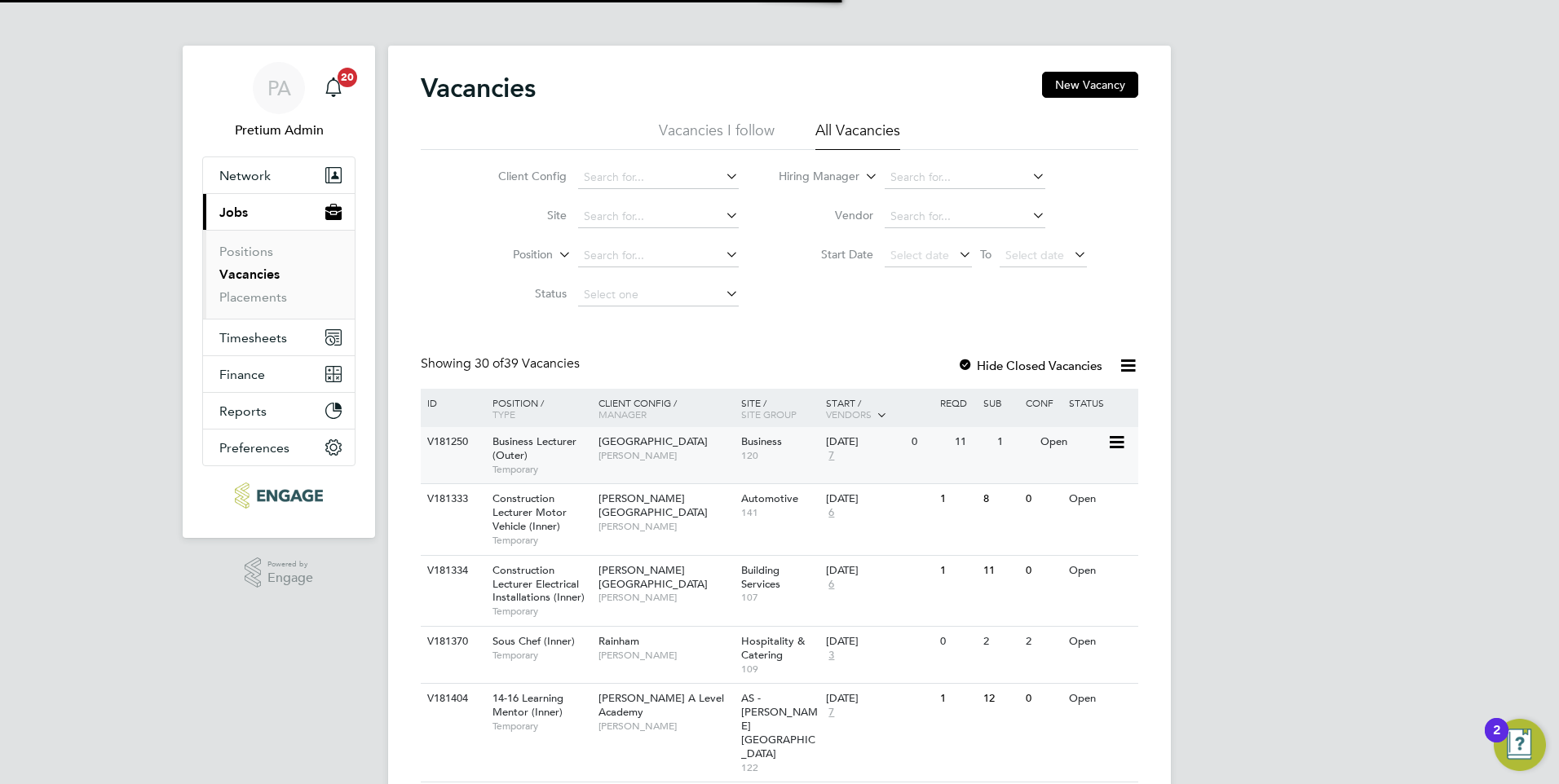
click at [715, 465] on div "[GEOGRAPHIC_DATA] [PERSON_NAME]" at bounding box center [665, 448] width 142 height 42
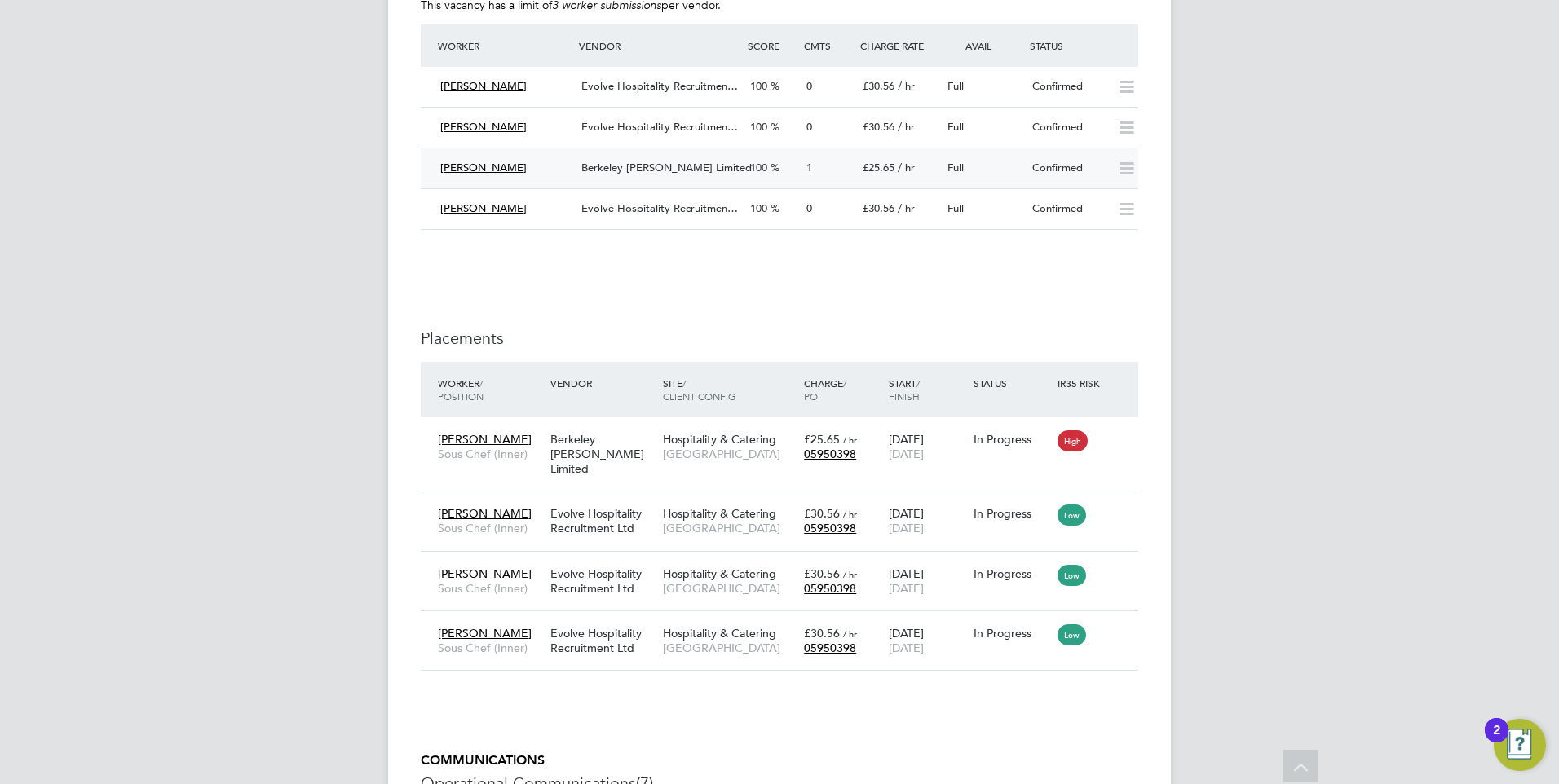
click at [544, 155] on div "[PERSON_NAME]" at bounding box center [504, 168] width 141 height 27
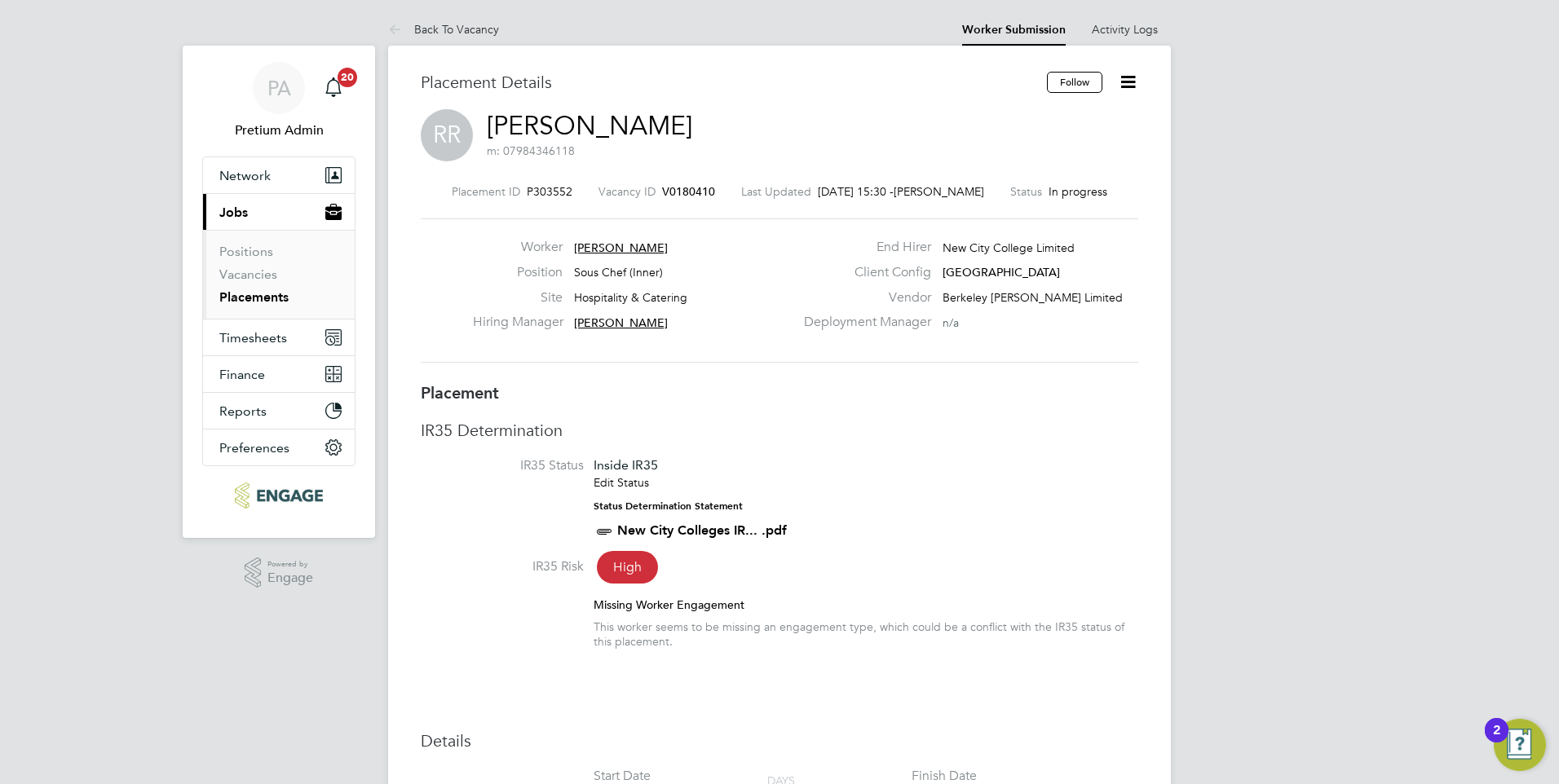
click at [1130, 72] on icon at bounding box center [1128, 82] width 20 height 20
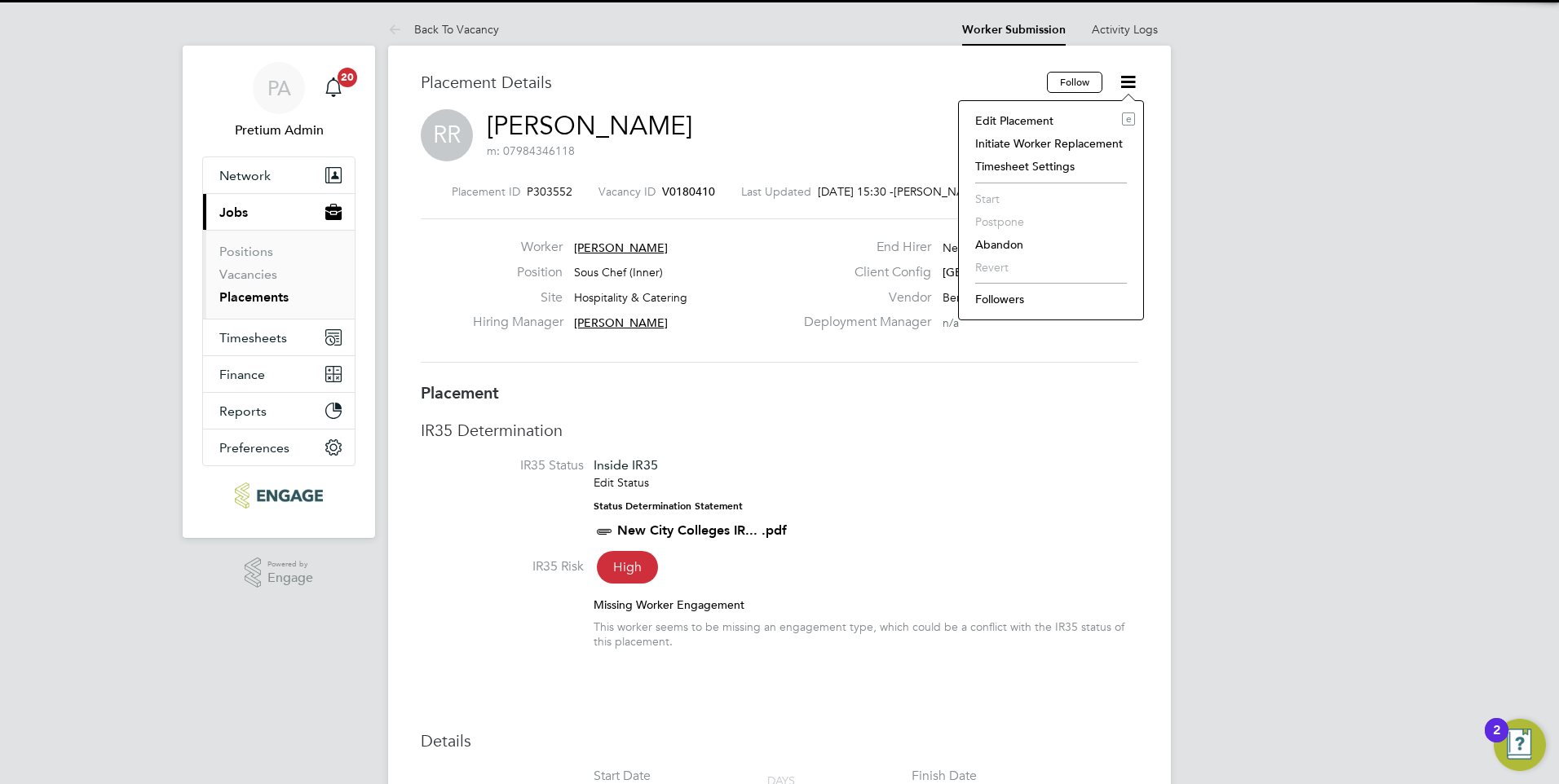
click at [1045, 119] on li "Edit Placement e" at bounding box center [1051, 120] width 168 height 22
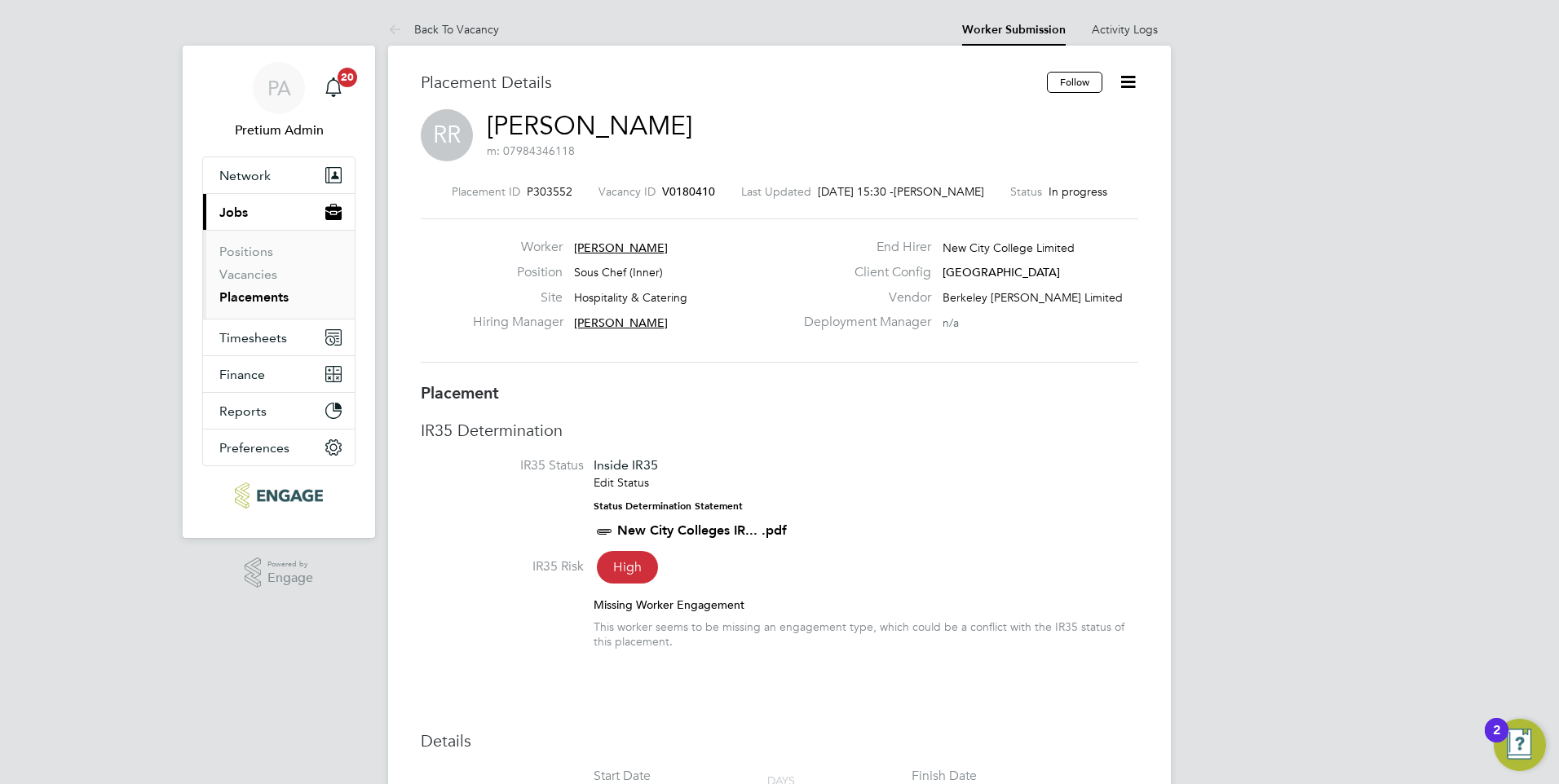
type input "[PERSON_NAME]"
type input "[DATE]"
type input "07:00"
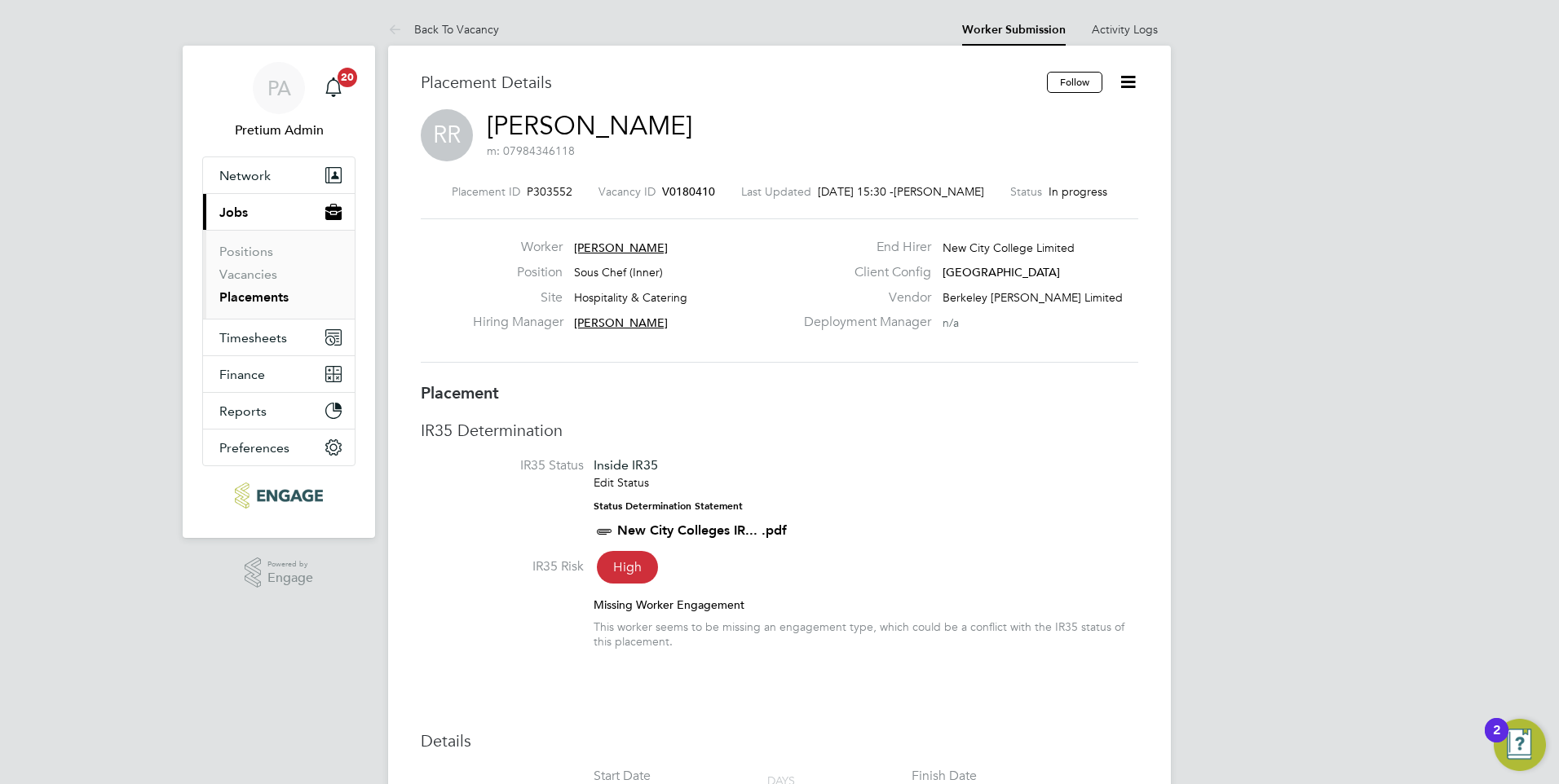
type input "15:00"
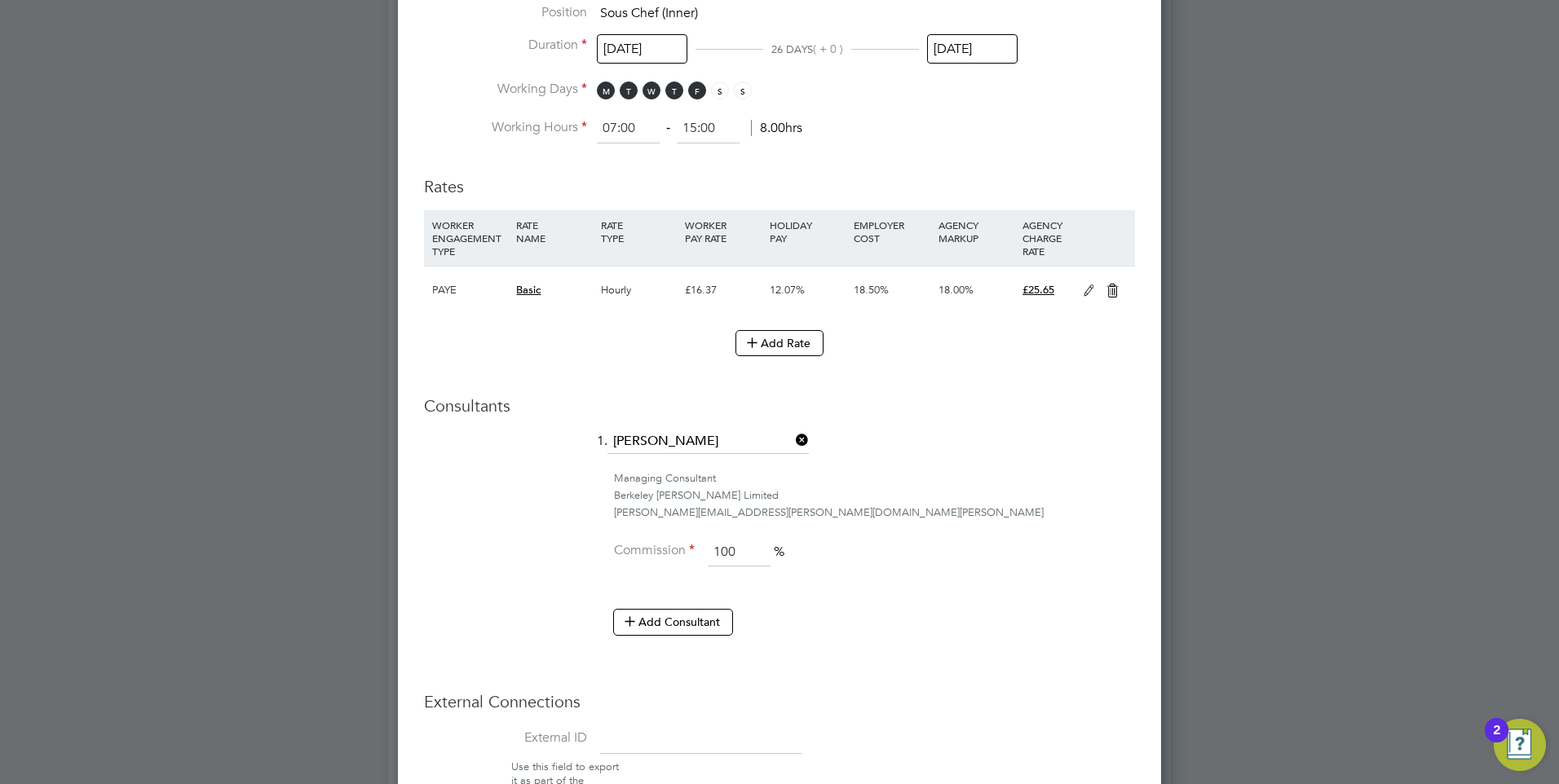
drag, startPoint x: 1085, startPoint y: 295, endPoint x: 1013, endPoint y: 313, distance: 74.2
click at [1083, 295] on icon at bounding box center [1089, 291] width 20 height 13
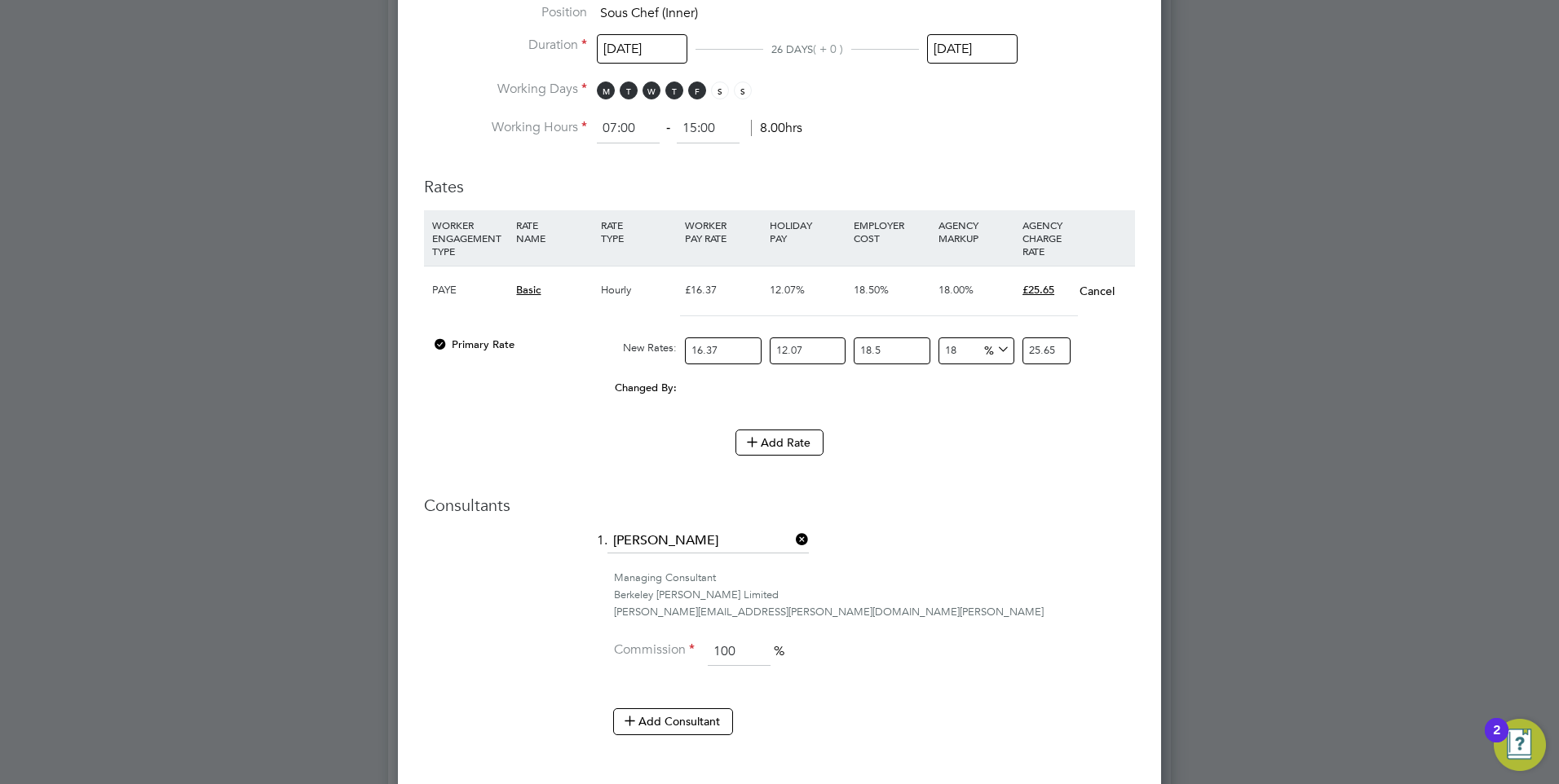
click at [724, 346] on input "16.37" at bounding box center [722, 350] width 76 height 27
type input "16.3"
type input "25.543319403"
type input "16"
type input "25.07319696"
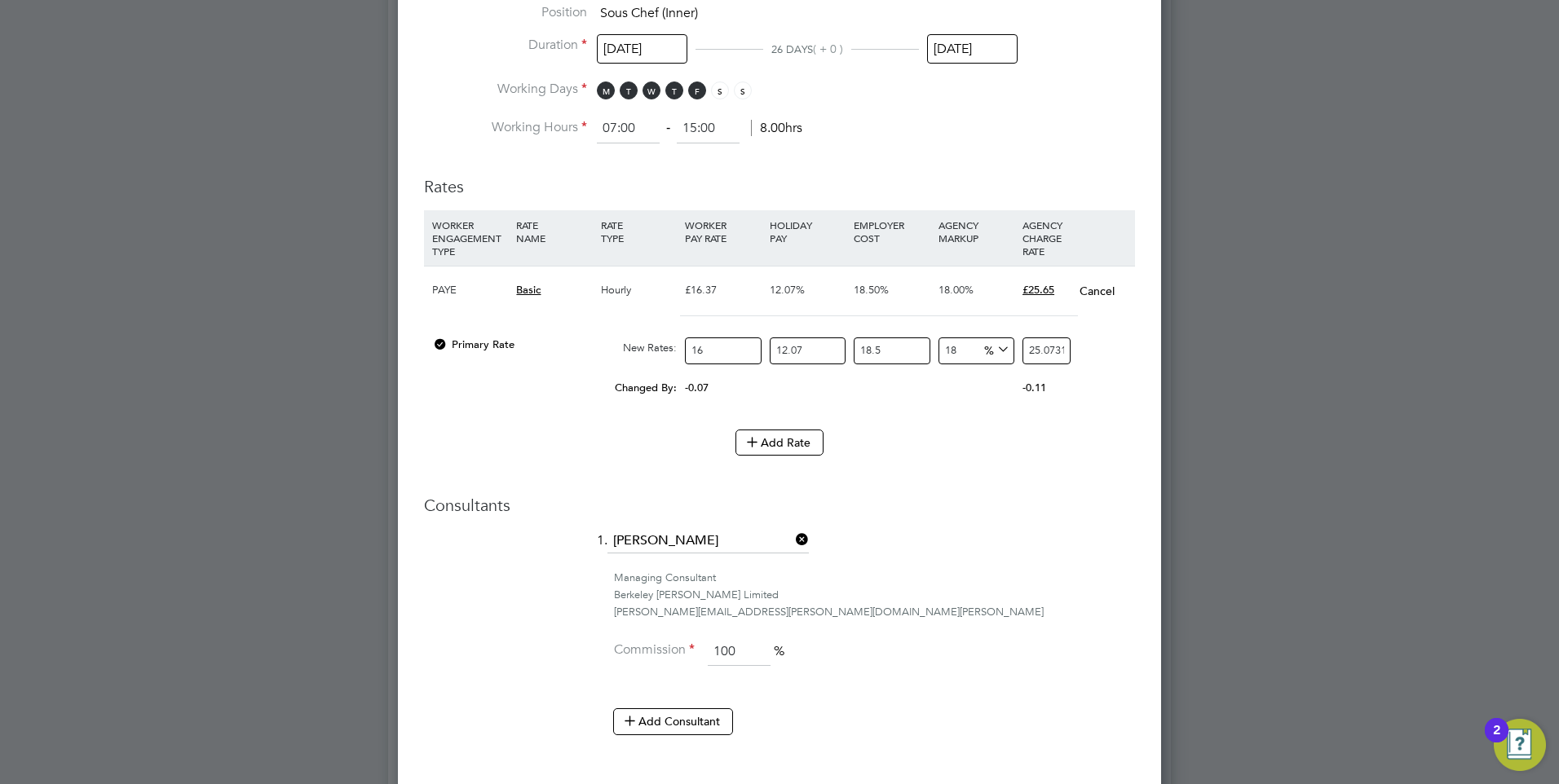
type input "1"
type input "1.56707481"
type input "18"
type input "28.20734658"
type input "18.5"
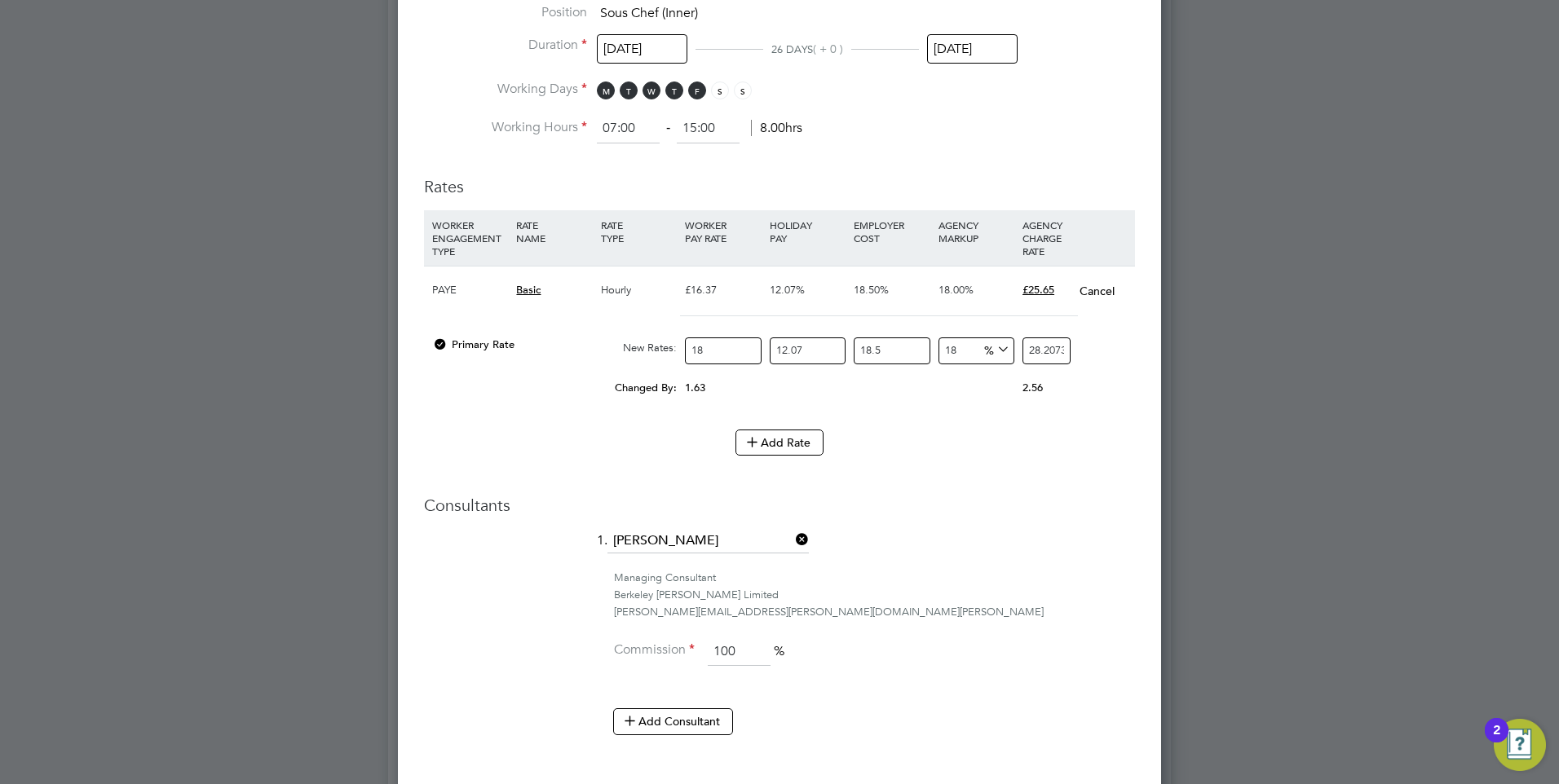
type input "28.990883985"
type input "18.50"
click at [866, 488] on li "Rates WORKER ENGAGEMENT TYPE RATE NAME RATE TYPE WORKER PAY RATE HOLIDAY PAY EM…" at bounding box center [779, 324] width 711 height 329
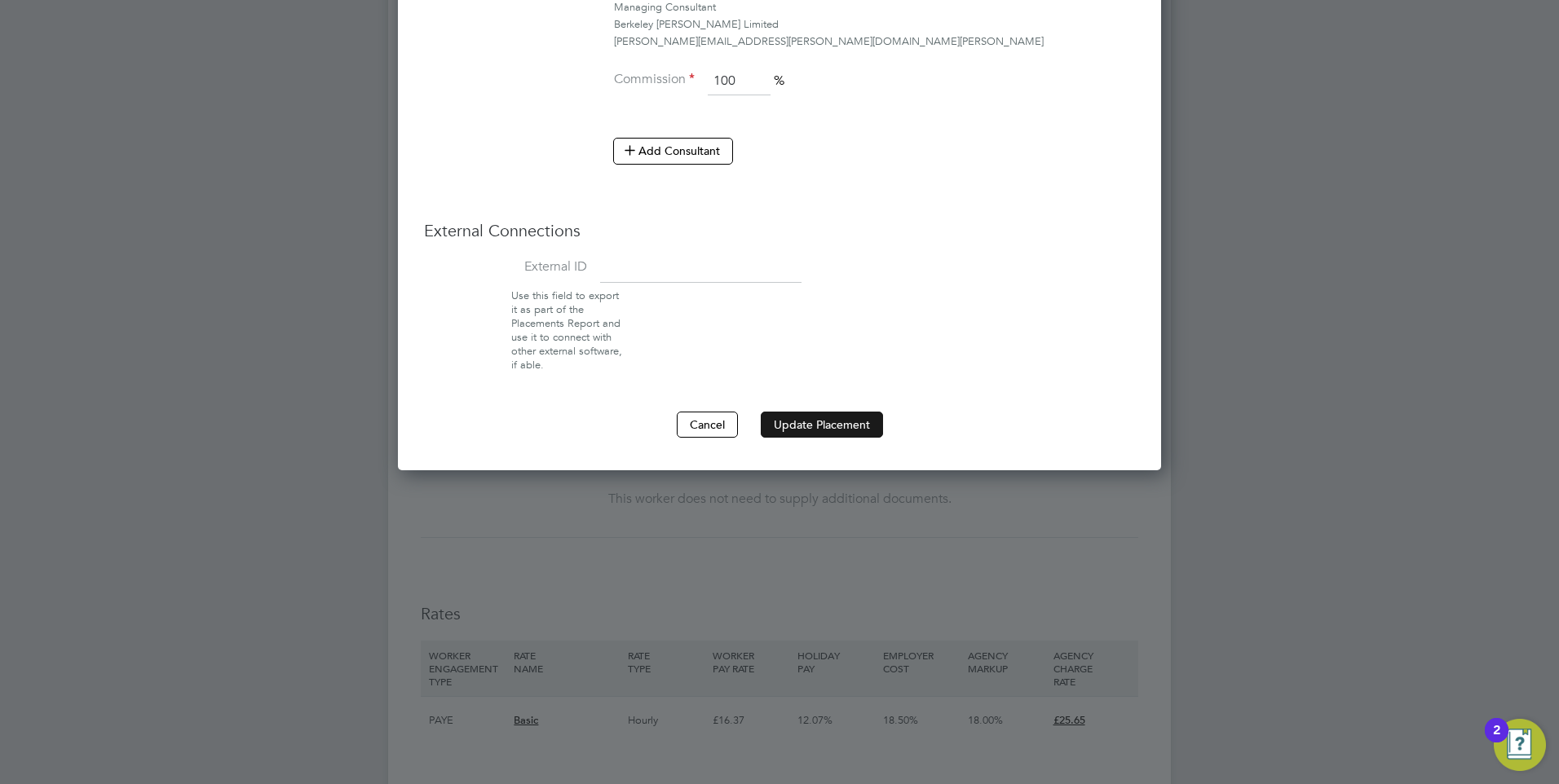
click at [815, 413] on button "Update Placement" at bounding box center [822, 424] width 122 height 26
